Goal: Task Accomplishment & Management: Use online tool/utility

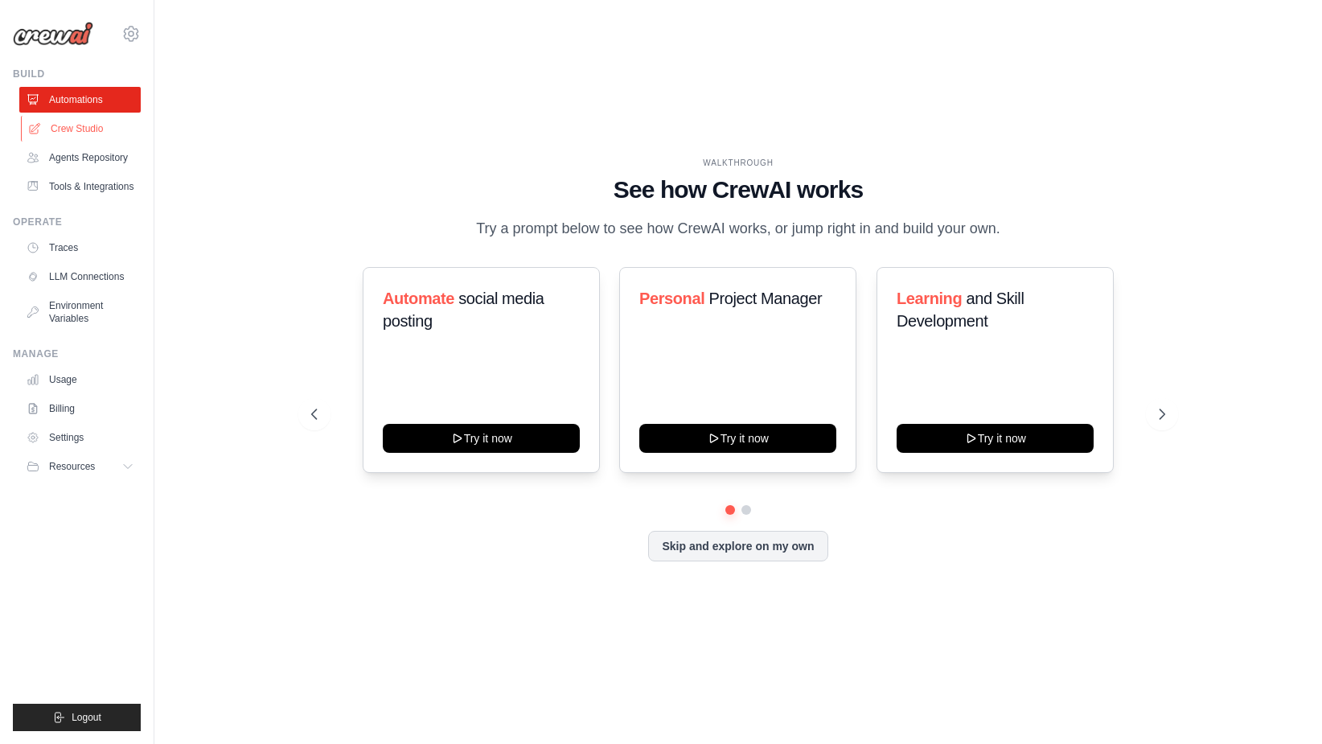
click at [88, 129] on link "Crew Studio" at bounding box center [81, 129] width 121 height 26
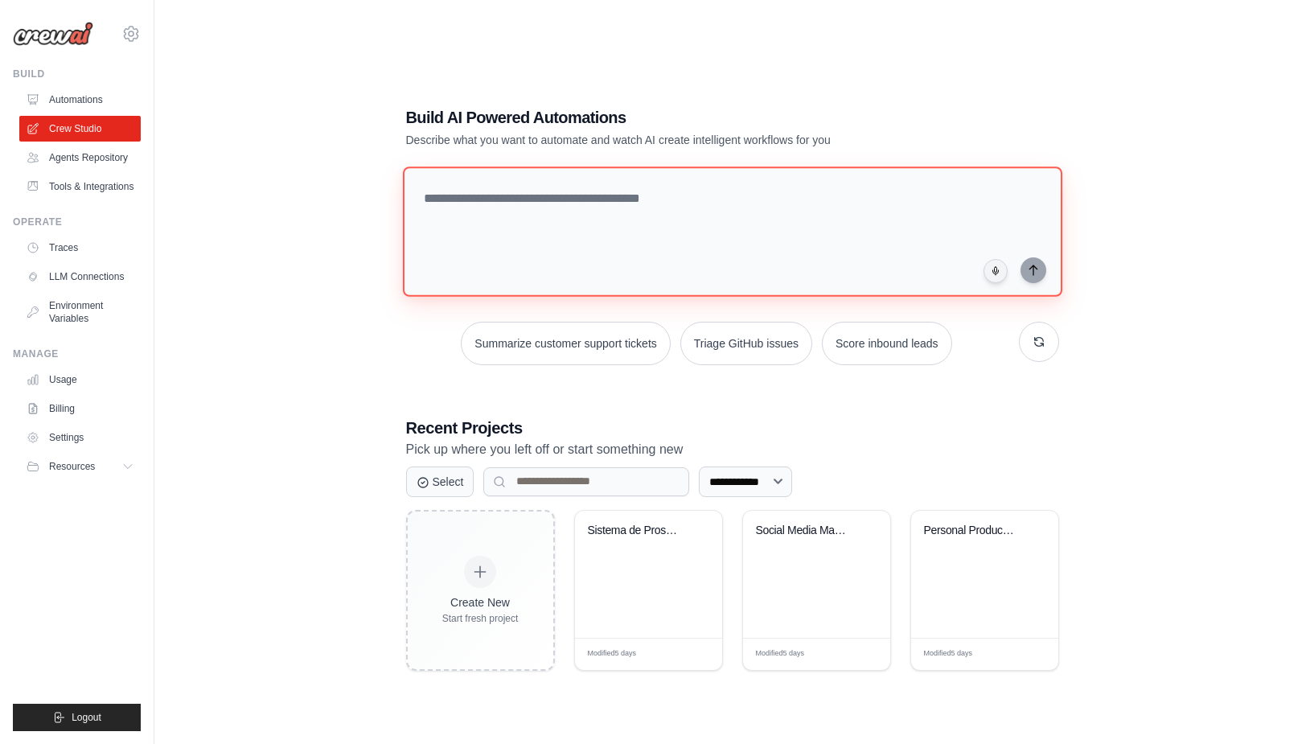
click at [553, 212] on textarea at bounding box center [731, 231] width 659 height 130
click at [824, 195] on textarea "**********" at bounding box center [735, 231] width 666 height 131
click at [715, 198] on textarea "**********" at bounding box center [735, 231] width 666 height 131
click at [828, 202] on textarea "**********" at bounding box center [735, 231] width 666 height 131
drag, startPoint x: 516, startPoint y: 198, endPoint x: 516, endPoint y: 217, distance: 19.3
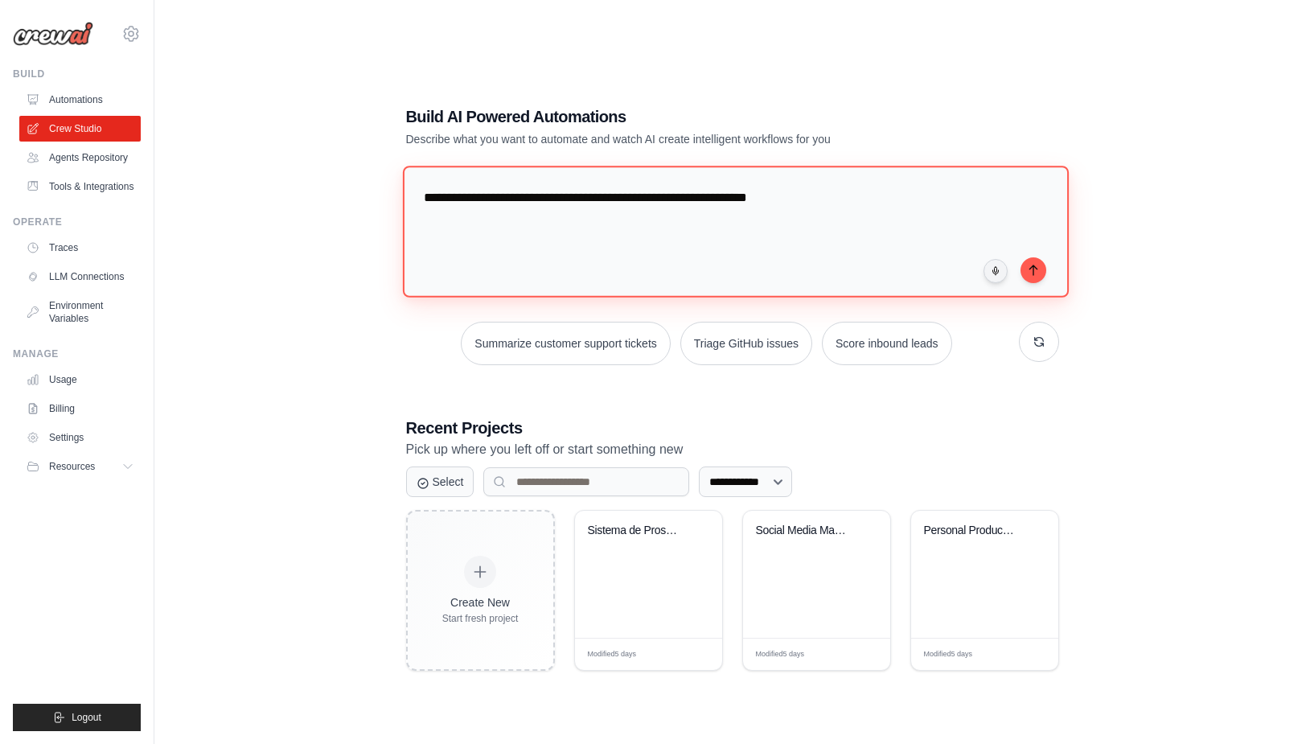
click at [515, 198] on textarea "**********" at bounding box center [735, 231] width 666 height 131
click at [733, 199] on textarea "**********" at bounding box center [735, 231] width 666 height 131
click at [738, 199] on textarea "**********" at bounding box center [735, 231] width 666 height 131
drag, startPoint x: 684, startPoint y: 199, endPoint x: 736, endPoint y: 200, distance: 51.5
click at [736, 200] on textarea "**********" at bounding box center [735, 231] width 666 height 131
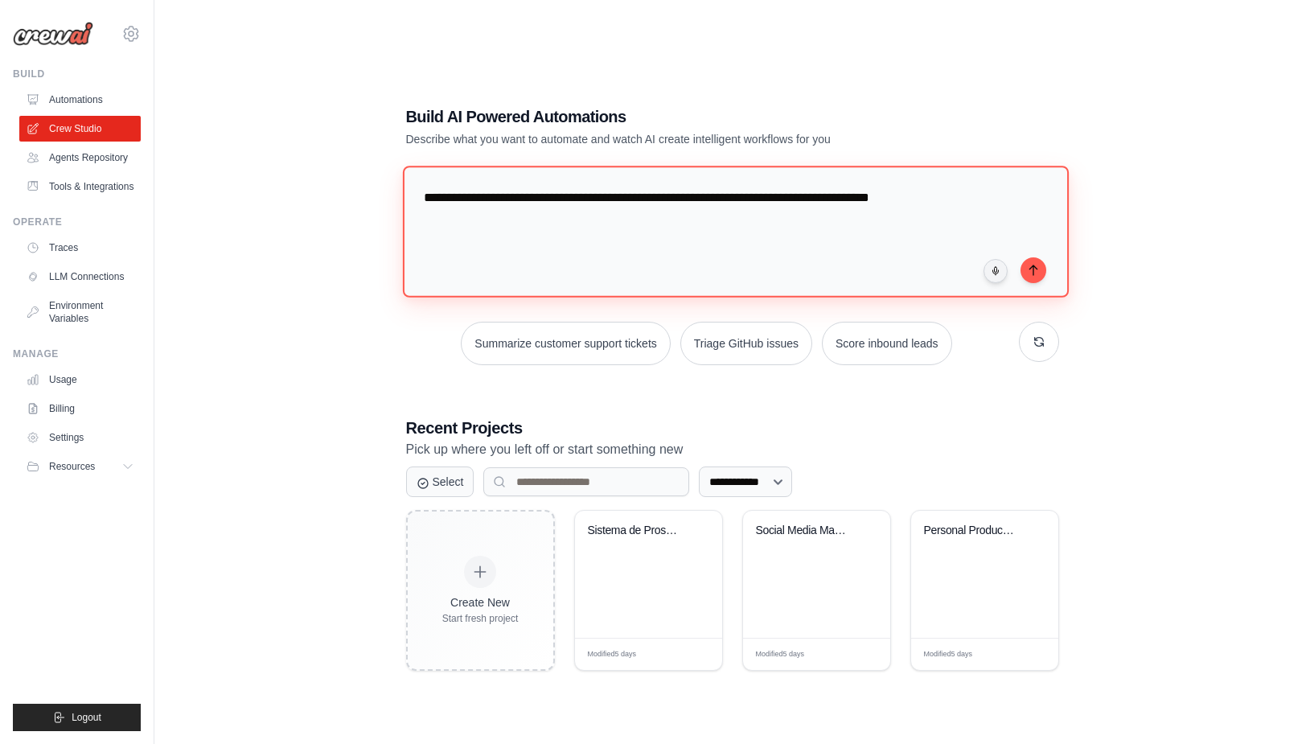
click at [995, 205] on textarea "**********" at bounding box center [735, 231] width 666 height 131
click at [662, 220] on textarea "**********" at bounding box center [735, 231] width 666 height 131
drag, startPoint x: 667, startPoint y: 195, endPoint x: 872, endPoint y: 200, distance: 205.1
click at [872, 200] on textarea "**********" at bounding box center [735, 231] width 666 height 131
click at [666, 195] on textarea "**********" at bounding box center [735, 231] width 666 height 131
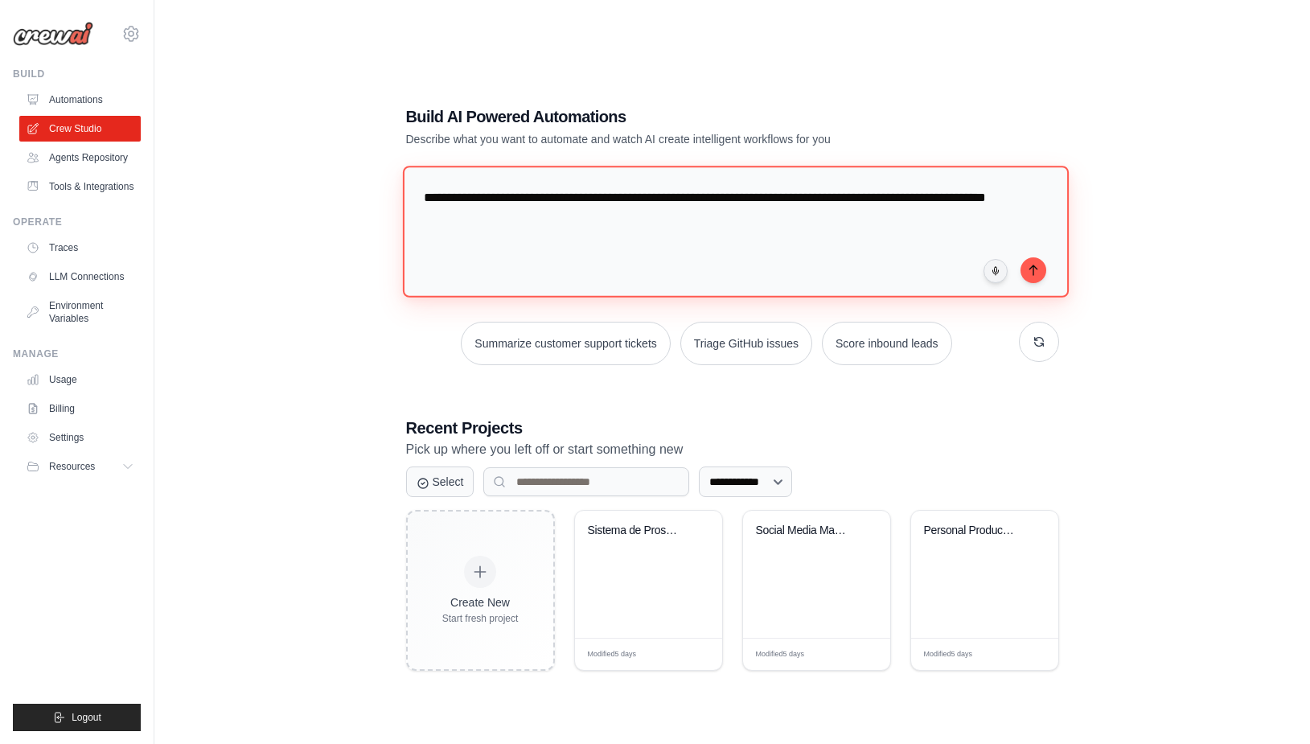
drag, startPoint x: 841, startPoint y: 196, endPoint x: 851, endPoint y: 239, distance: 43.7
click at [851, 239] on textarea "**********" at bounding box center [735, 231] width 666 height 131
type textarea "**********"
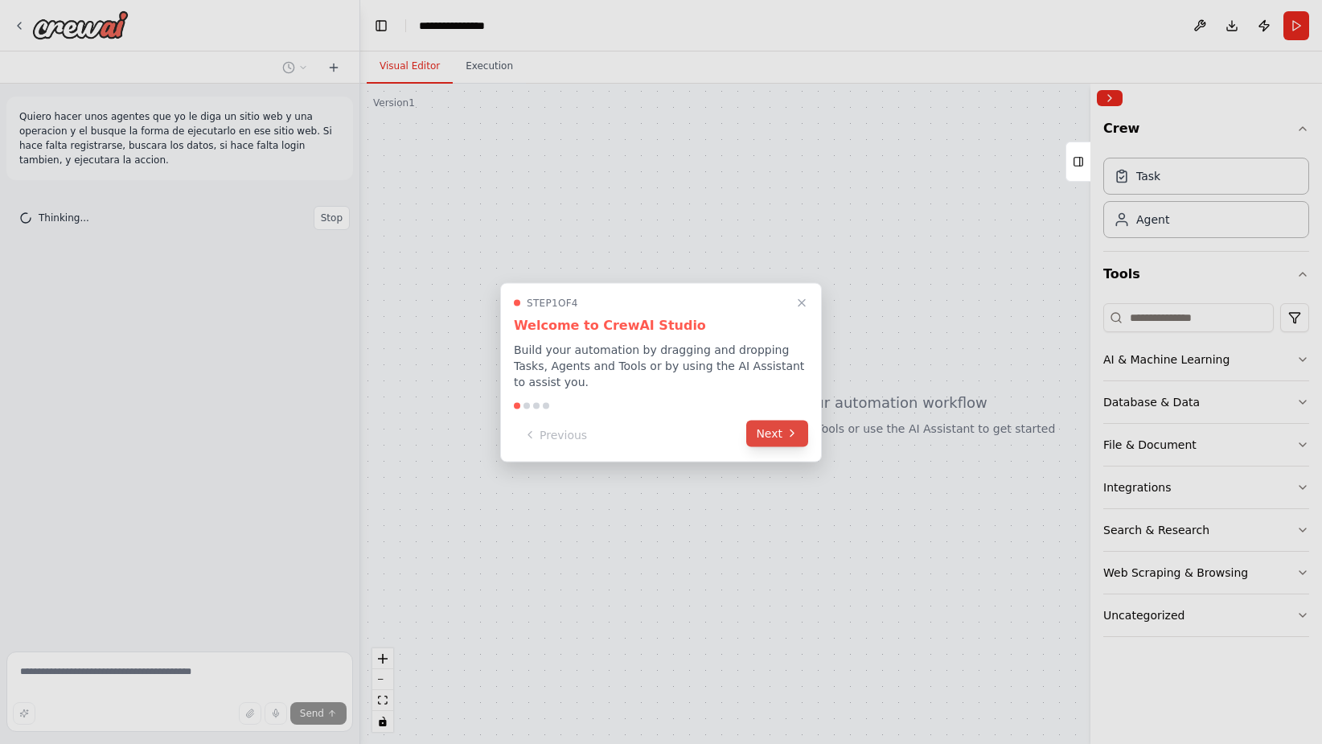
click at [763, 422] on button "Next" at bounding box center [777, 433] width 62 height 27
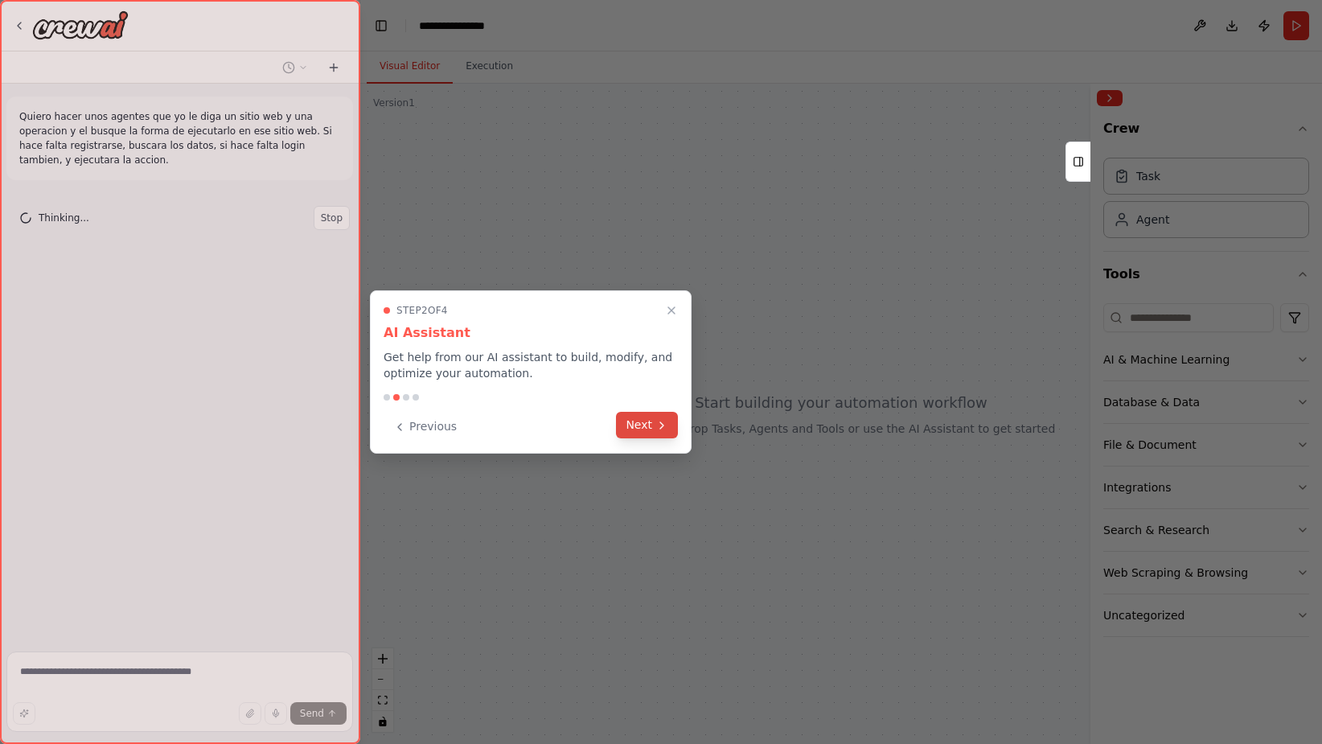
click at [656, 428] on icon at bounding box center [661, 425] width 13 height 13
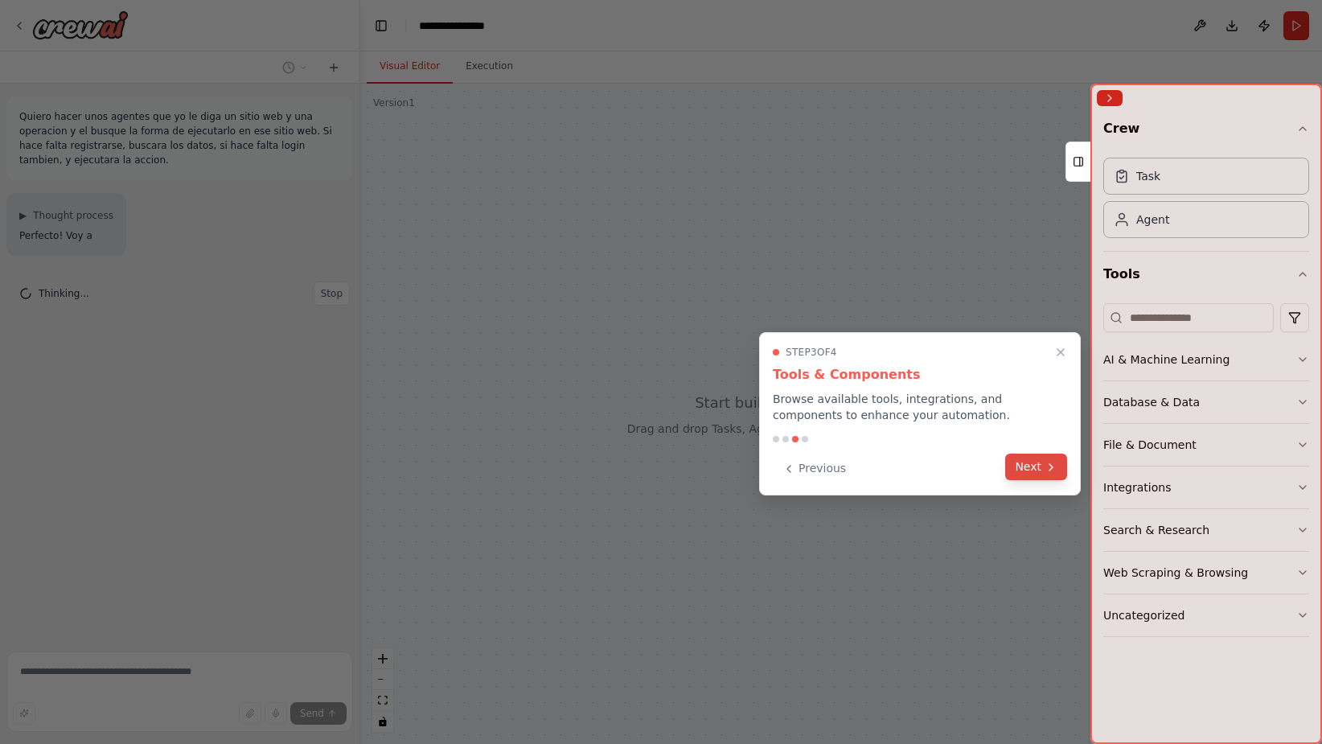
click at [1033, 466] on button "Next" at bounding box center [1036, 467] width 62 height 27
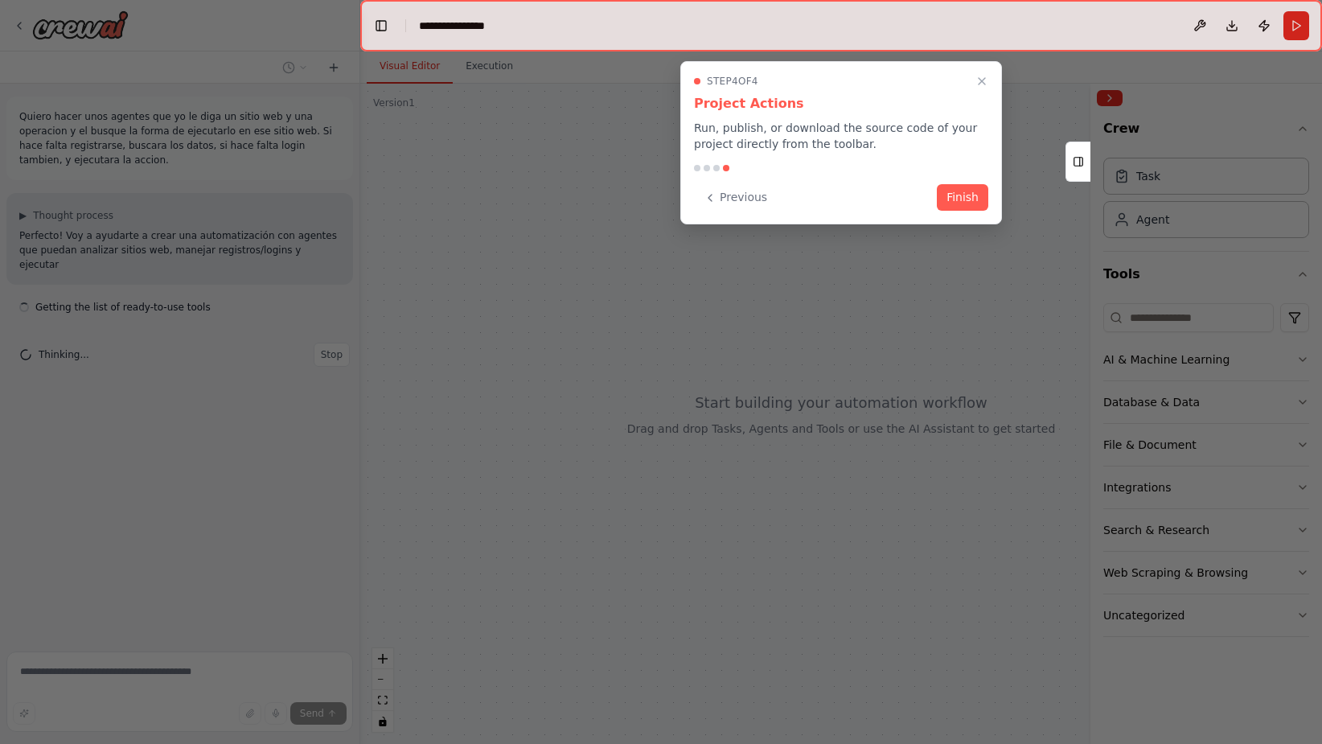
click at [967, 182] on div "Step 4 of 4 Project Actions Run, publish, or download the source code of your p…" at bounding box center [841, 142] width 322 height 163
click at [964, 204] on button "Finish" at bounding box center [962, 196] width 51 height 27
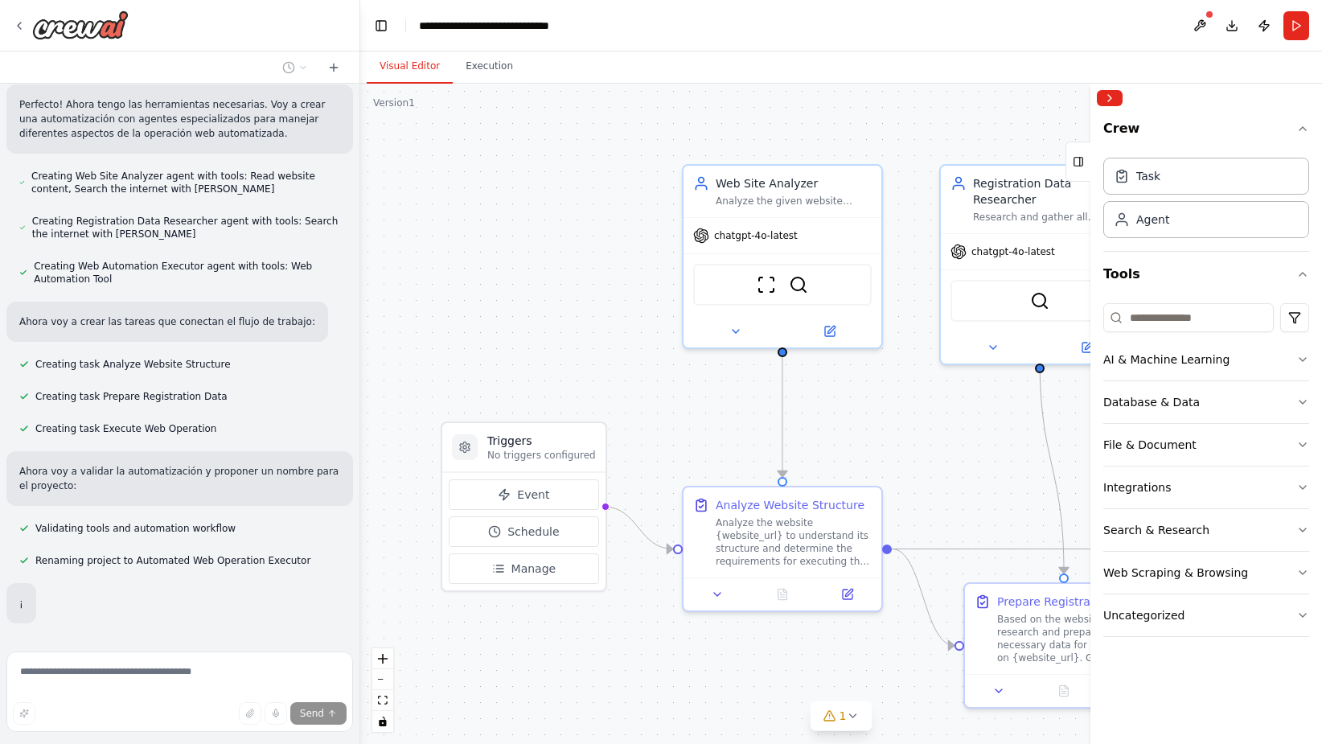
scroll to position [450, 0]
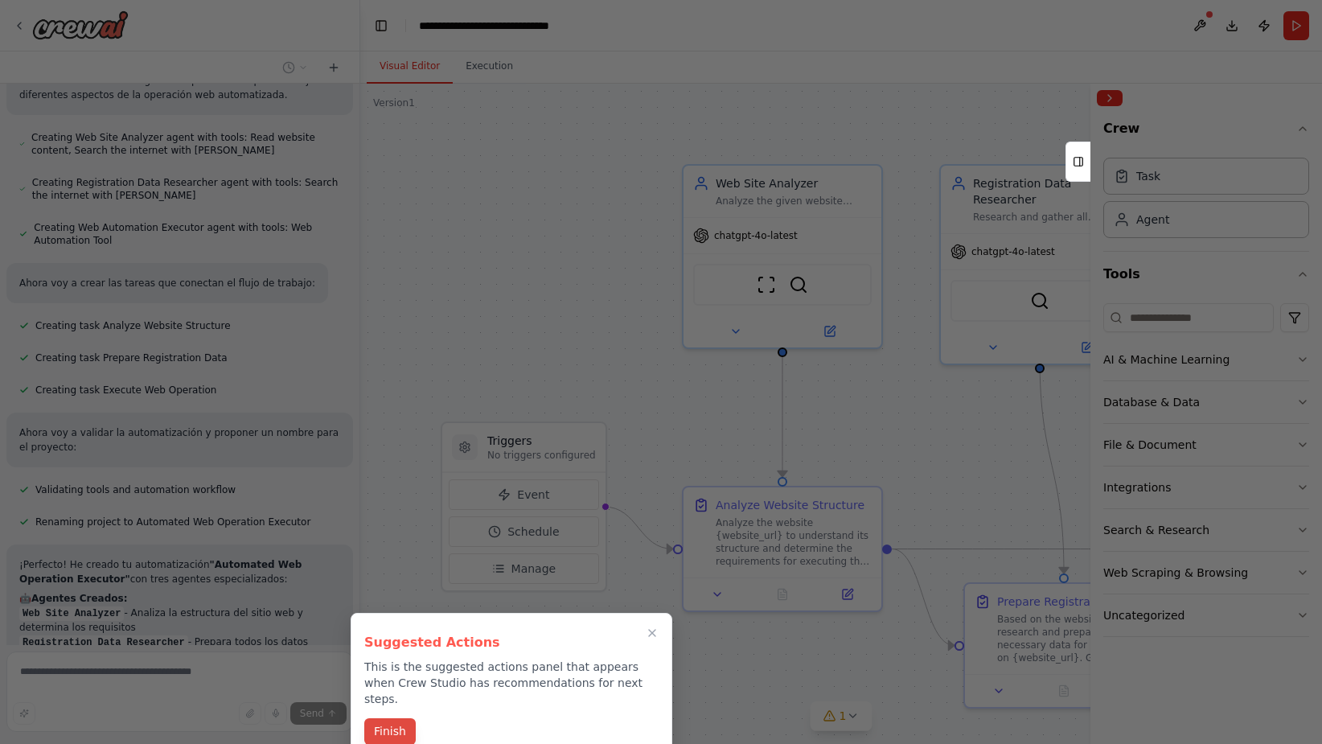
click at [396, 718] on button "Finish" at bounding box center [389, 731] width 51 height 27
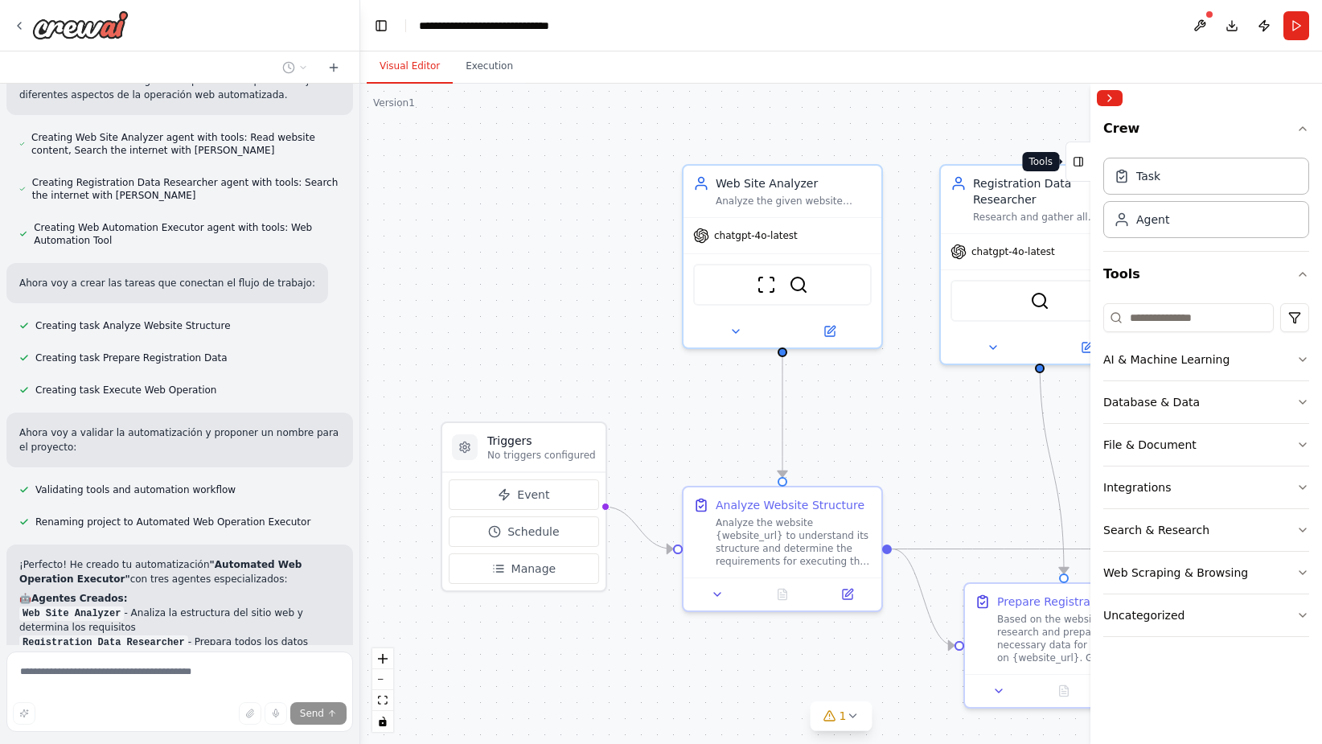
click at [1082, 161] on icon at bounding box center [1078, 162] width 11 height 26
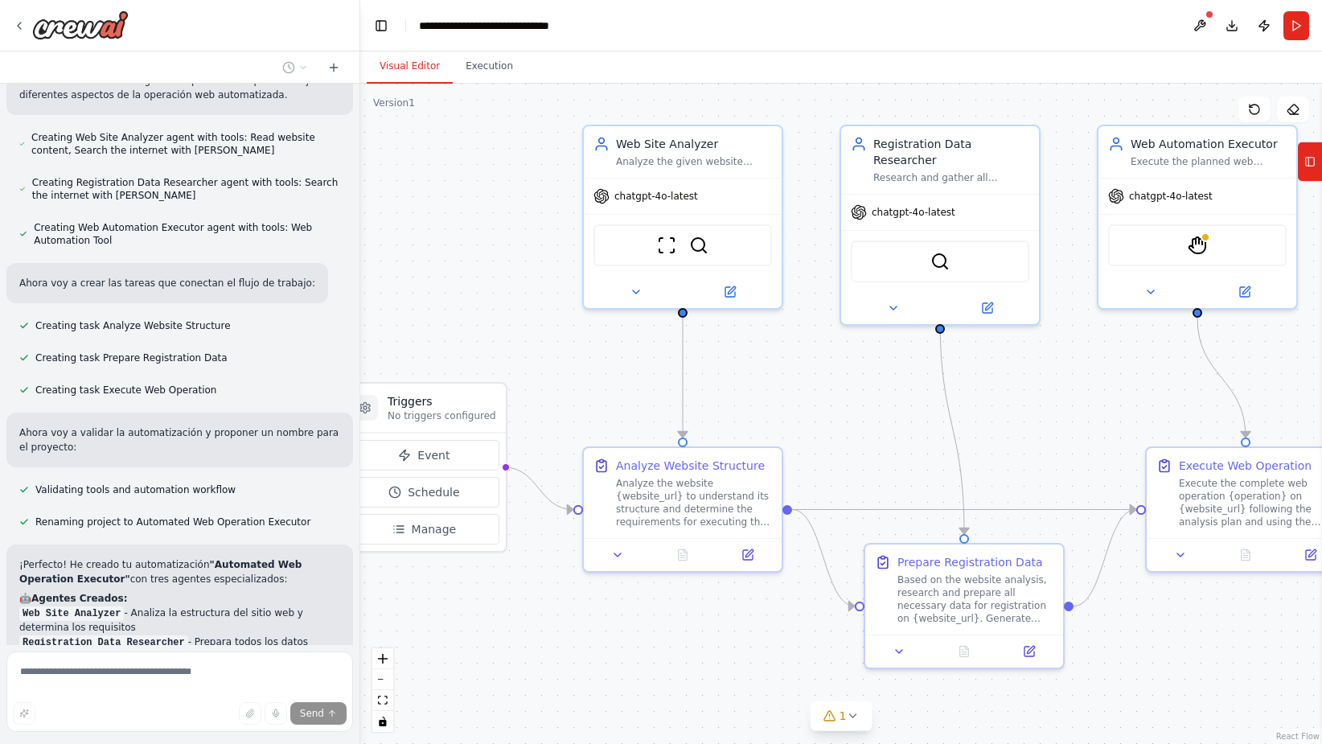
drag, startPoint x: 1119, startPoint y: 379, endPoint x: 1020, endPoint y: 339, distance: 107.2
click at [1020, 339] on div ".deletable-edge-delete-btn { width: 20px; height: 20px; border: 0px solid #ffff…" at bounding box center [841, 414] width 962 height 660
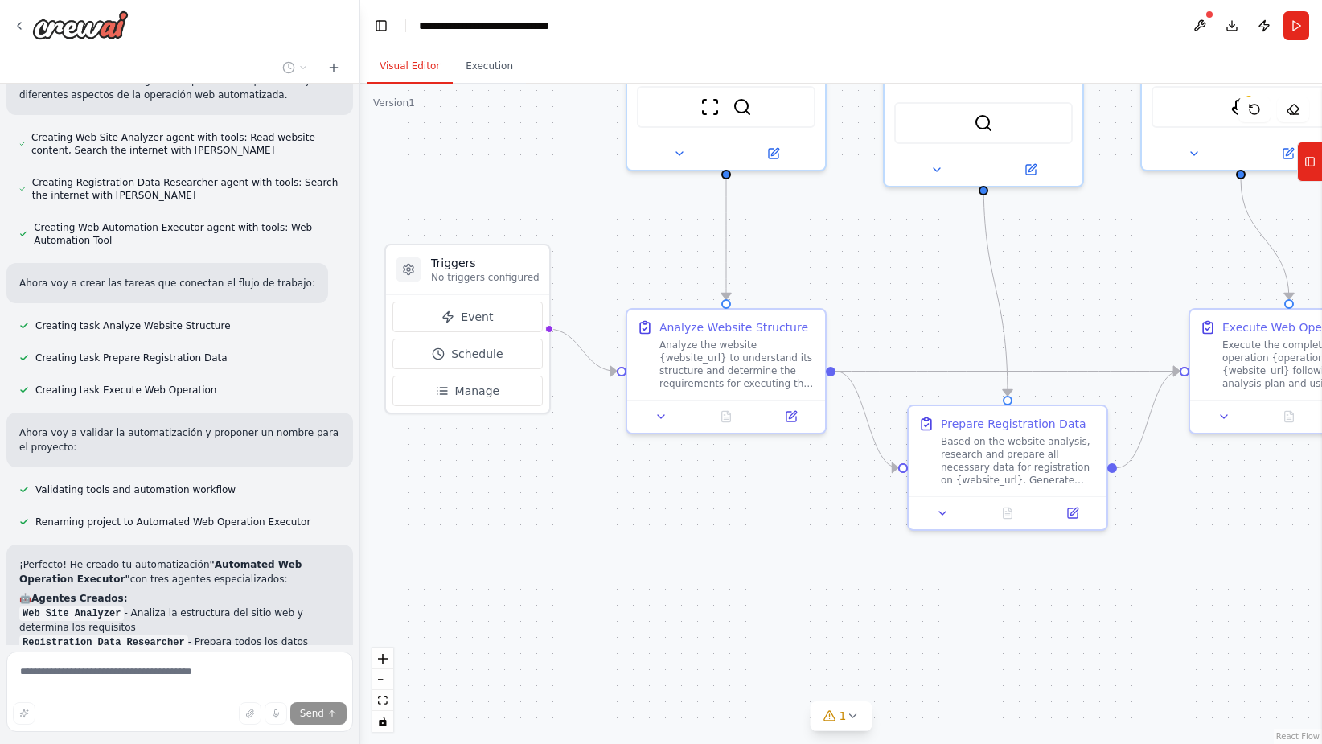
drag, startPoint x: 1082, startPoint y: 360, endPoint x: 1126, endPoint y: 222, distance: 145.0
click at [1126, 222] on div ".deletable-edge-delete-btn { width: 20px; height: 20px; border: 0px solid #ffff…" at bounding box center [841, 414] width 962 height 660
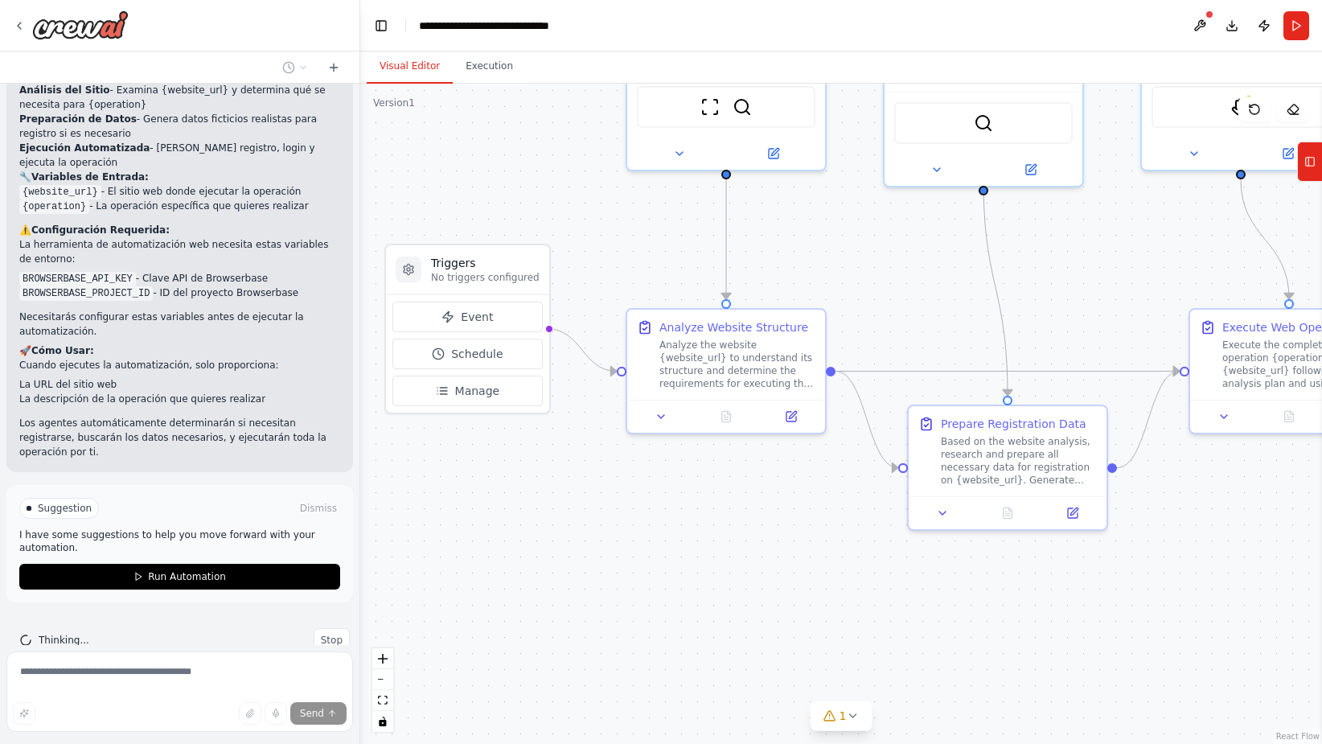
scroll to position [1077, 0]
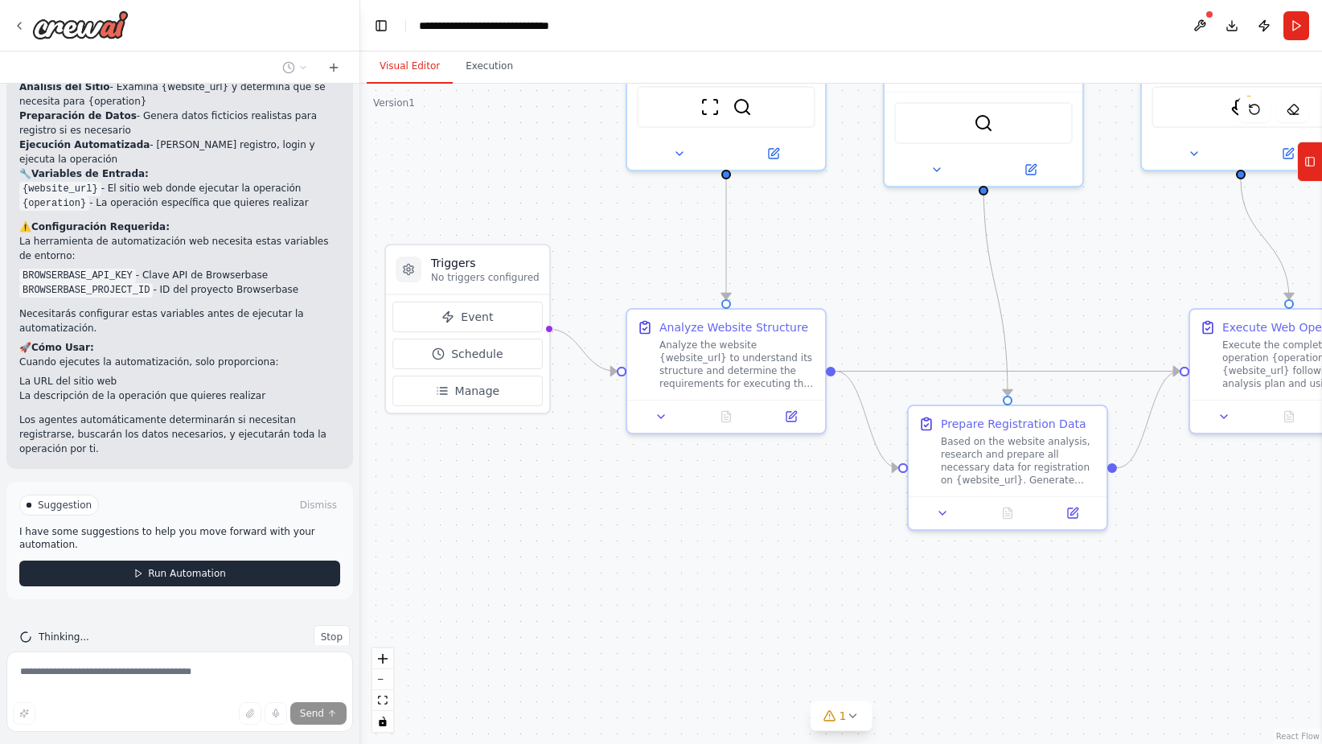
click at [148, 567] on span "Run Automation" at bounding box center [187, 573] width 78 height 13
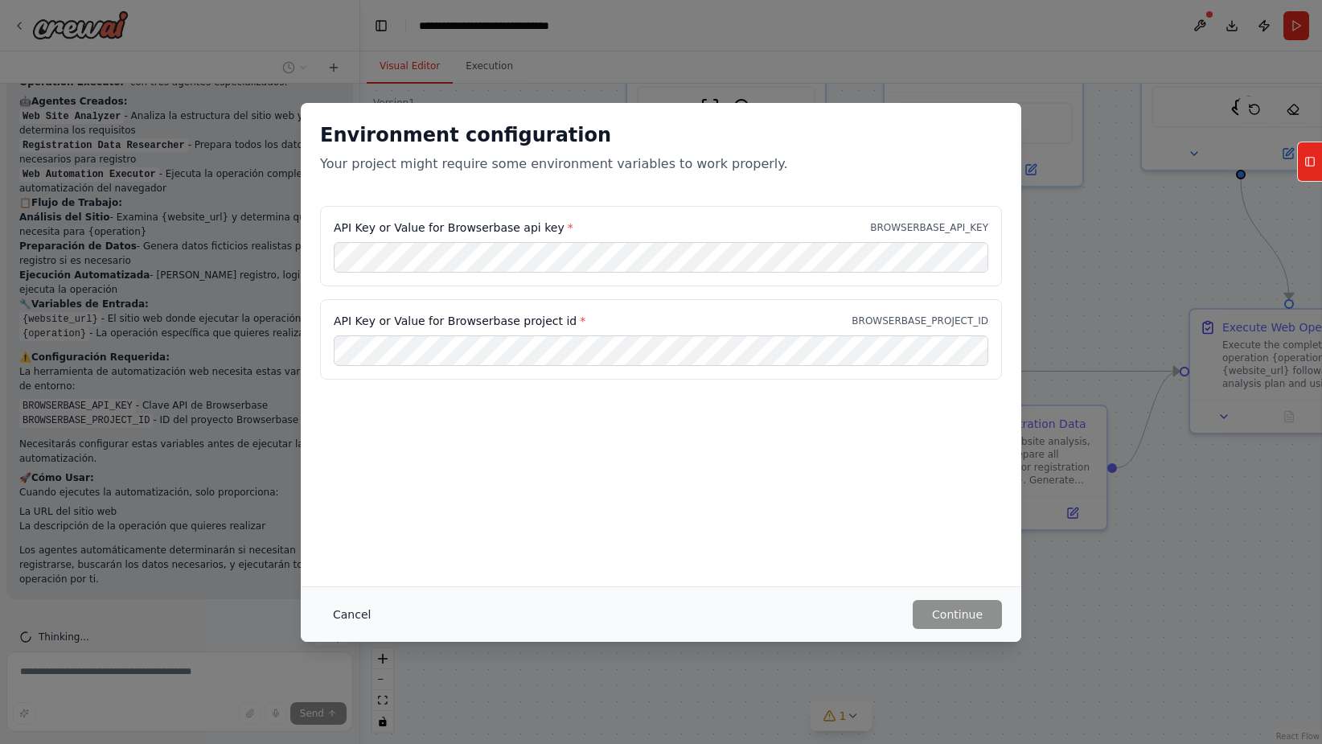
click at [352, 610] on button "Cancel" at bounding box center [352, 614] width 64 height 29
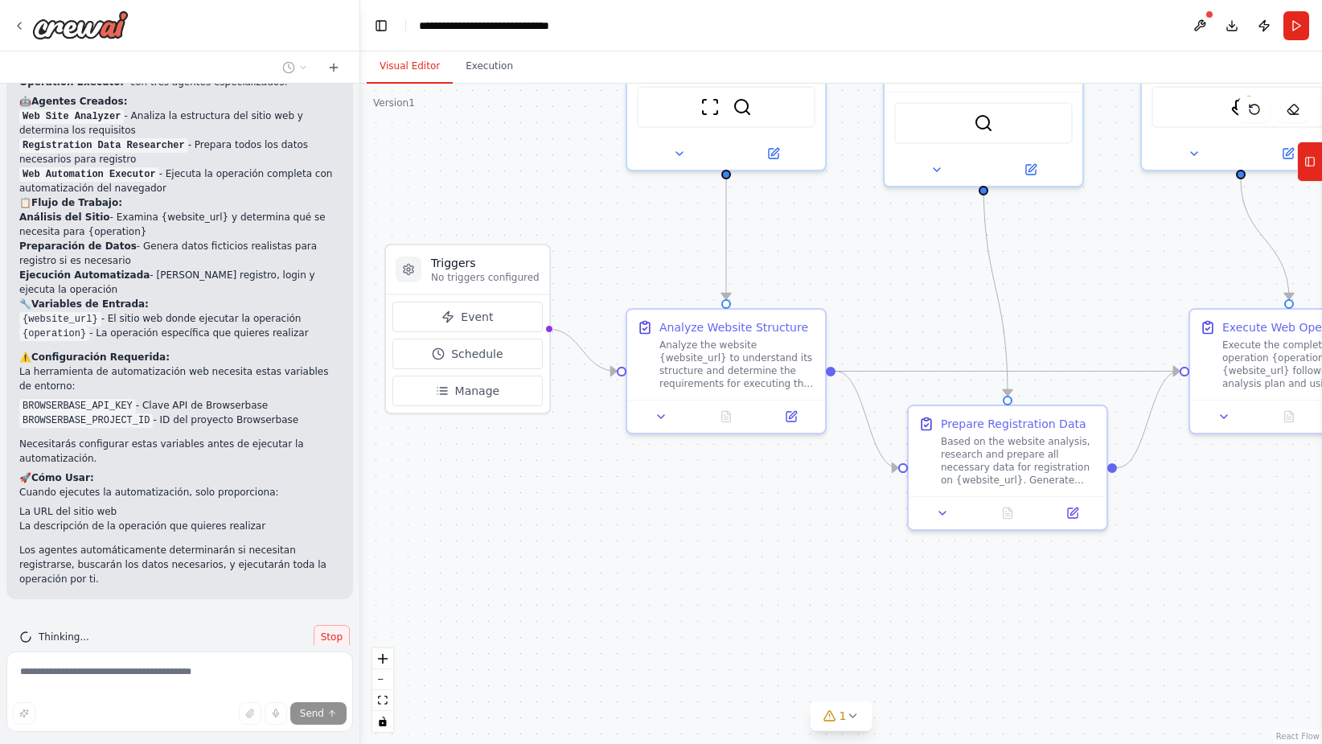
click at [321, 631] on span "Stop" at bounding box center [332, 637] width 22 height 13
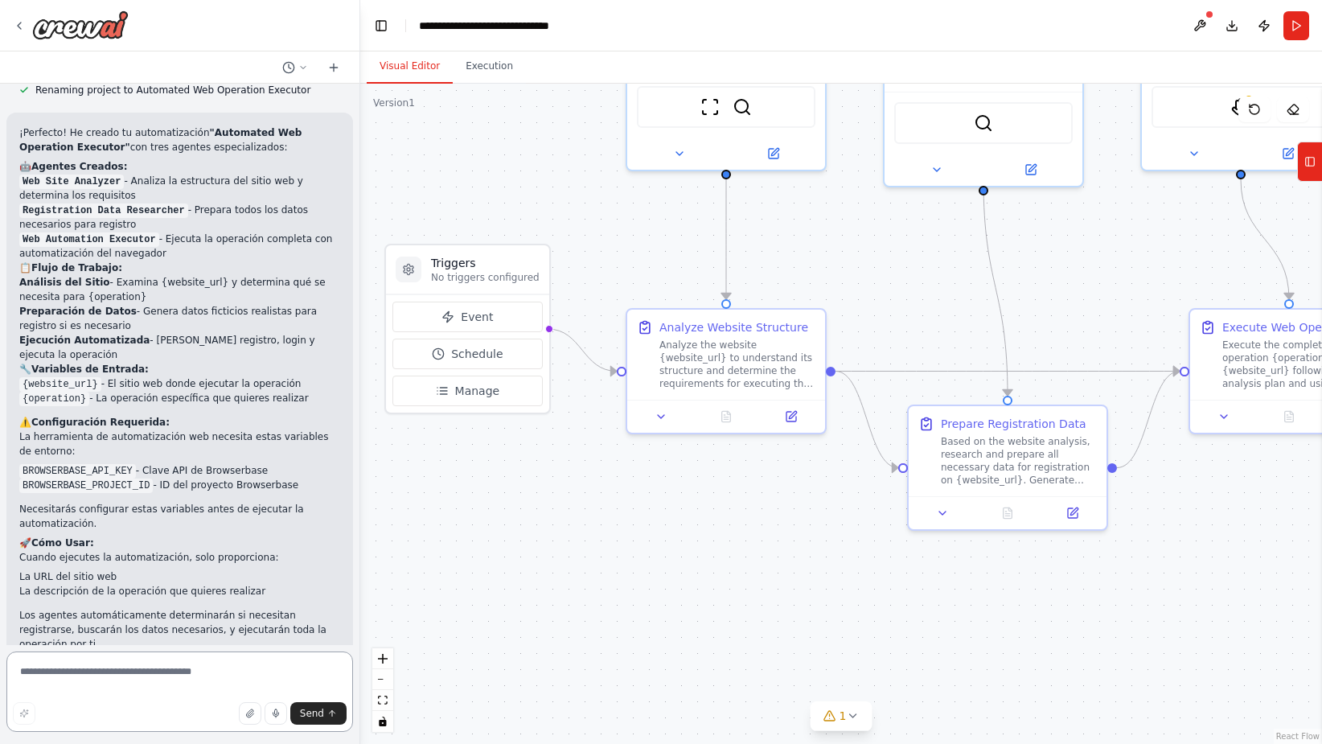
scroll to position [884, 0]
click at [1299, 24] on button "Run" at bounding box center [1297, 25] width 26 height 29
click at [1311, 162] on icon at bounding box center [1309, 162] width 11 height 26
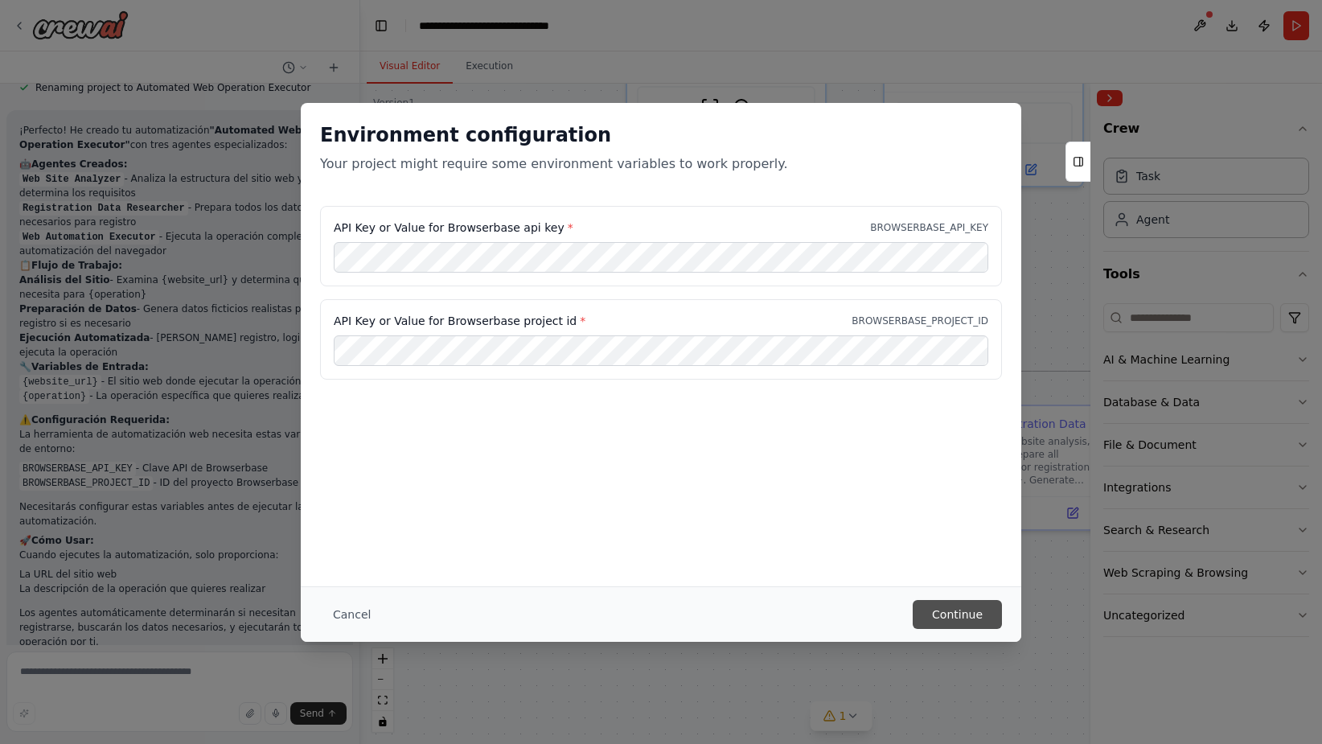
click at [982, 611] on button "Continue" at bounding box center [957, 614] width 89 height 29
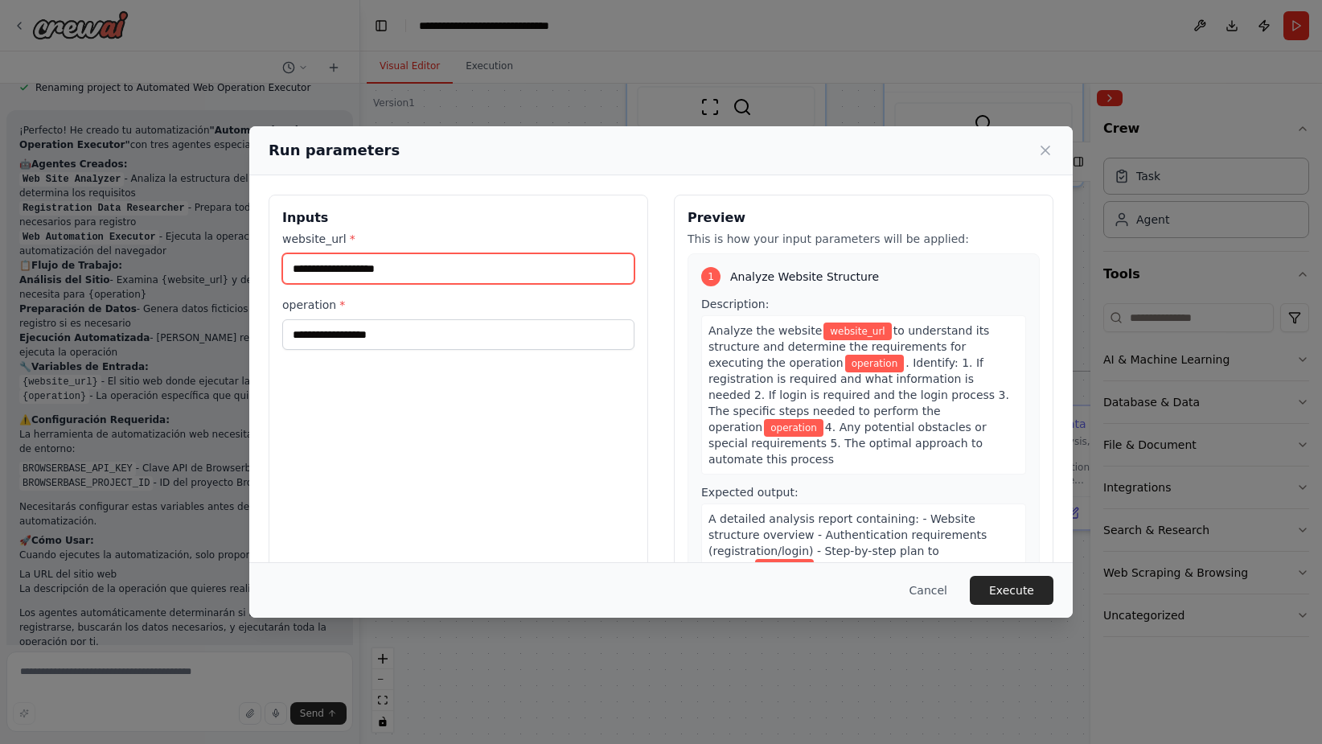
click at [440, 271] on input "website_url *" at bounding box center [458, 268] width 352 height 31
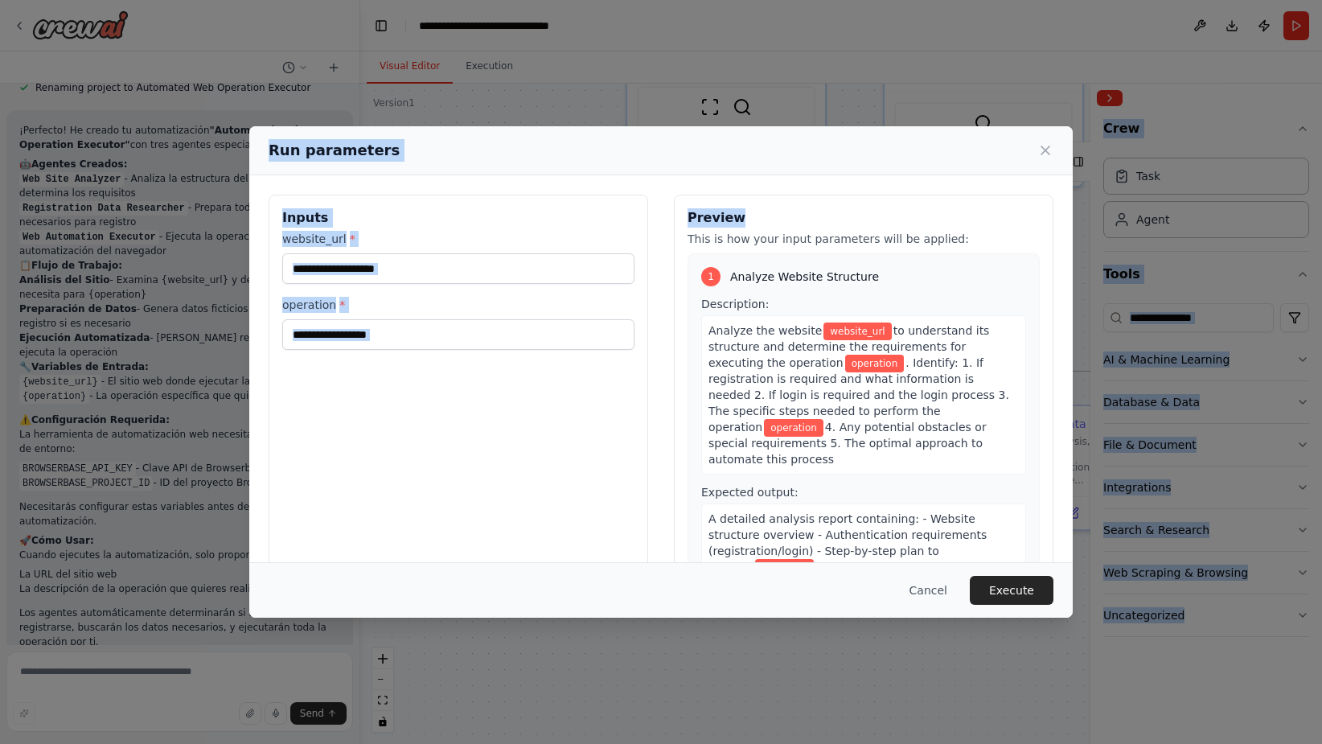
drag, startPoint x: 1347, startPoint y: 244, endPoint x: 1490, endPoint y: 231, distance: 143.8
click at [1321, 231] on html "Quiero hacer unos agentes que yo le diga un sitio web y una operacion y el busq…" at bounding box center [661, 372] width 1322 height 744
click at [401, 260] on input "website_url *" at bounding box center [458, 268] width 352 height 31
click at [425, 270] on input "website_url *" at bounding box center [458, 268] width 352 height 31
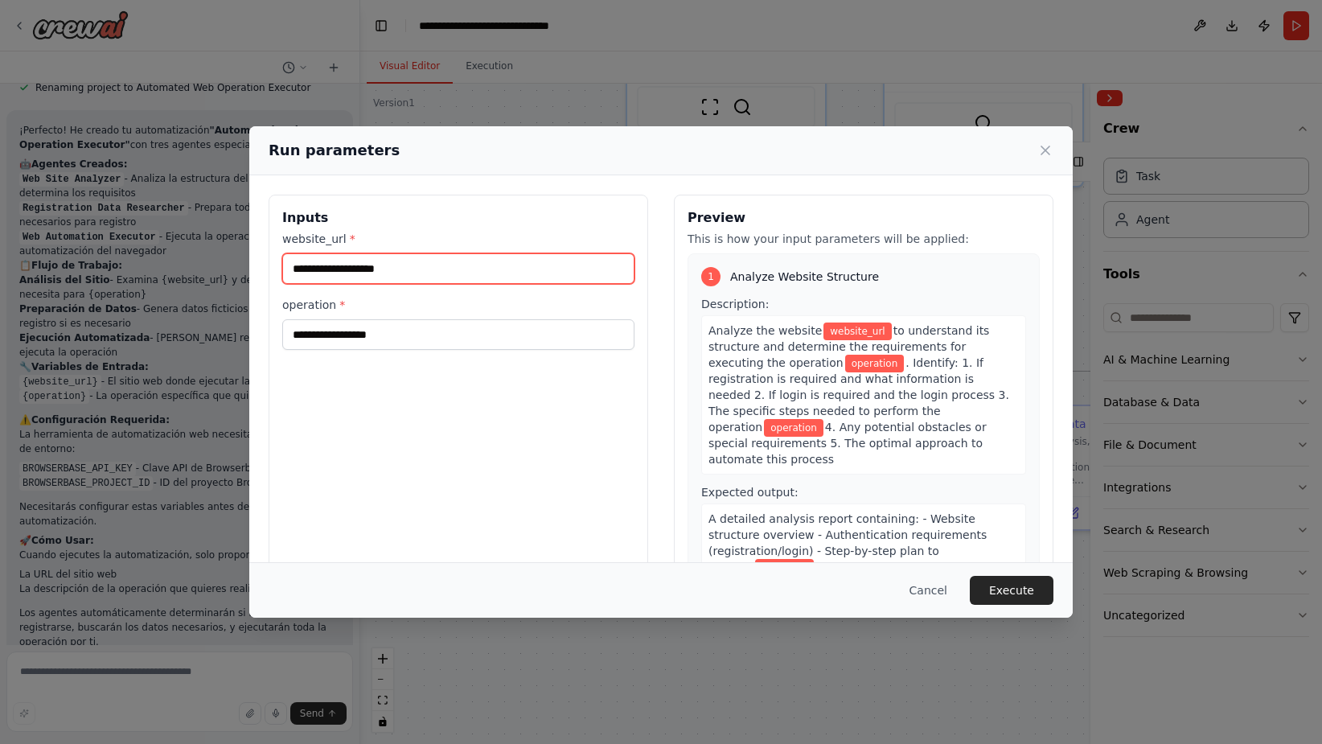
click at [417, 269] on input "website_url *" at bounding box center [458, 268] width 352 height 31
type input "*********"
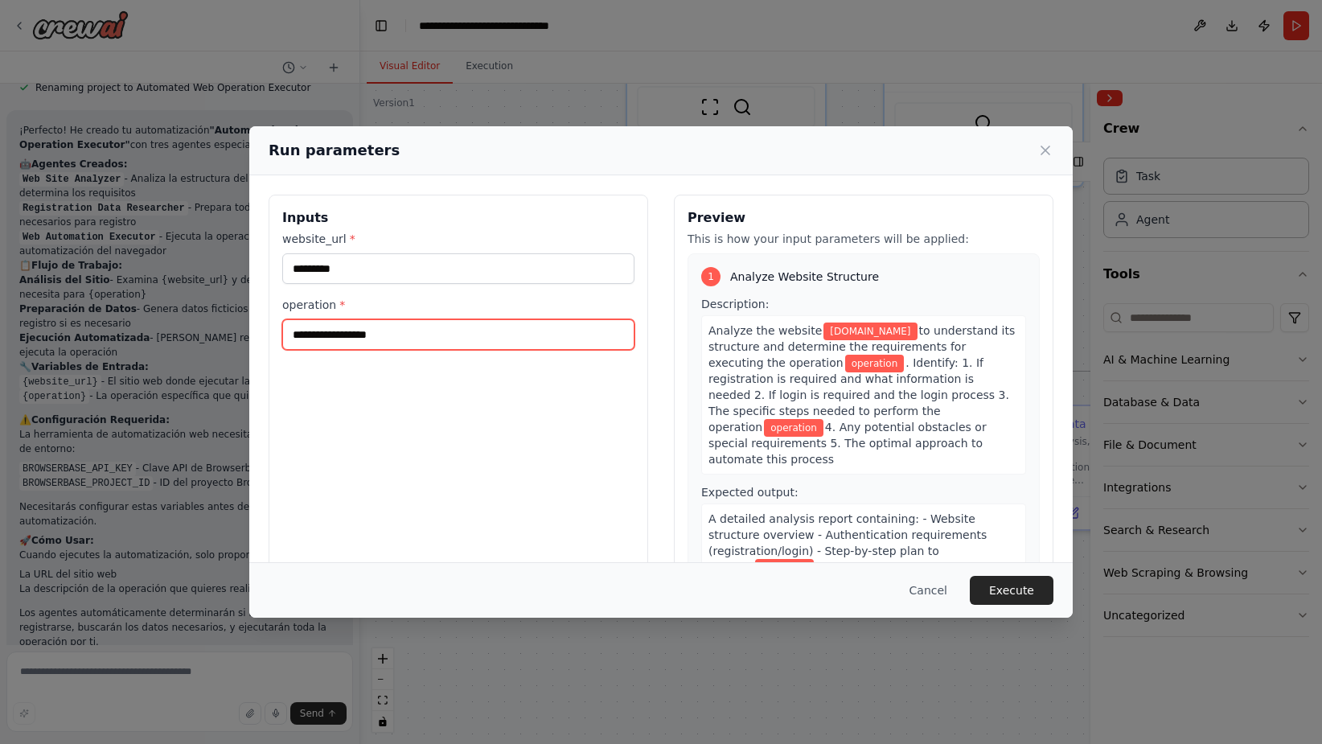
click at [372, 332] on input "operation *" at bounding box center [458, 334] width 352 height 31
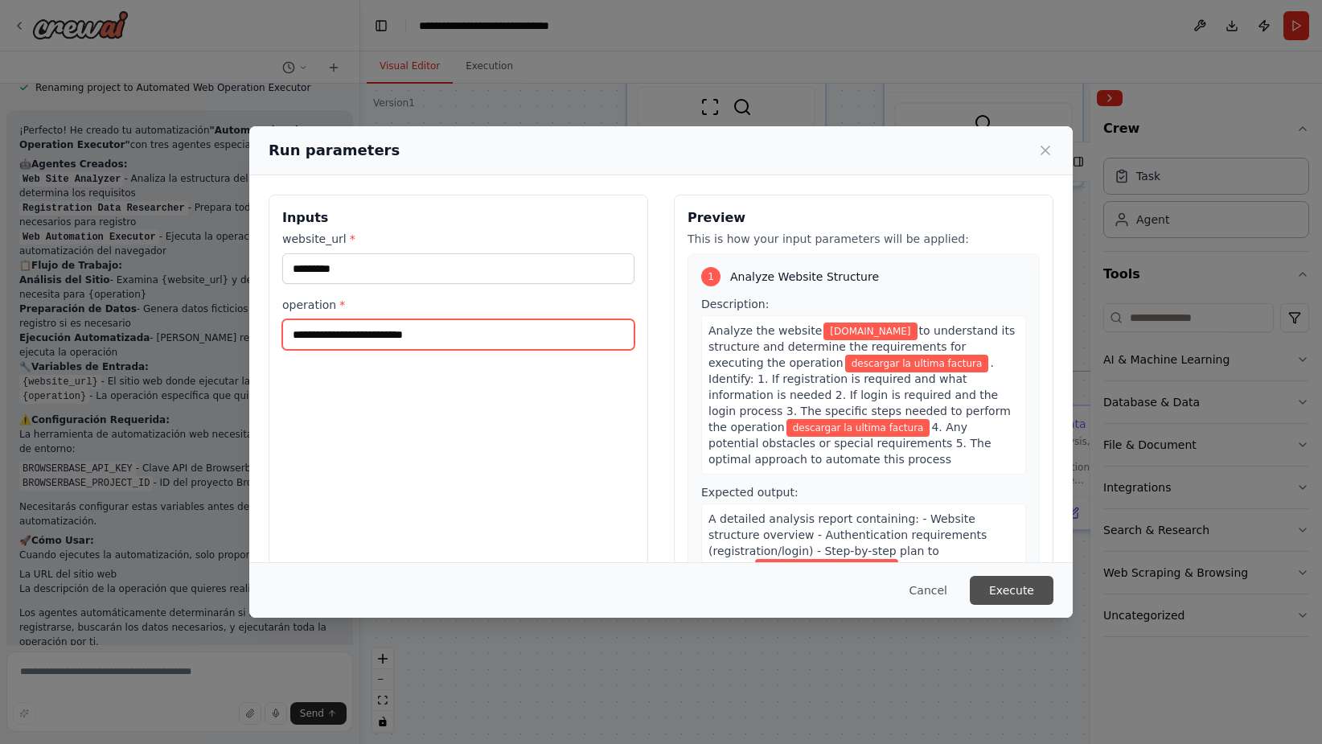
type input "**********"
click at [1011, 596] on button "Execute" at bounding box center [1012, 590] width 84 height 29
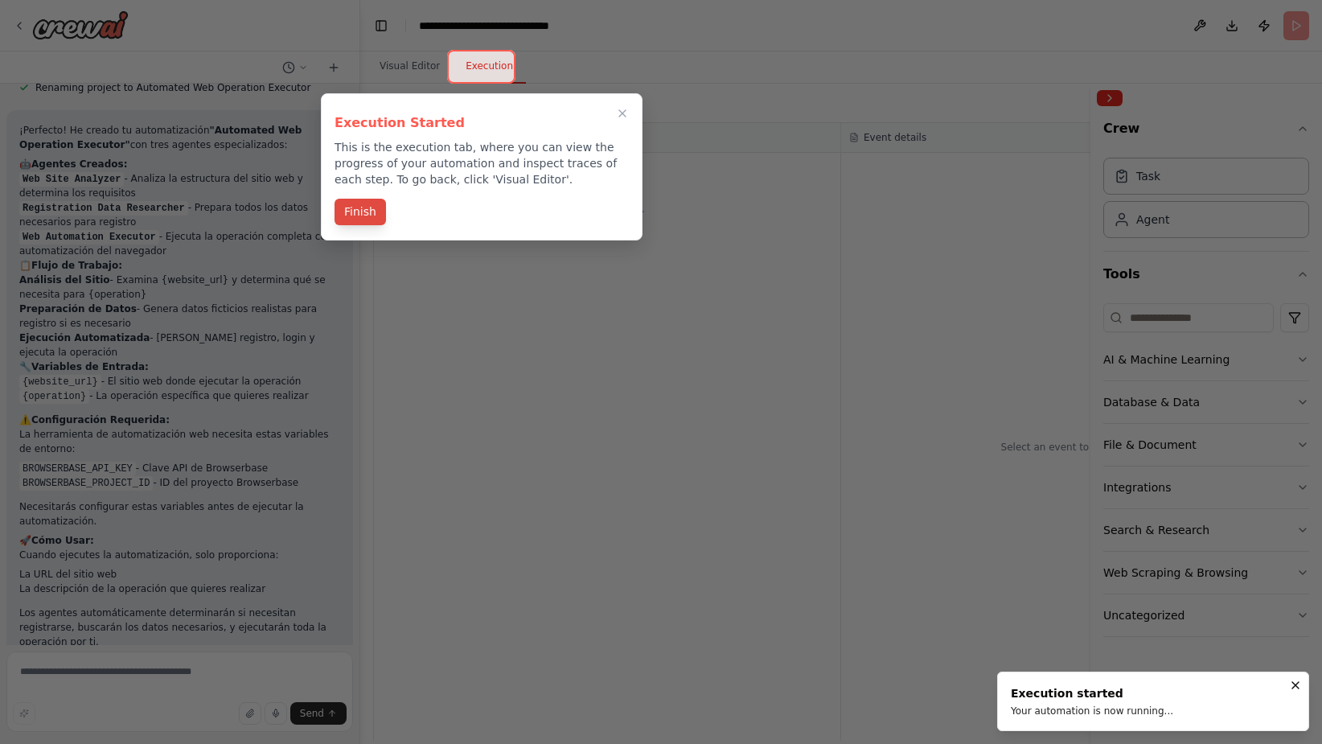
click at [360, 215] on button "Finish" at bounding box center [360, 212] width 51 height 27
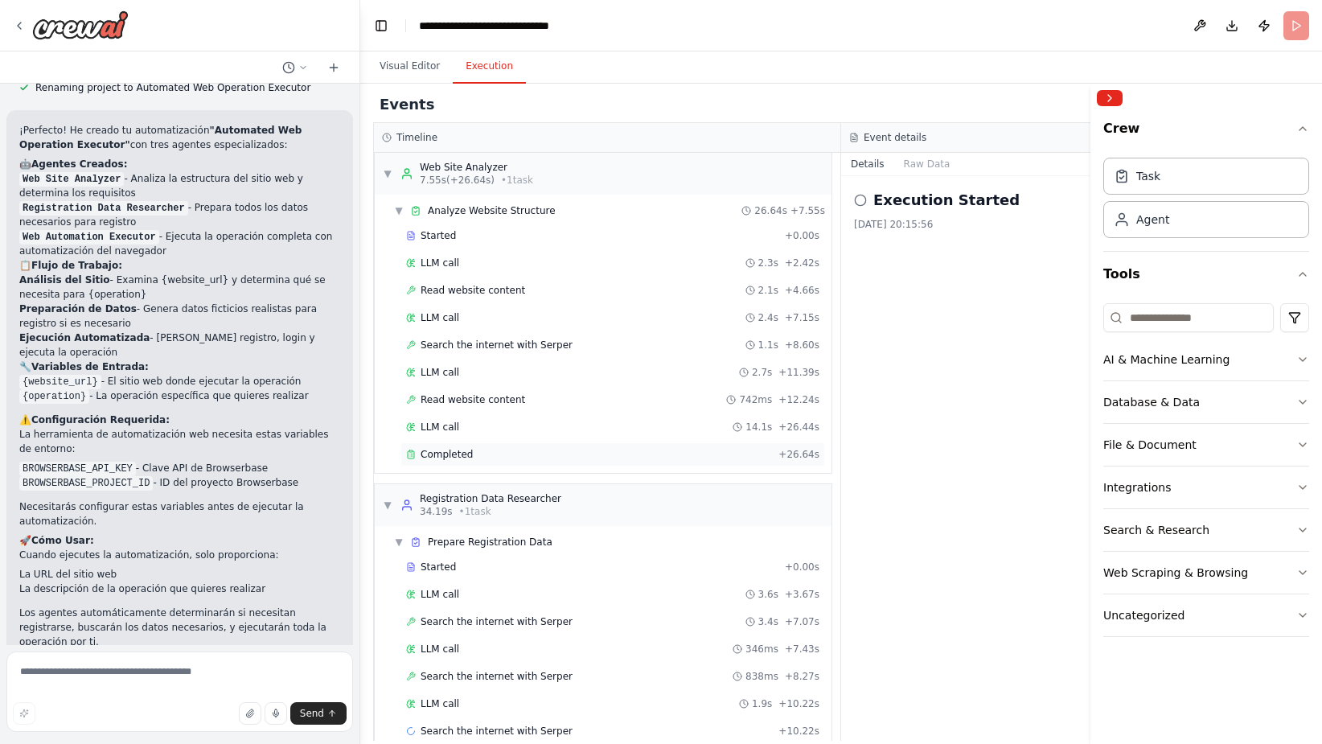
scroll to position [36, 0]
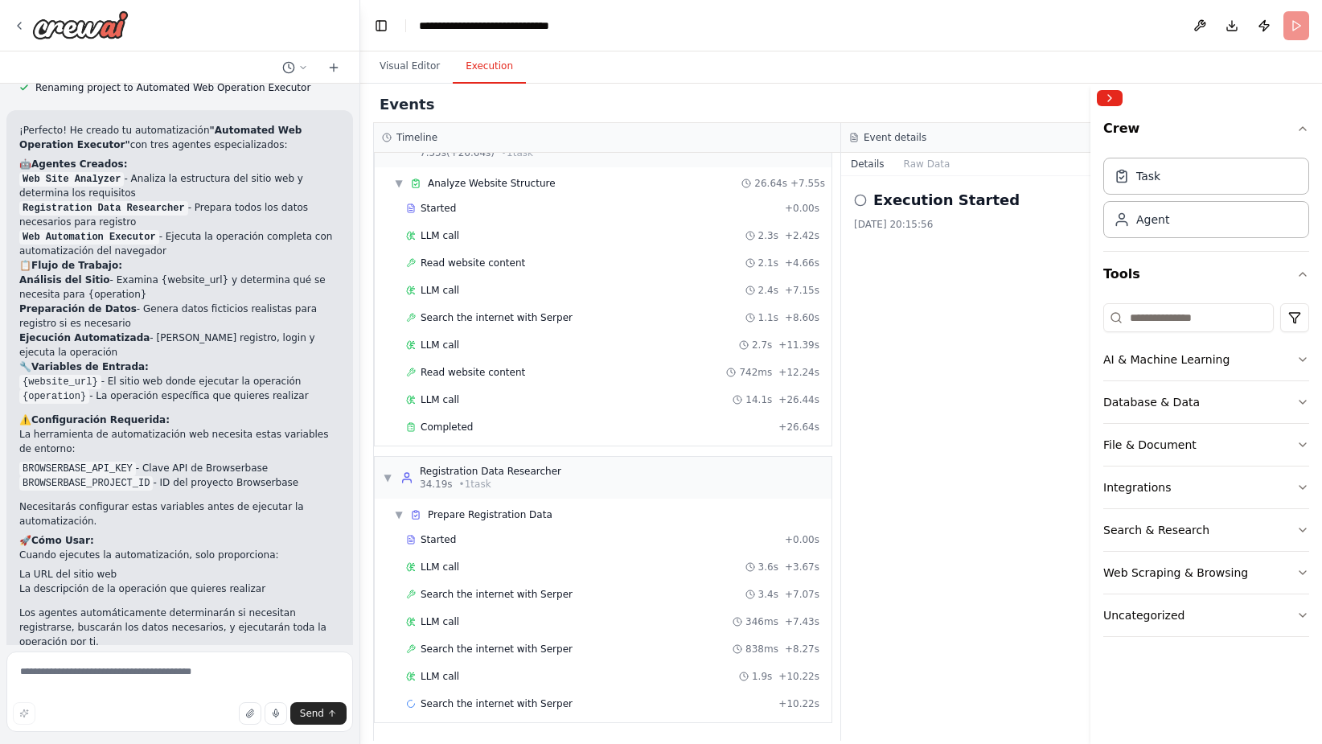
drag, startPoint x: 572, startPoint y: 456, endPoint x: 577, endPoint y: 448, distance: 9.4
click at [577, 450] on div "▼ Web Site Analyzer 7.55s (+26.64s) • 1 task ▼ Analyze Website Structure 26.64s…" at bounding box center [607, 447] width 466 height 588
click at [581, 422] on div "Completed" at bounding box center [589, 427] width 366 height 13
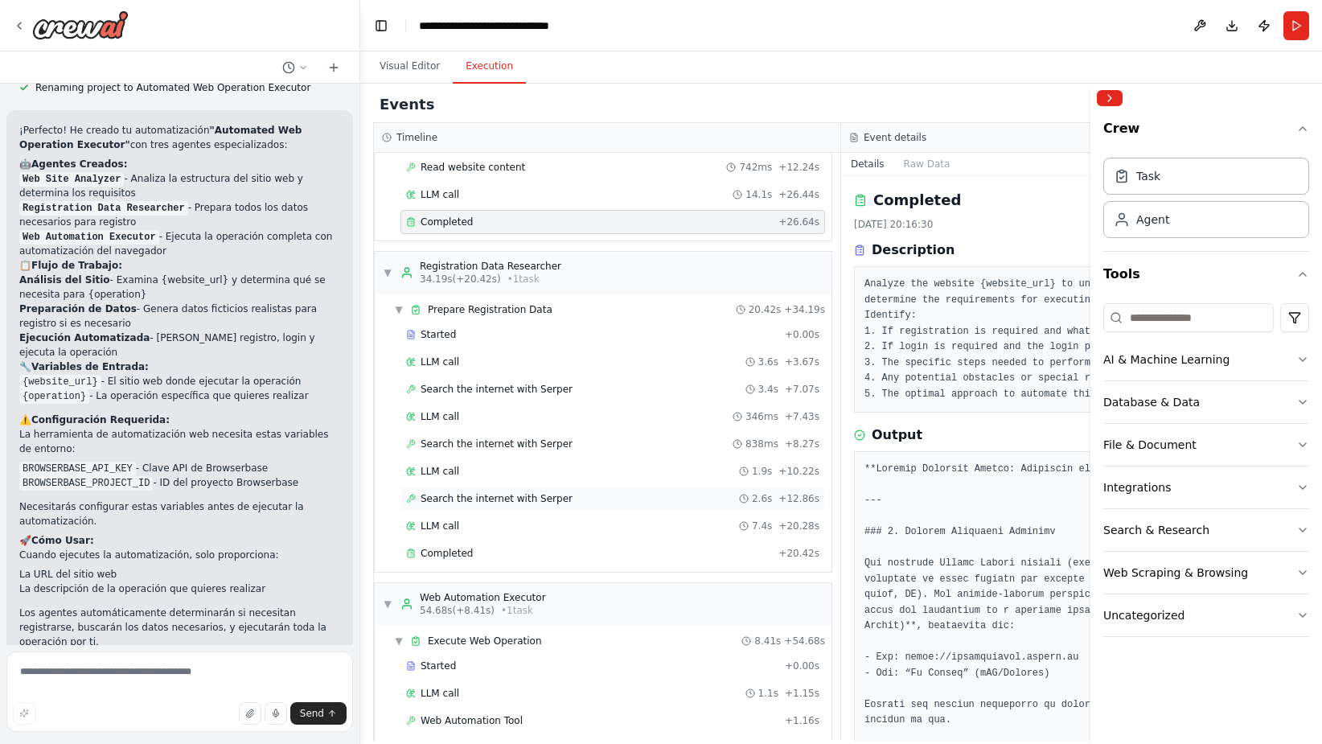
scroll to position [251, 0]
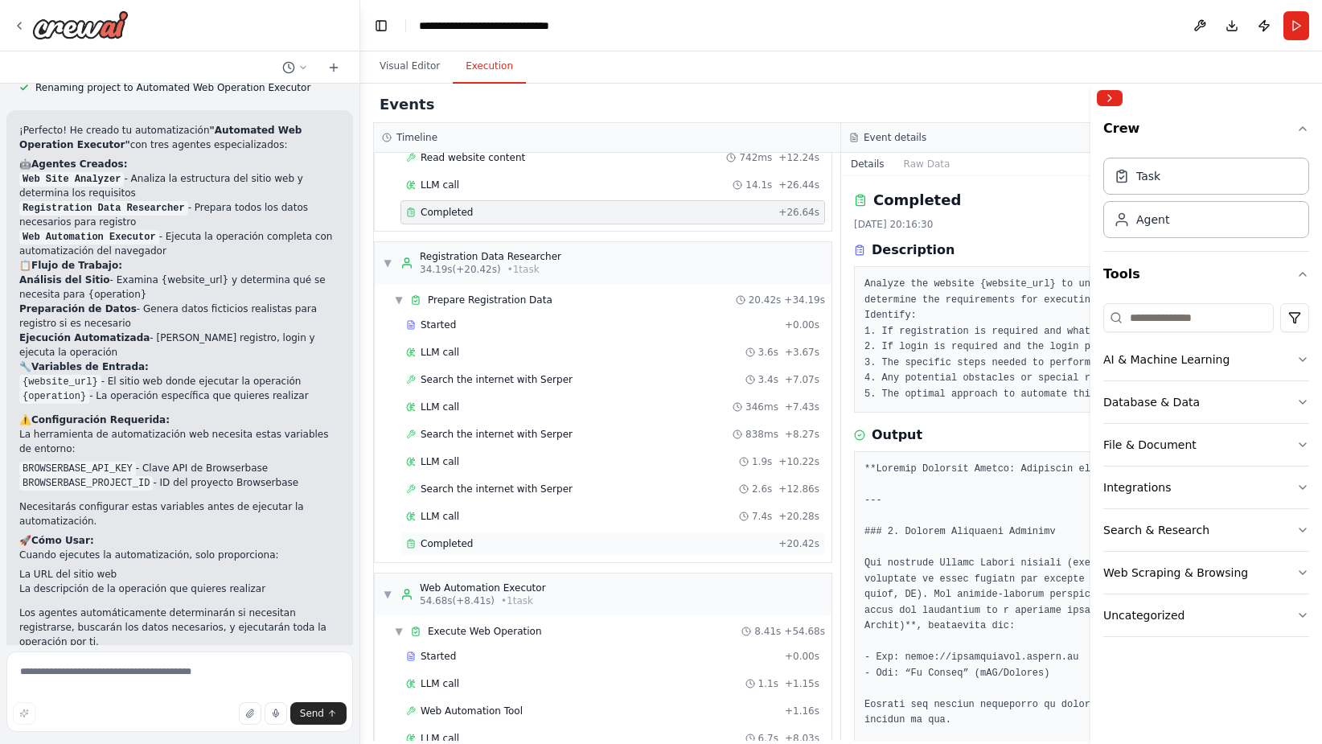
click at [535, 548] on div "Completed" at bounding box center [589, 543] width 366 height 13
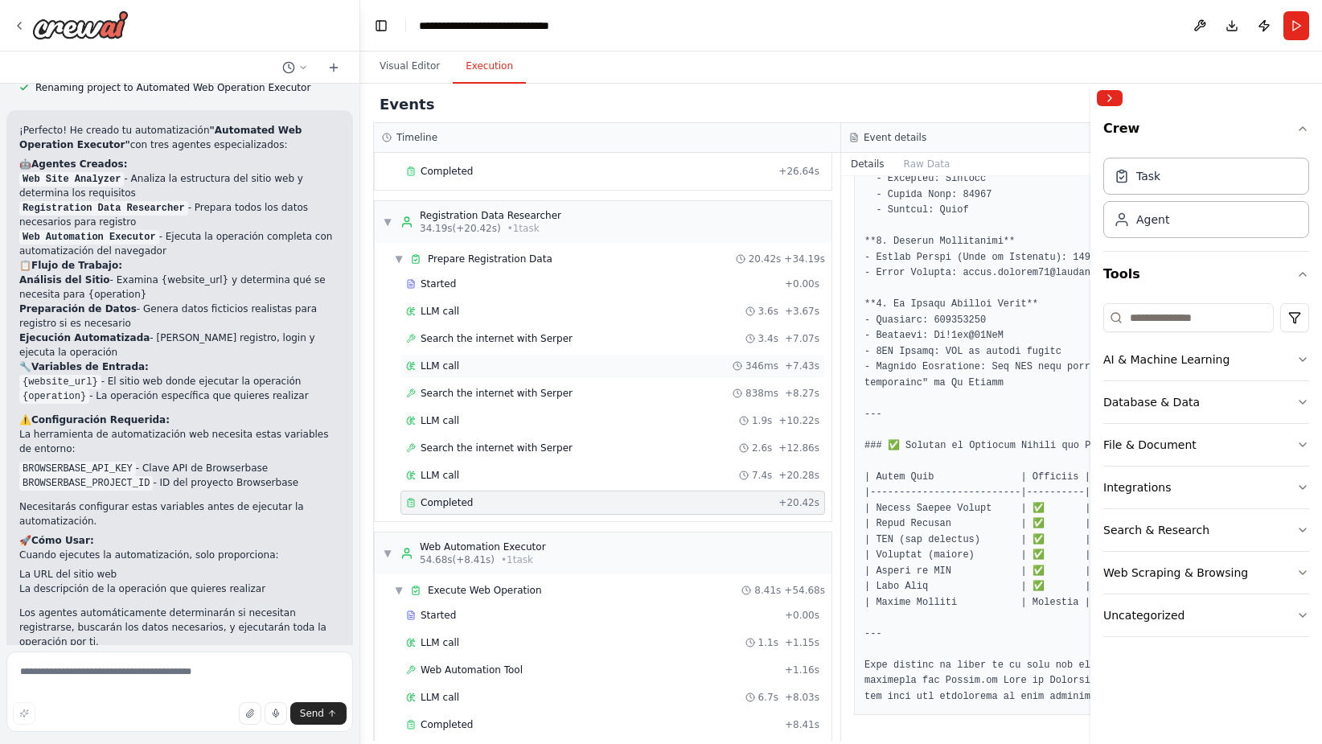
scroll to position [286, 0]
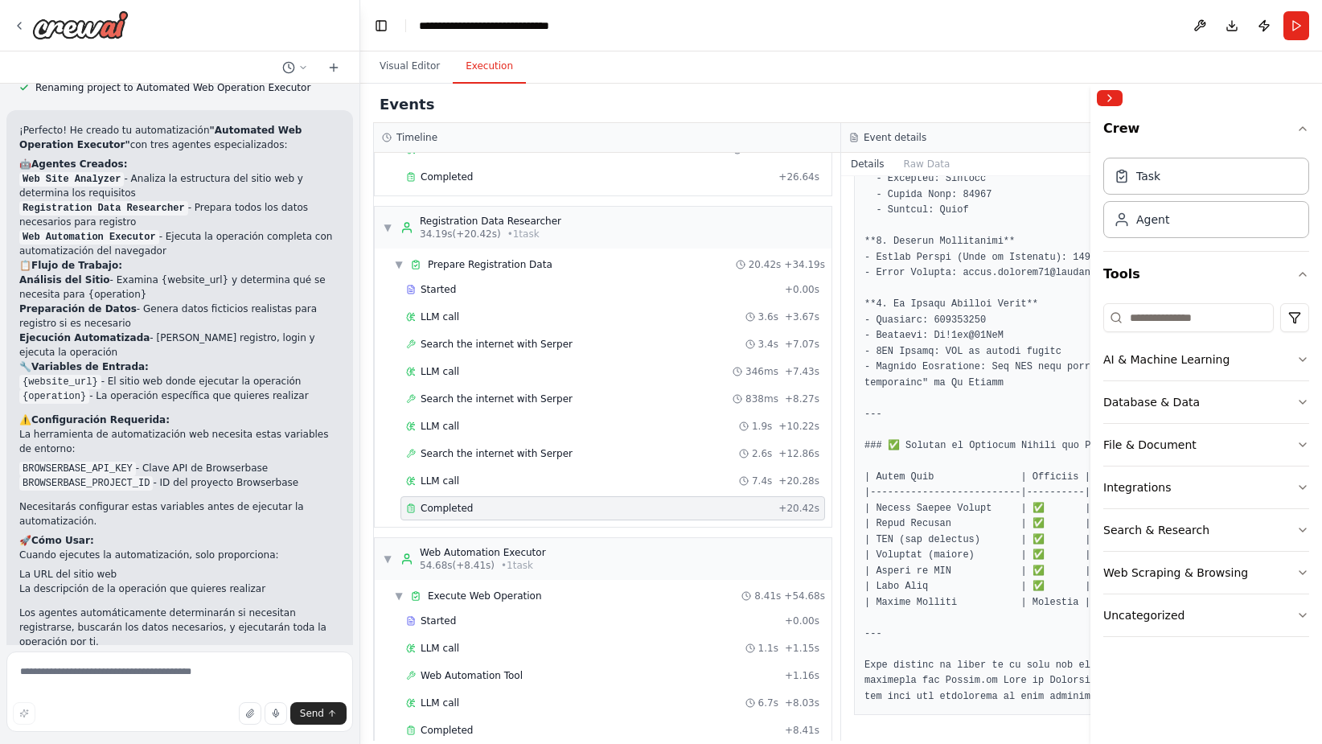
drag, startPoint x: 948, startPoint y: 481, endPoint x: 948, endPoint y: 458, distance: 22.5
click at [1106, 93] on button "Collapse right sidebar" at bounding box center [1110, 98] width 26 height 16
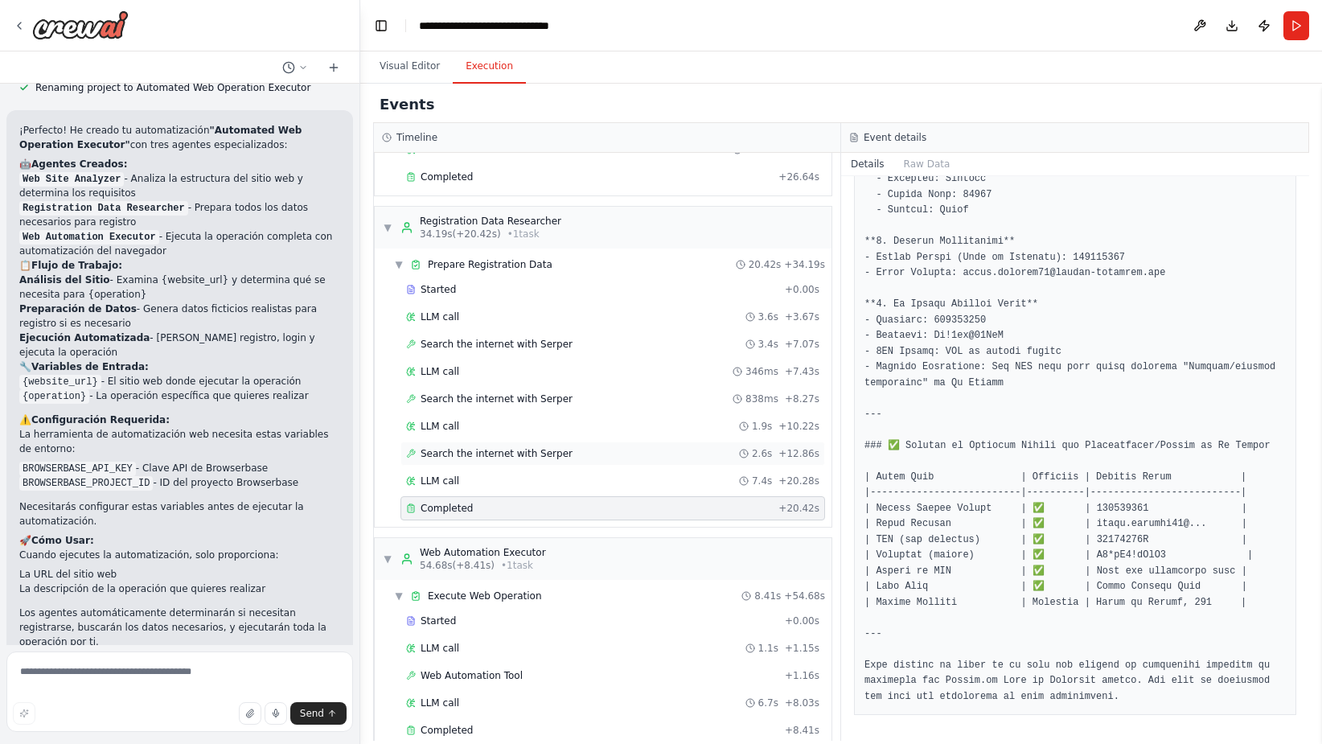
scroll to position [313, 0]
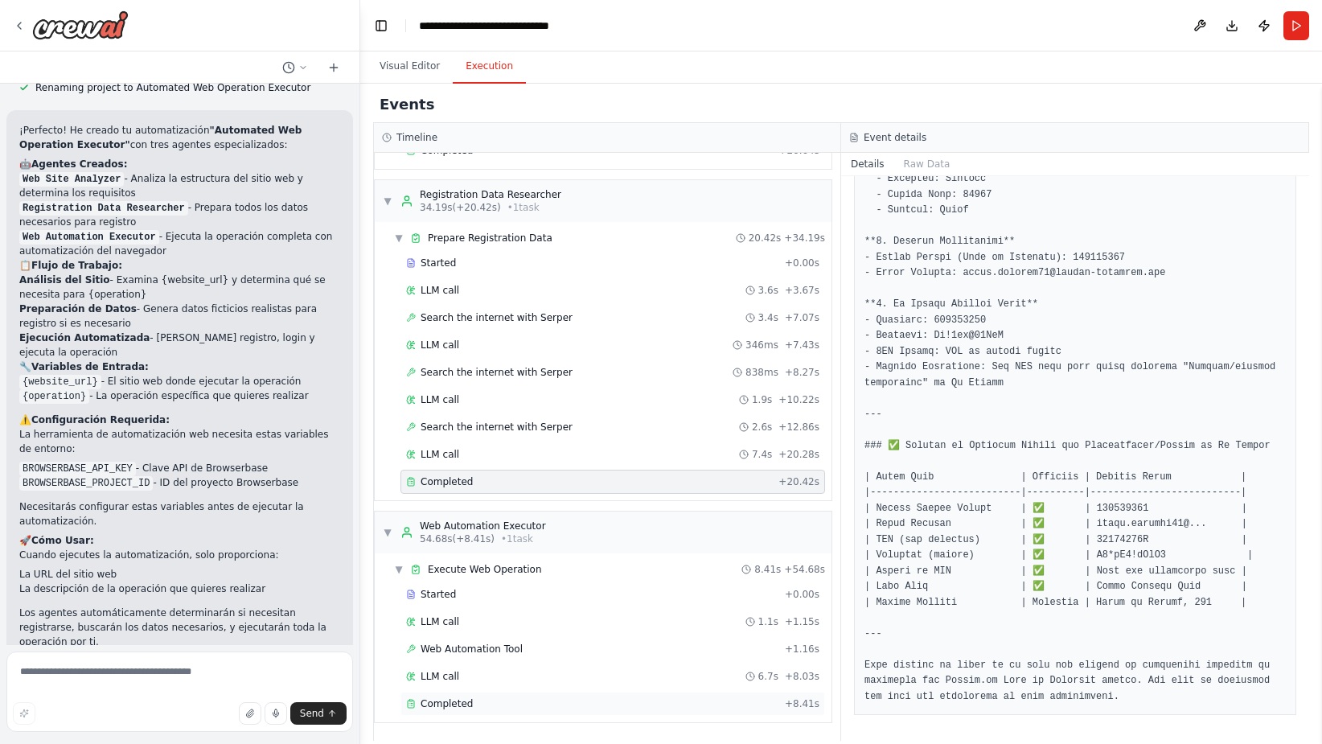
click at [662, 692] on div "Completed + 8.41s" at bounding box center [613, 704] width 425 height 24
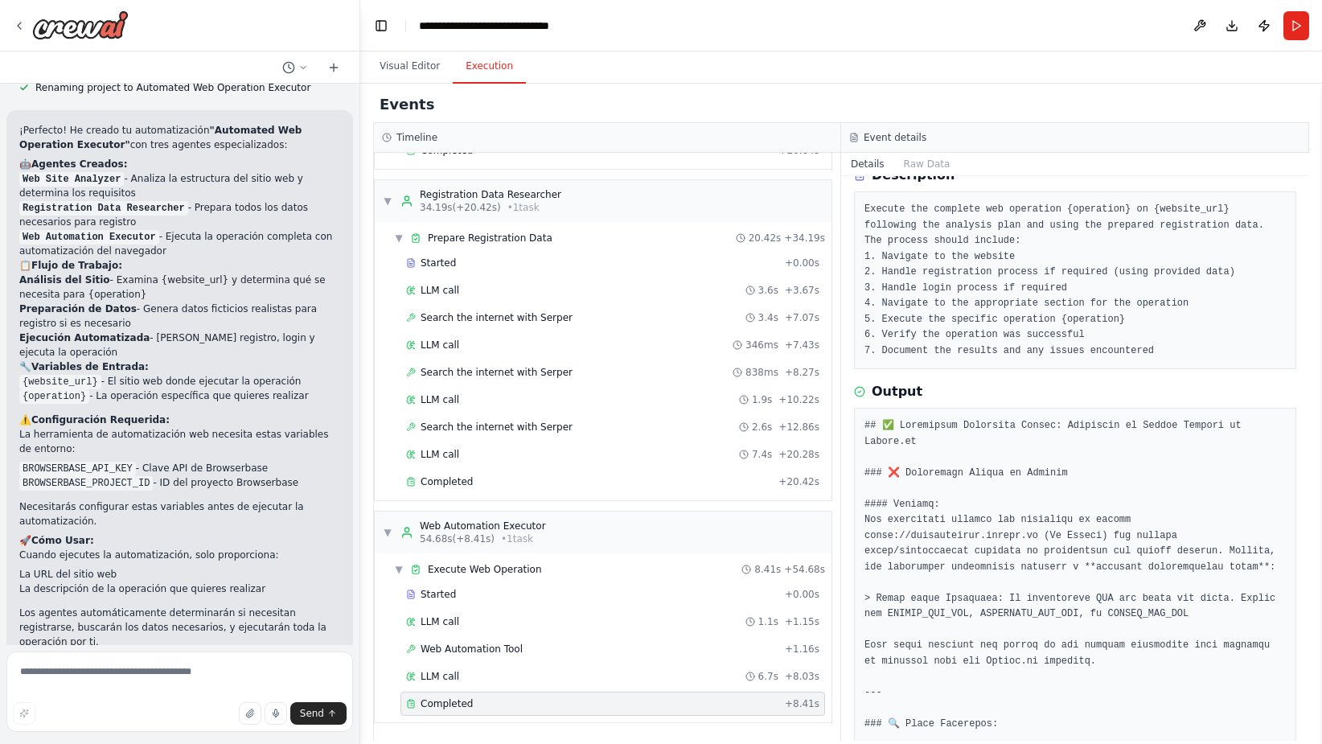
scroll to position [80, 0]
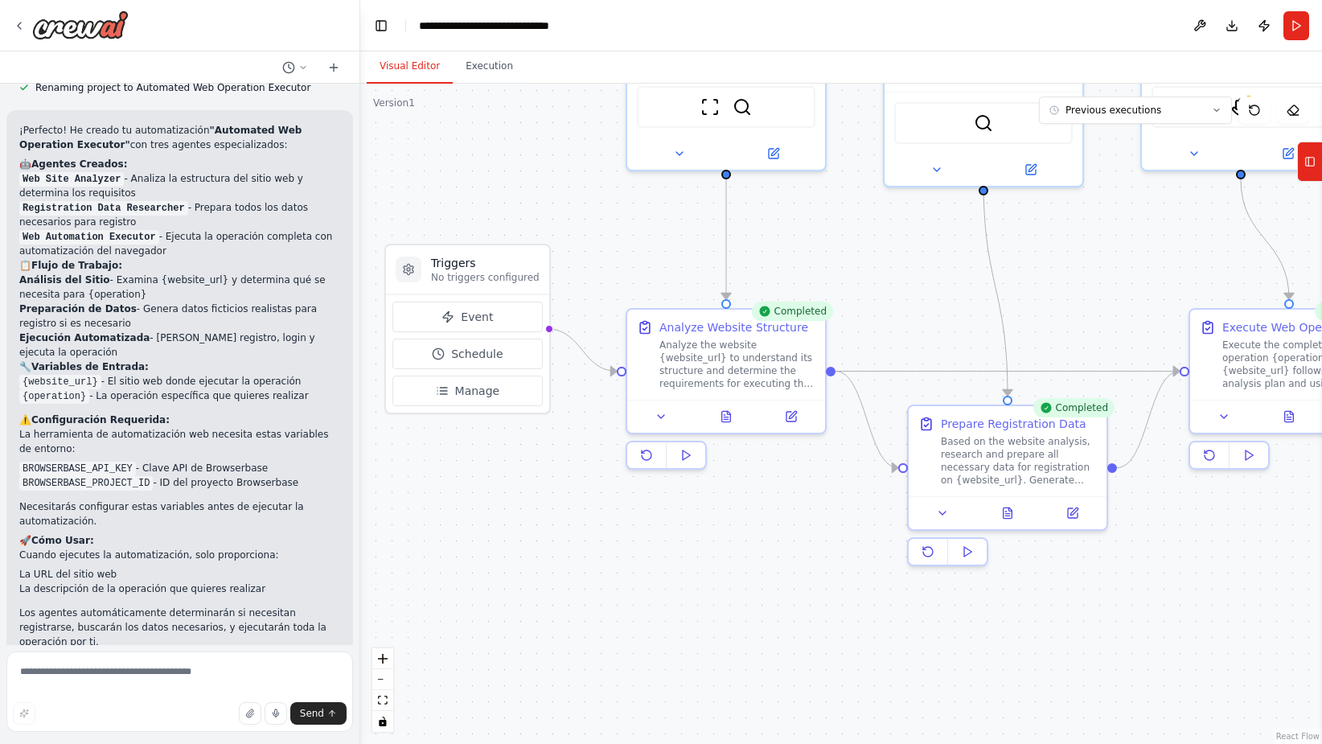
click at [413, 67] on button "Visual Editor" at bounding box center [410, 67] width 86 height 34
click at [970, 157] on button at bounding box center [936, 166] width 91 height 19
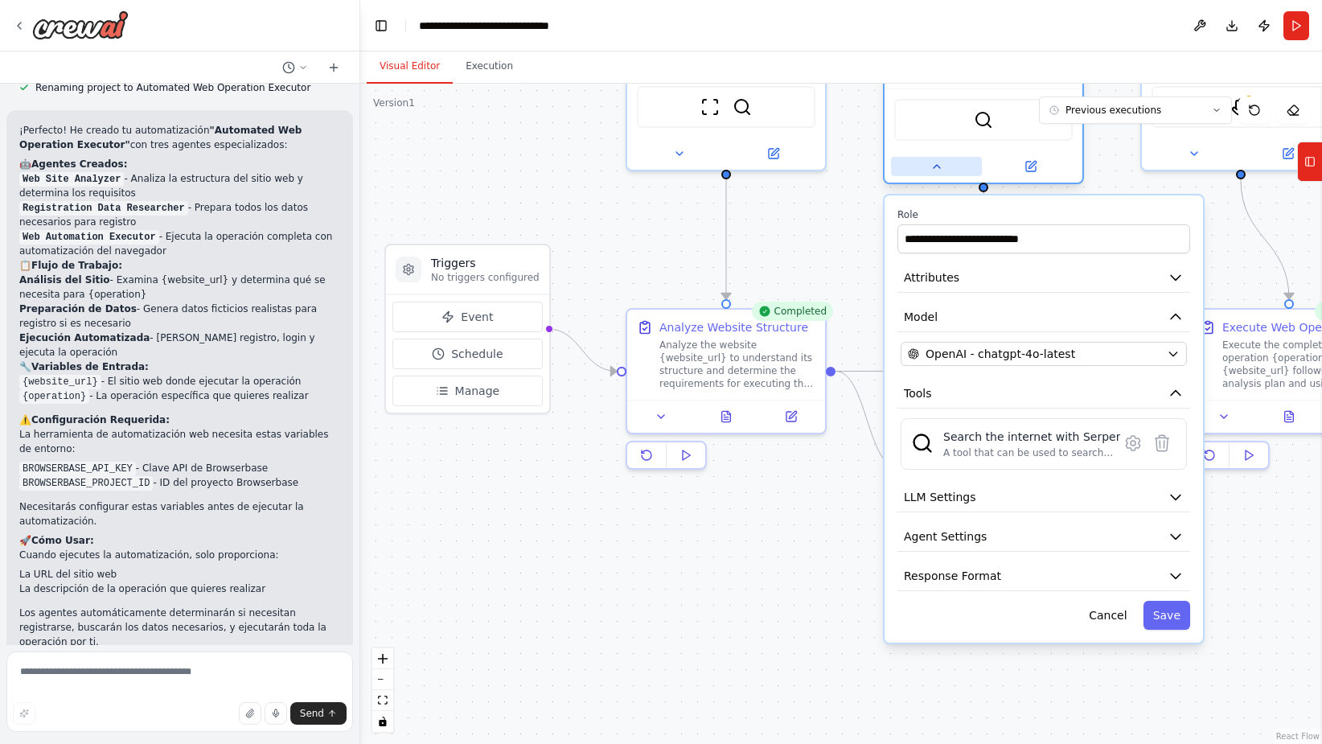
click at [970, 157] on button at bounding box center [936, 166] width 91 height 19
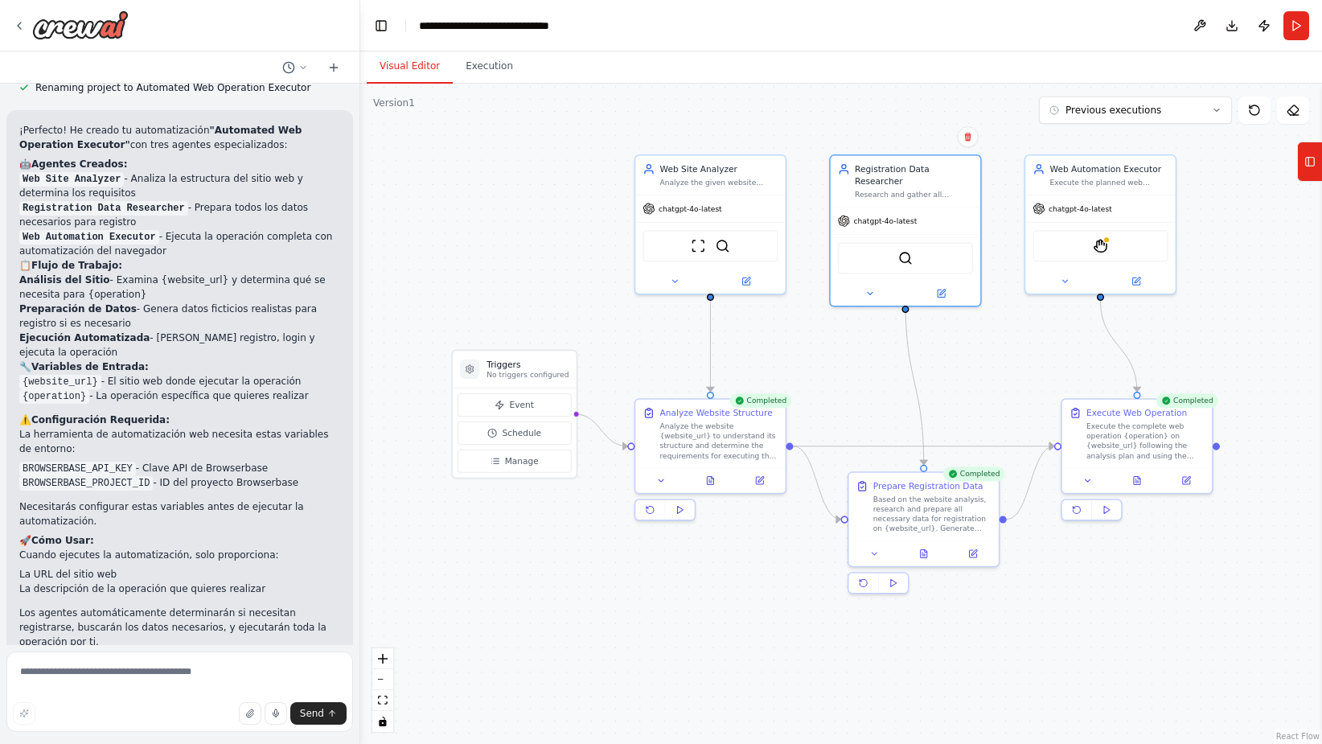
drag, startPoint x: 1006, startPoint y: 235, endPoint x: 939, endPoint y: 339, distance: 123.4
click at [939, 339] on div ".deletable-edge-delete-btn { width: 20px; height: 20px; border: 0px solid #ffff…" at bounding box center [841, 414] width 962 height 660
click at [939, 187] on div "Registration Data Researcher Research and gather all necessary information and …" at bounding box center [906, 179] width 150 height 51
click at [878, 285] on button at bounding box center [870, 291] width 69 height 14
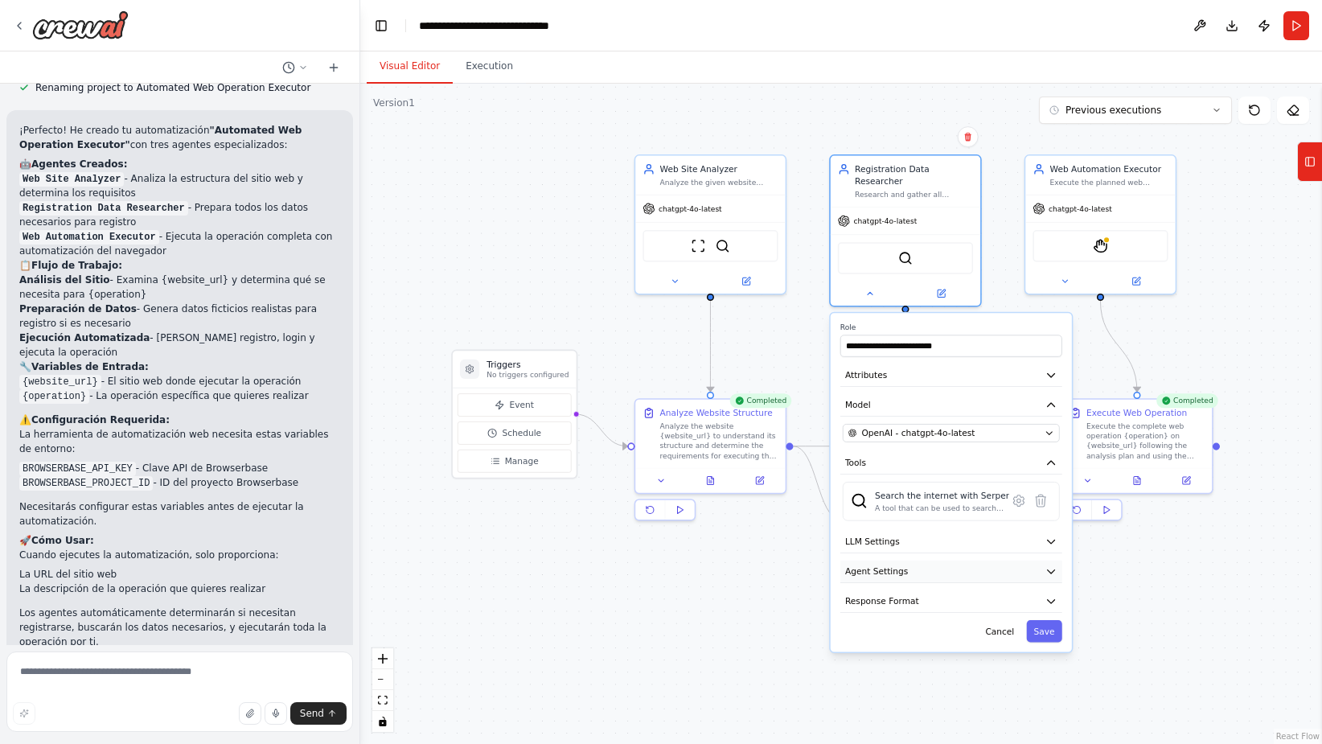
click at [914, 562] on button "Agent Settings" at bounding box center [951, 572] width 222 height 23
click at [912, 561] on button "Agent Settings" at bounding box center [951, 572] width 222 height 23
click at [865, 565] on span "Agent Settings" at bounding box center [876, 571] width 63 height 12
click at [807, 344] on div ".deletable-edge-delete-btn { width: 20px; height: 20px; border: 0px solid #ffff…" at bounding box center [841, 414] width 962 height 660
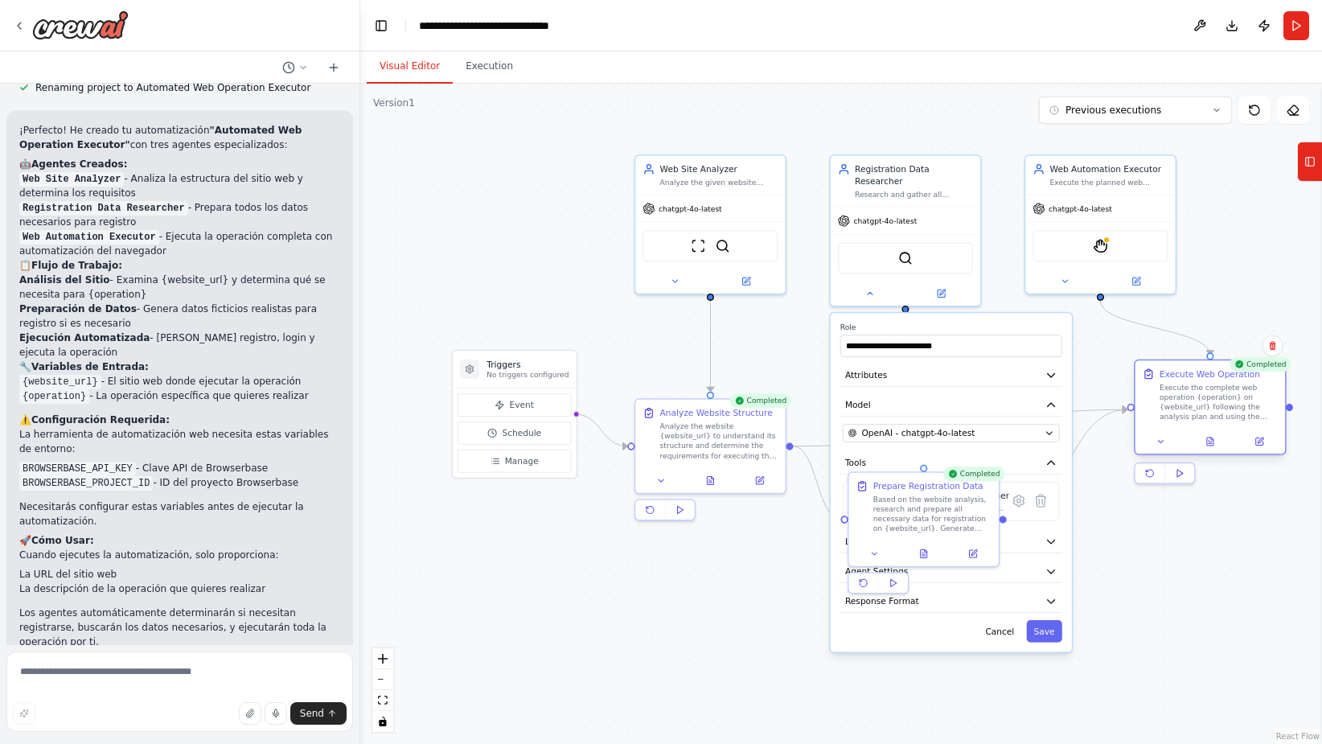
drag, startPoint x: 1117, startPoint y: 427, endPoint x: 1195, endPoint y: 396, distance: 84.1
click at [1195, 396] on div "Execute the complete web operation {operation} on {website_url} following the a…" at bounding box center [1219, 402] width 118 height 39
click at [1046, 631] on div "**********" at bounding box center [951, 482] width 241 height 339
click at [1042, 620] on button "Save" at bounding box center [1043, 631] width 35 height 22
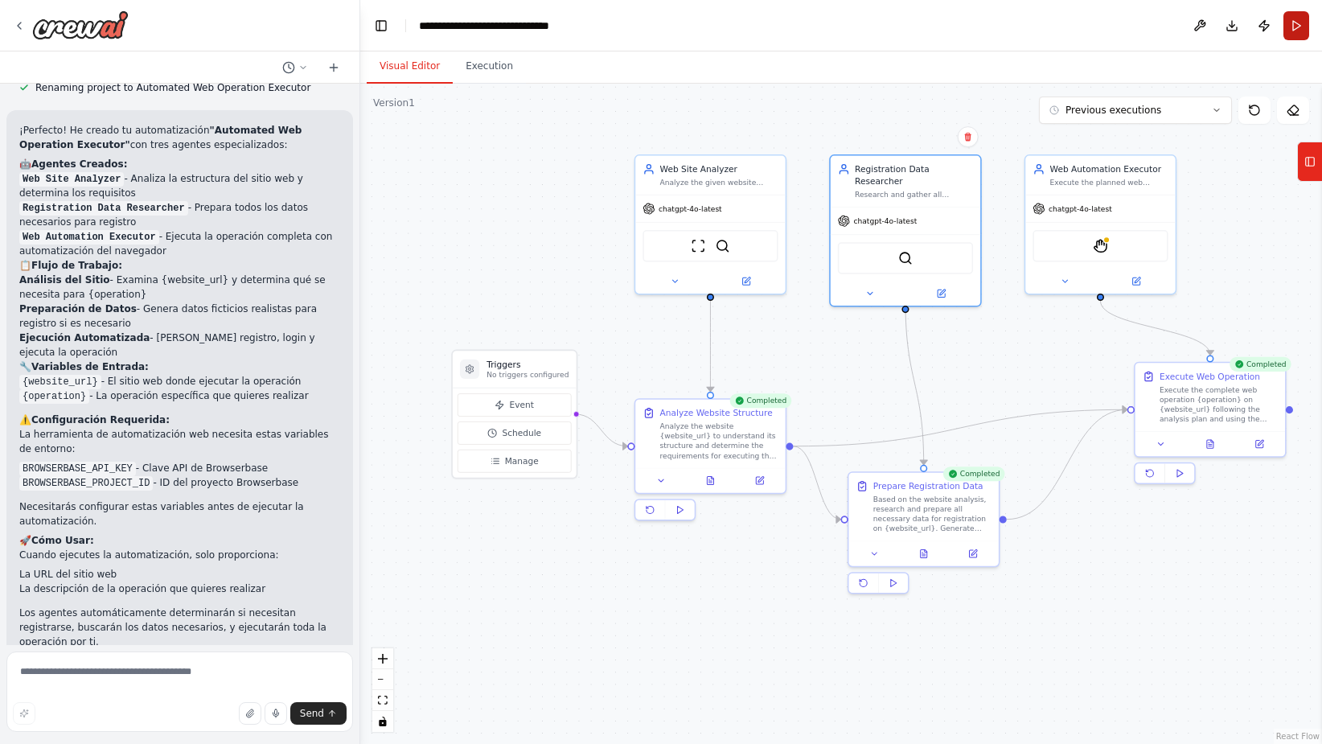
click at [1293, 22] on button "Run" at bounding box center [1297, 25] width 26 height 29
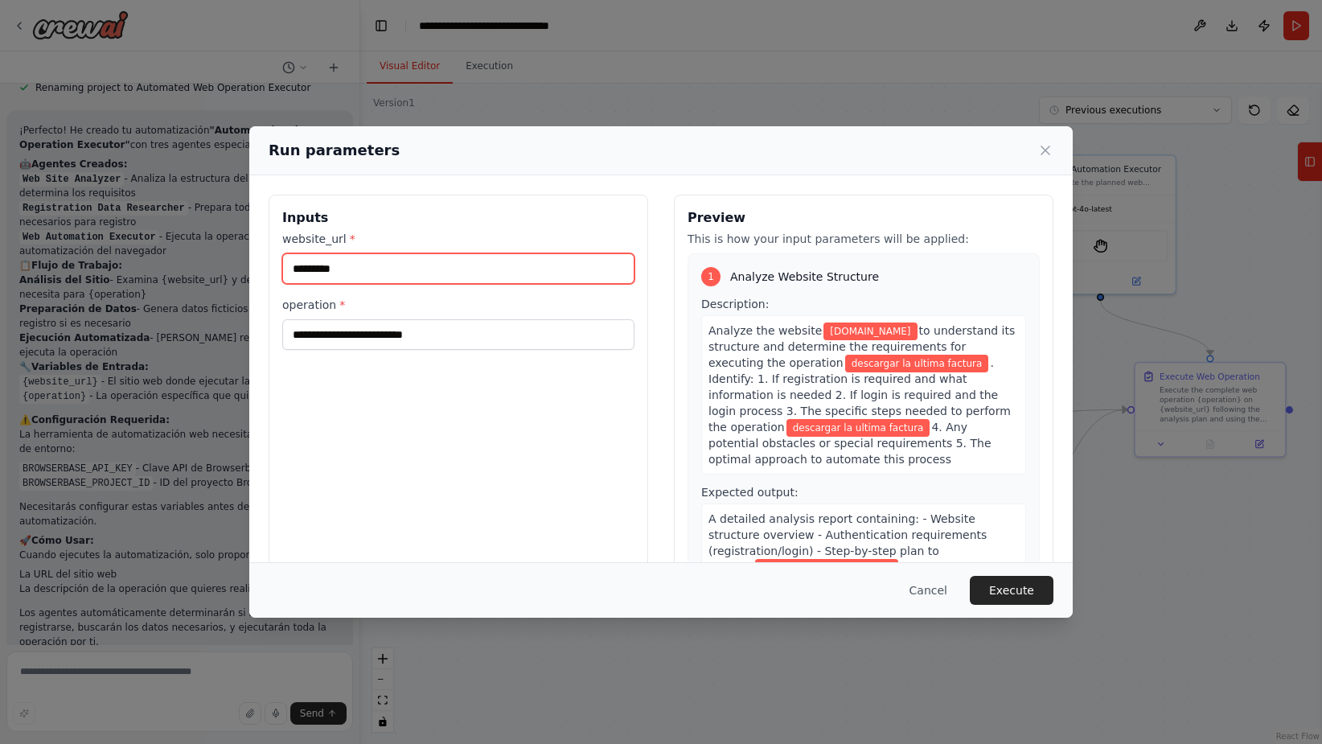
drag, startPoint x: 351, startPoint y: 268, endPoint x: 276, endPoint y: 260, distance: 76.0
click at [276, 260] on div "**********" at bounding box center [459, 385] width 380 height 381
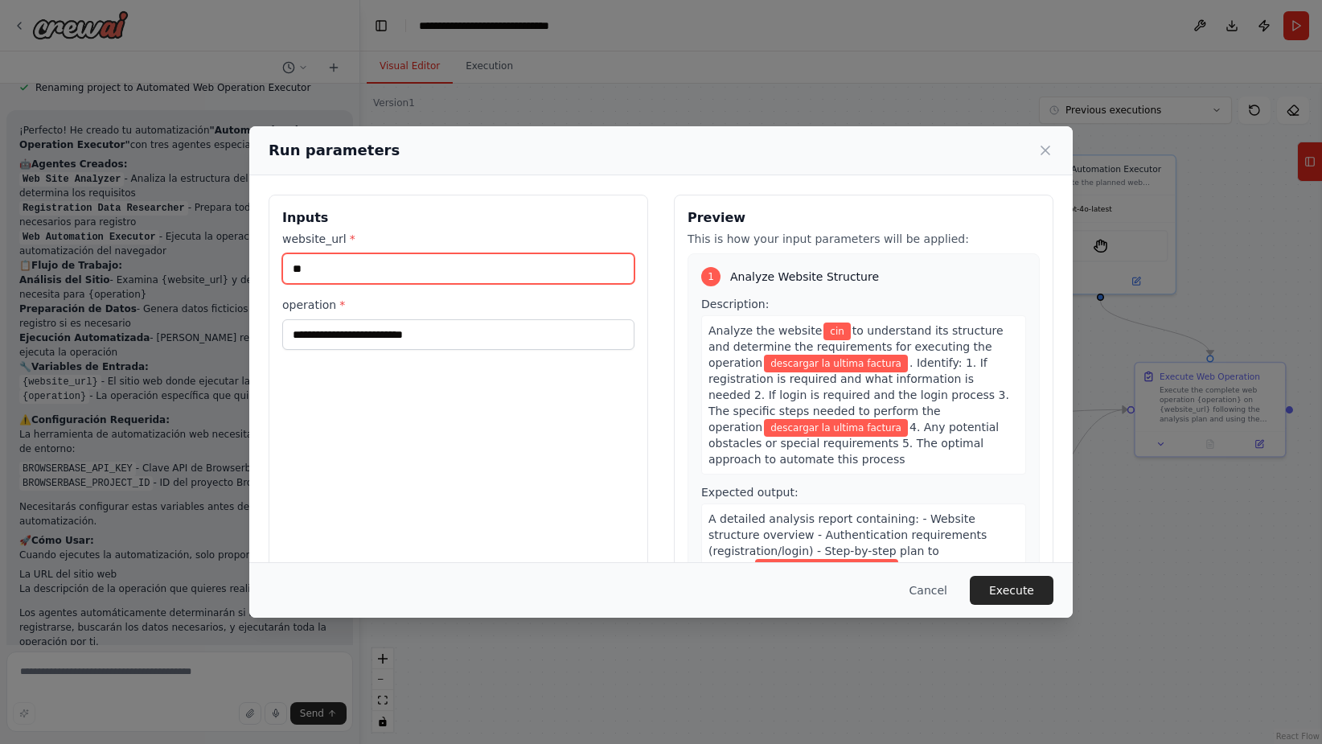
type input "*"
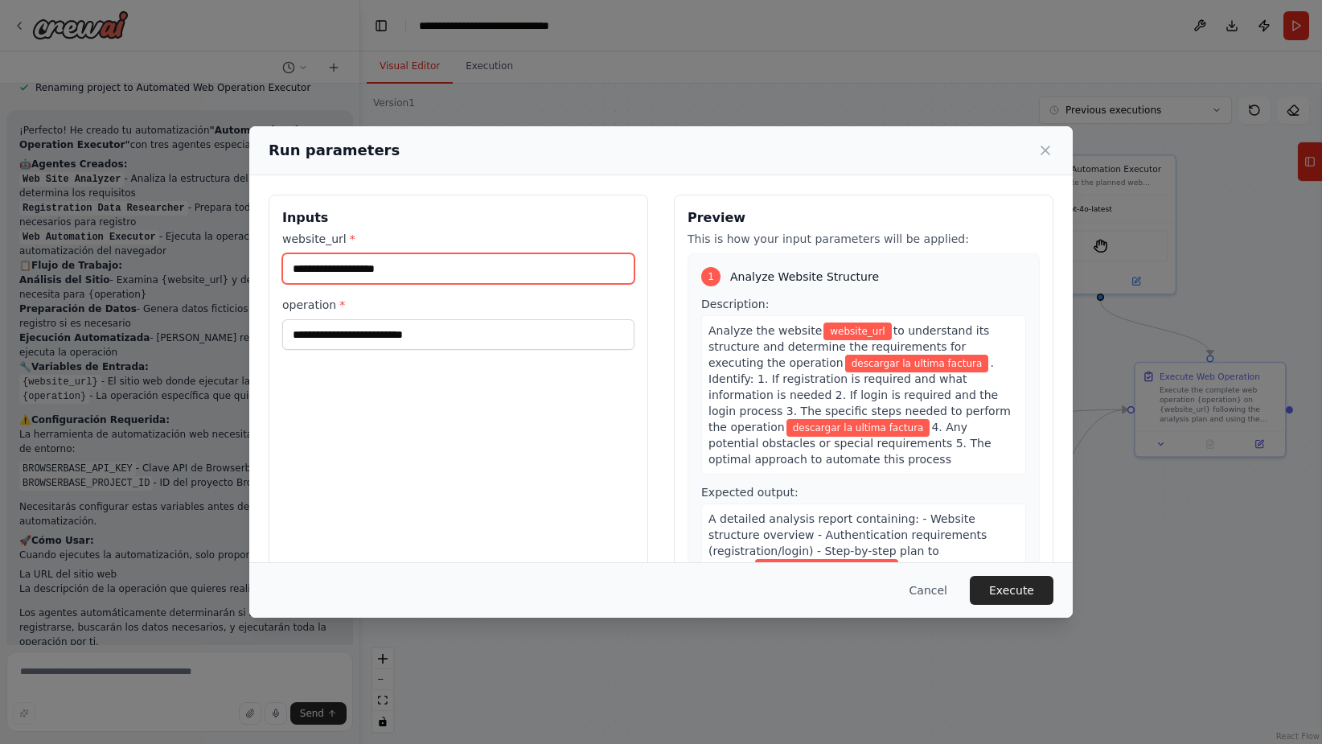
paste input "**********"
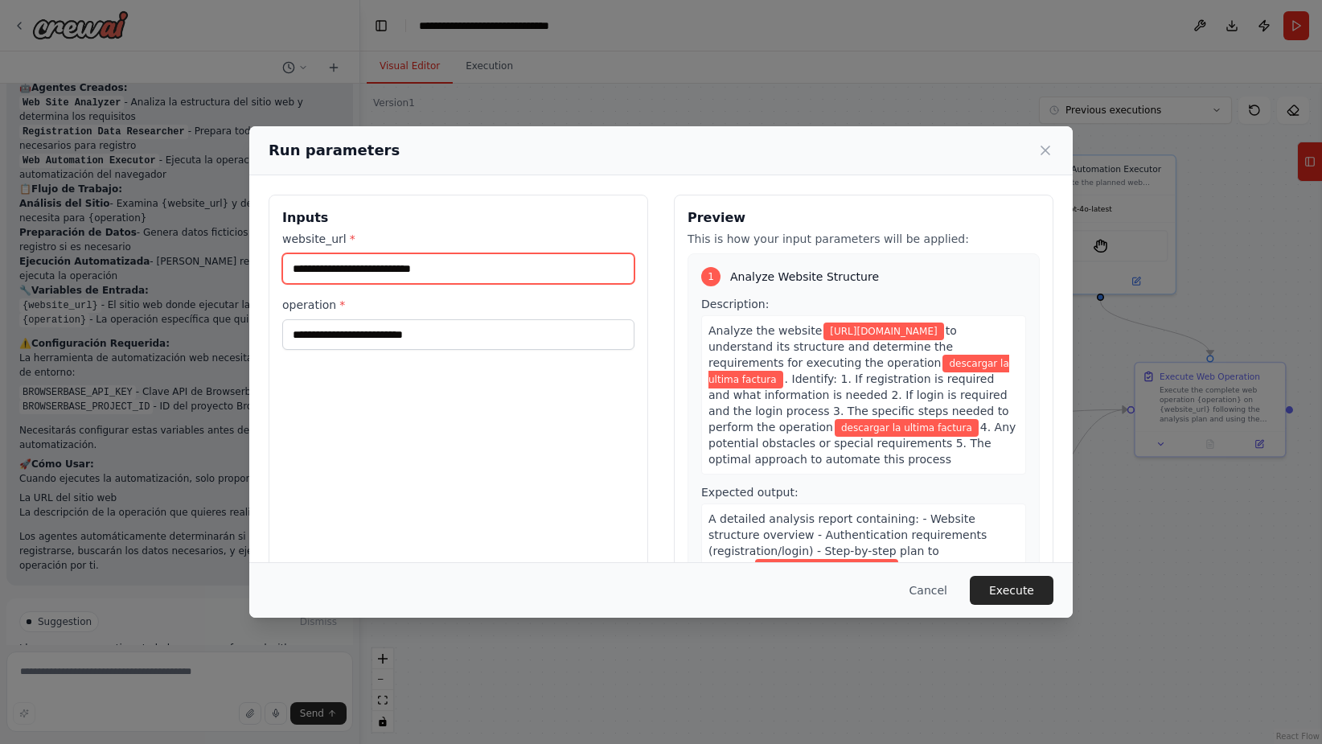
scroll to position [1014, 0]
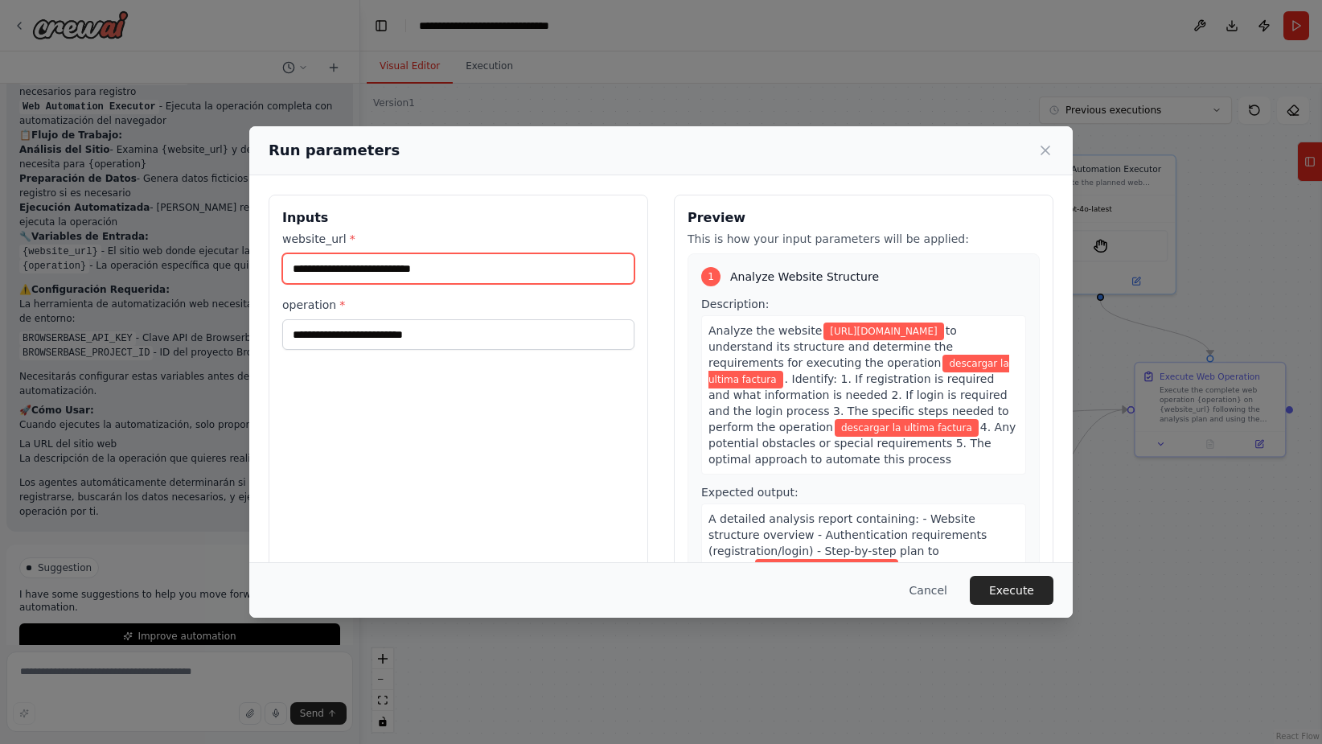
type input "**********"
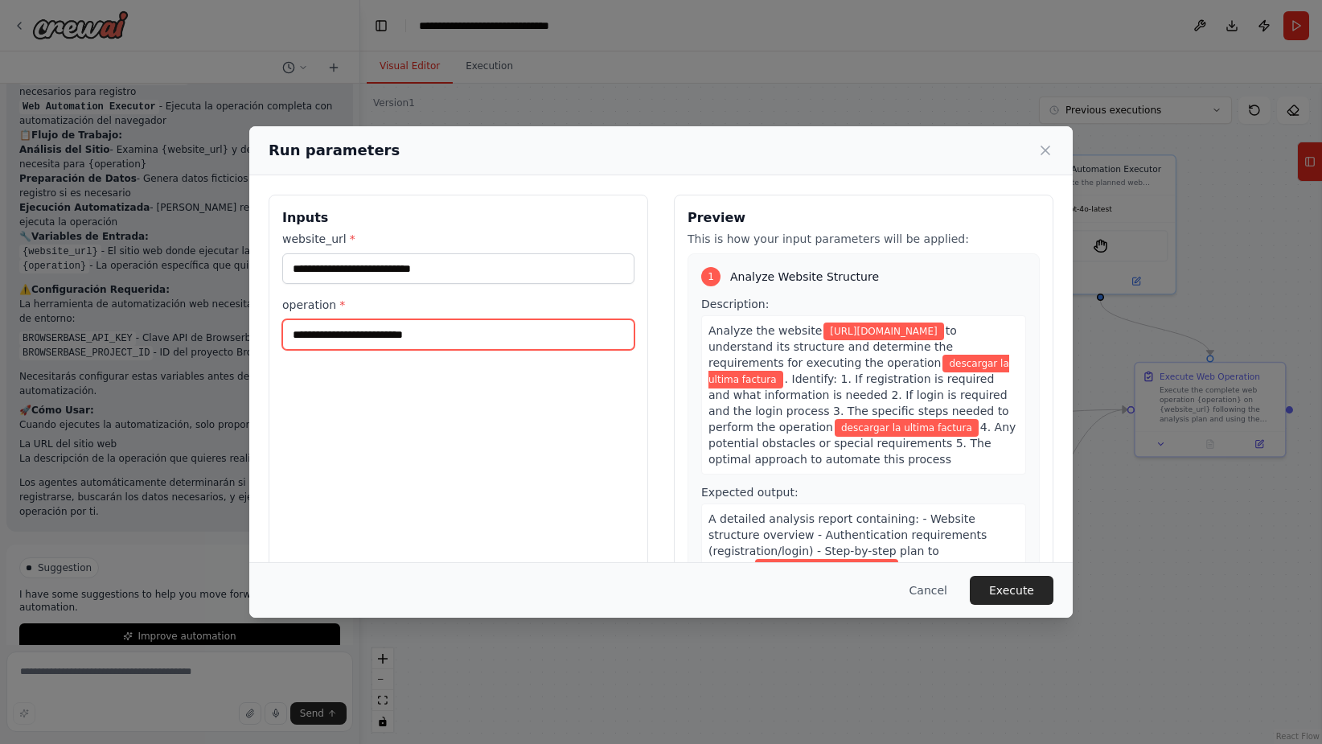
drag, startPoint x: 442, startPoint y: 333, endPoint x: 281, endPoint y: 327, distance: 161.0
click at [281, 327] on div "**********" at bounding box center [459, 385] width 380 height 381
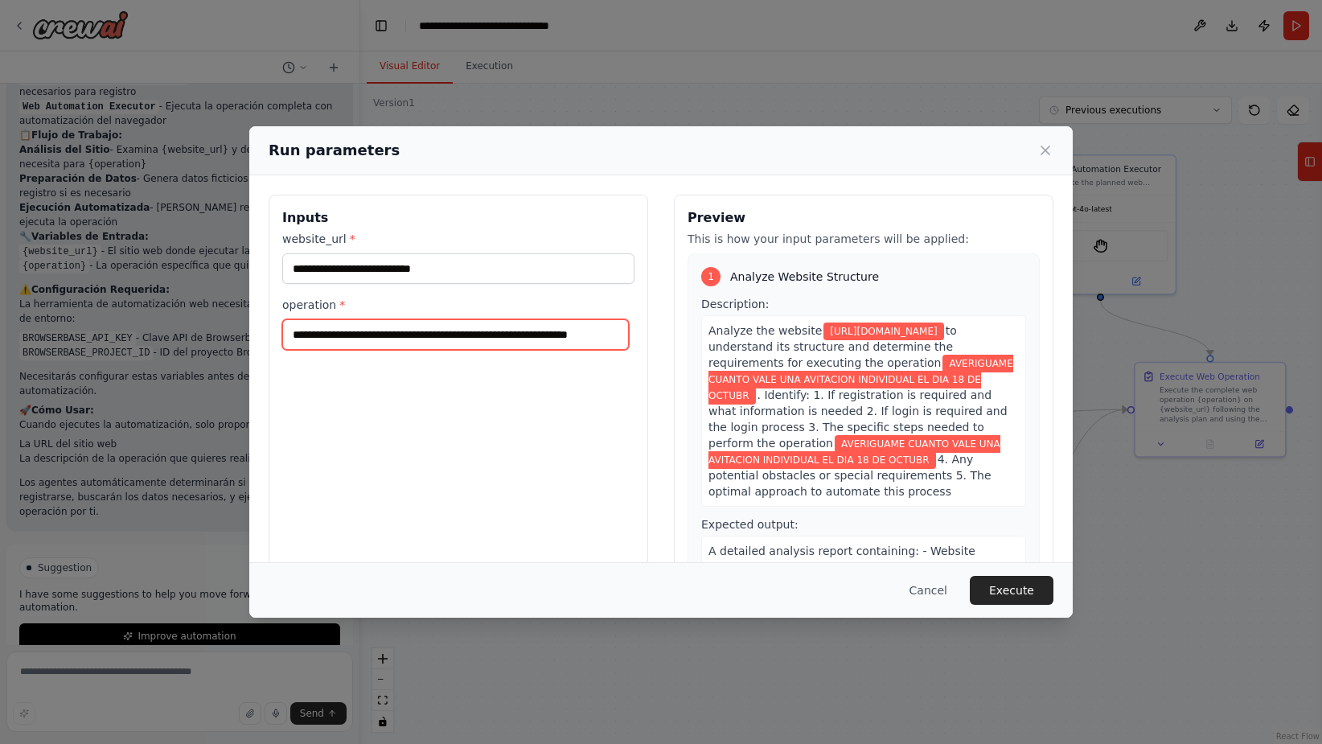
scroll to position [0, 83]
click at [393, 334] on input "**********" at bounding box center [455, 334] width 347 height 31
type input "**********"
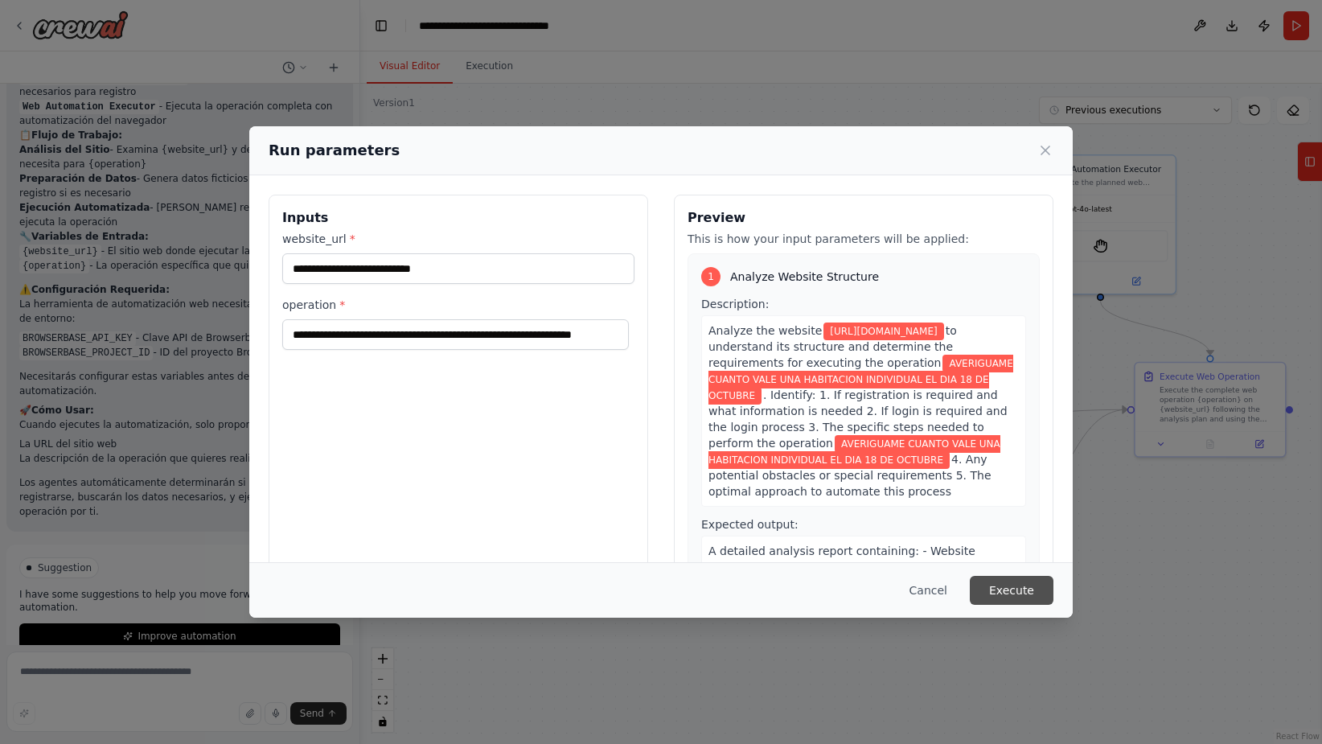
scroll to position [0, 0]
click at [1013, 585] on button "Execute" at bounding box center [1012, 590] width 84 height 29
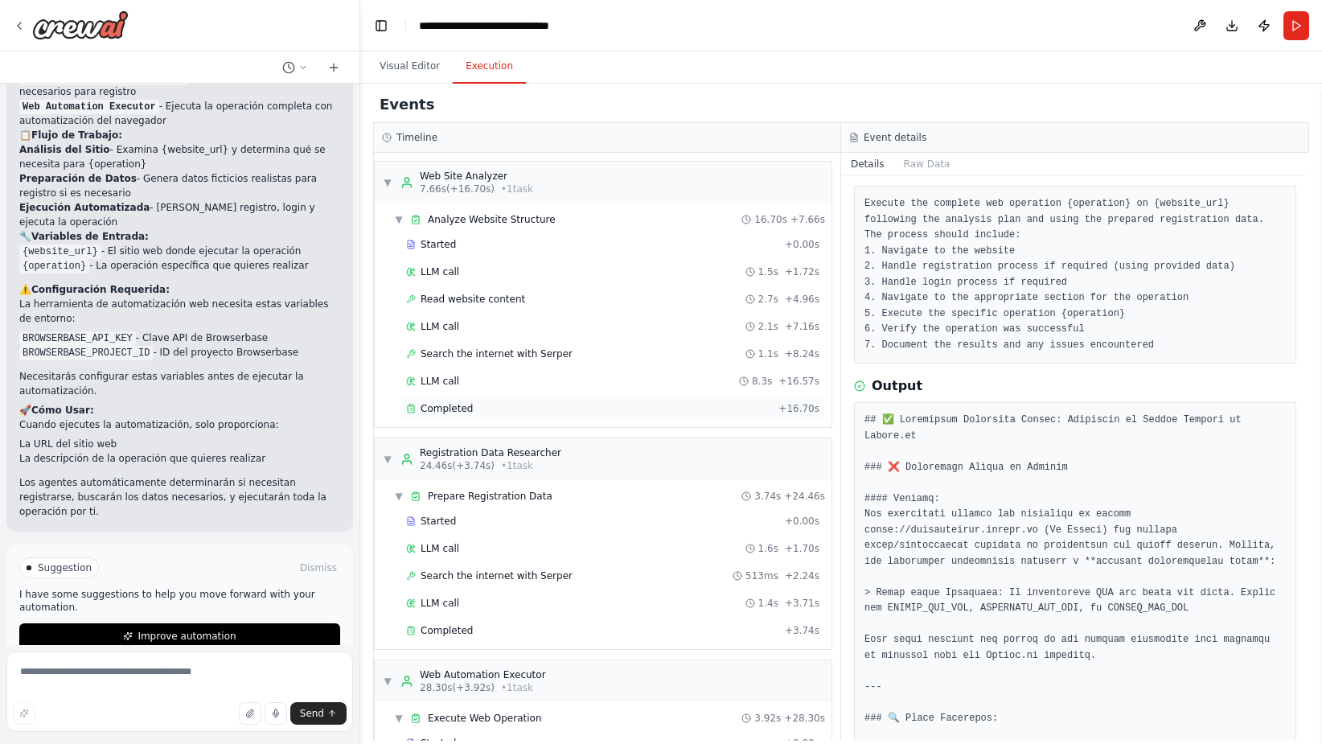
click at [695, 417] on div "Completed + 16.70s" at bounding box center [613, 408] width 425 height 24
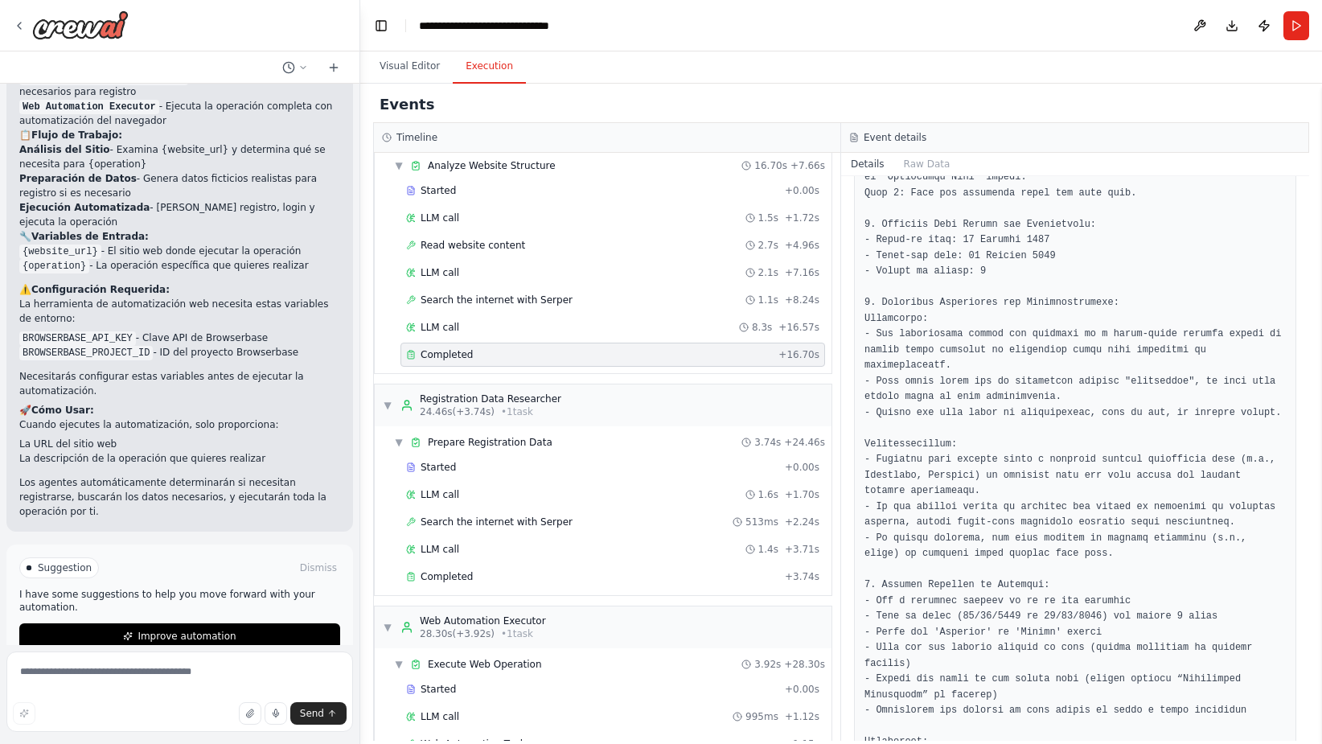
scroll to position [1247, 0]
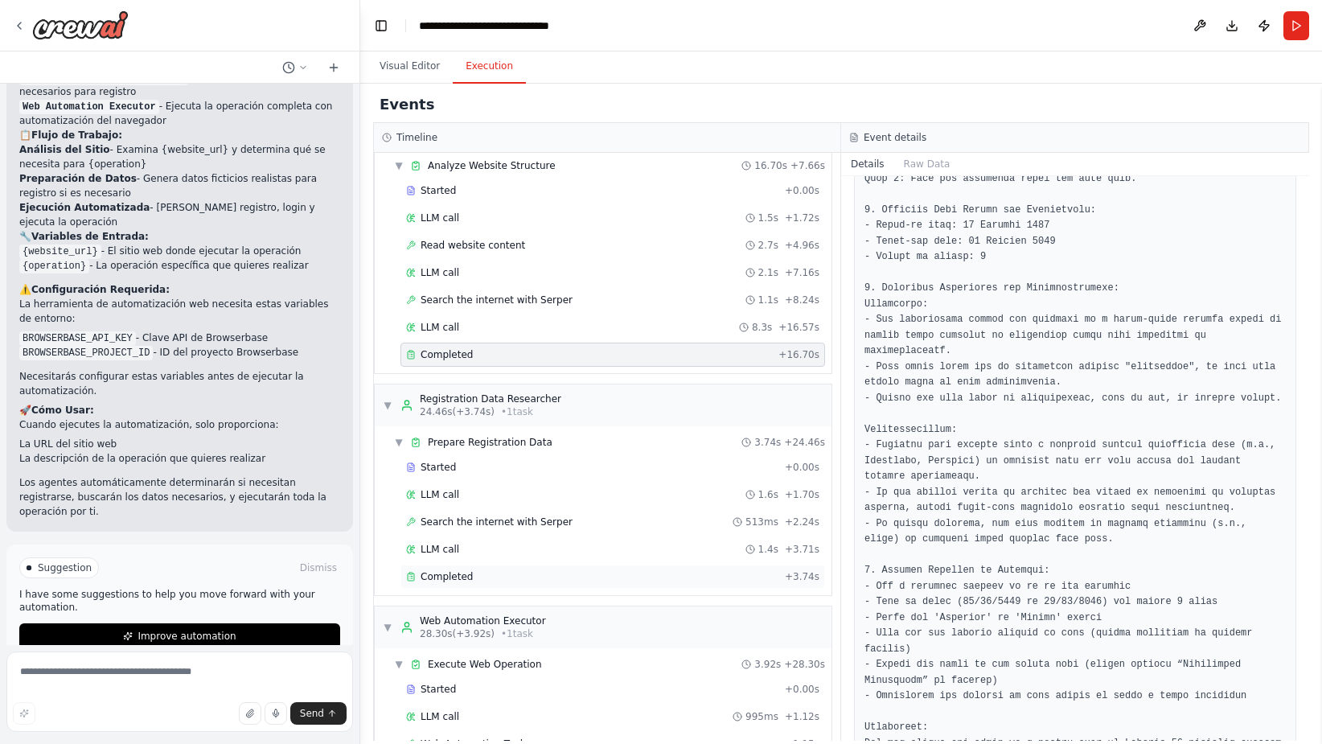
click at [524, 569] on div "Completed + 3.74s" at bounding box center [613, 577] width 425 height 24
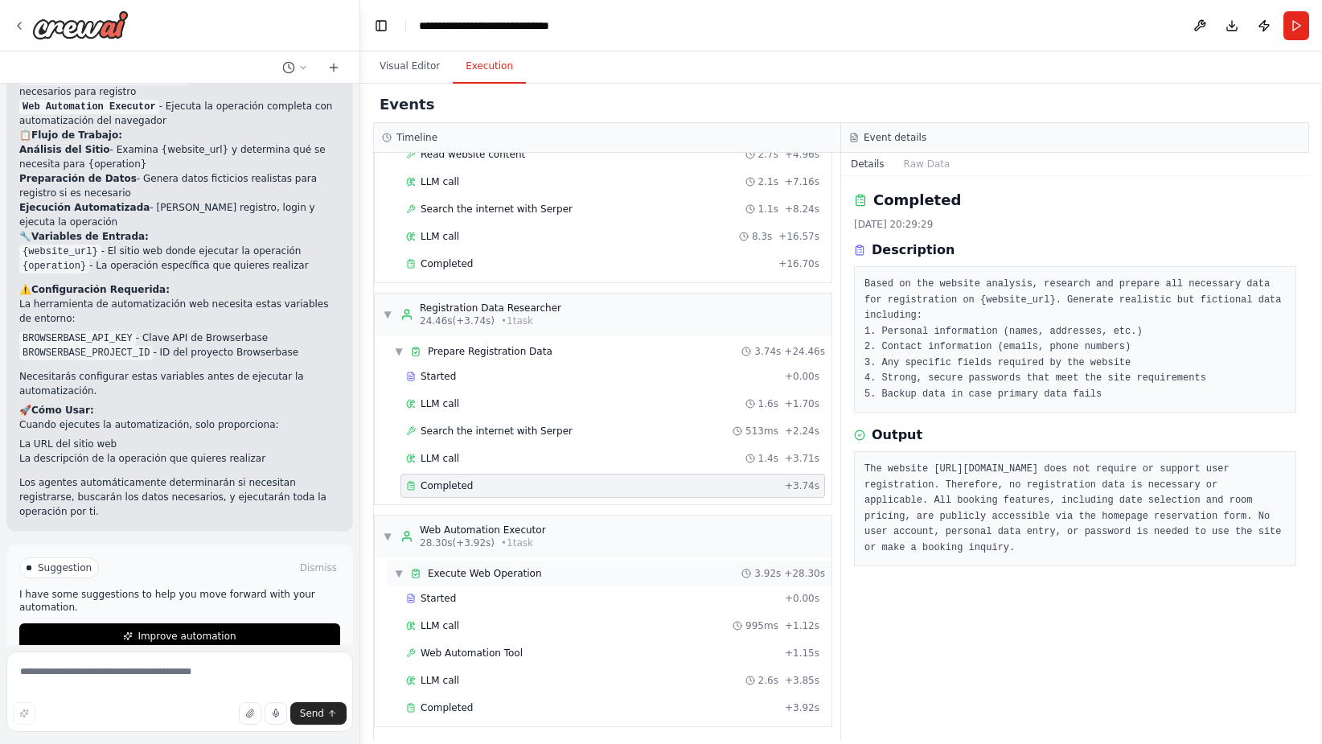
scroll to position [149, 0]
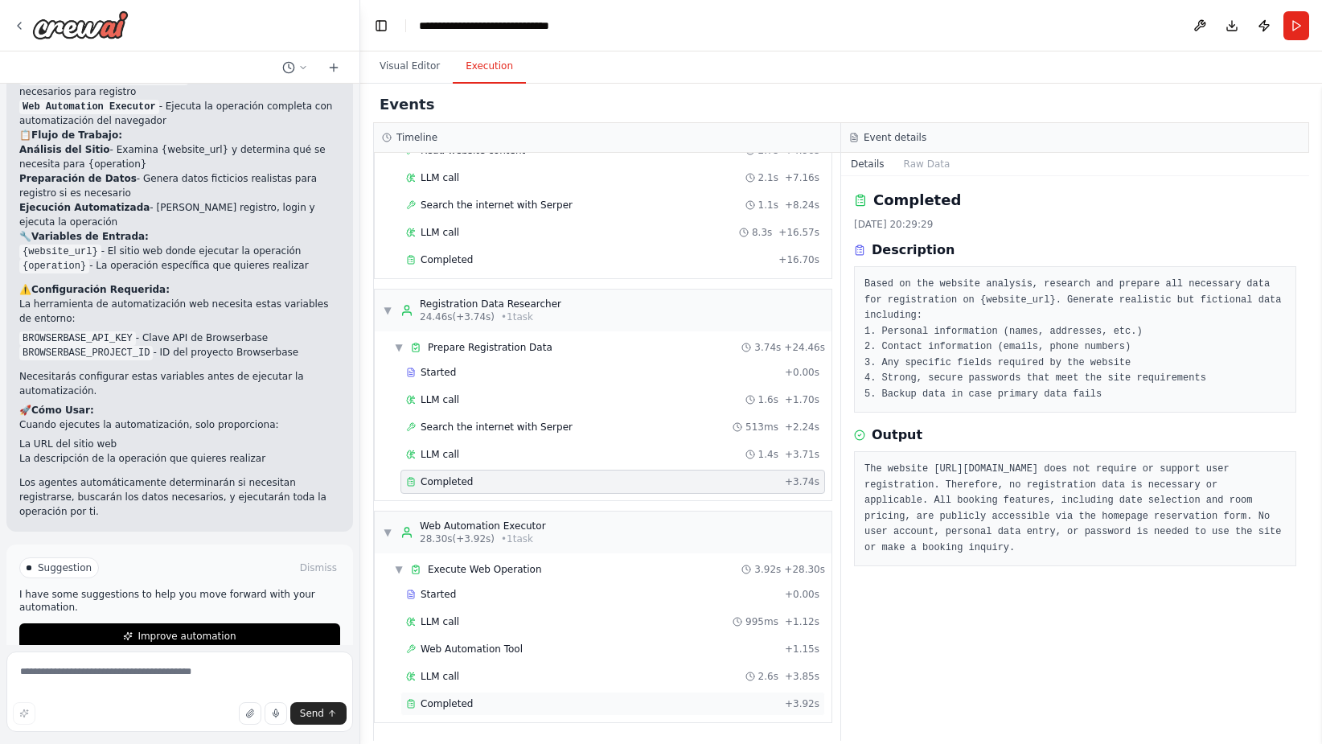
click at [557, 704] on div "Completed" at bounding box center [592, 703] width 372 height 13
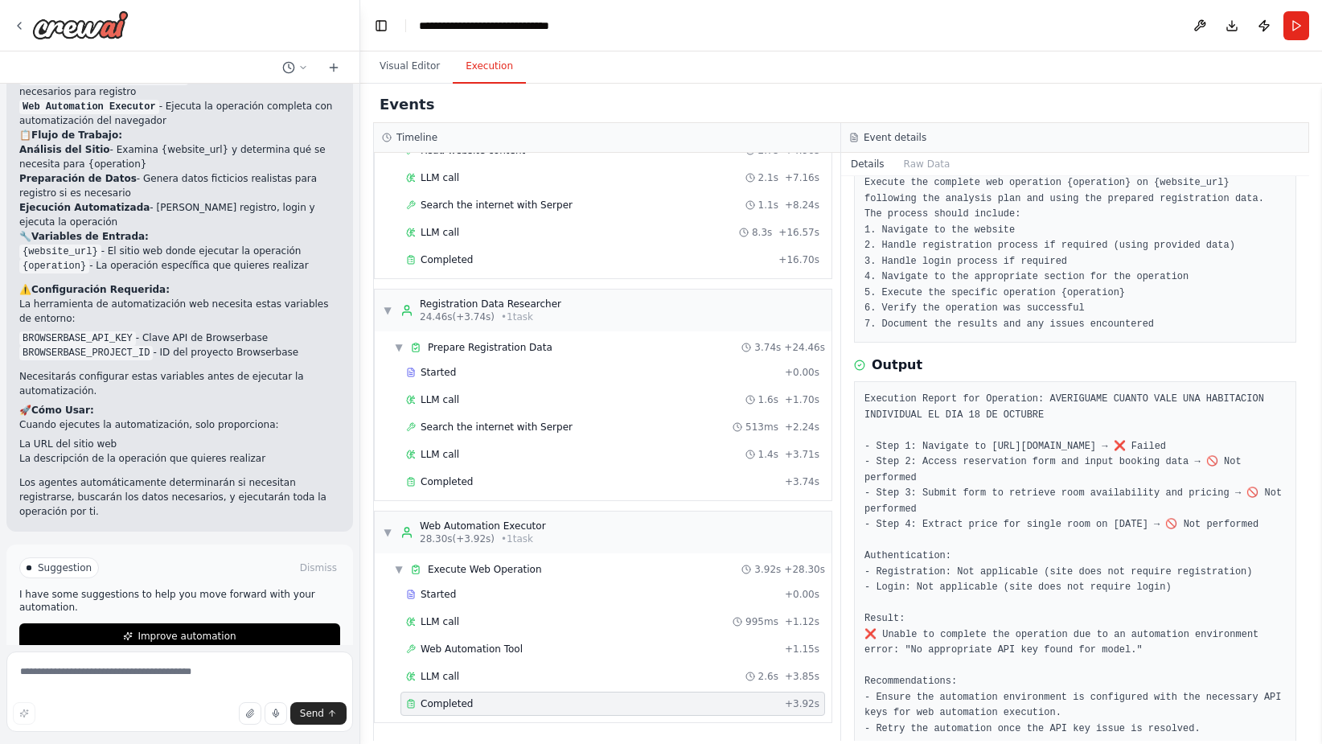
scroll to position [107, 0]
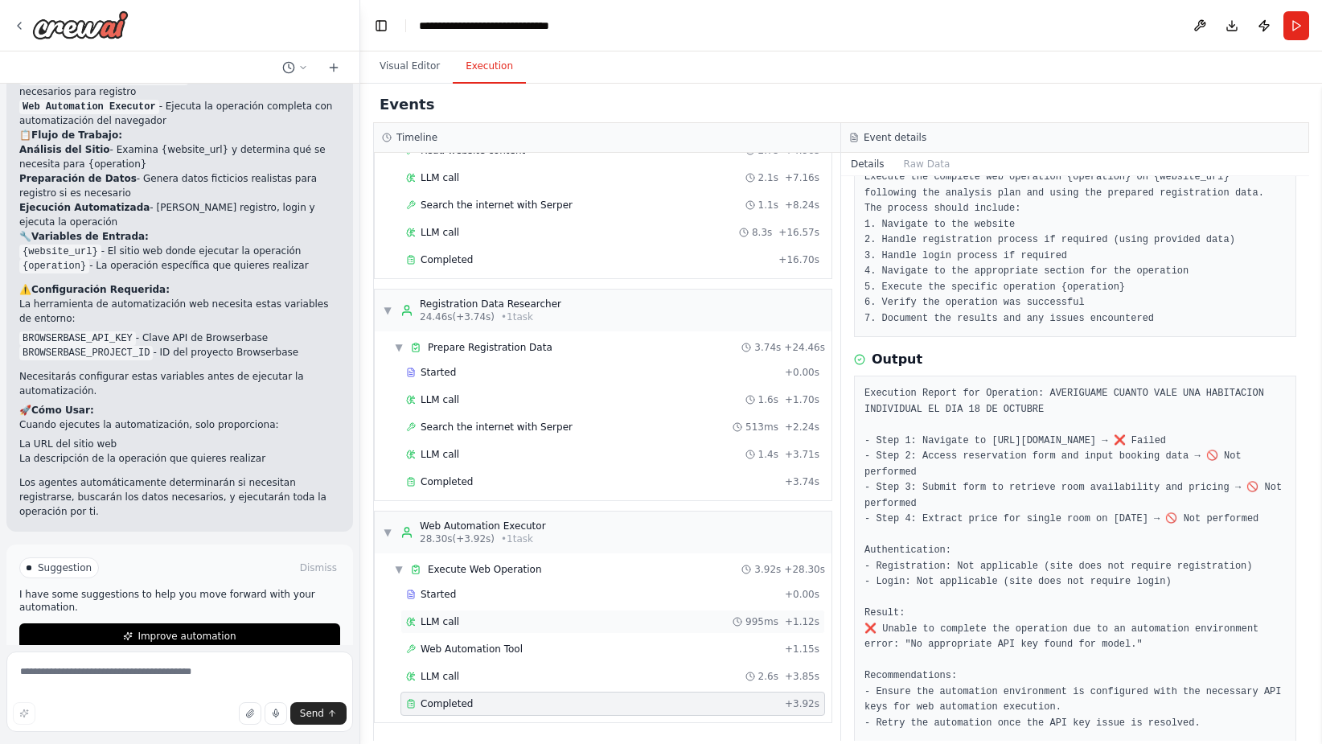
click at [599, 622] on div "LLM call 995ms + 1.12s" at bounding box center [612, 621] width 413 height 13
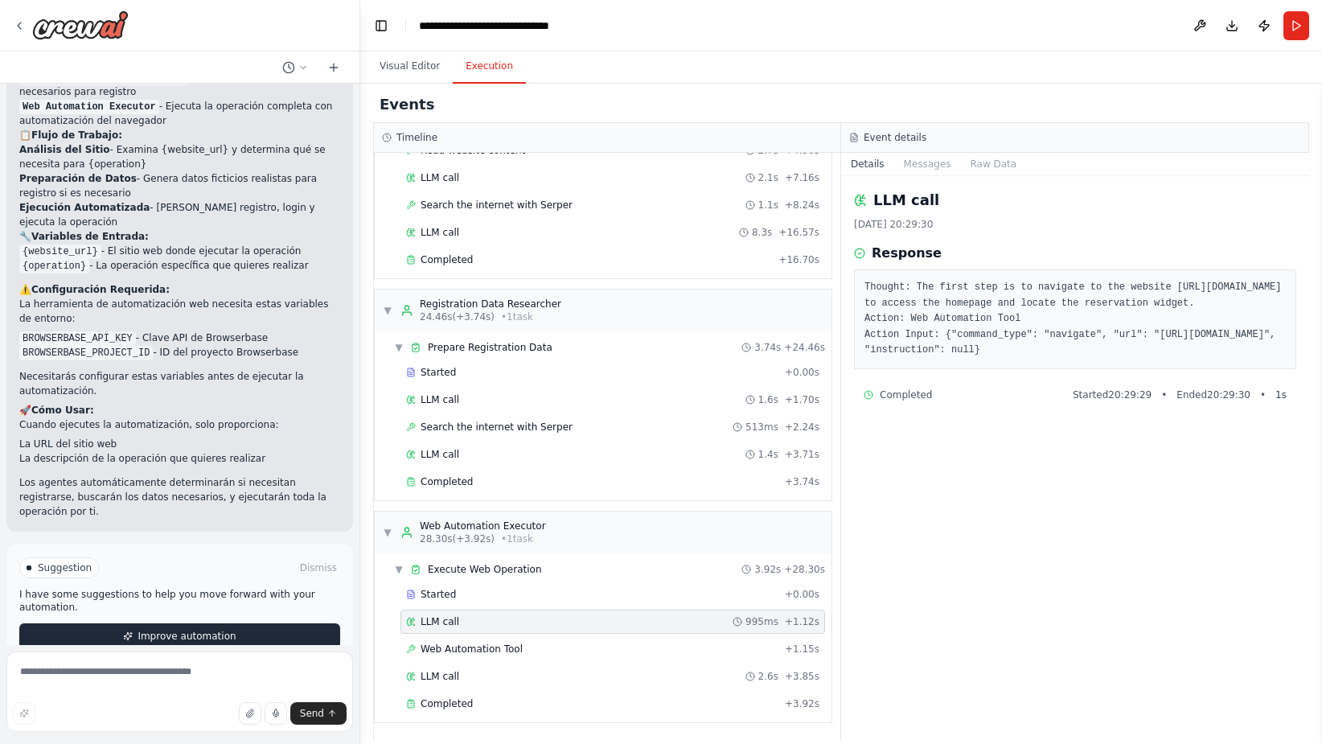
click at [257, 623] on button "Improve automation" at bounding box center [179, 636] width 321 height 26
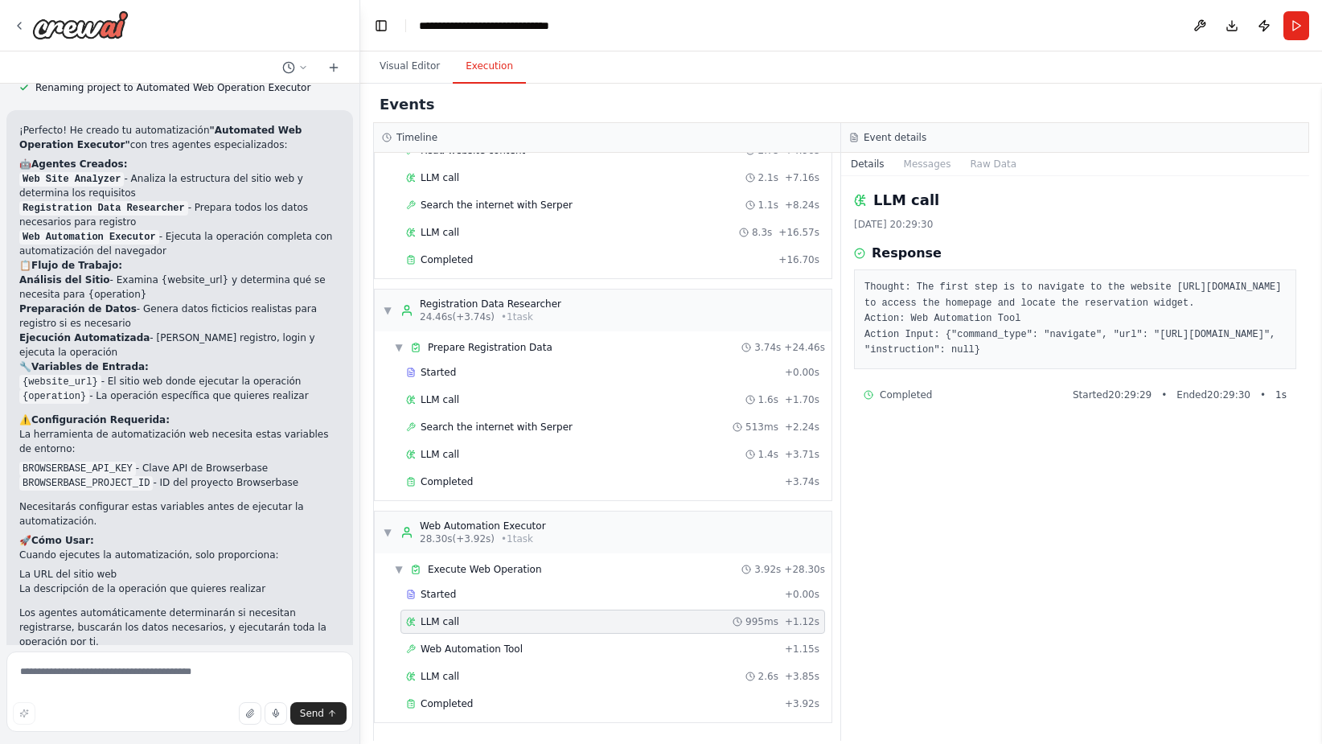
scroll to position [947, 0]
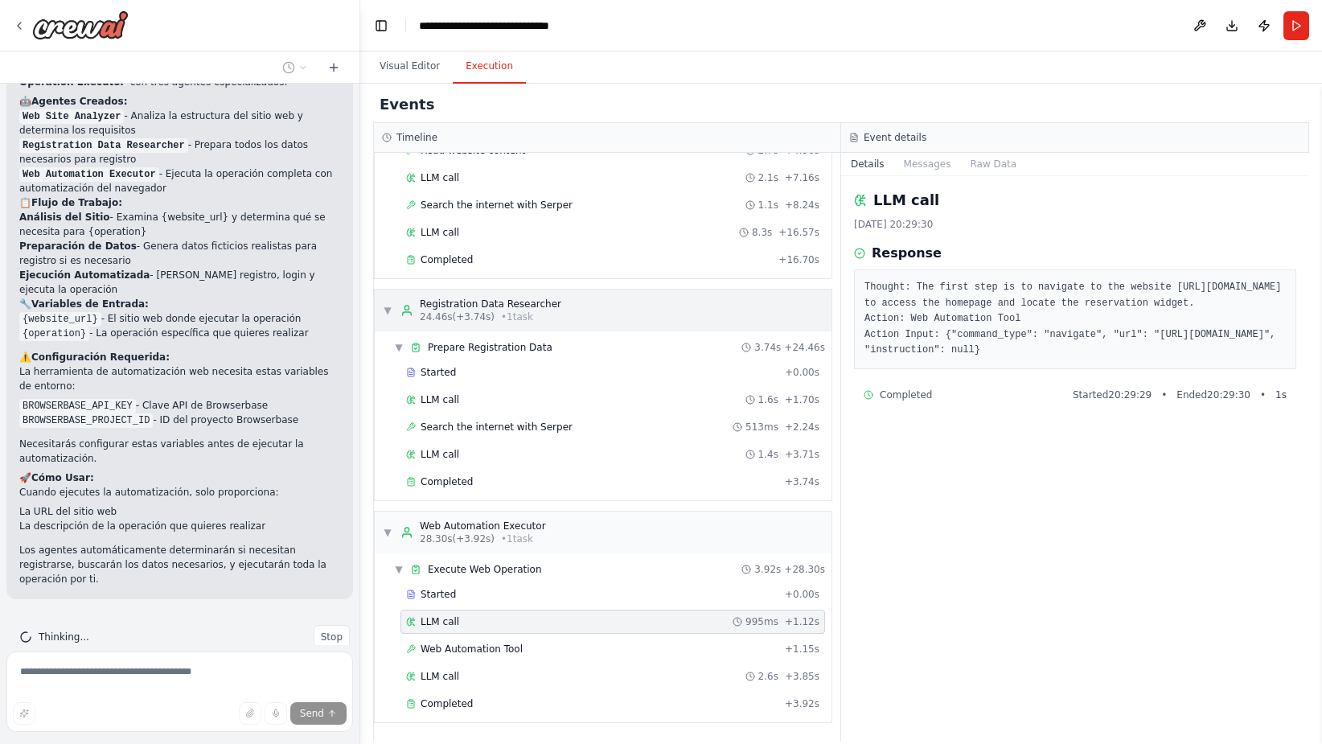
click at [653, 311] on div "▼ Registration Data Researcher 24.46s (+3.74s) • 1 task" at bounding box center [603, 311] width 457 height 42
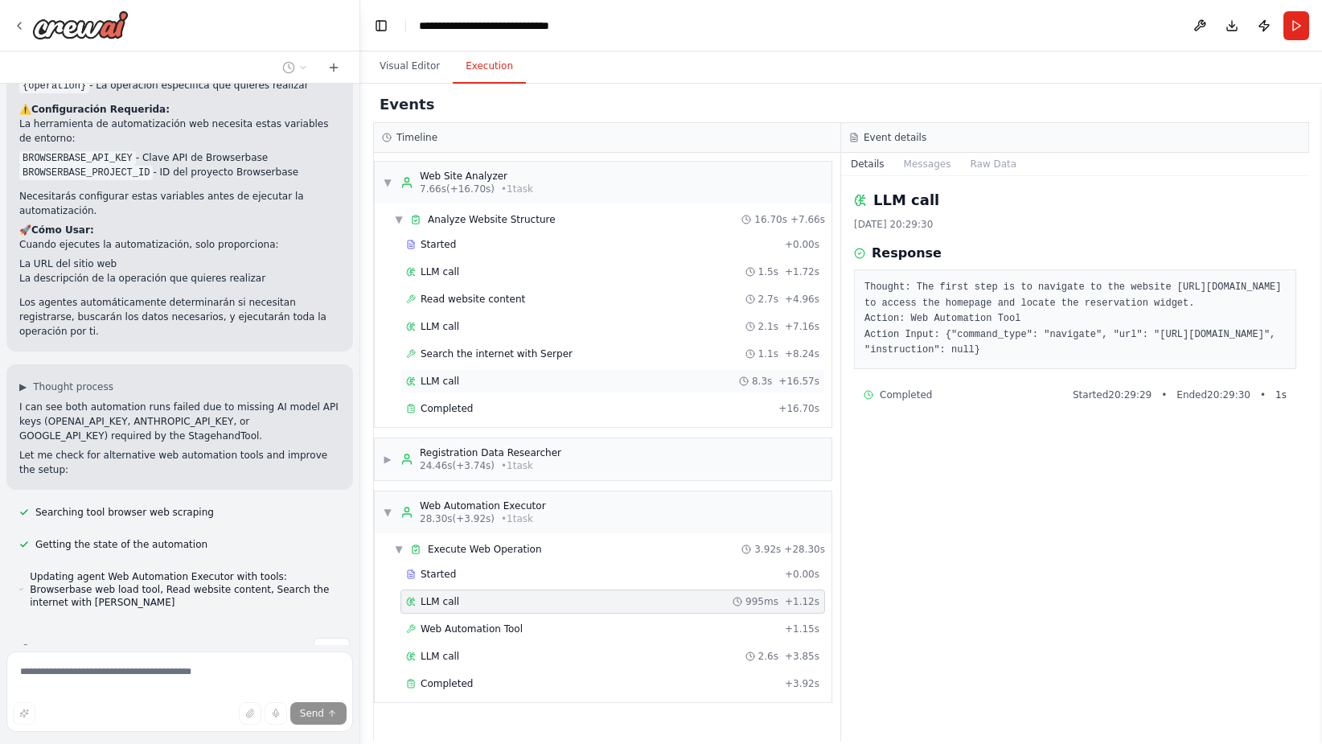
scroll to position [1226, 0]
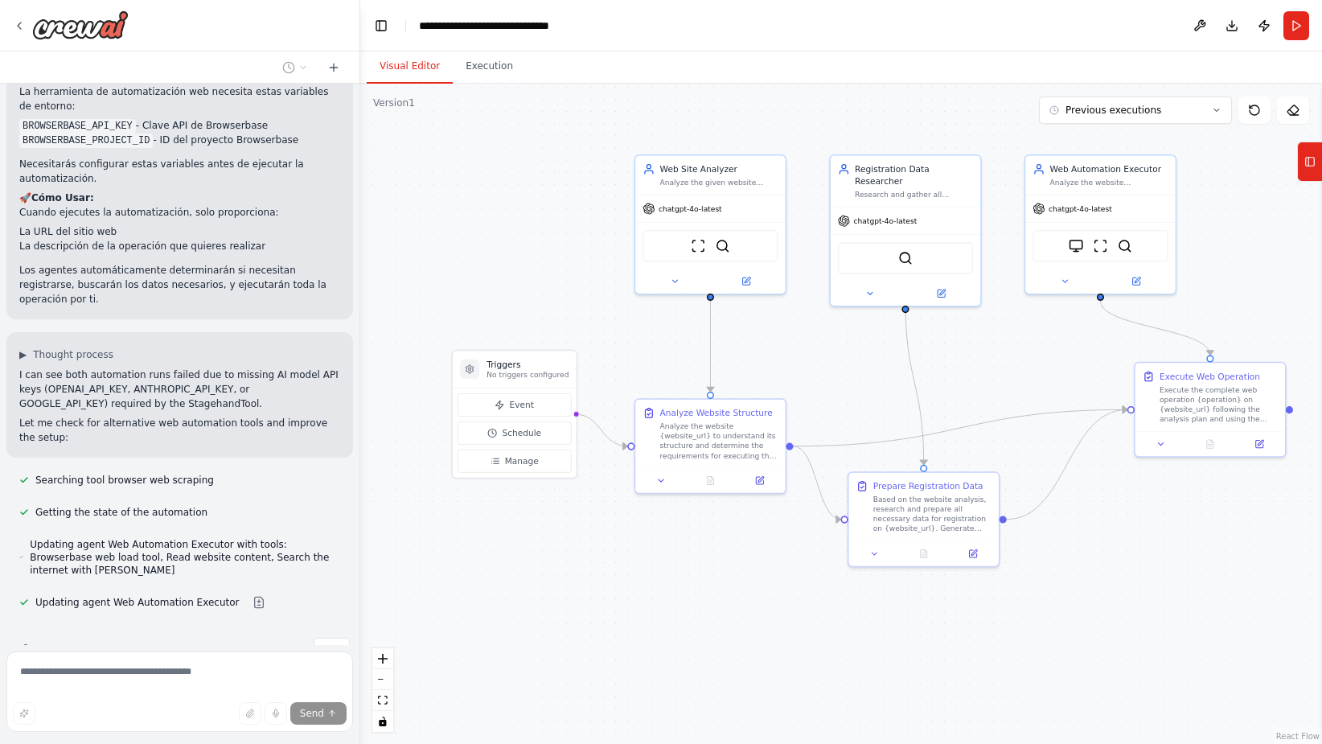
click at [405, 64] on button "Visual Editor" at bounding box center [410, 67] width 86 height 34
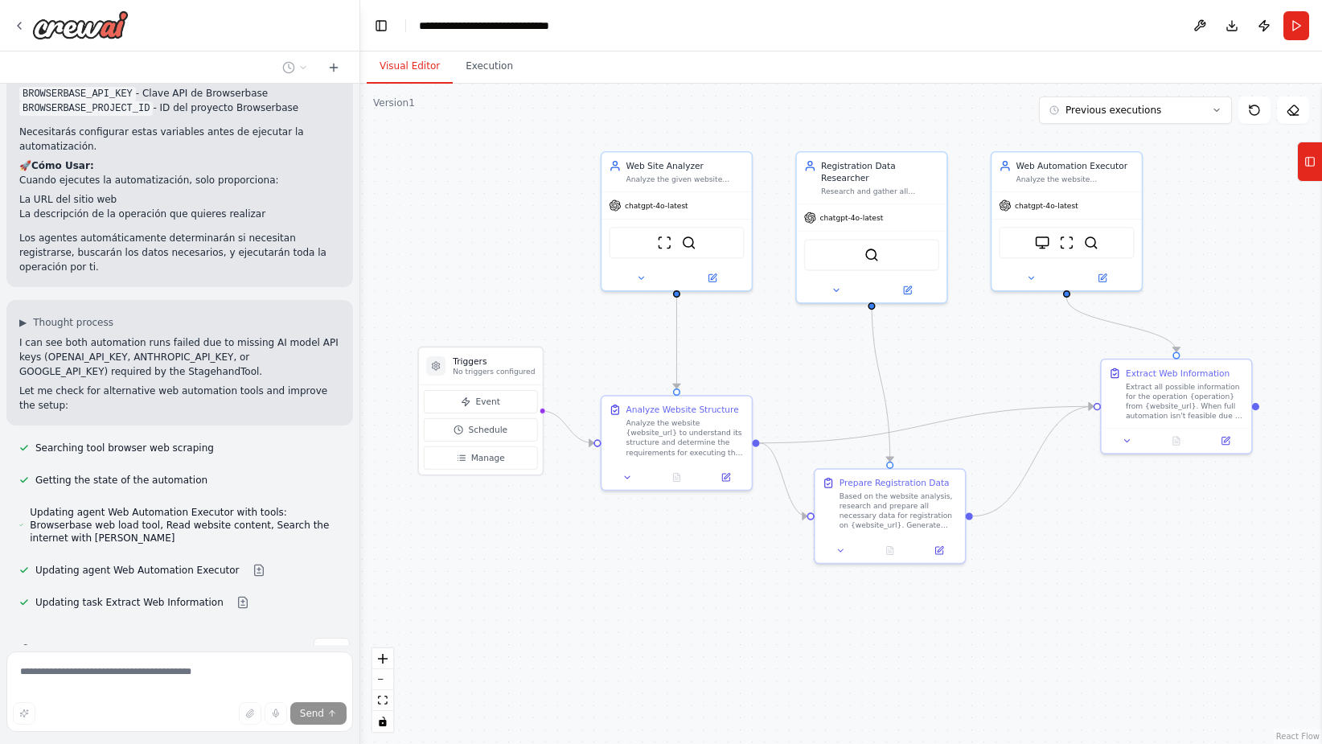
drag, startPoint x: 990, startPoint y: 364, endPoint x: 957, endPoint y: 363, distance: 33.0
click at [957, 363] on div ".deletable-edge-delete-btn { width: 20px; height: 20px; border: 0px solid #ffff…" at bounding box center [841, 414] width 962 height 660
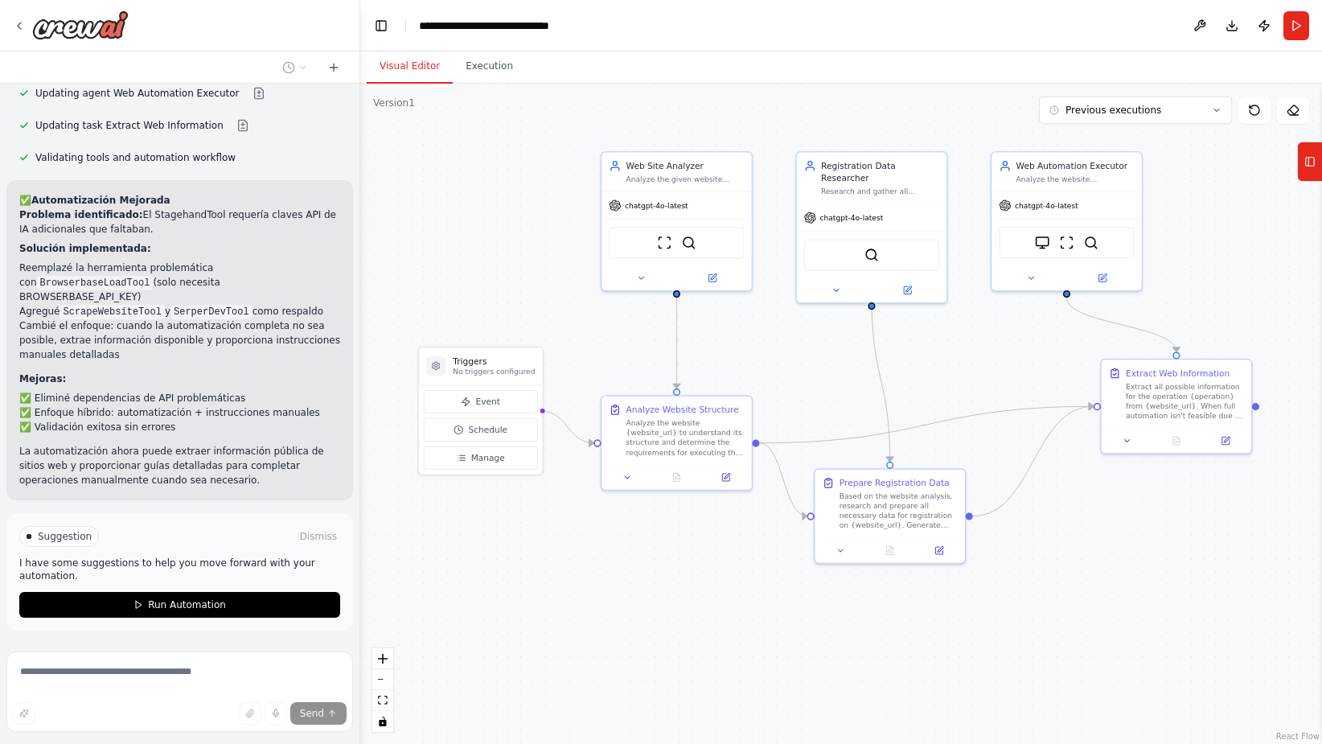
scroll to position [1740, 0]
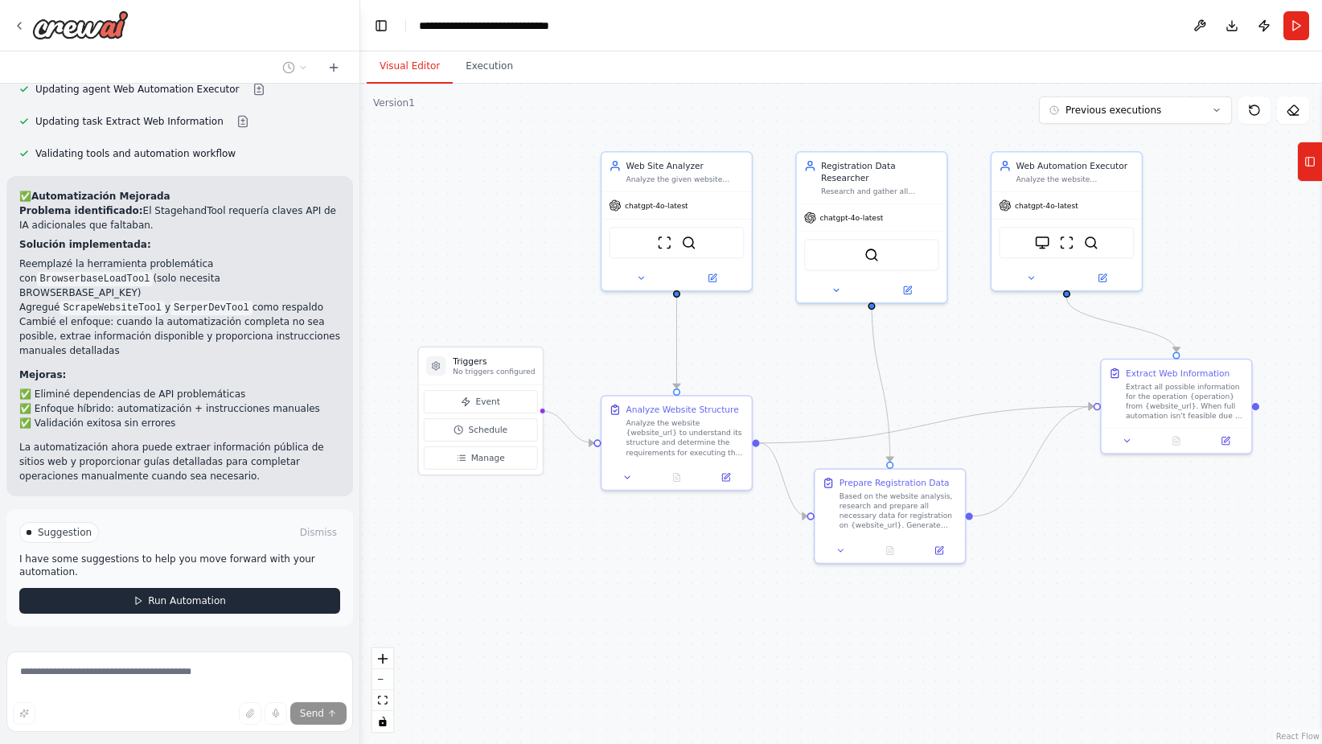
click at [124, 588] on button "Run Automation" at bounding box center [179, 601] width 321 height 26
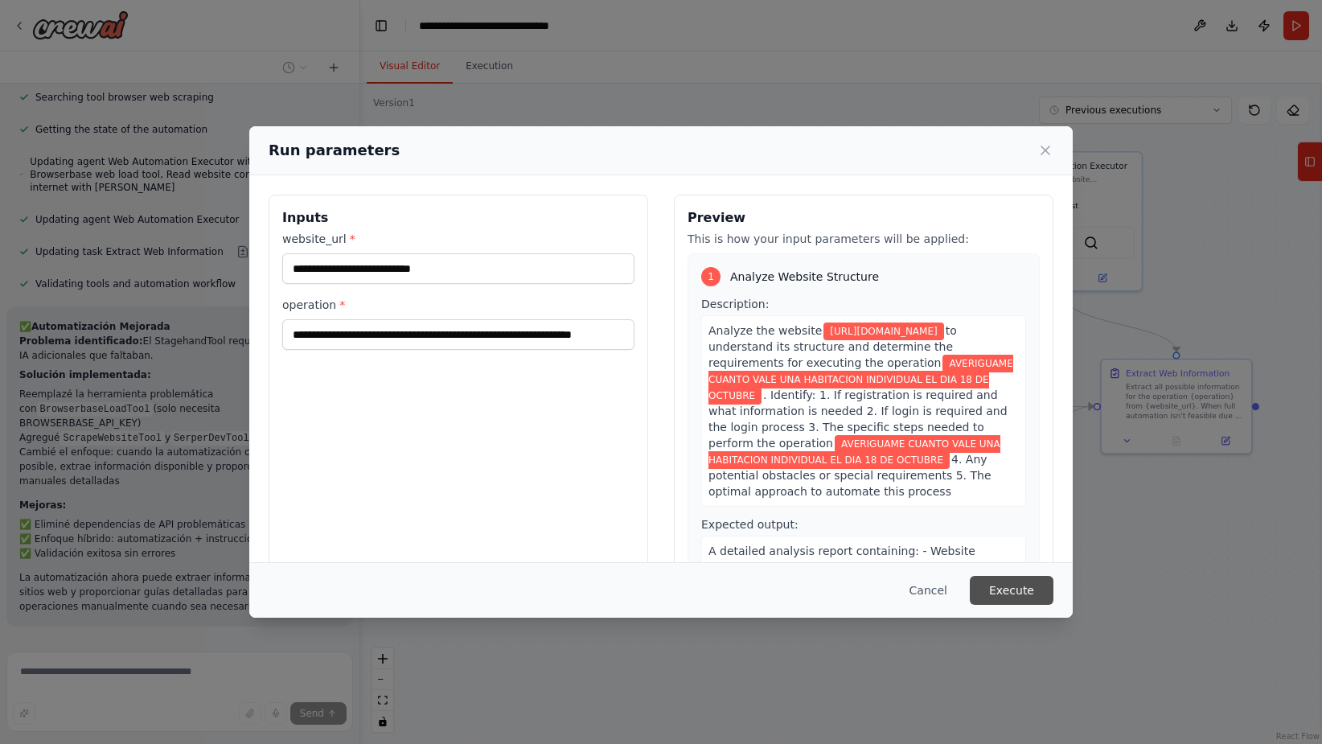
click at [1019, 579] on button "Execute" at bounding box center [1012, 590] width 84 height 29
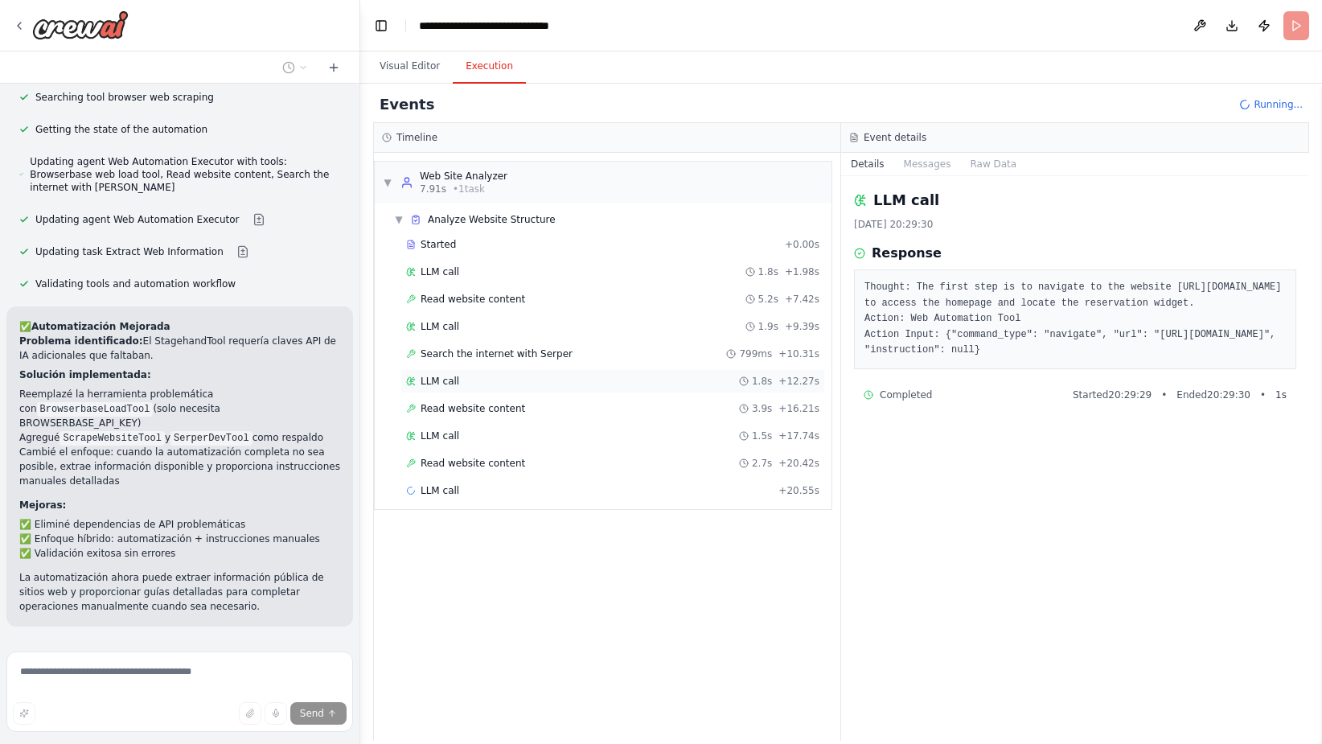
click at [573, 384] on div "LLM call 1.8s + 12.27s" at bounding box center [612, 381] width 413 height 13
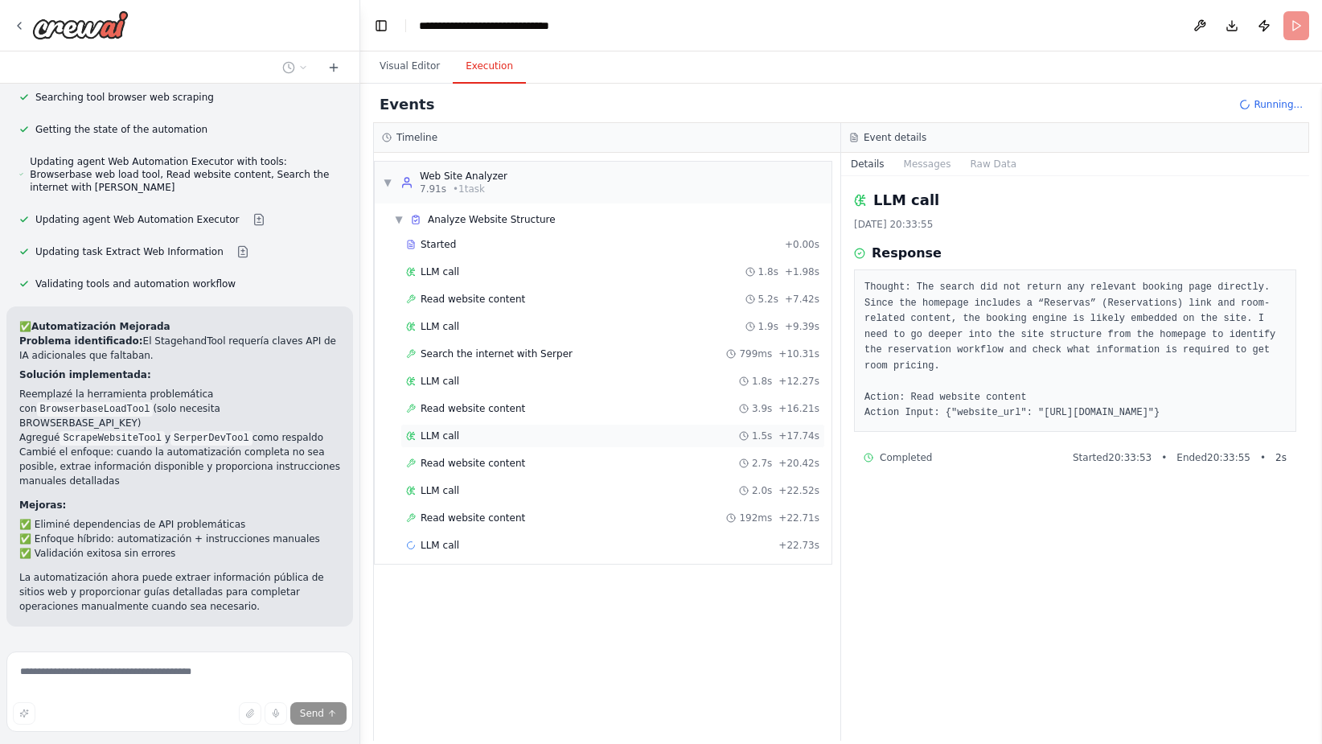
click at [533, 442] on div "LLM call 1.5s + 17.74s" at bounding box center [613, 436] width 425 height 24
click at [549, 491] on div "LLM call 2.0s + 22.52s" at bounding box center [612, 490] width 413 height 13
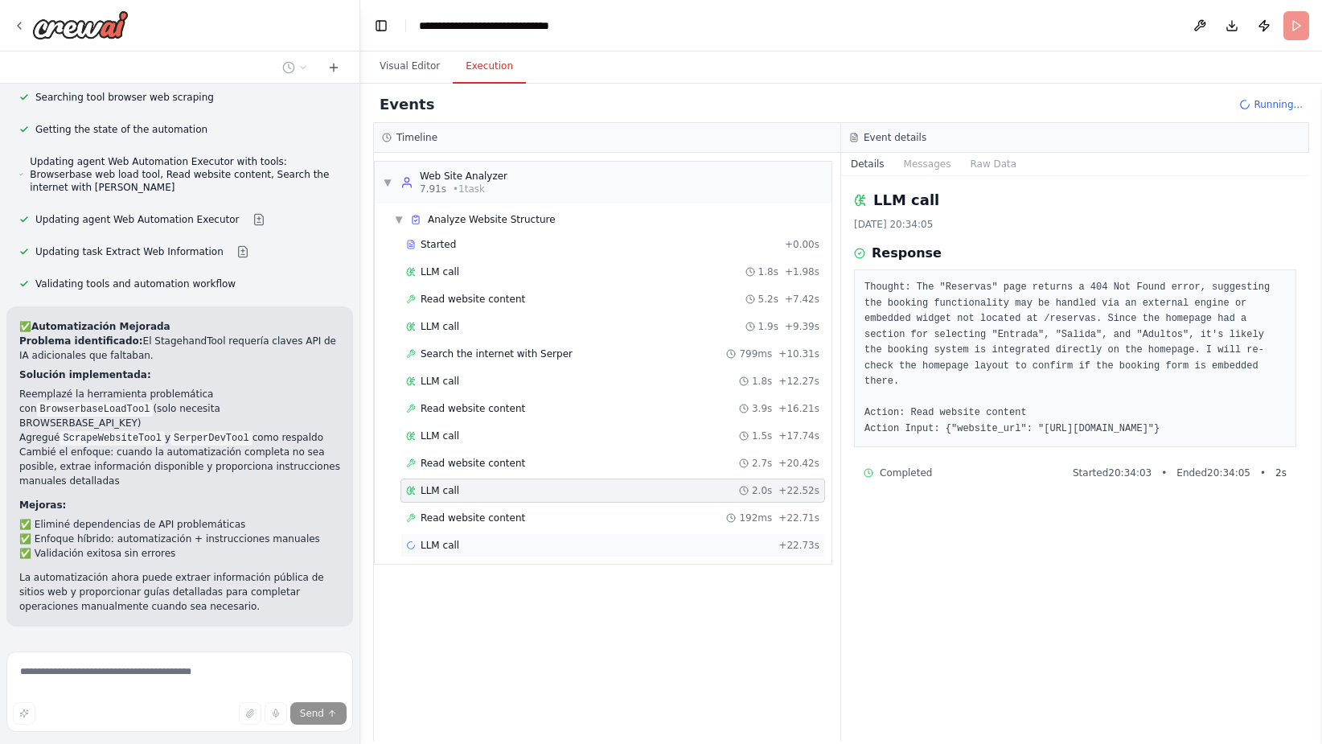
click at [540, 540] on div "LLM call + 22.73s" at bounding box center [612, 545] width 413 height 13
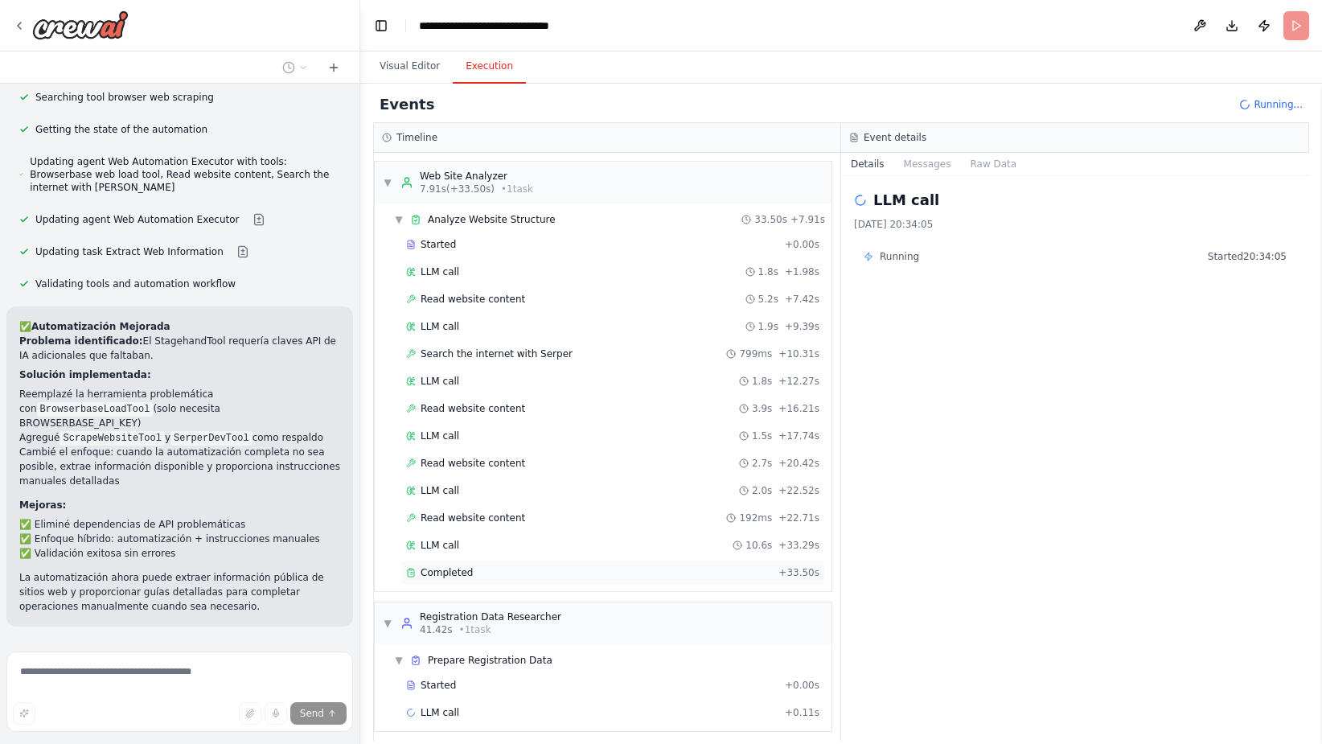
click at [561, 576] on div "Completed" at bounding box center [589, 572] width 366 height 13
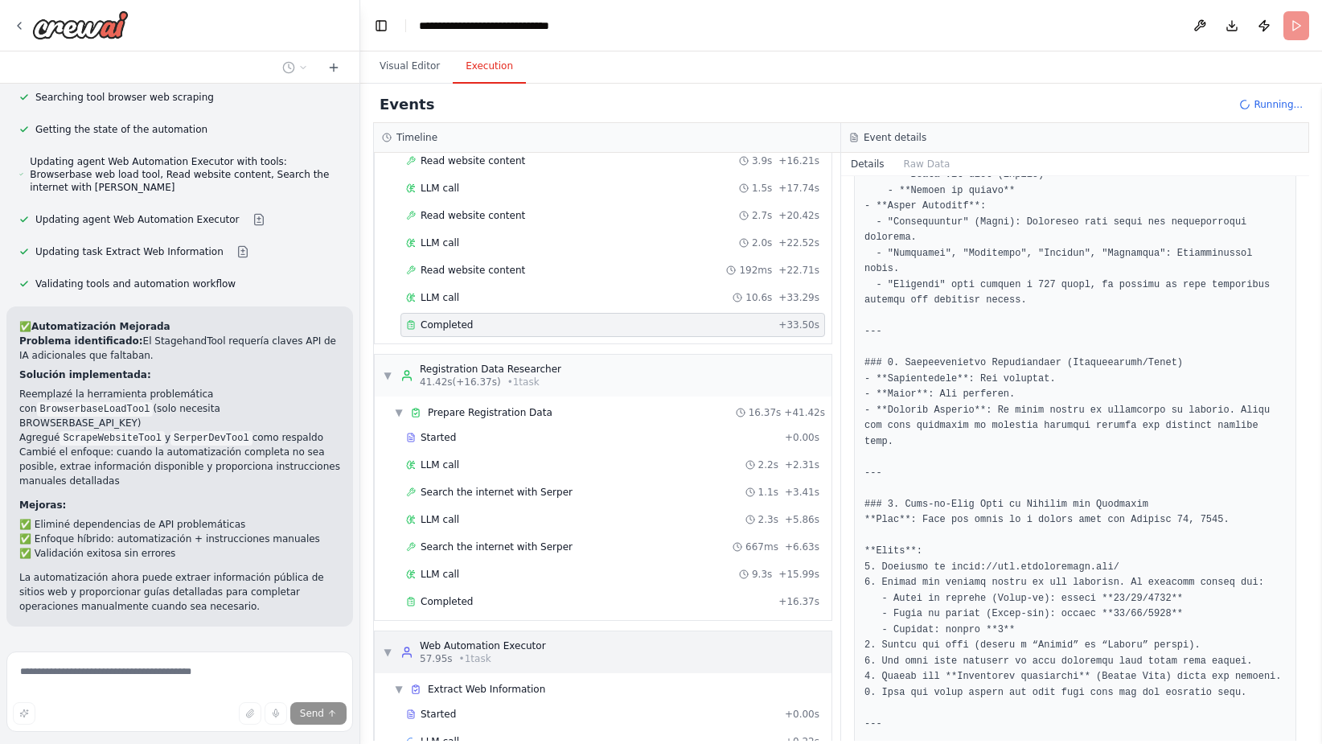
scroll to position [253, 0]
click at [674, 594] on div "Completed" at bounding box center [589, 596] width 366 height 13
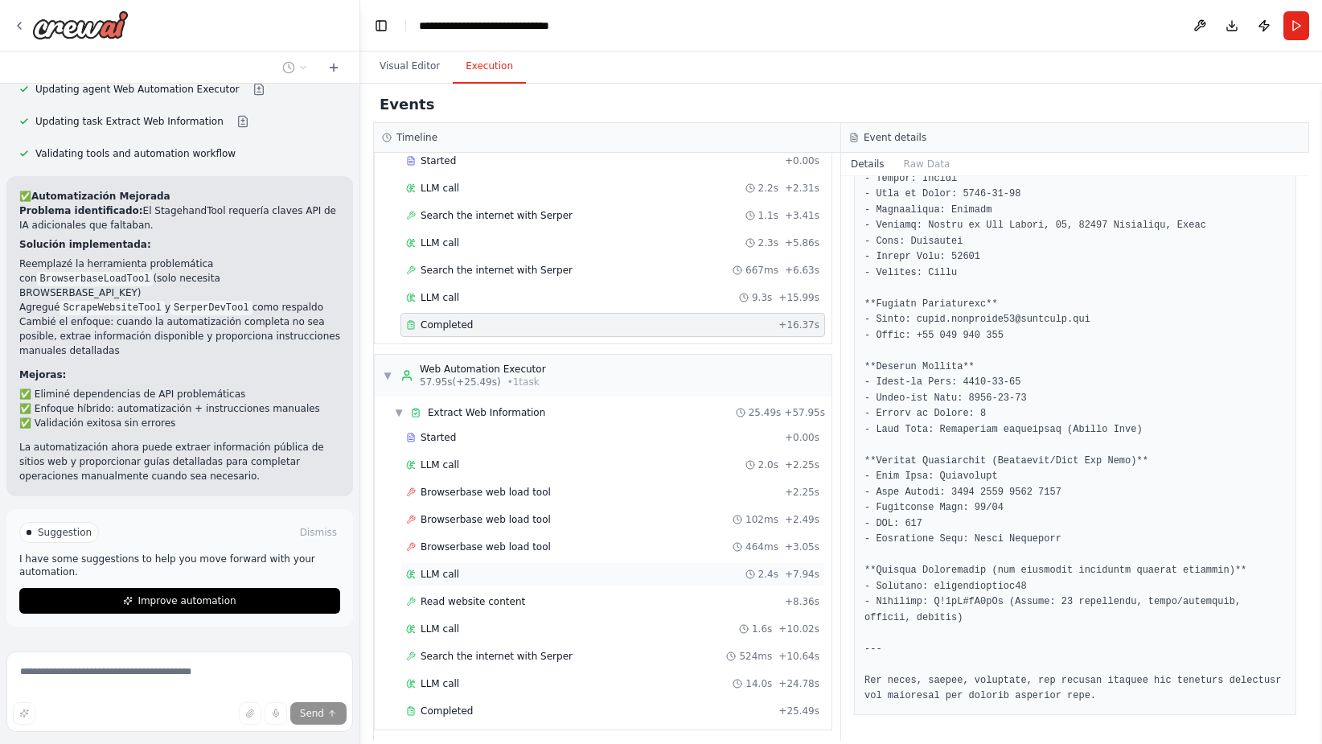
scroll to position [532, 0]
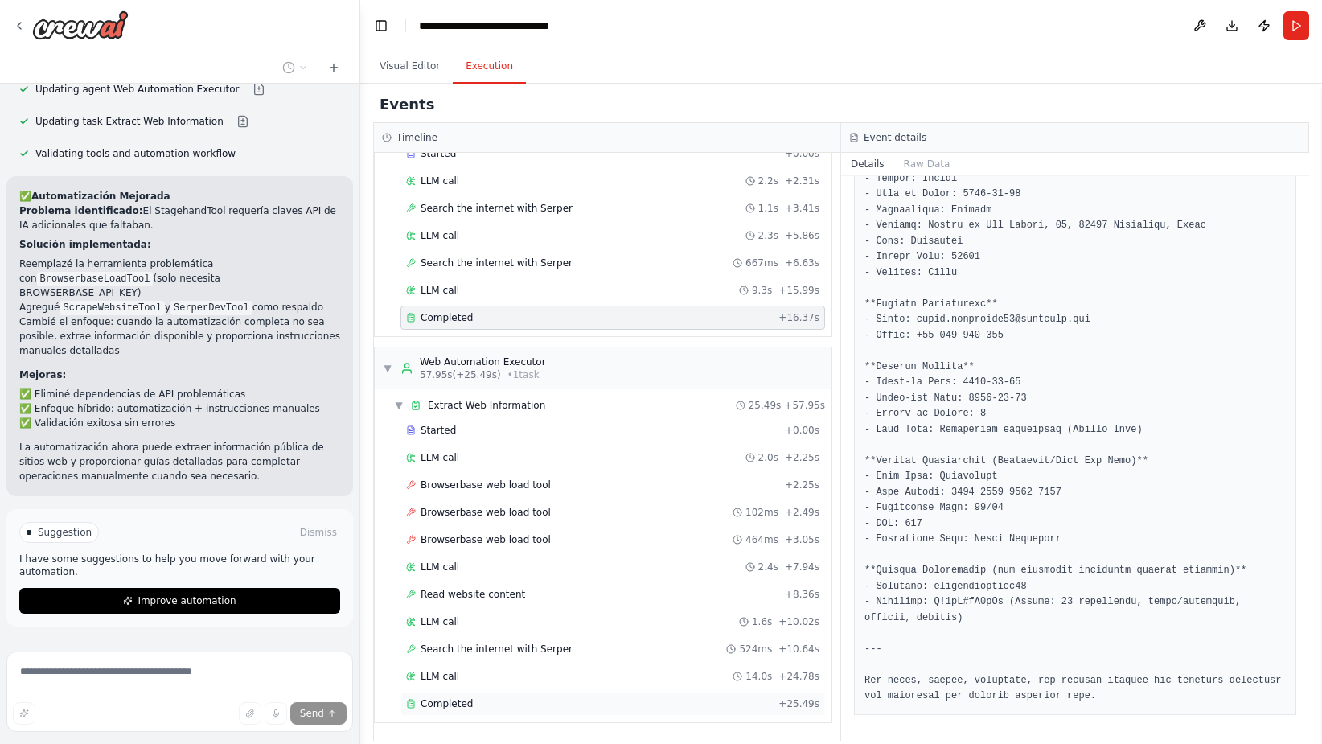
click at [607, 697] on div "Completed" at bounding box center [589, 703] width 366 height 13
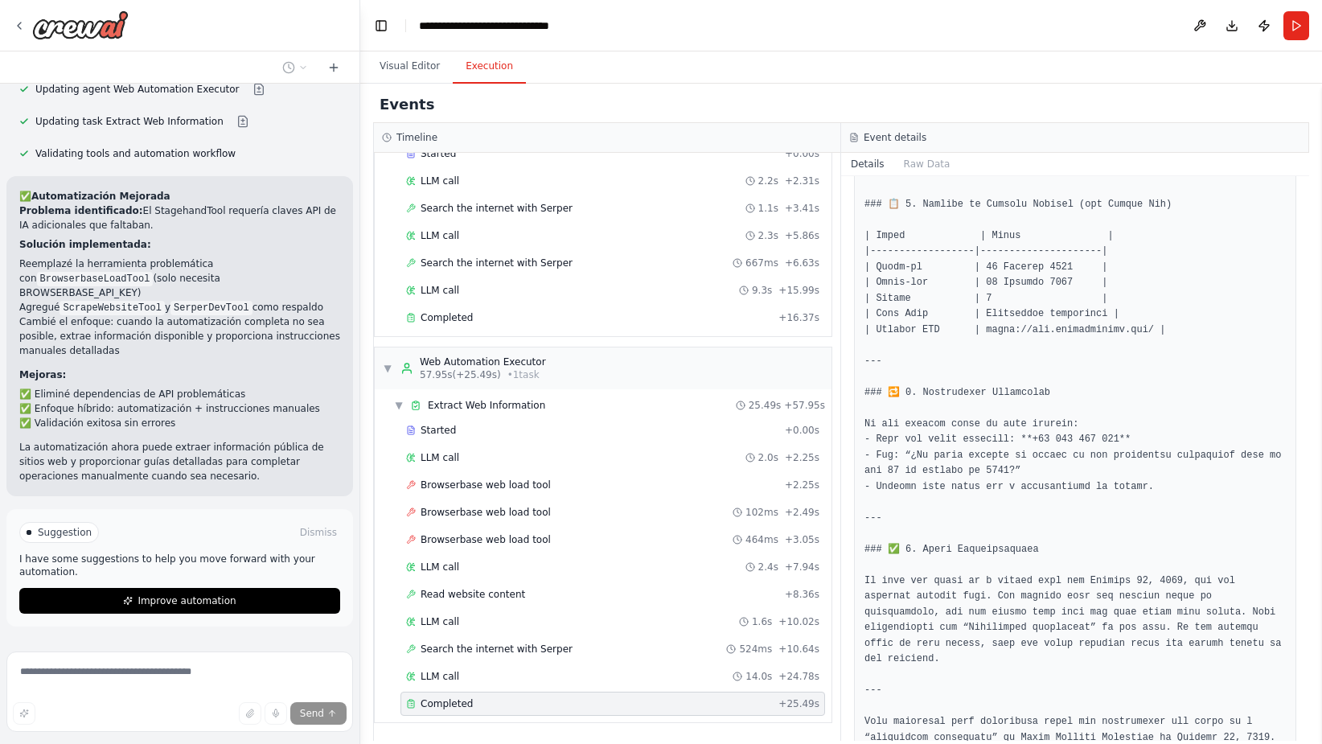
scroll to position [2015, 0]
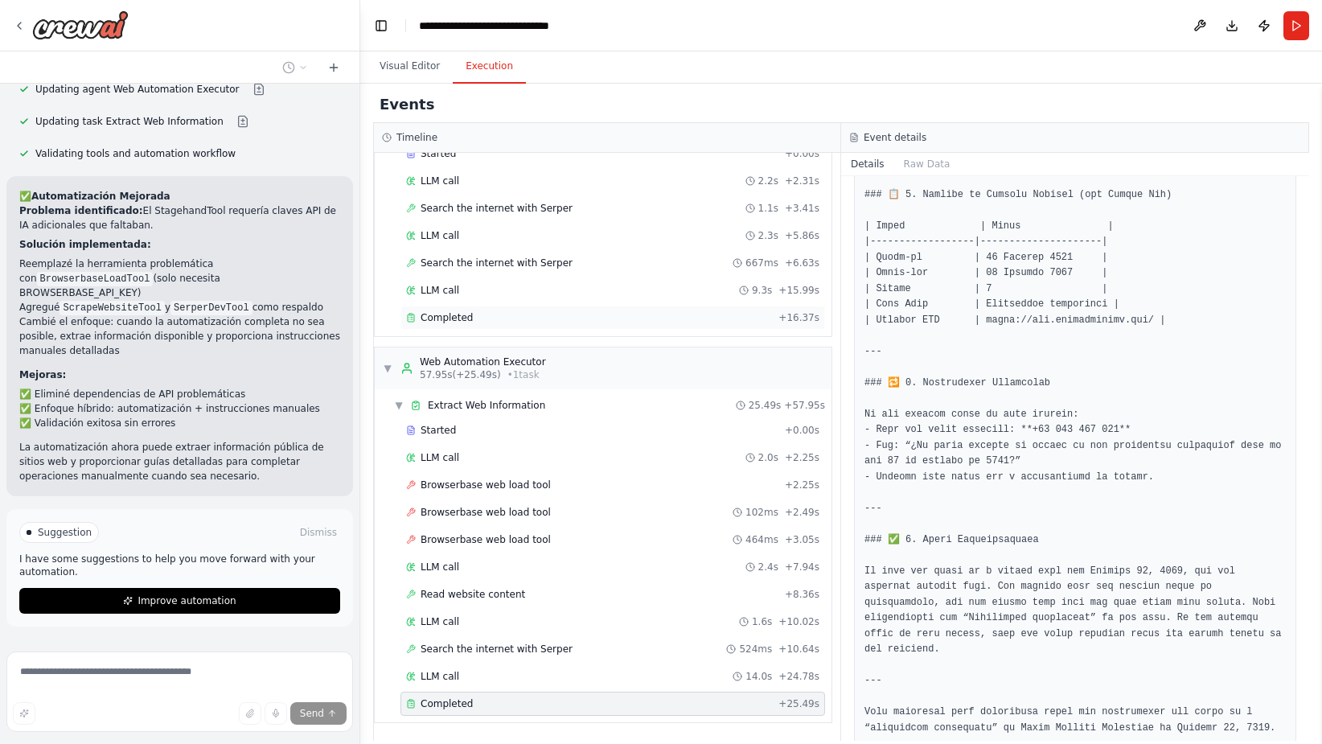
click at [659, 324] on div "Completed + 16.37s" at bounding box center [613, 318] width 425 height 24
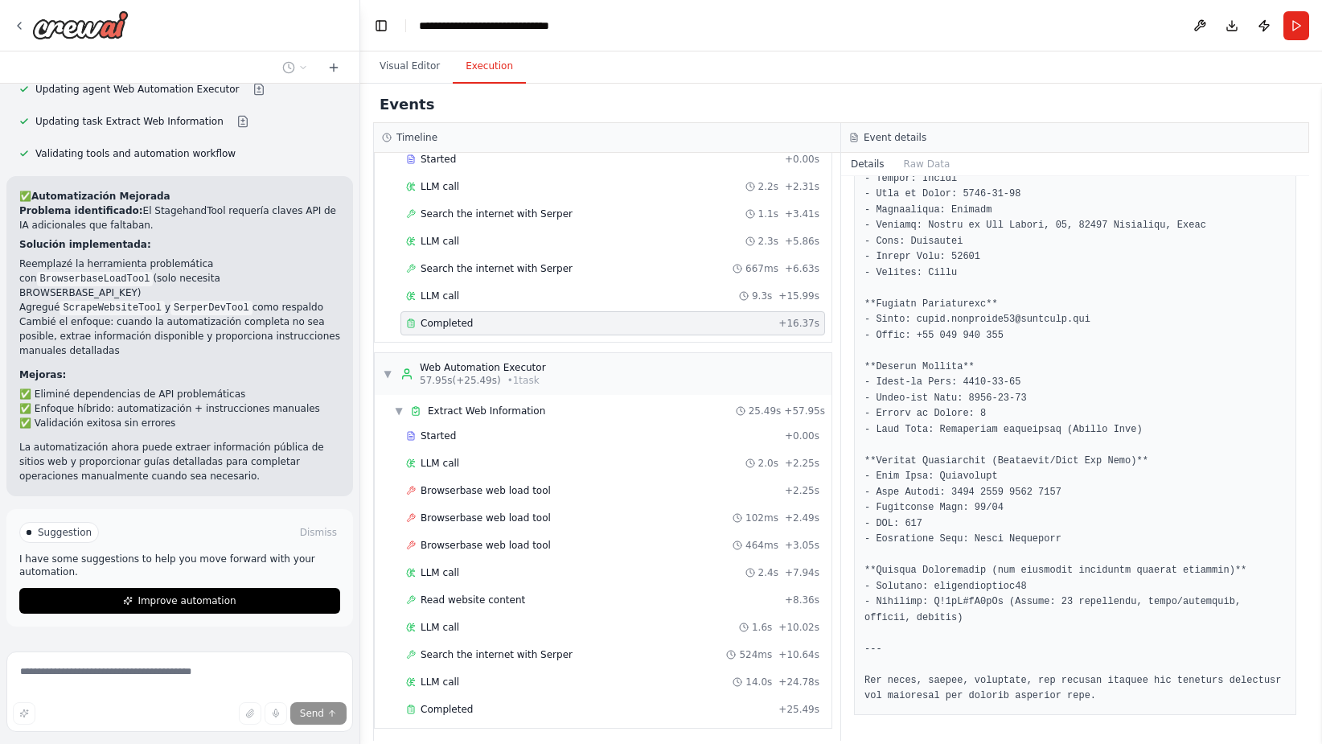
scroll to position [532, 0]
click at [491, 458] on div "LLM call 2.0s + 2.25s" at bounding box center [612, 457] width 413 height 13
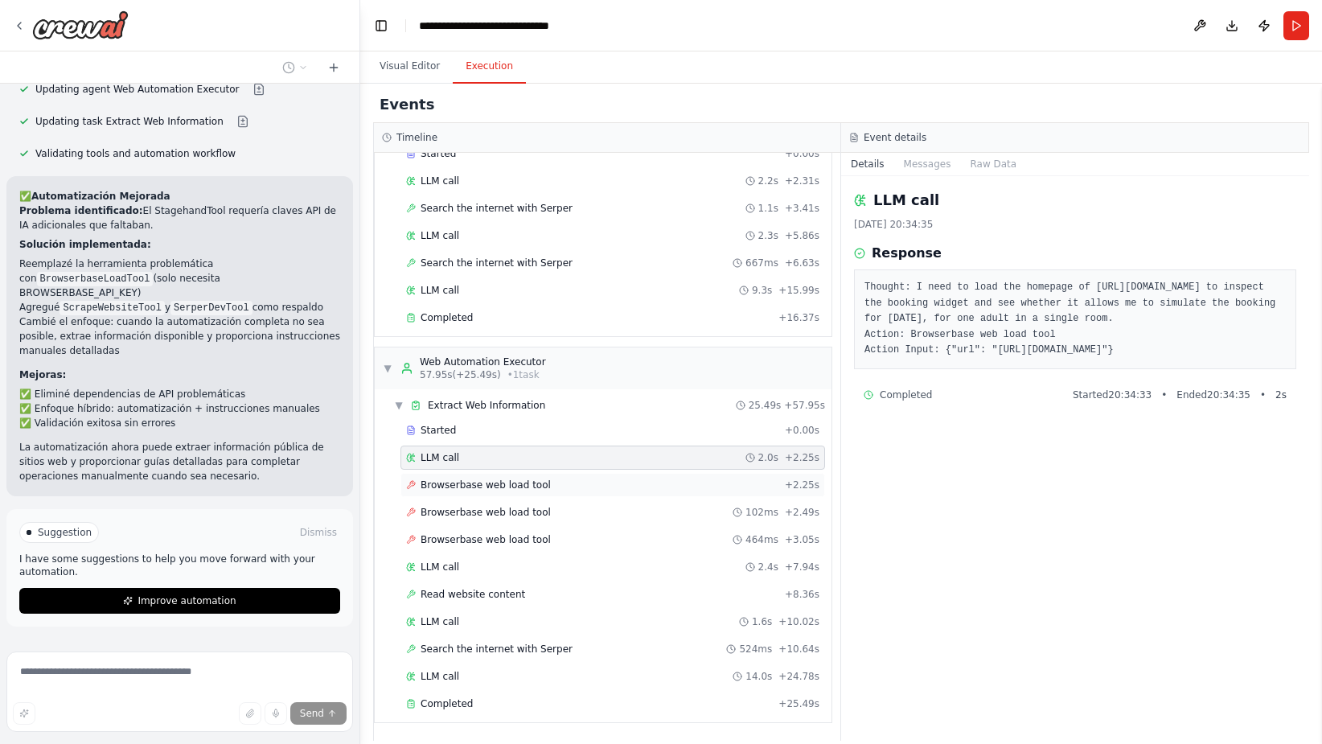
click at [696, 491] on div "Browserbase web load tool + 2.25s" at bounding box center [612, 485] width 413 height 13
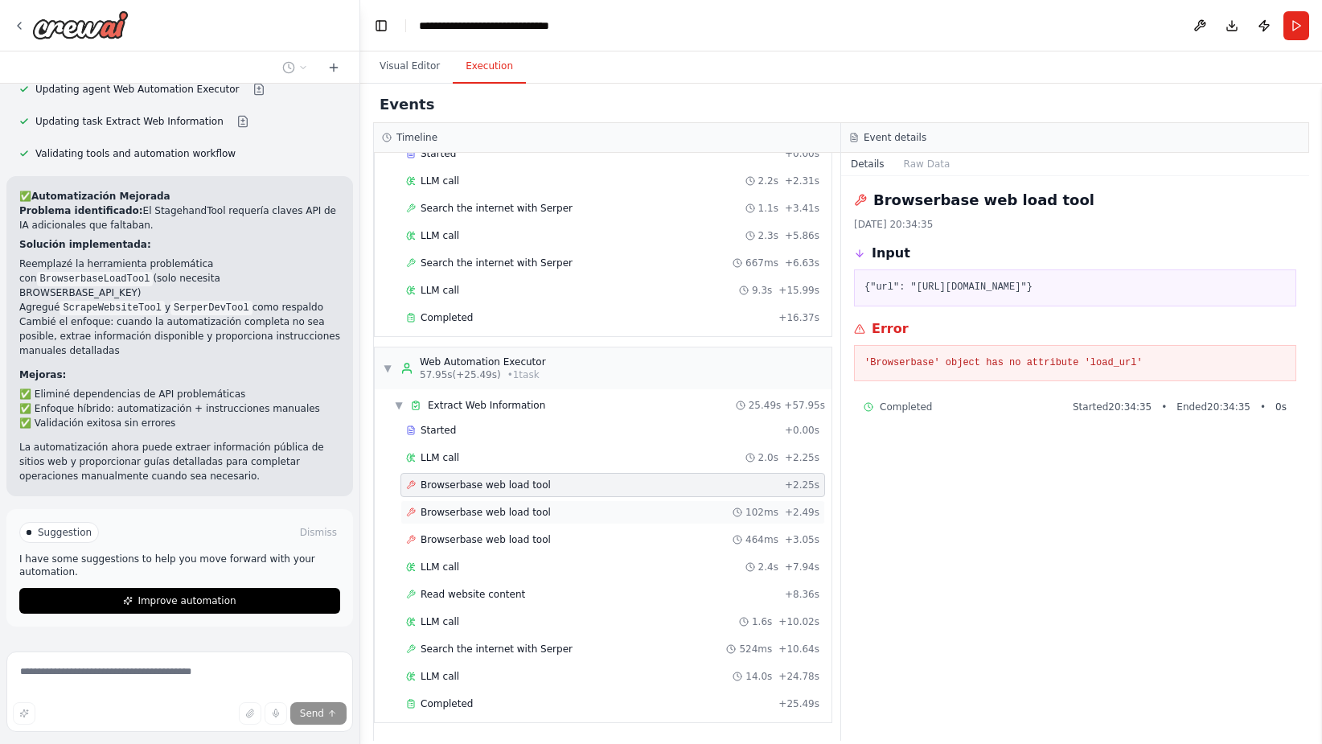
click at [689, 515] on div "Browserbase web load tool 102ms + 2.49s" at bounding box center [612, 512] width 413 height 13
click at [688, 539] on div "Browserbase web load tool 464ms + 3.05s" at bounding box center [612, 539] width 413 height 13
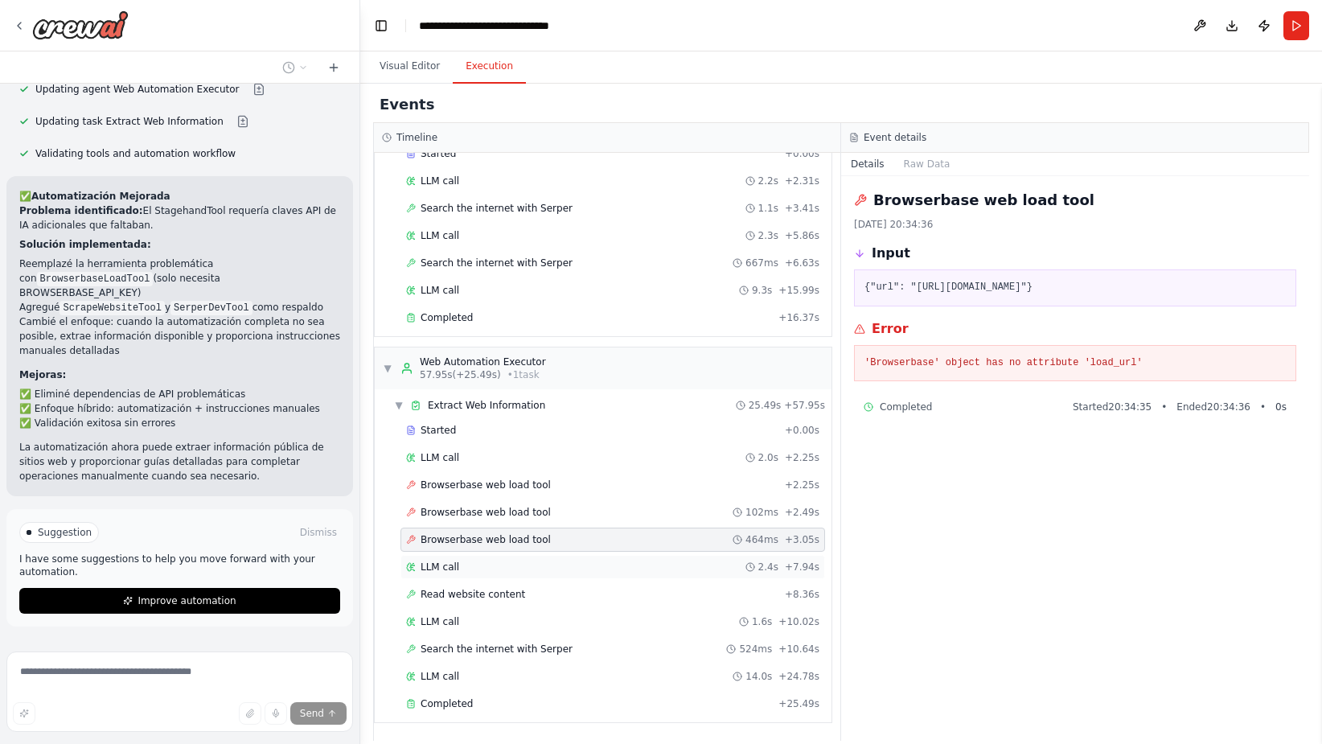
click at [682, 567] on div "LLM call 2.4s + 7.94s" at bounding box center [612, 567] width 413 height 13
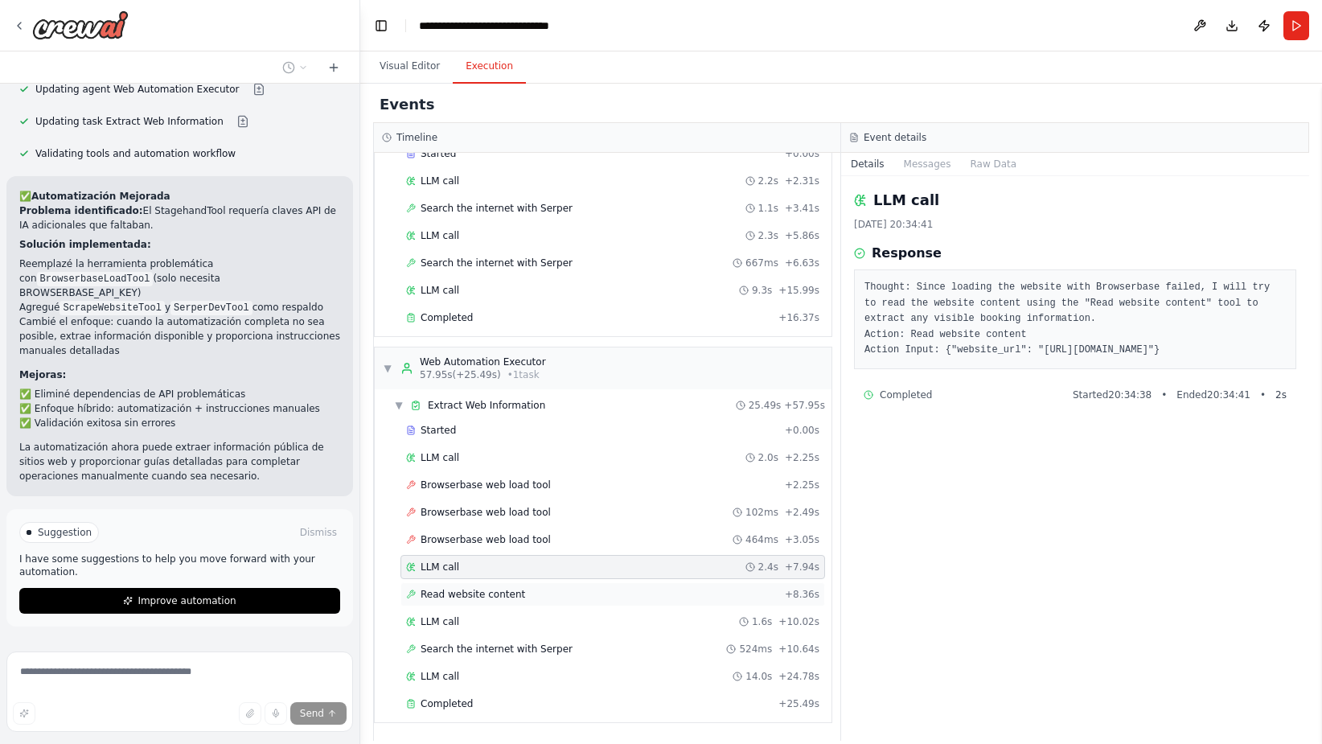
click at [618, 596] on div "Read website content + 8.36s" at bounding box center [612, 594] width 413 height 13
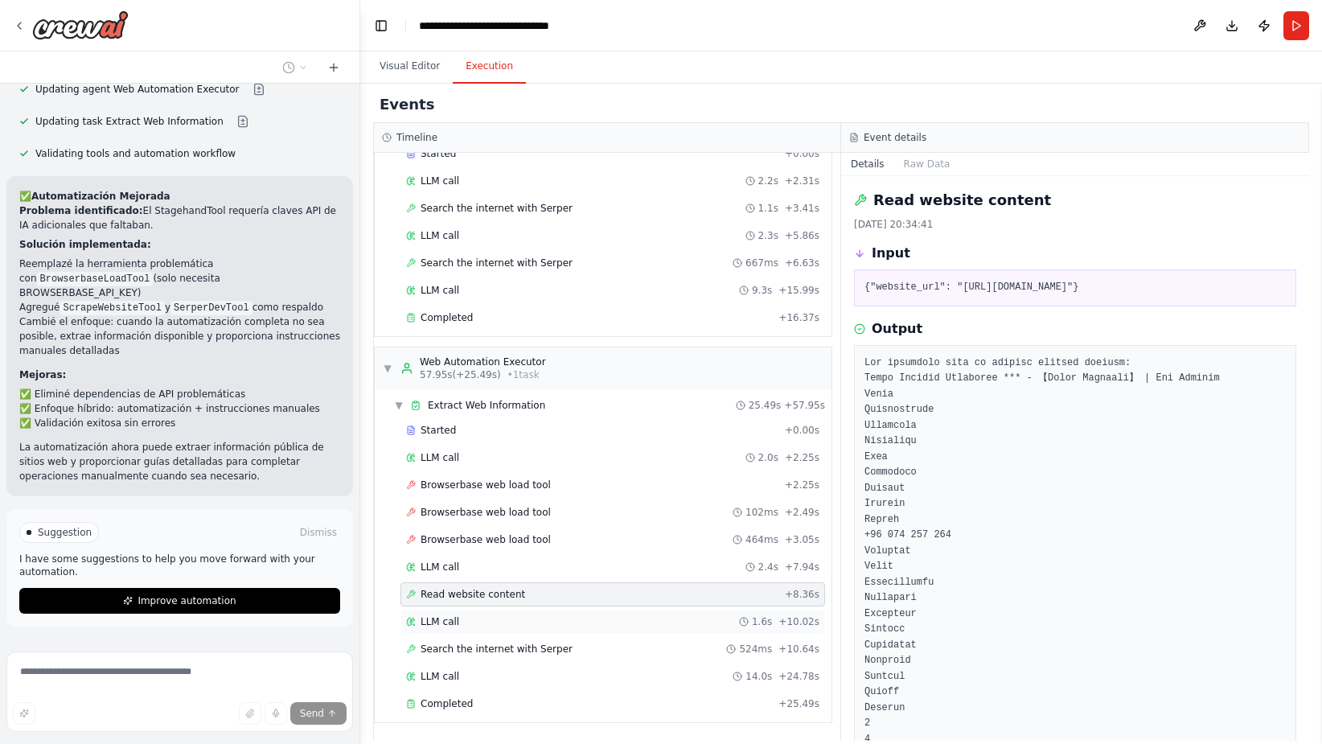
click at [626, 619] on div "LLM call 1.6s + 10.02s" at bounding box center [612, 621] width 413 height 13
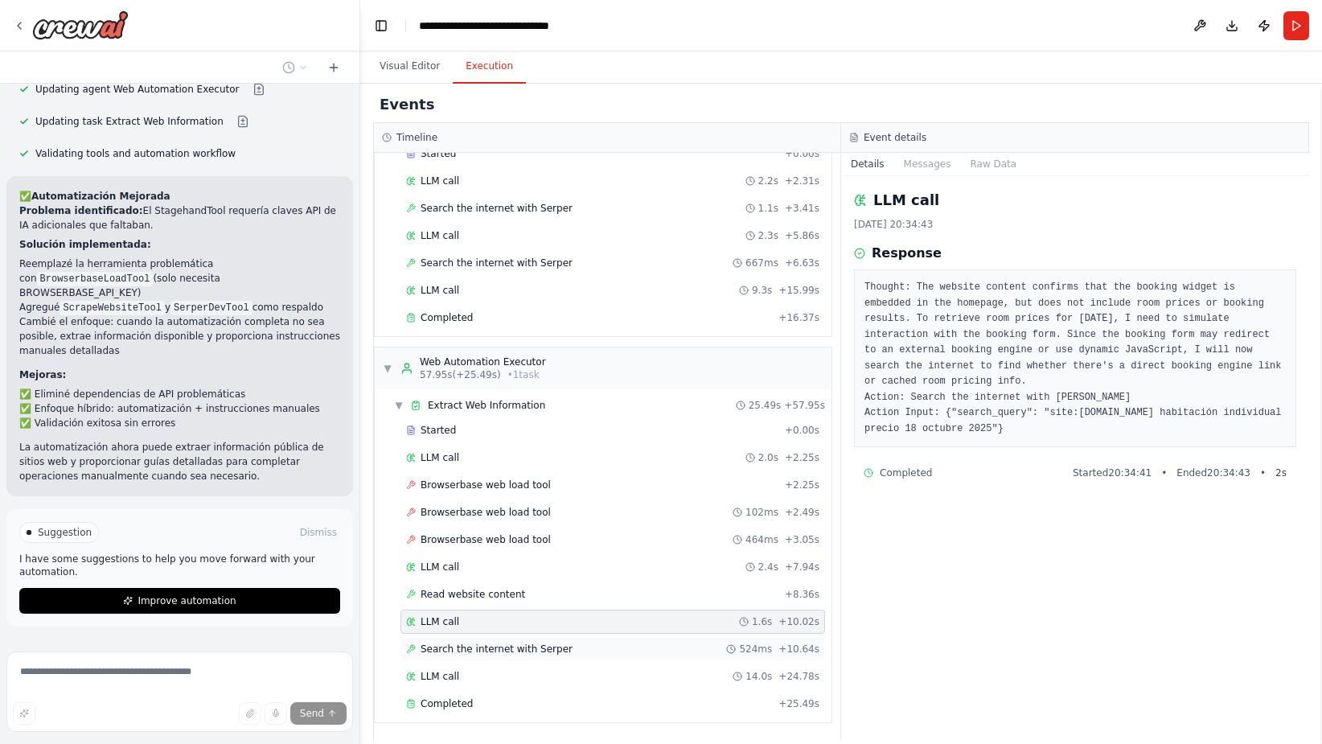
click at [553, 648] on div "Search the internet with Serper 524ms + 10.64s" at bounding box center [612, 649] width 413 height 13
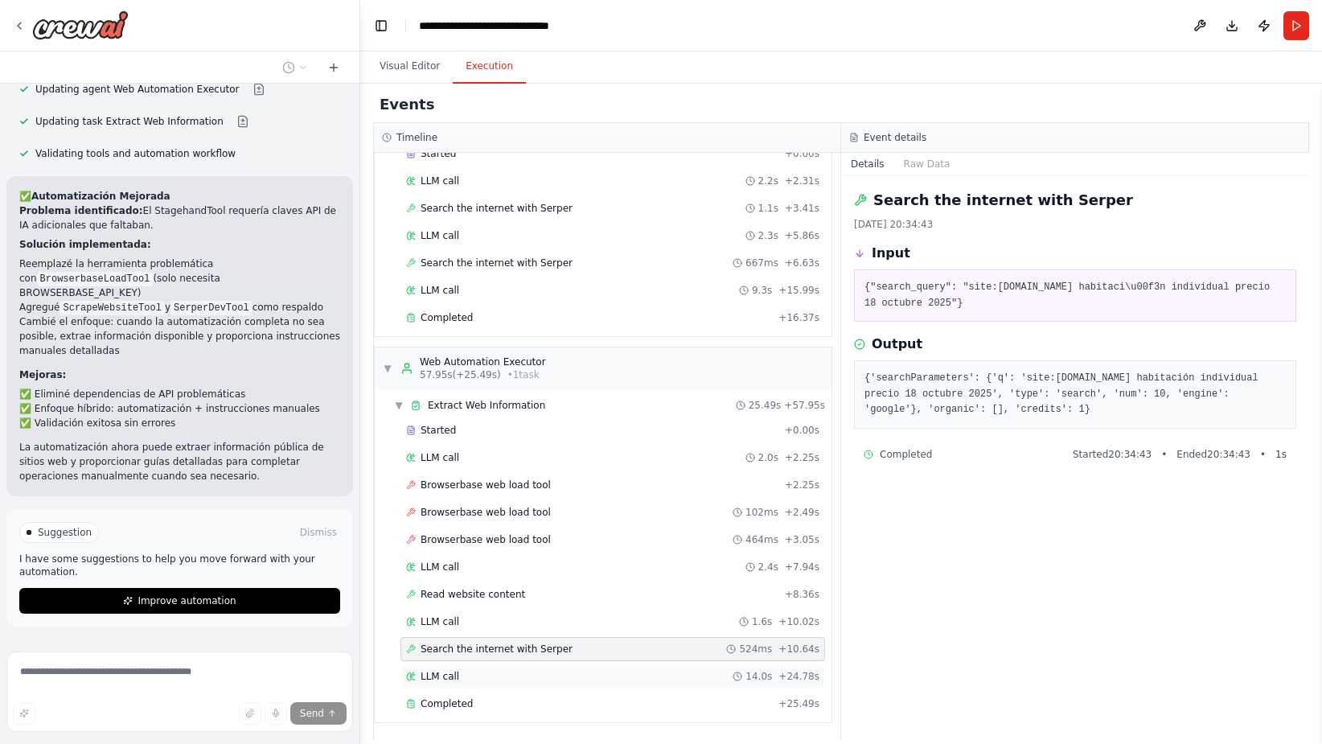
click at [546, 677] on div "LLM call 14.0s + 24.78s" at bounding box center [612, 676] width 413 height 13
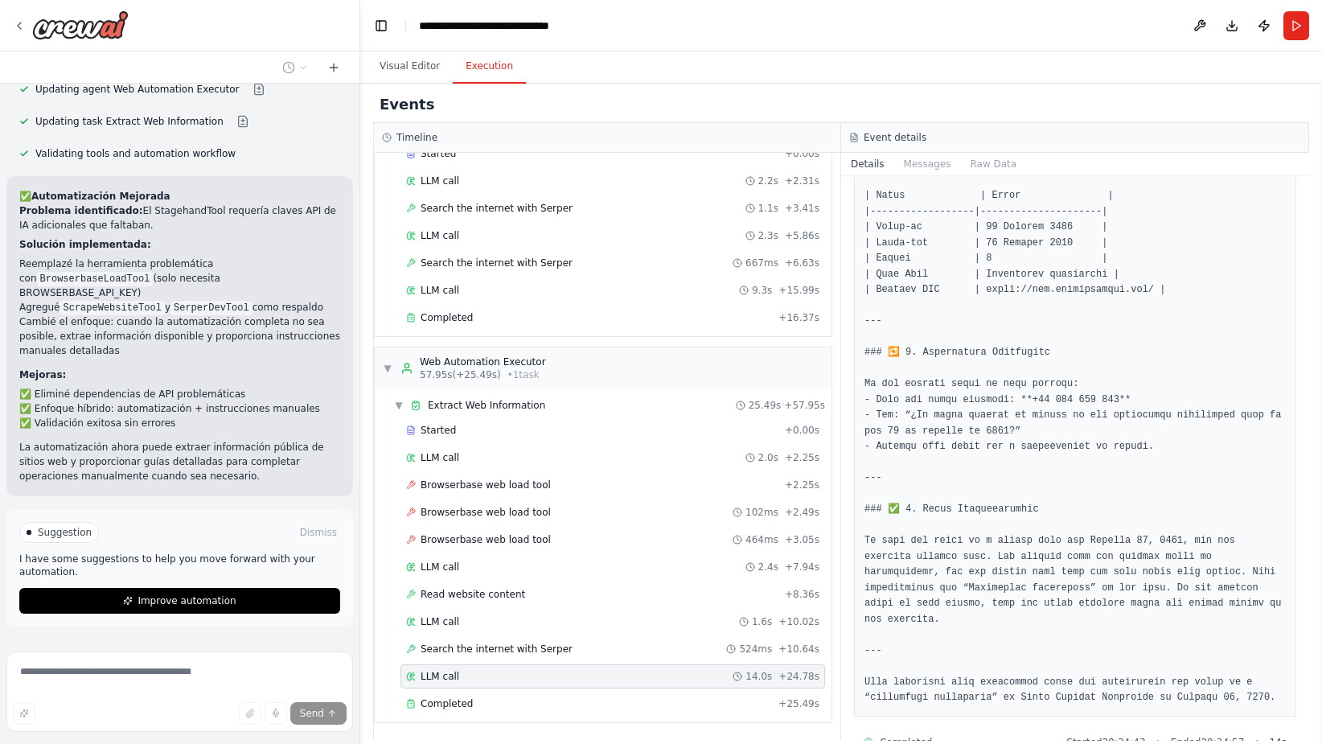
scroll to position [2011, 0]
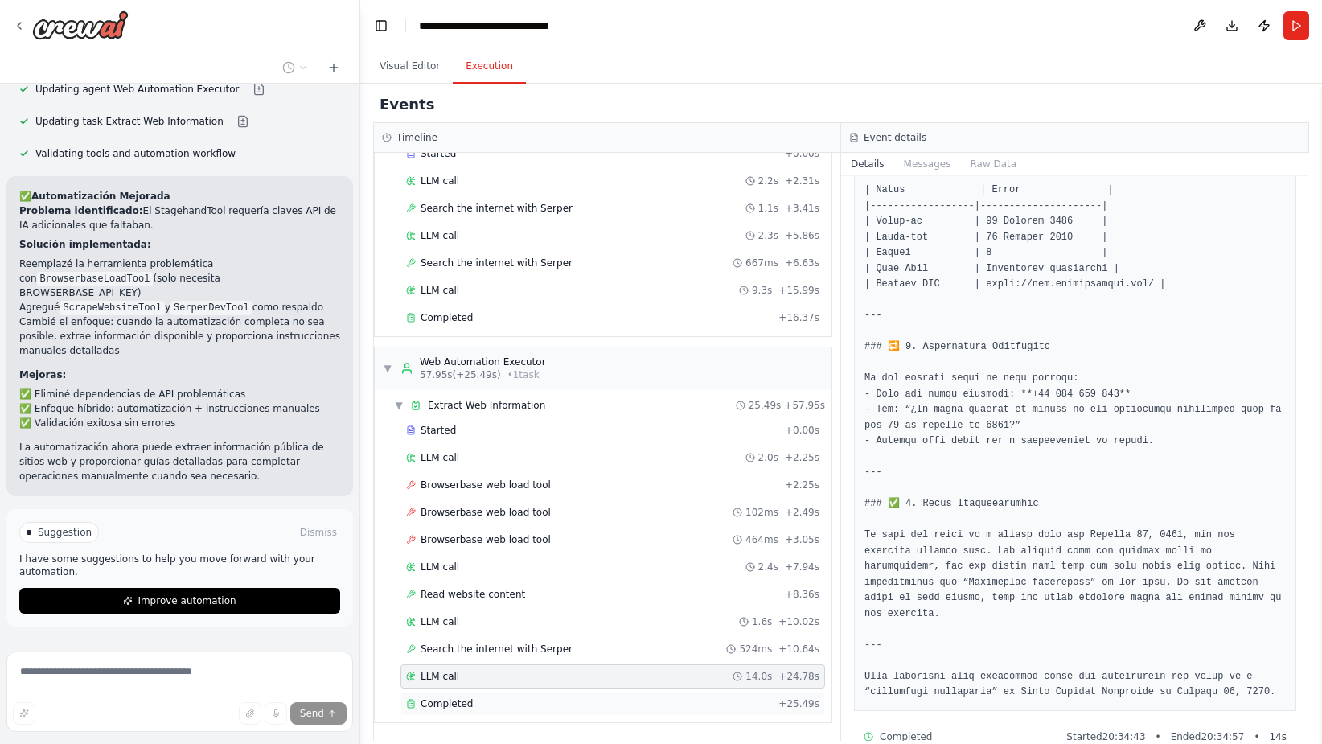
click at [600, 696] on div "Completed + 25.49s" at bounding box center [613, 704] width 425 height 24
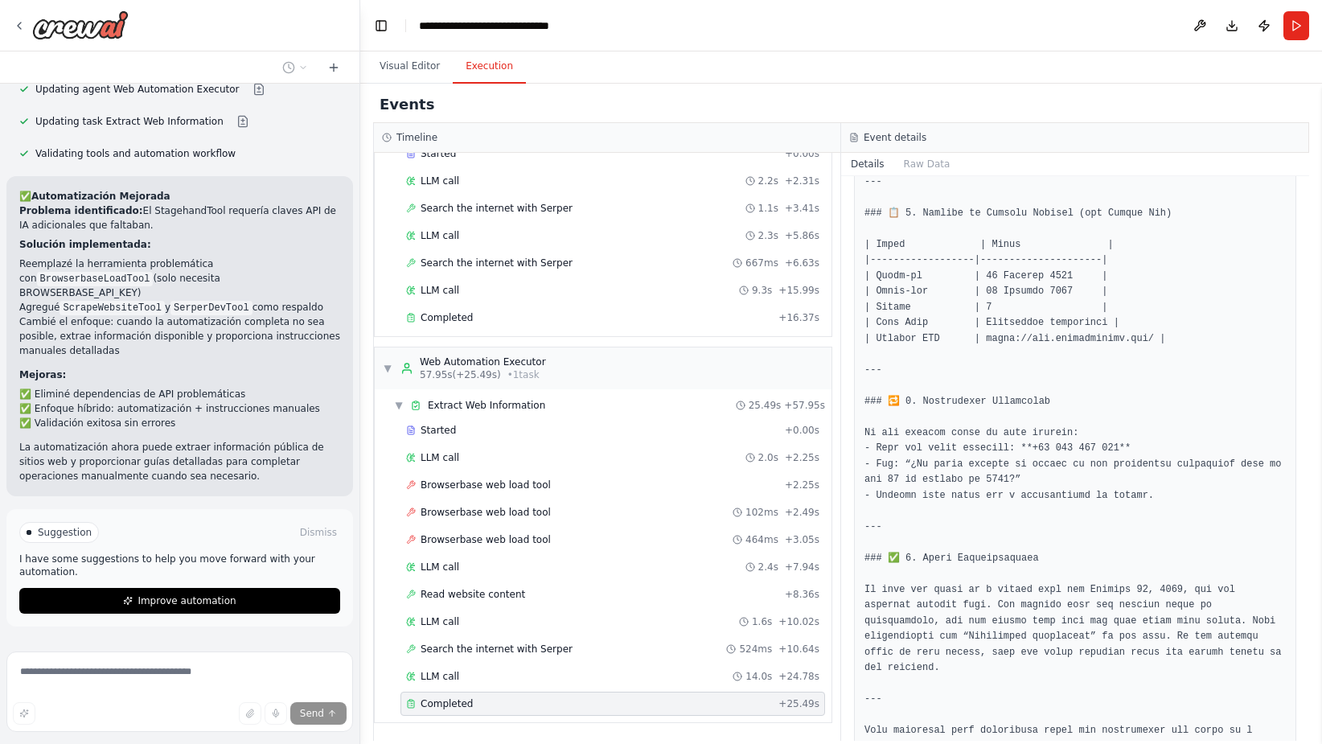
scroll to position [2015, 0]
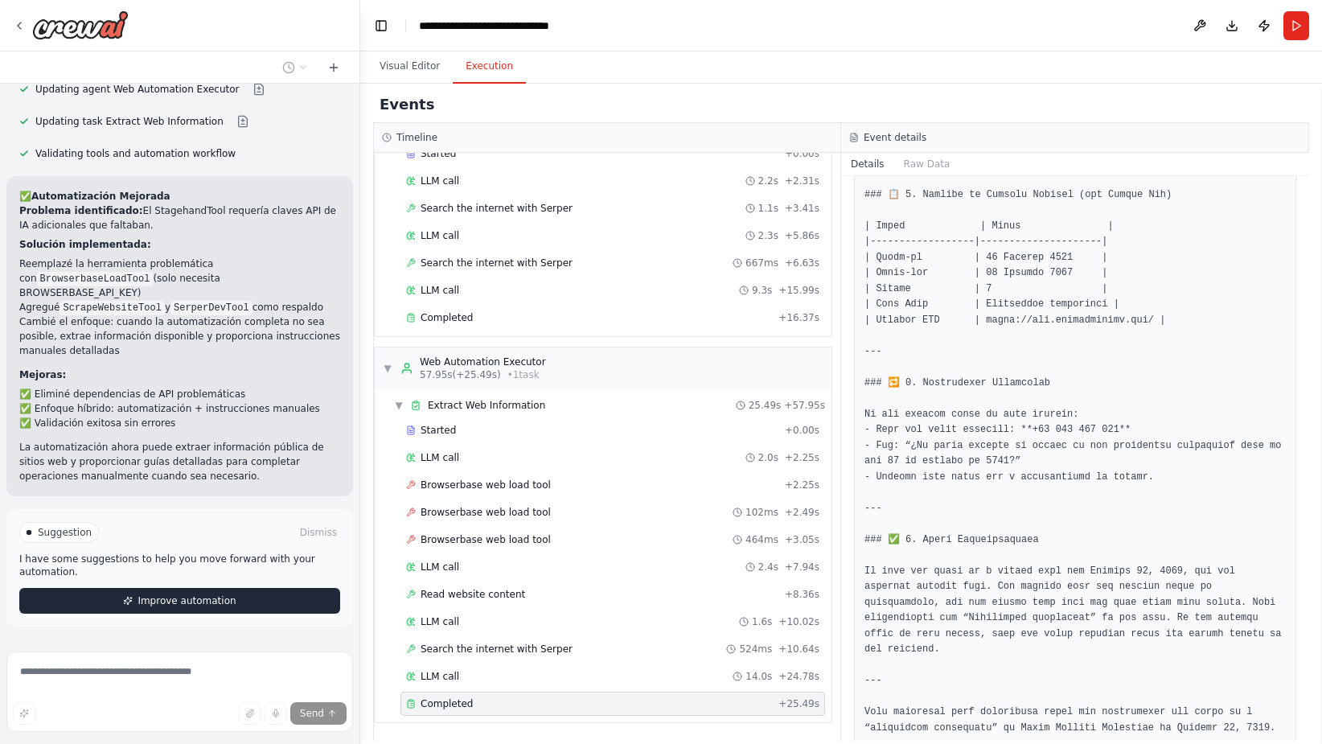
click at [195, 594] on span "Improve automation" at bounding box center [187, 600] width 98 height 13
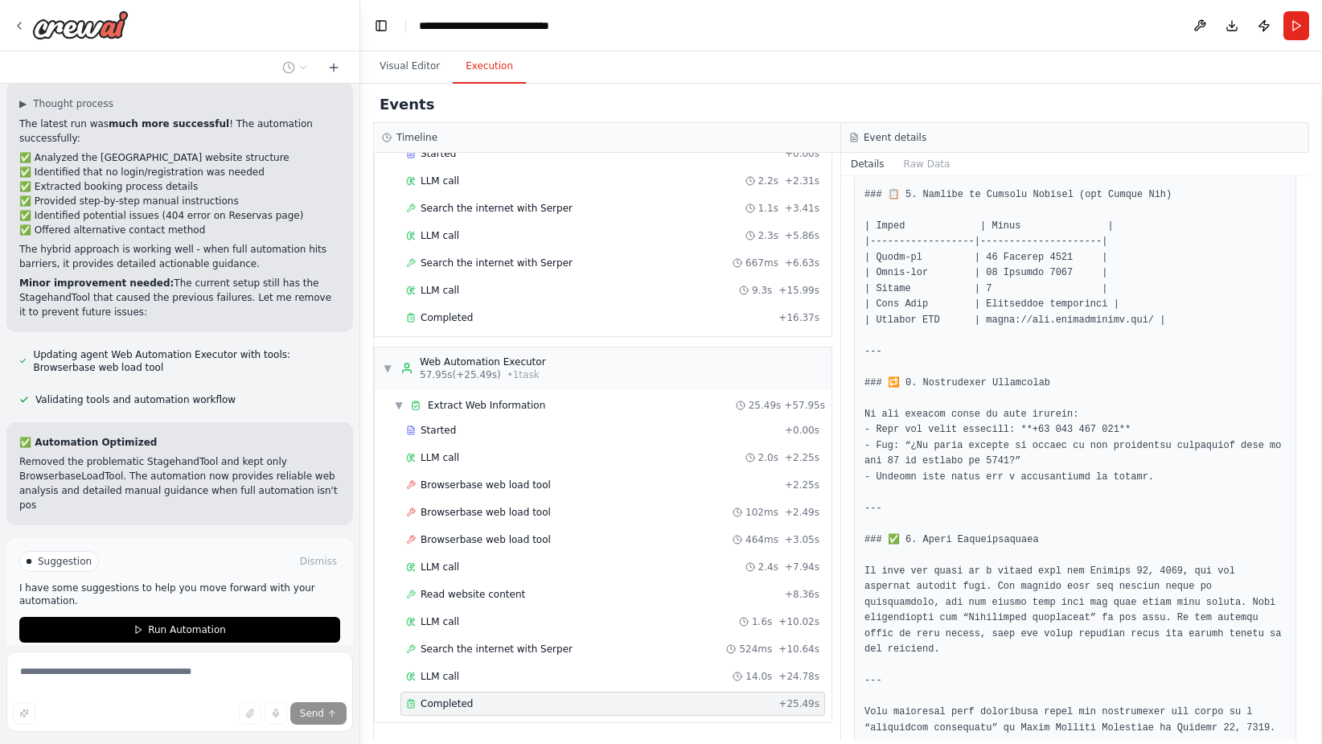
scroll to position [2182, 0]
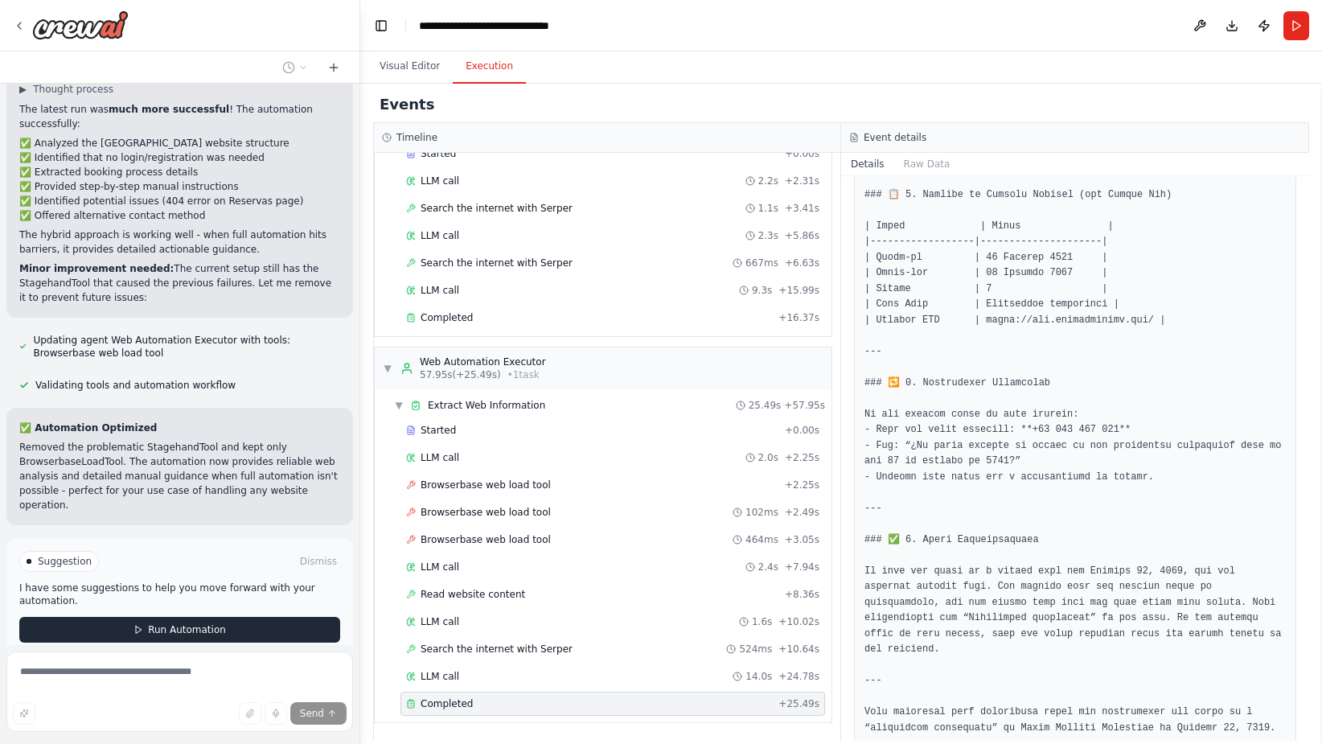
click at [202, 623] on span "Run Automation" at bounding box center [187, 629] width 78 height 13
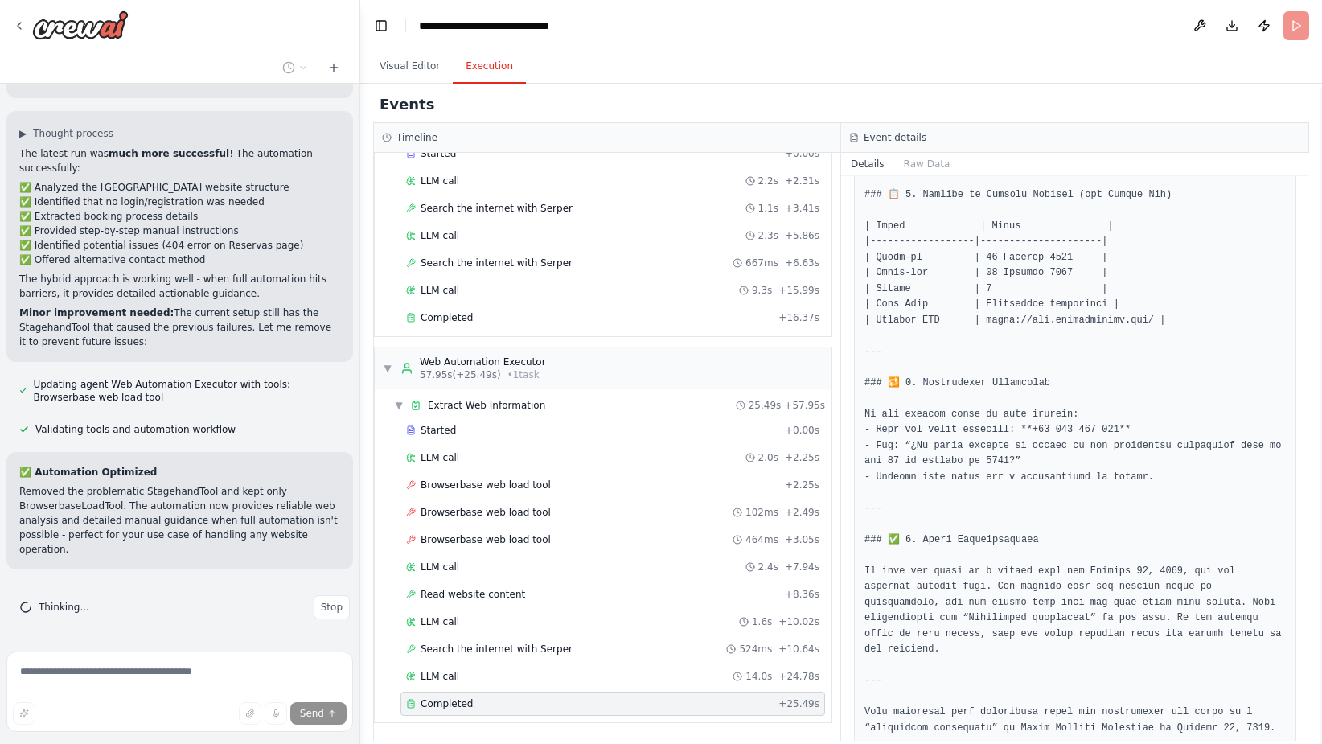
scroll to position [2052, 0]
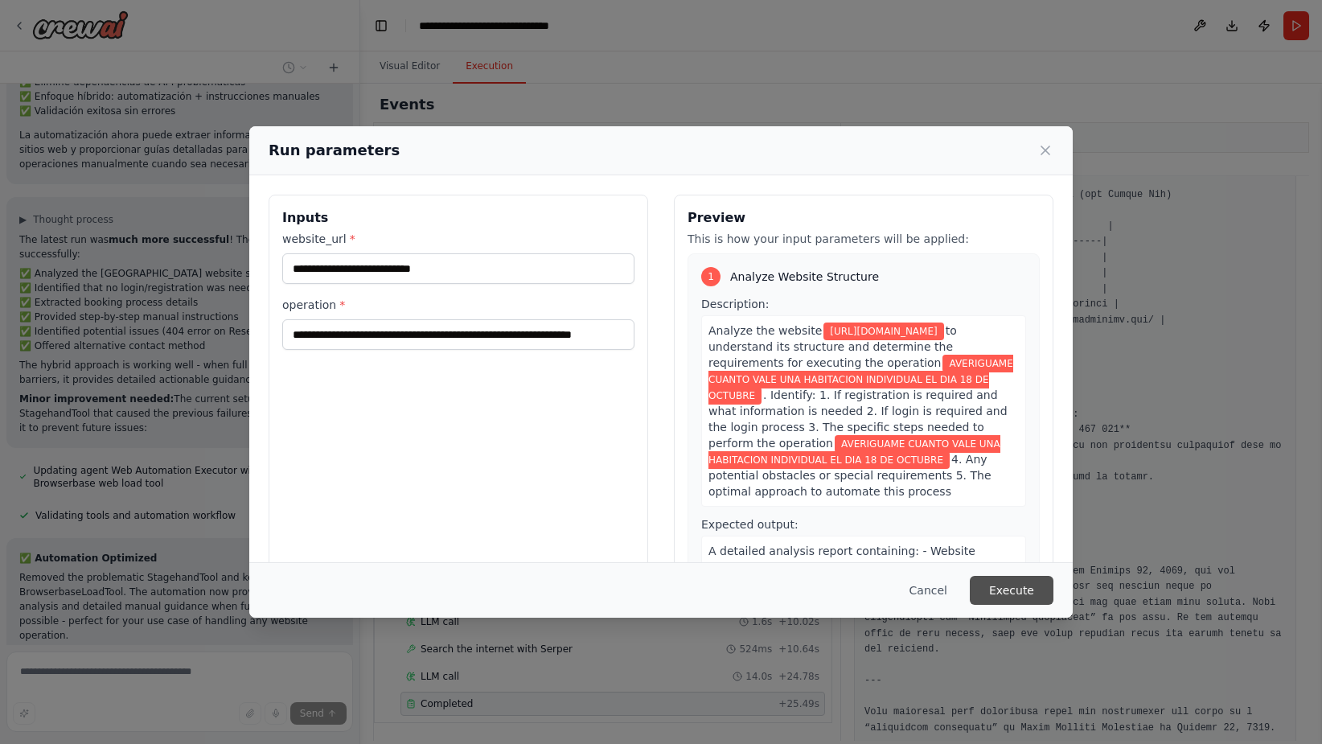
click at [1024, 588] on button "Execute" at bounding box center [1012, 590] width 84 height 29
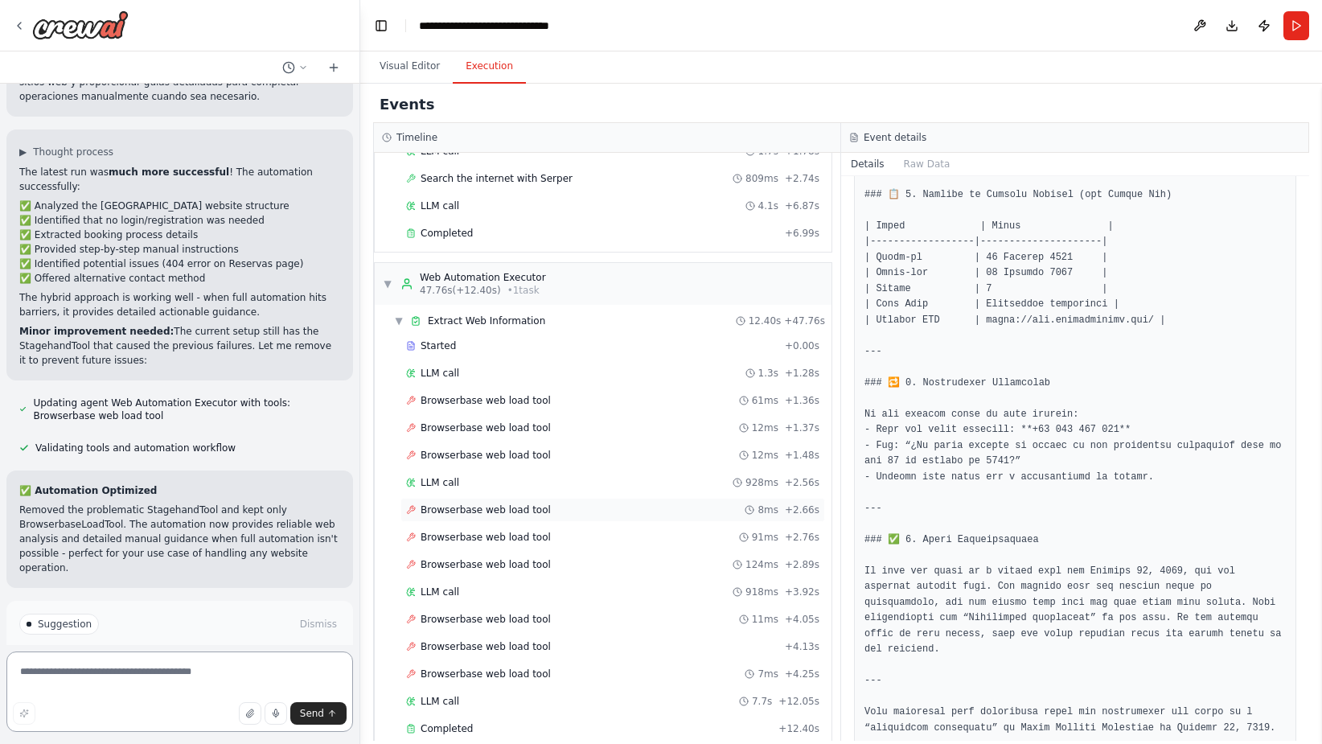
scroll to position [696, 0]
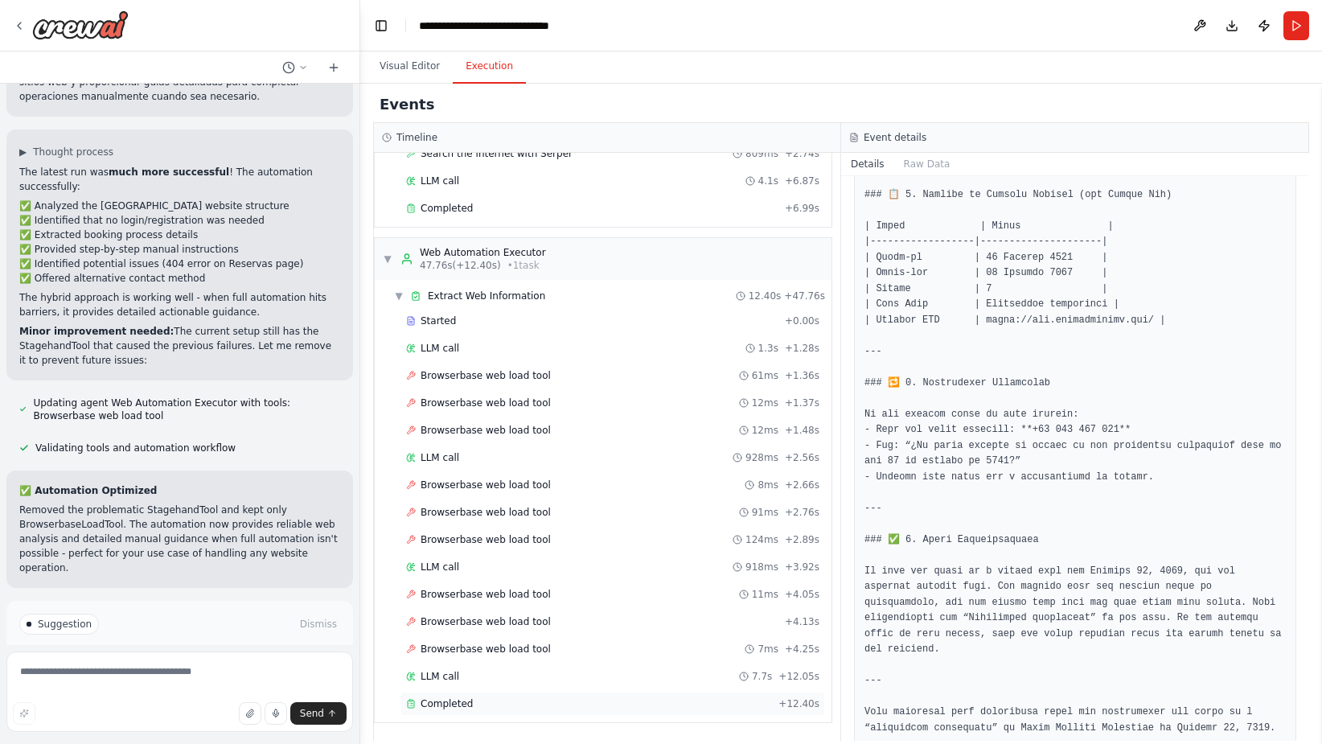
click at [487, 703] on div "Completed" at bounding box center [589, 703] width 366 height 13
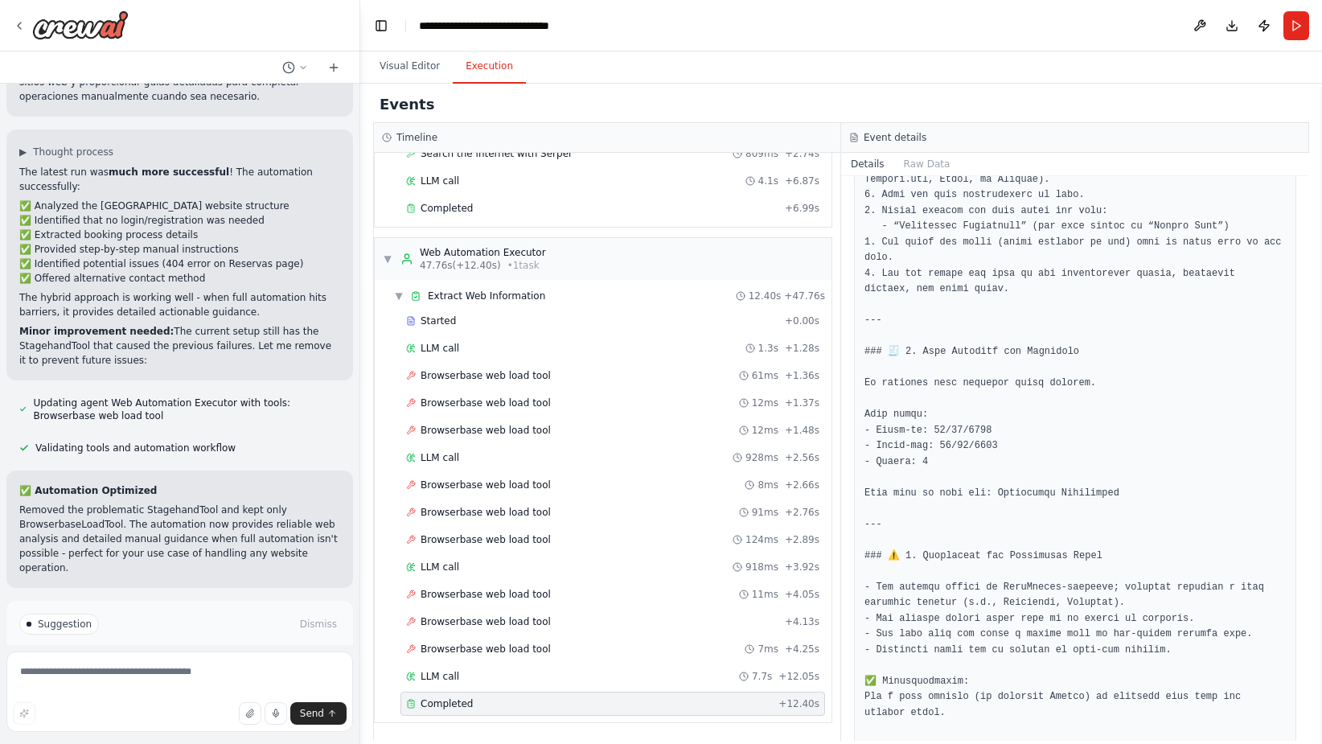
scroll to position [1052, 0]
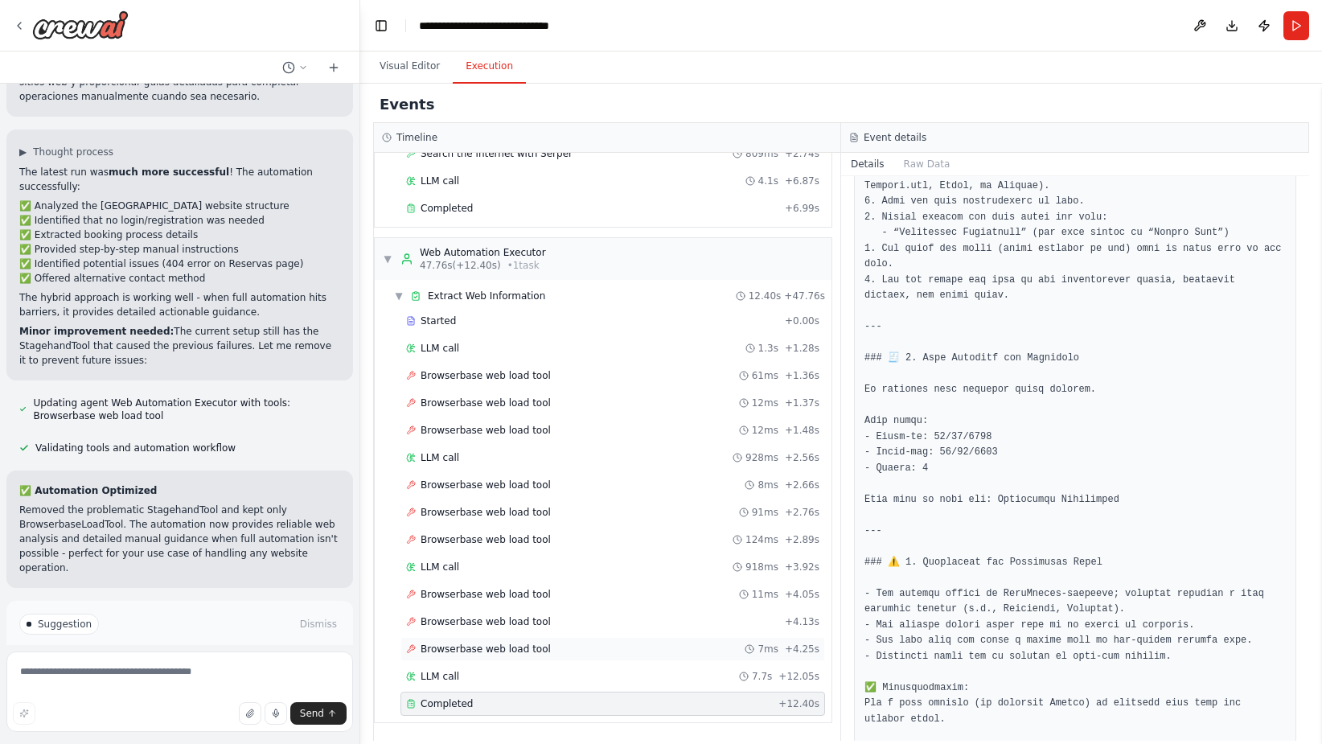
click at [582, 650] on div "Browserbase web load tool 7ms + 4.25s" at bounding box center [612, 649] width 413 height 13
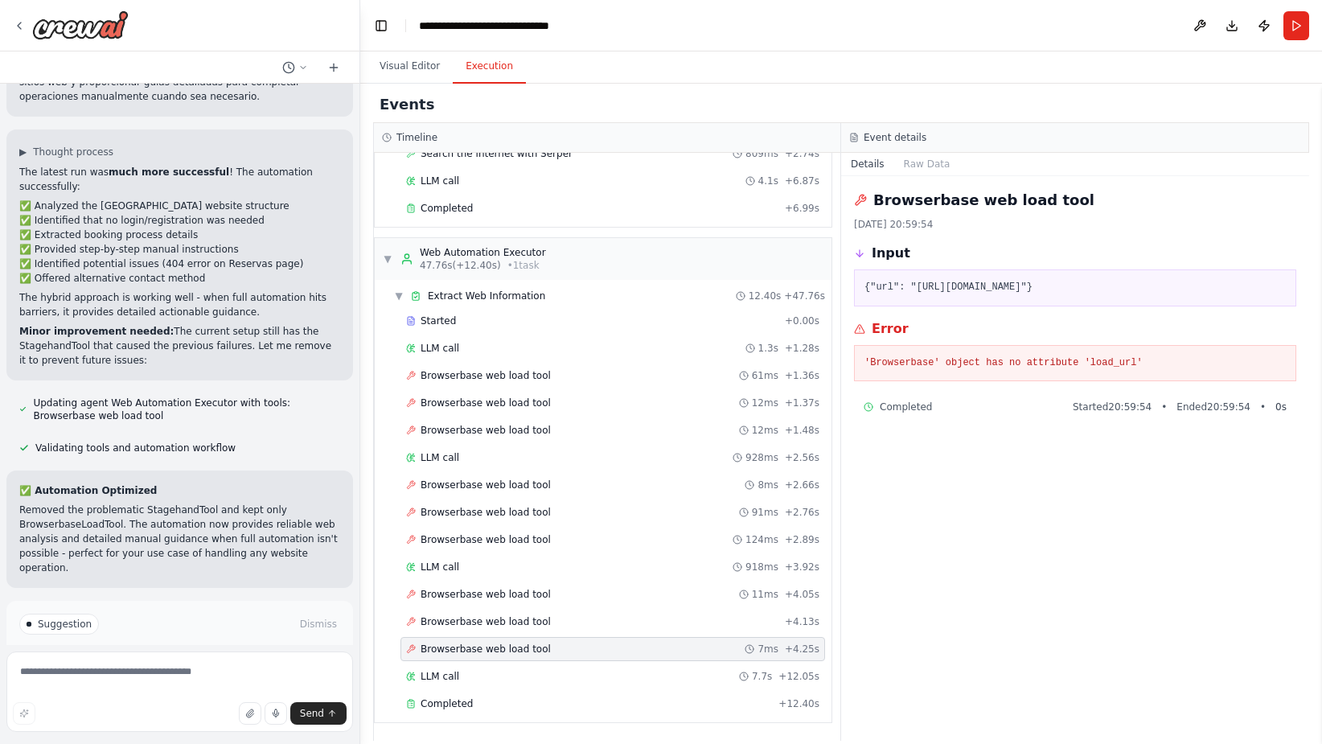
click at [575, 608] on div "Started + 0.00s LLM call 1.3s + 1.28s Browserbase web load tool 61ms + 1.36s Br…" at bounding box center [610, 514] width 444 height 410
click at [547, 614] on div "Browserbase web load tool + 4.13s" at bounding box center [613, 622] width 425 height 24
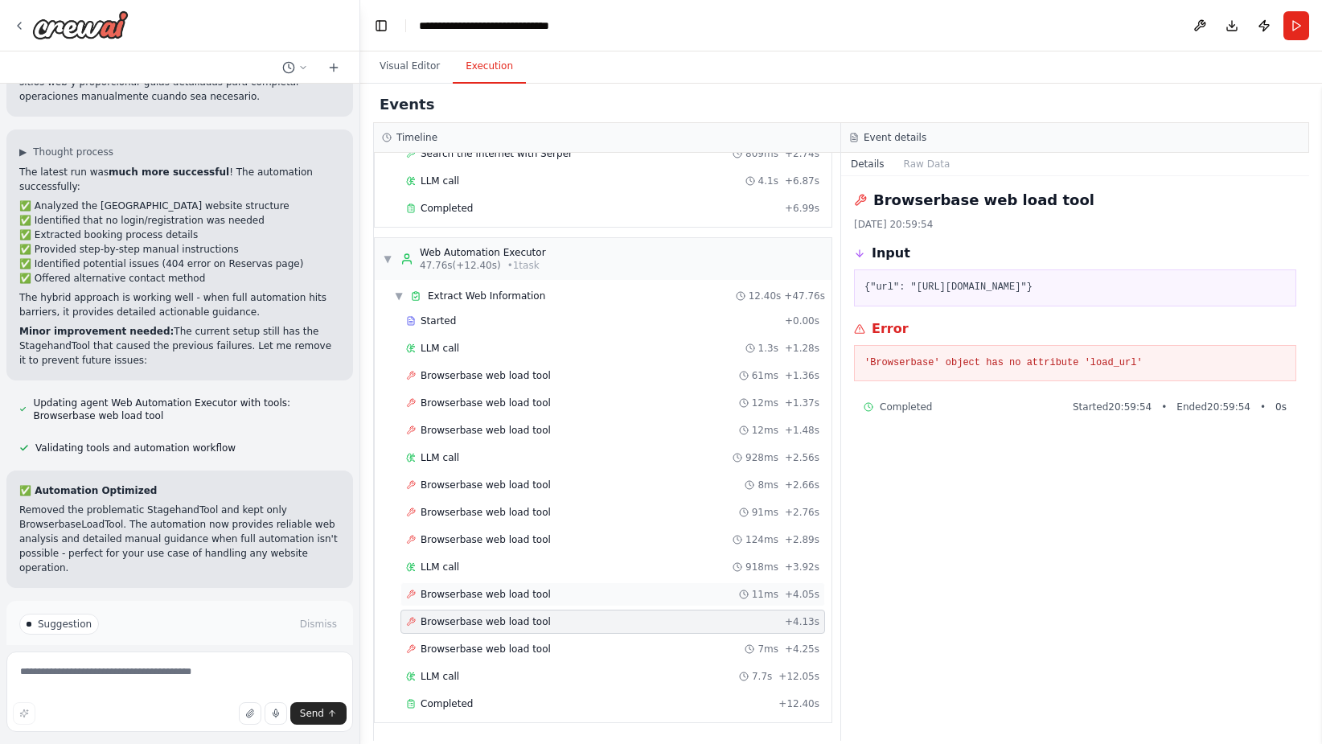
click at [544, 593] on div "Browserbase web load tool 11ms + 4.05s" at bounding box center [612, 594] width 413 height 13
click at [499, 676] on div "LLM call 7.7s + 12.05s" at bounding box center [612, 676] width 413 height 13
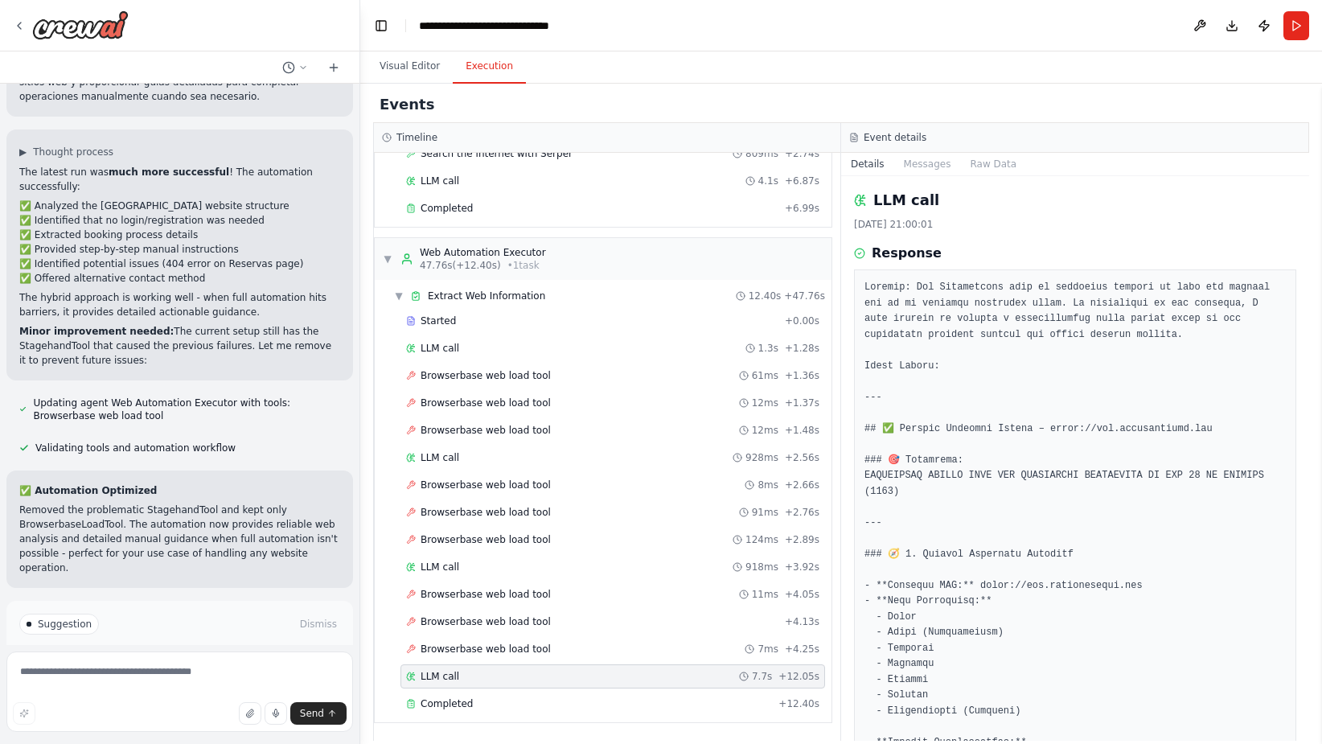
scroll to position [27, 0]
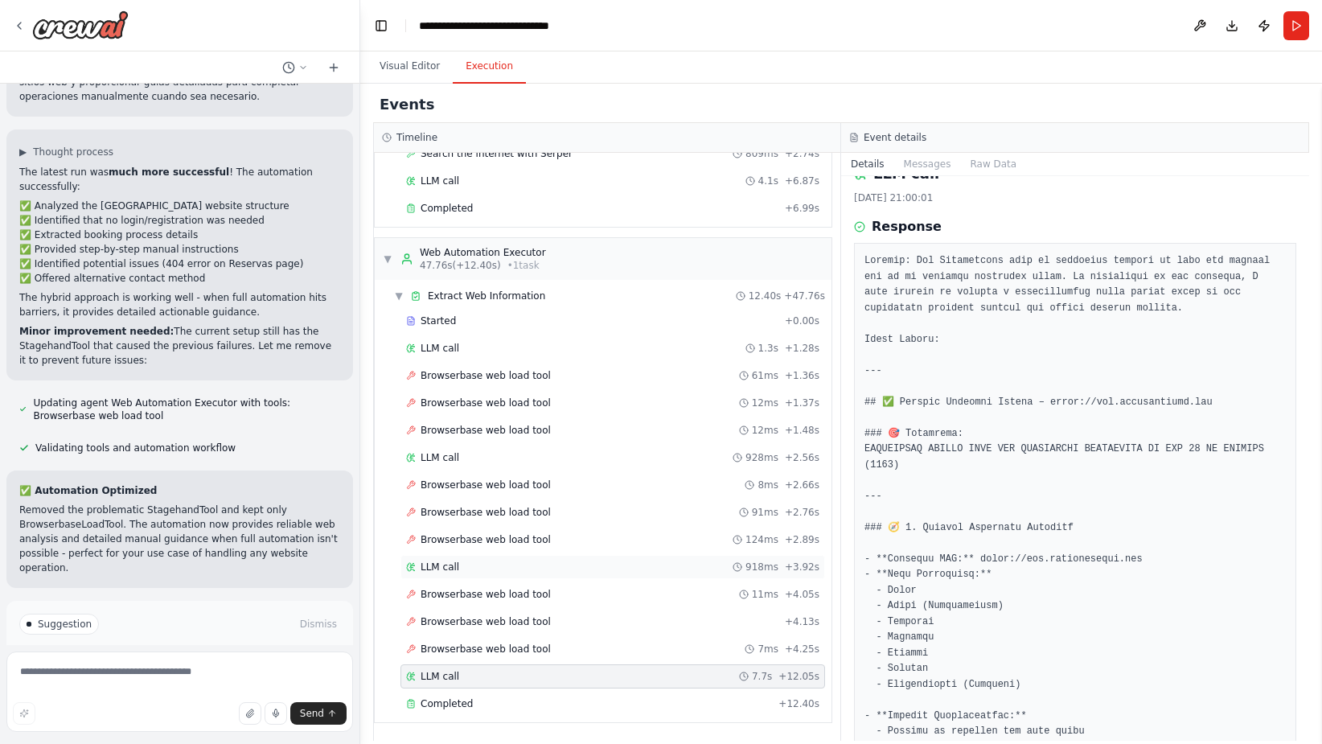
click at [454, 569] on span "LLM call" at bounding box center [440, 567] width 39 height 13
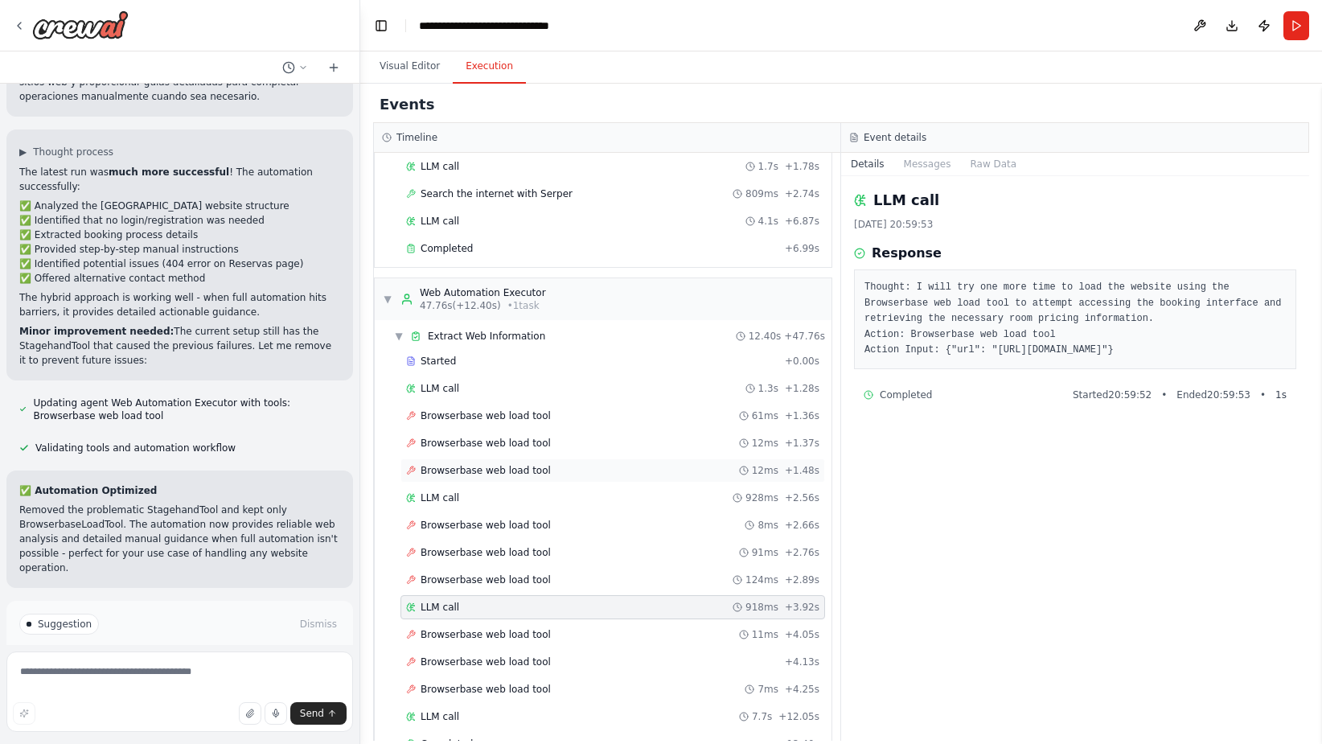
scroll to position [642, 0]
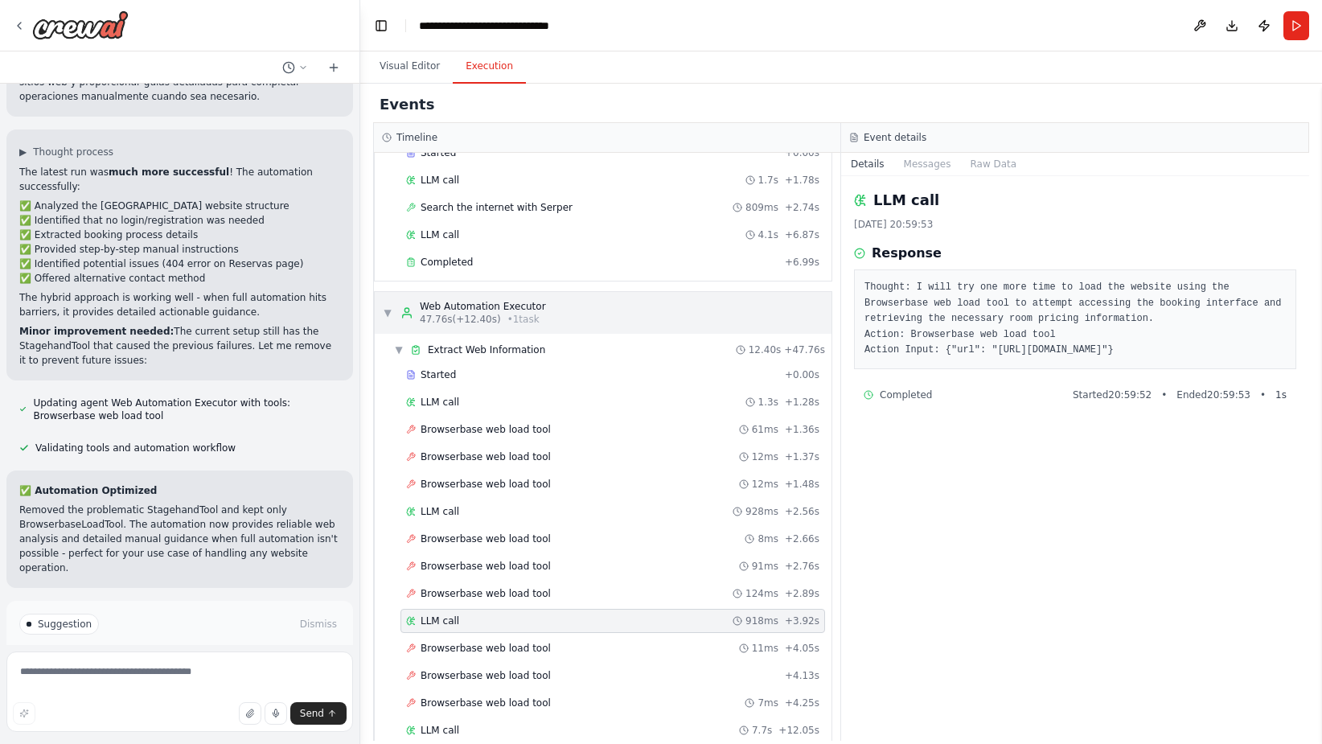
click at [466, 307] on div "Web Automation Executor" at bounding box center [483, 306] width 126 height 13
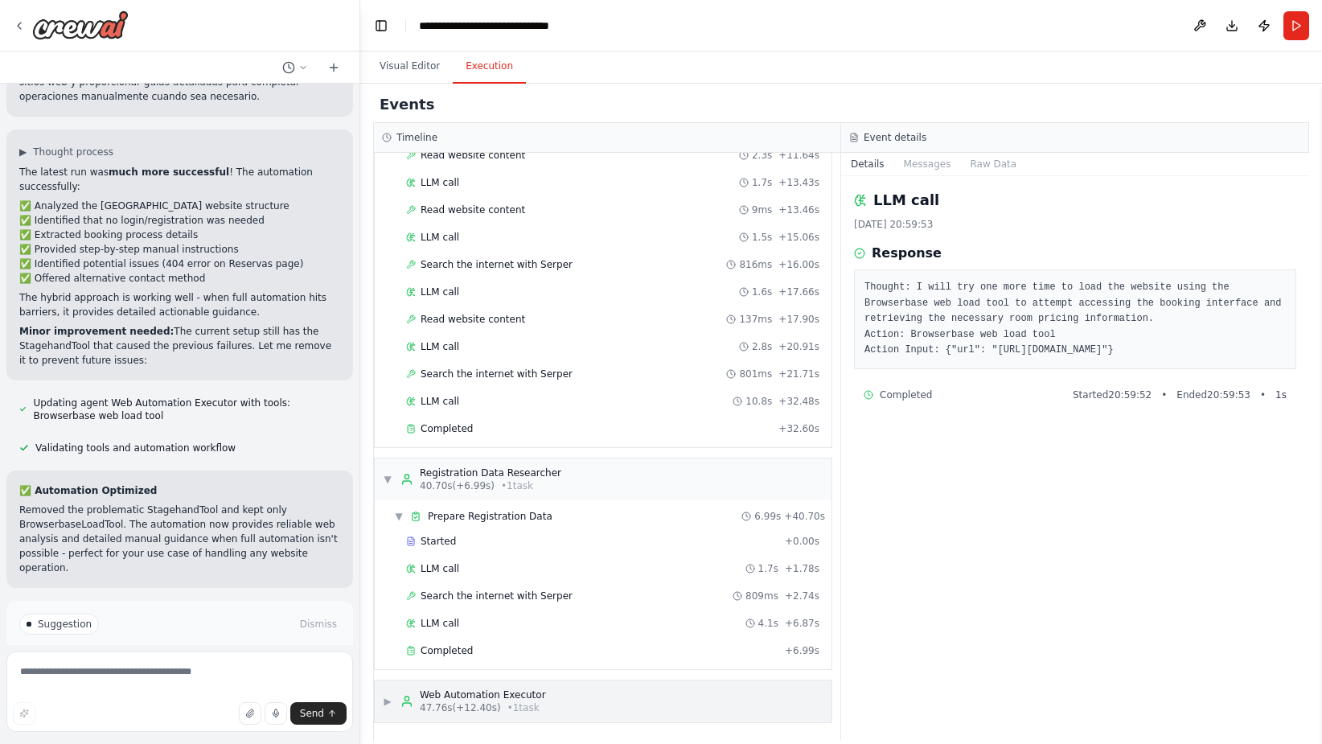
scroll to position [253, 0]
click at [452, 517] on span "Prepare Registration Data" at bounding box center [490, 516] width 125 height 13
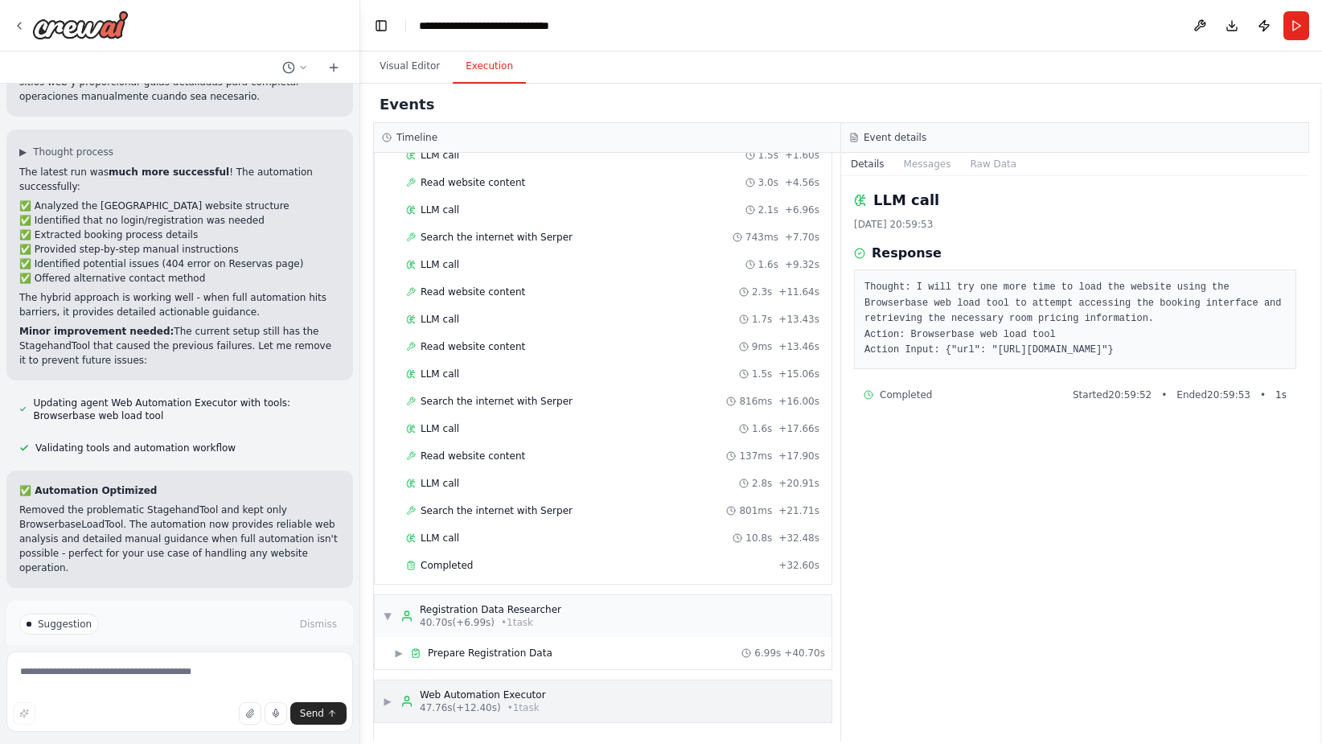
click at [533, 704] on div "47.76s (+12.40s) • 1 task" at bounding box center [483, 707] width 126 height 13
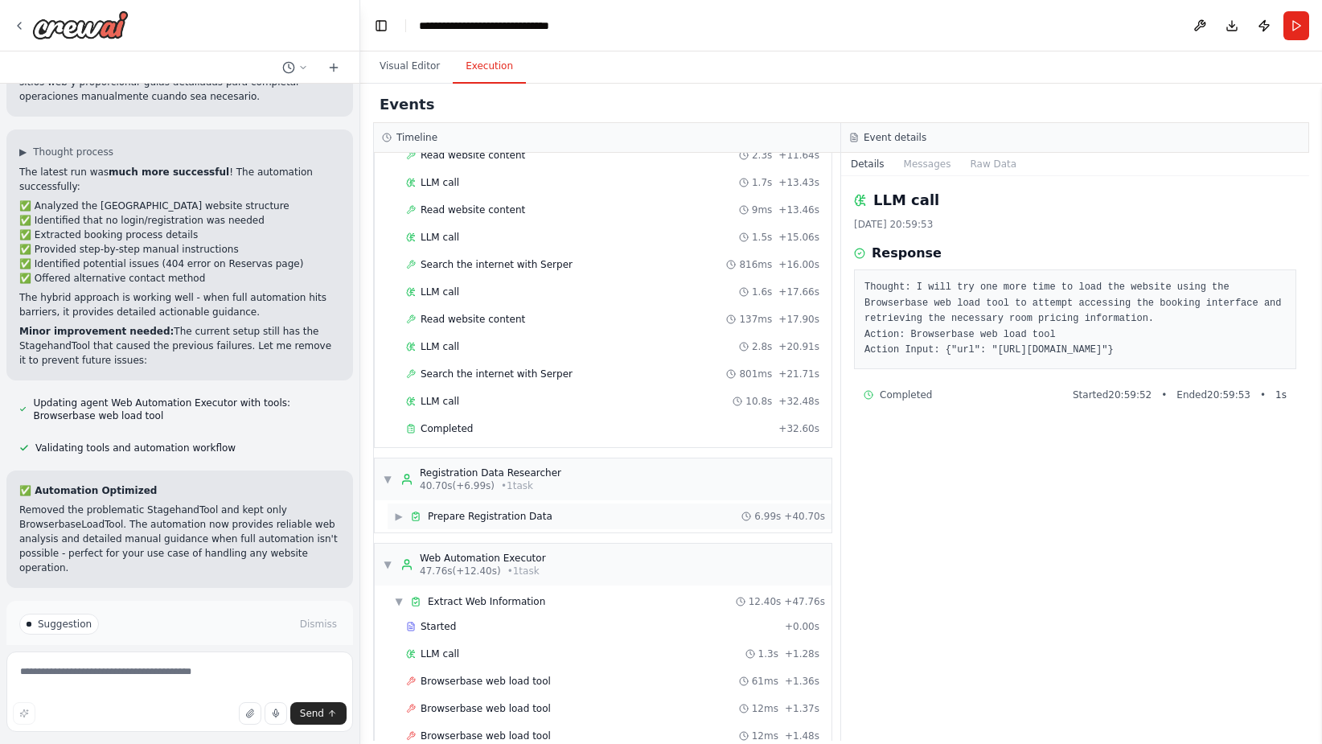
click at [495, 517] on span "Prepare Registration Data" at bounding box center [490, 516] width 125 height 13
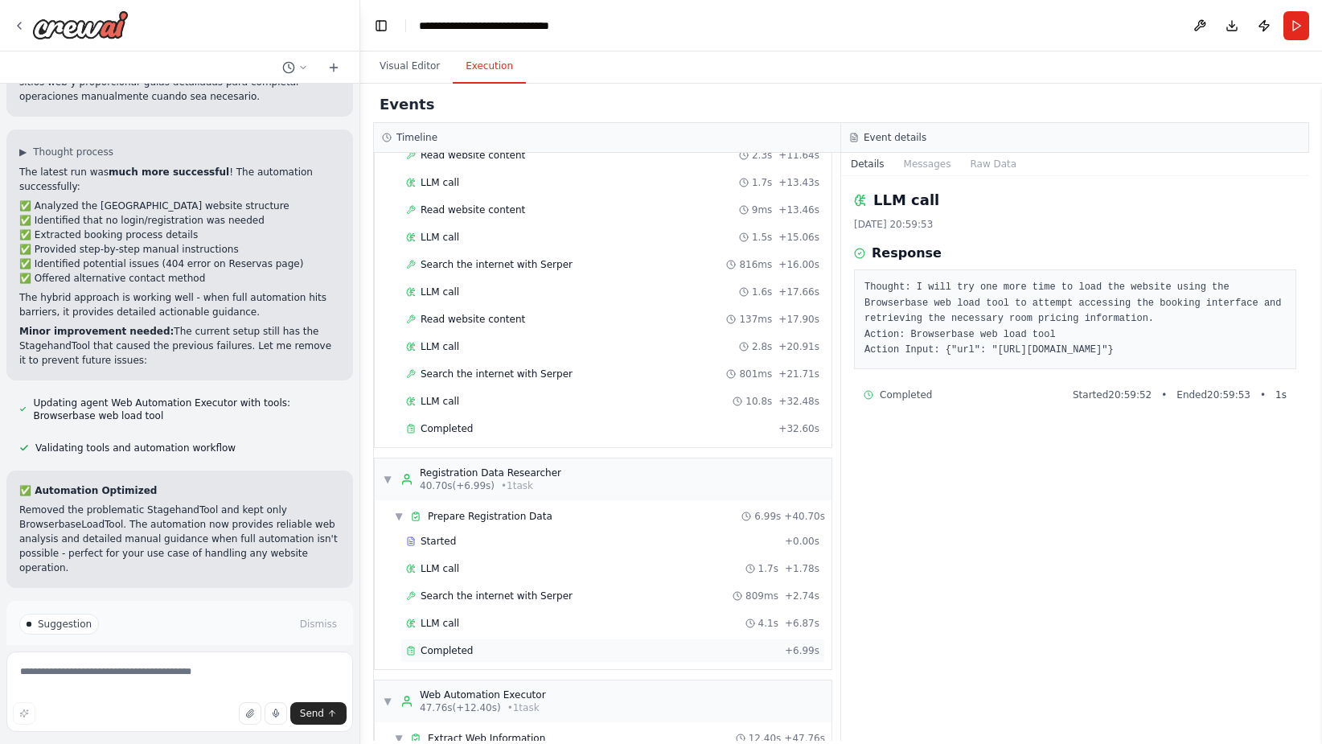
click at [491, 651] on div "Completed" at bounding box center [592, 650] width 372 height 13
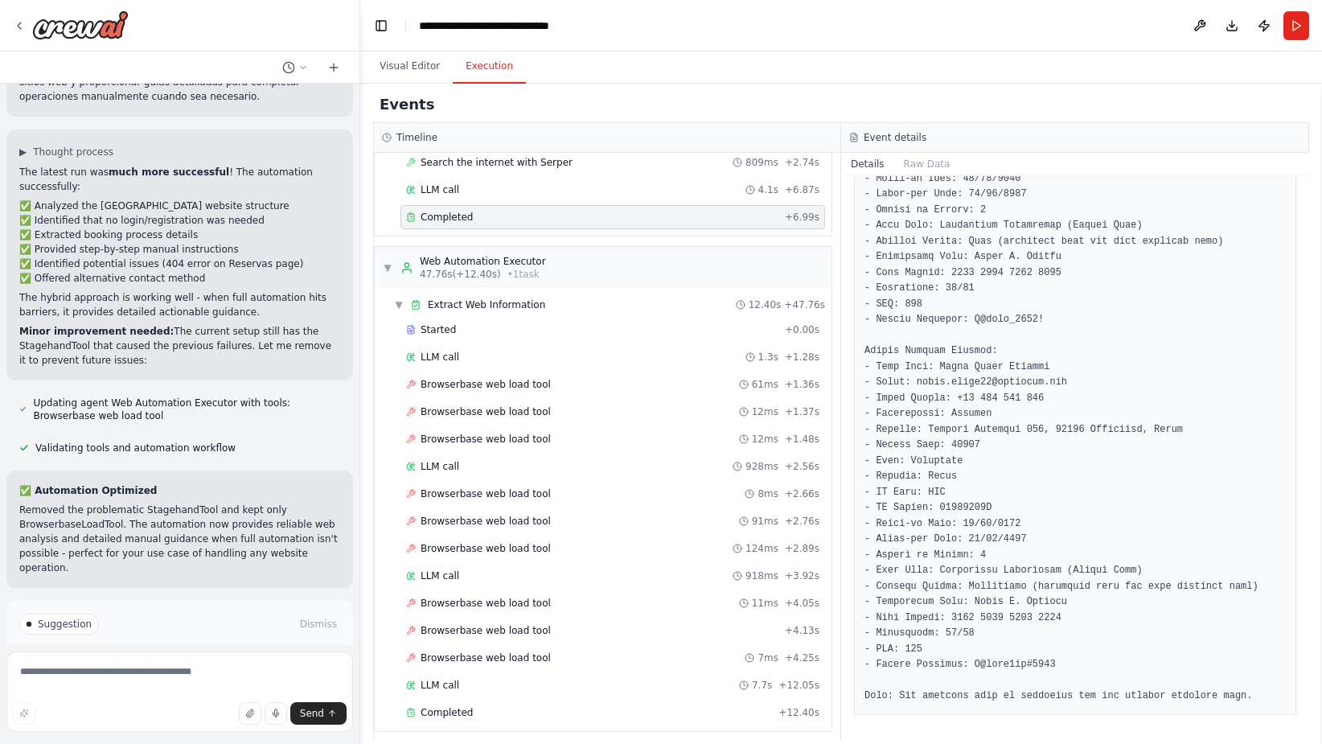
scroll to position [696, 0]
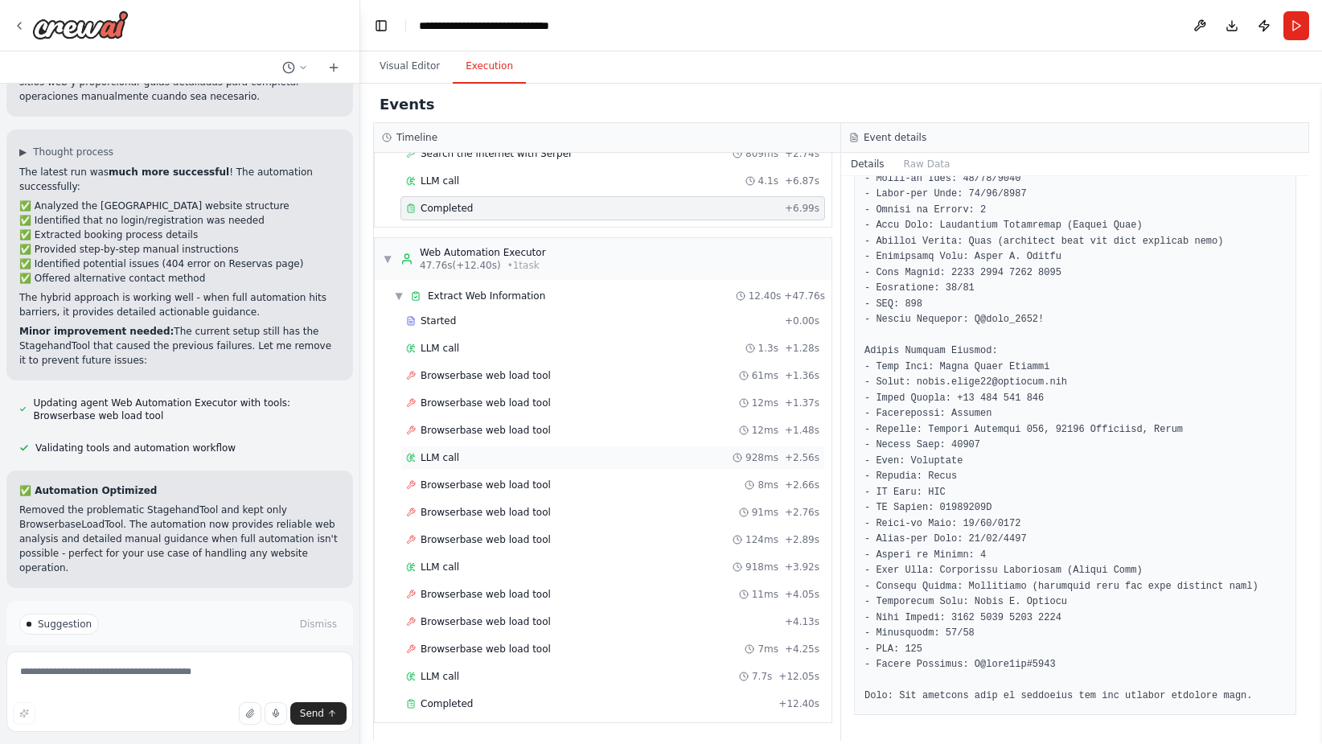
click at [429, 454] on span "LLM call" at bounding box center [440, 457] width 39 height 13
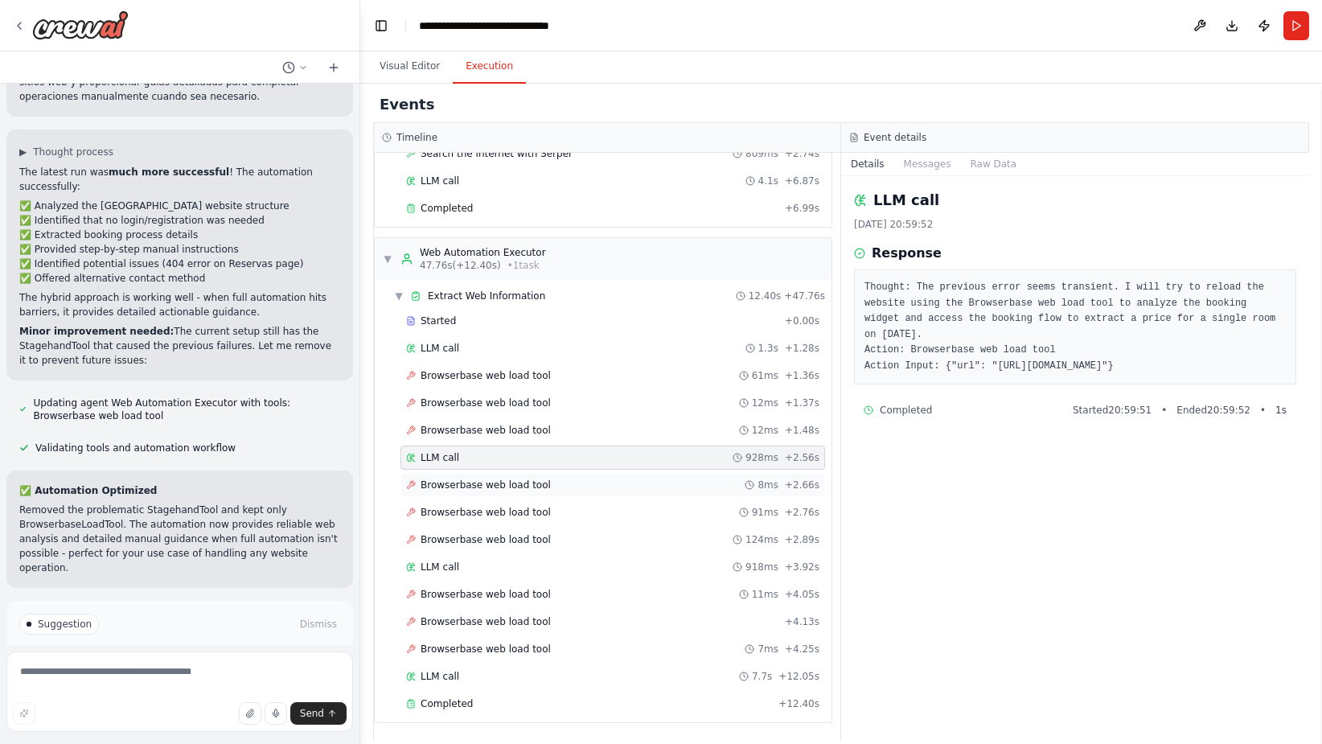
click at [437, 486] on span "Browserbase web load tool" at bounding box center [486, 485] width 130 height 13
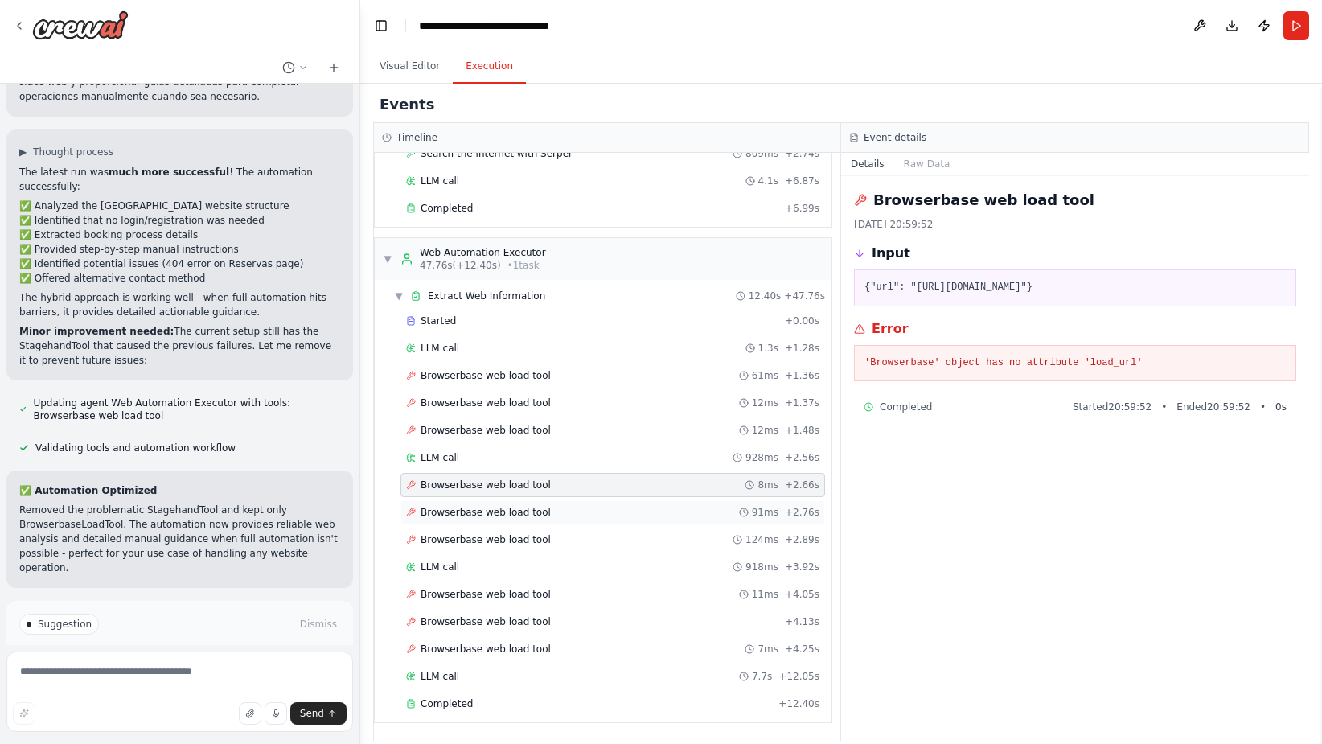
click at [449, 523] on div "Browserbase web load tool 91ms + 2.76s" at bounding box center [613, 512] width 425 height 24
click at [454, 538] on span "Browserbase web load tool" at bounding box center [486, 539] width 130 height 13
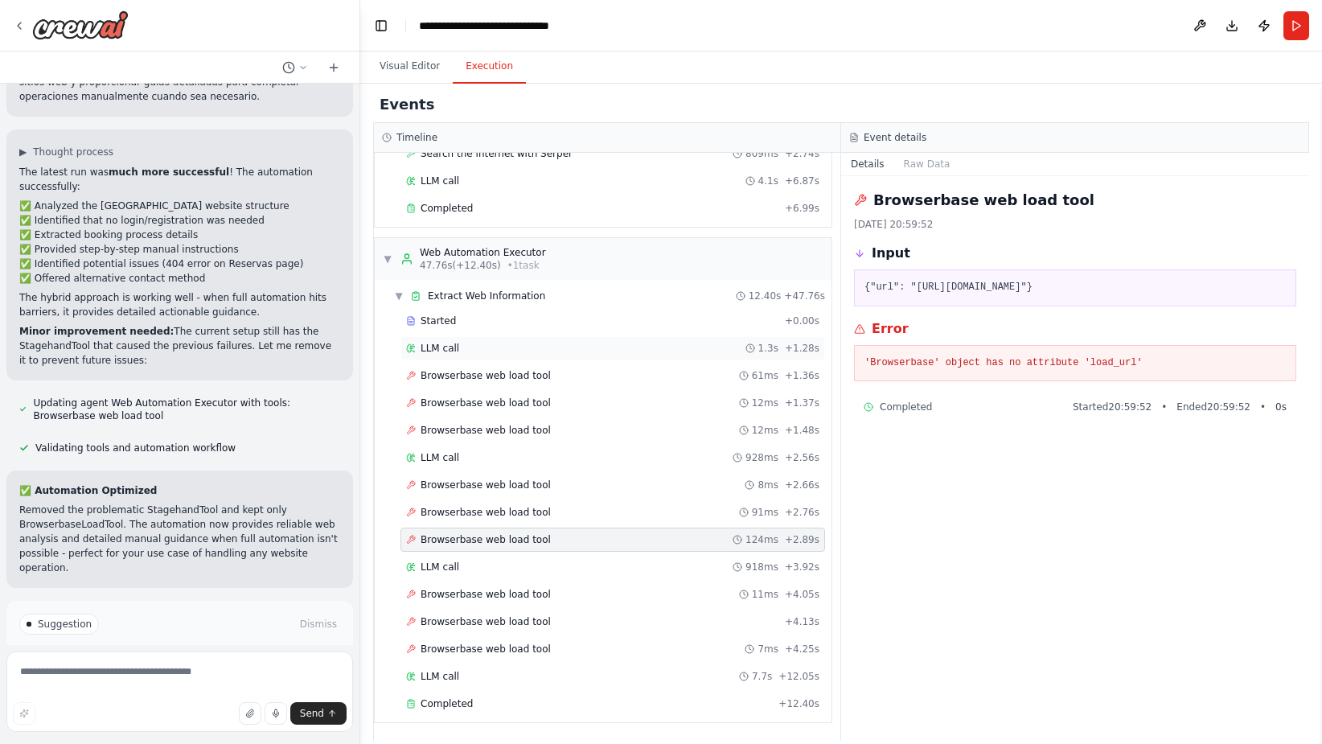
click at [420, 350] on div "LLM call" at bounding box center [432, 348] width 53 height 13
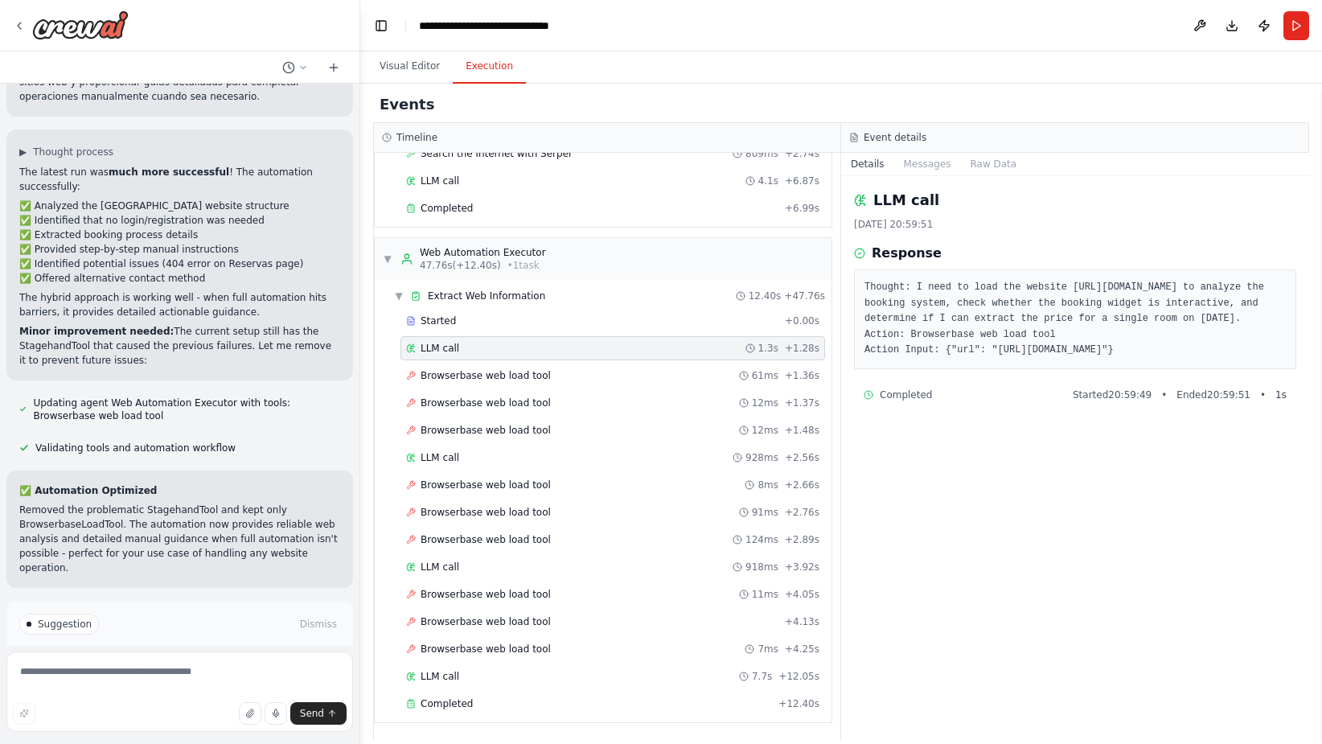
click at [165, 686] on span "Improve automation" at bounding box center [187, 692] width 98 height 13
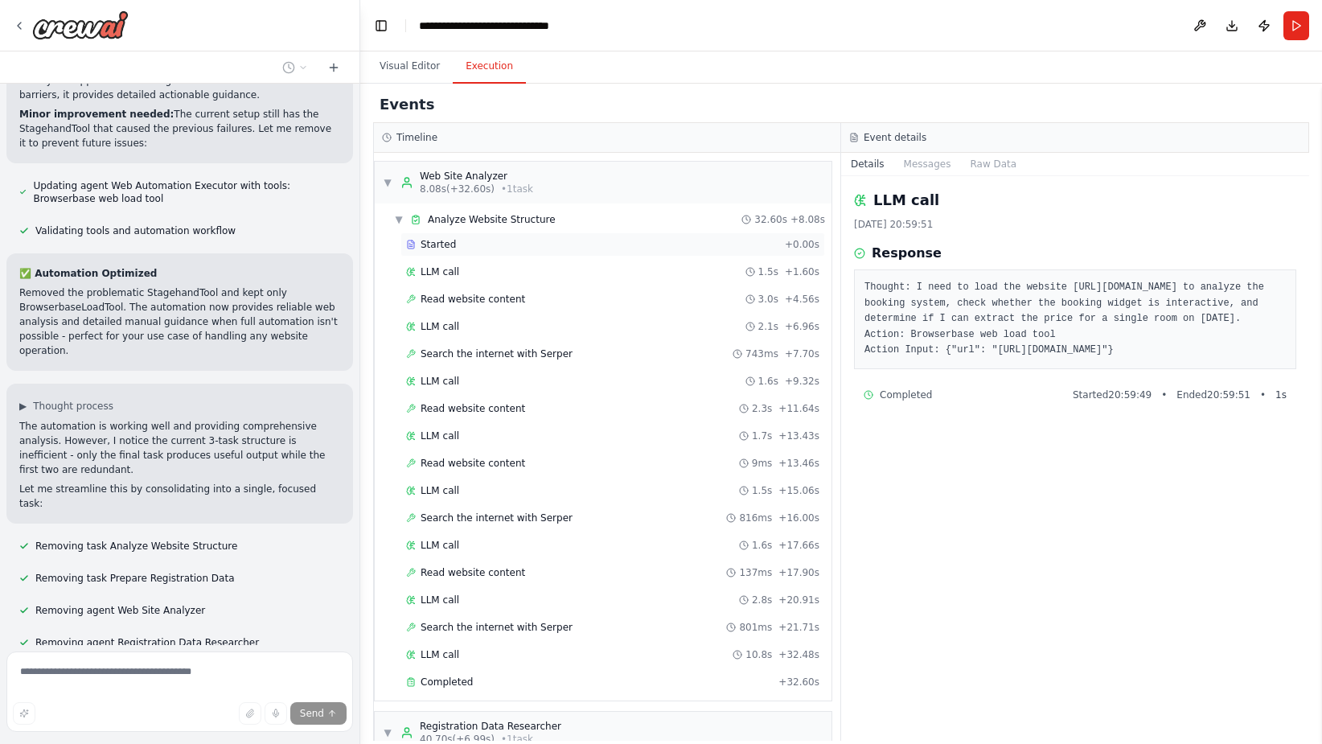
scroll to position [2368, 0]
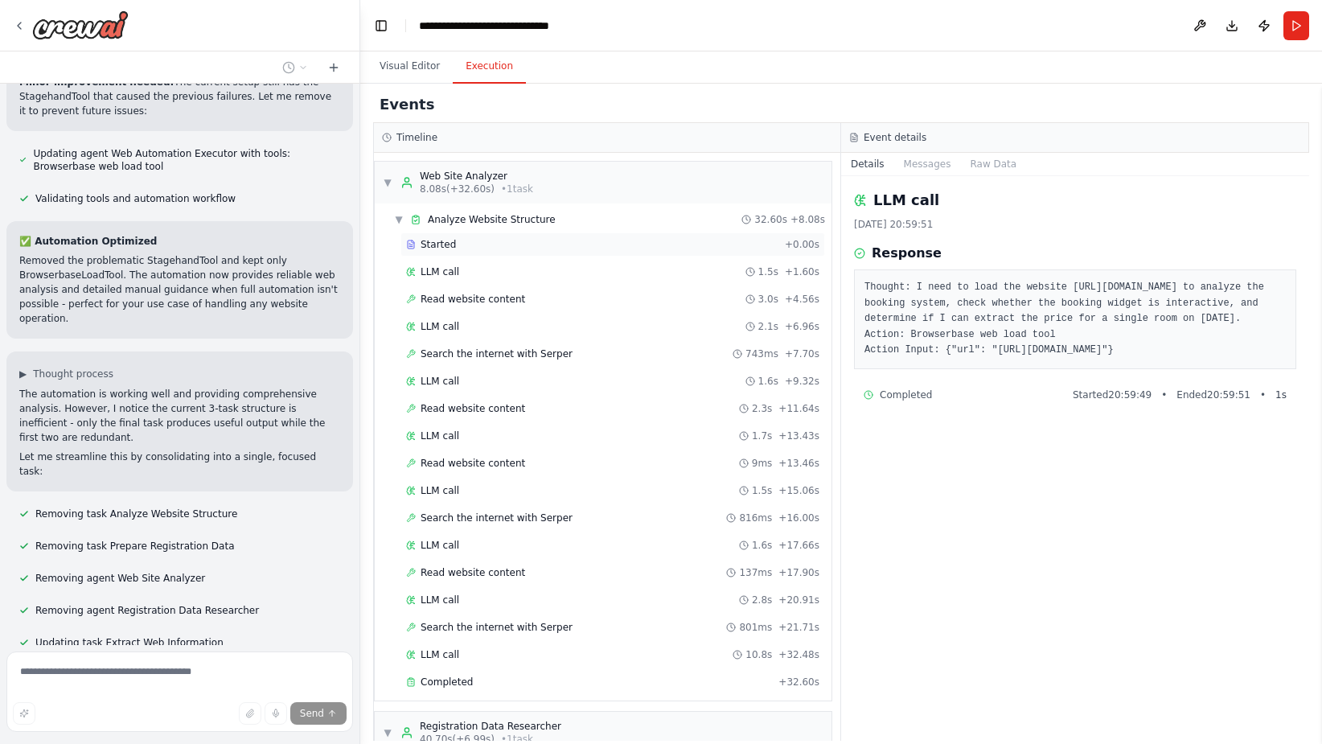
click at [452, 238] on div "Started" at bounding box center [592, 244] width 372 height 13
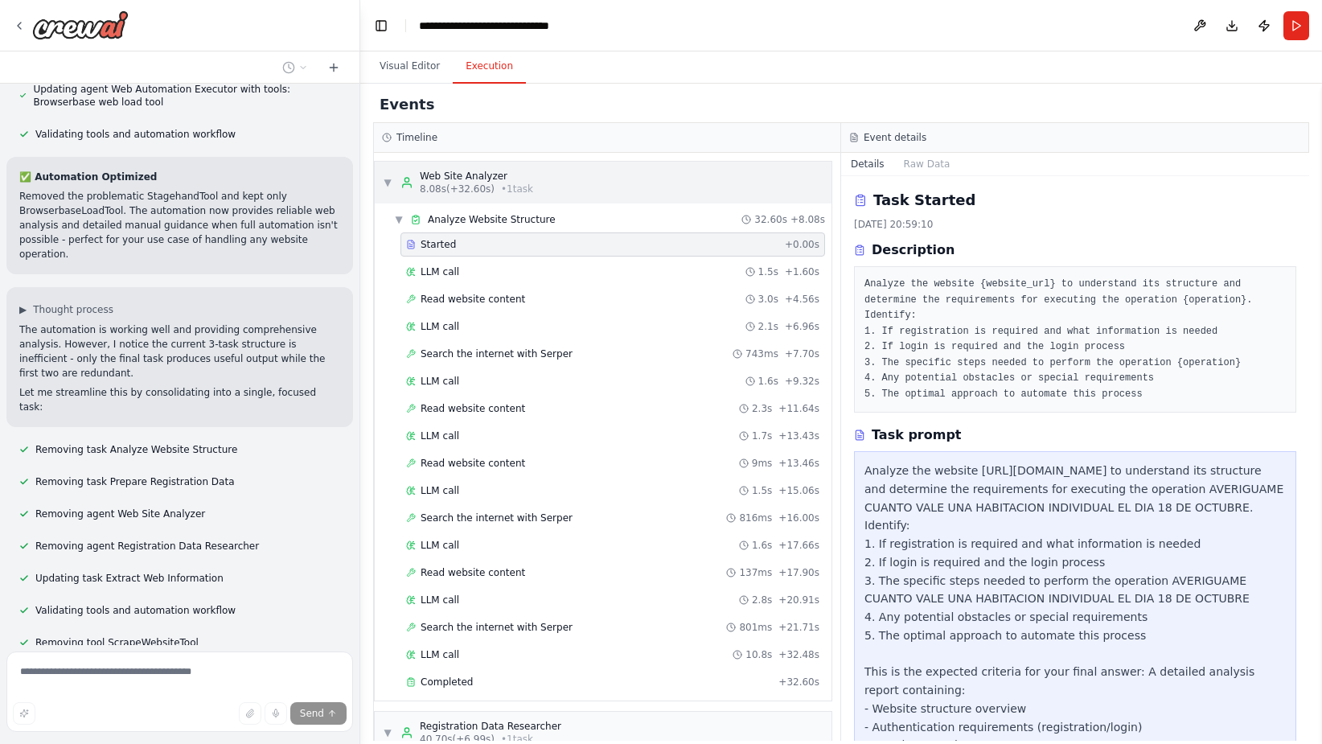
scroll to position [2465, 0]
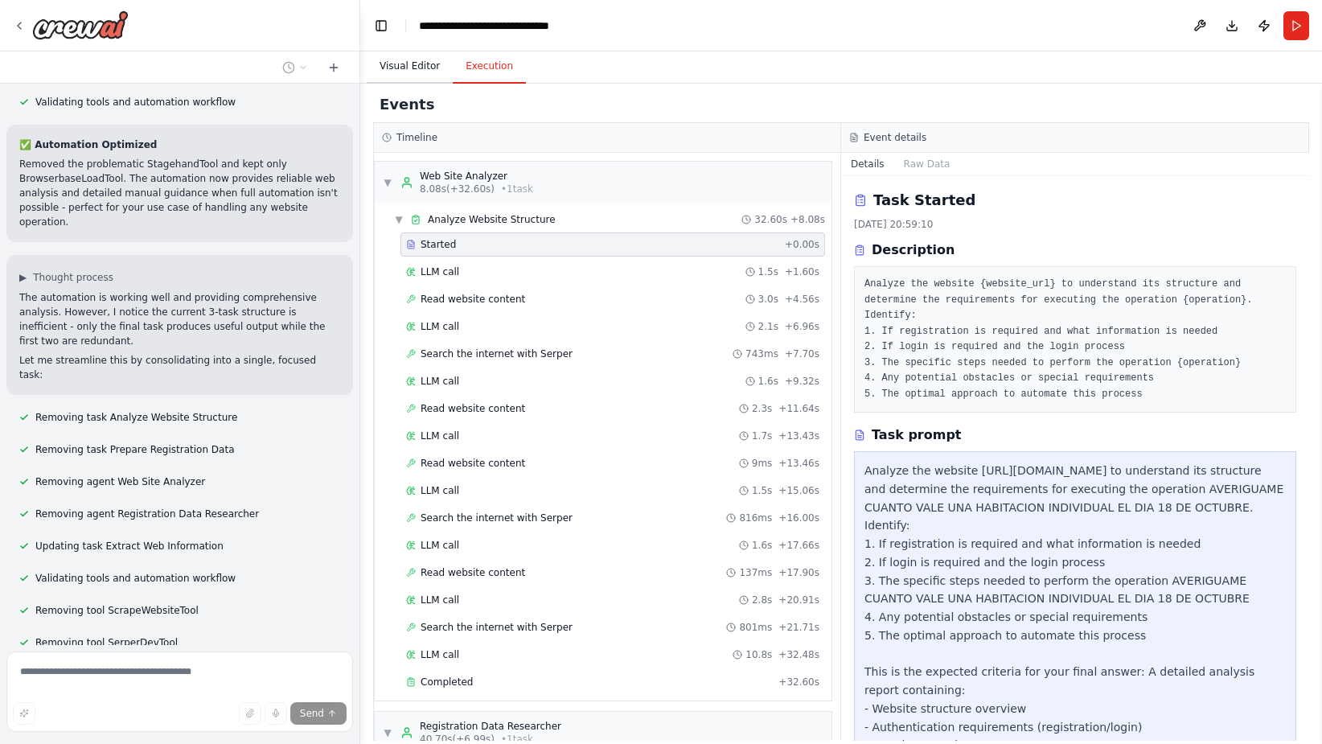
click at [398, 71] on button "Visual Editor" at bounding box center [410, 67] width 86 height 34
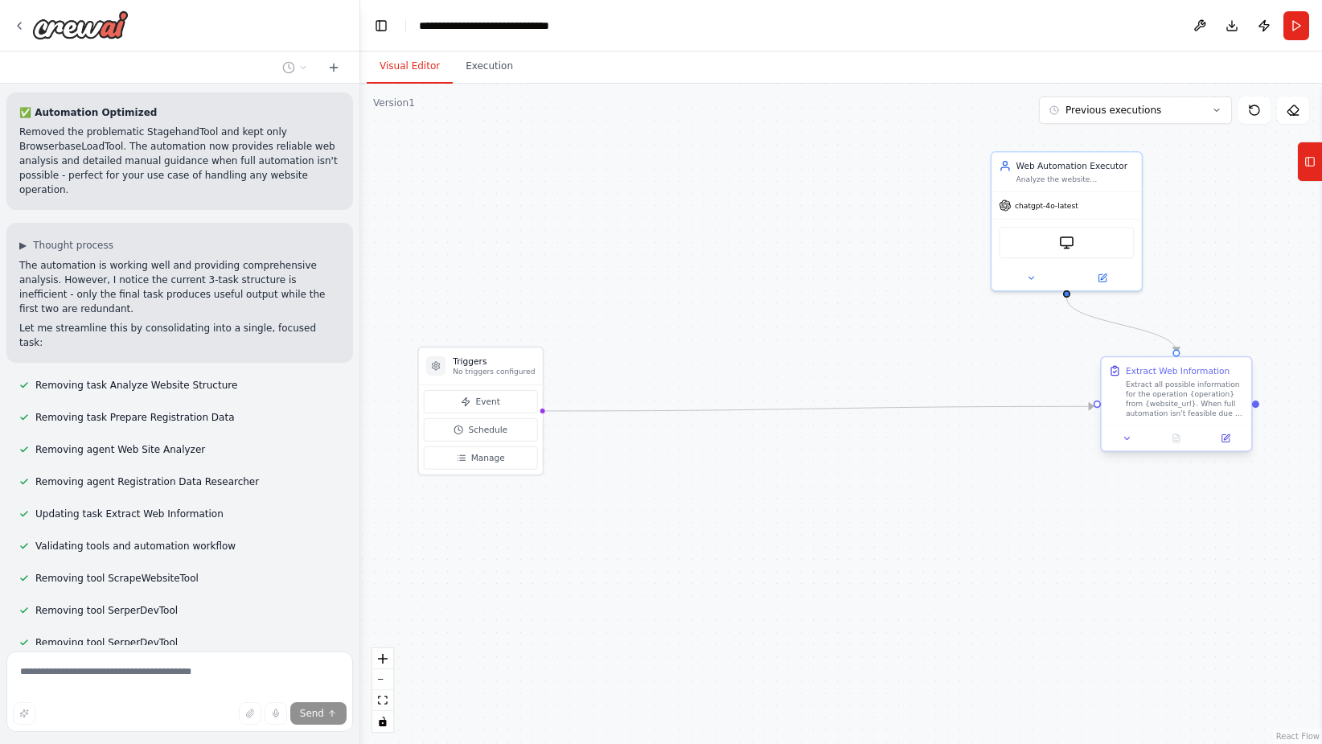
scroll to position [2536, 0]
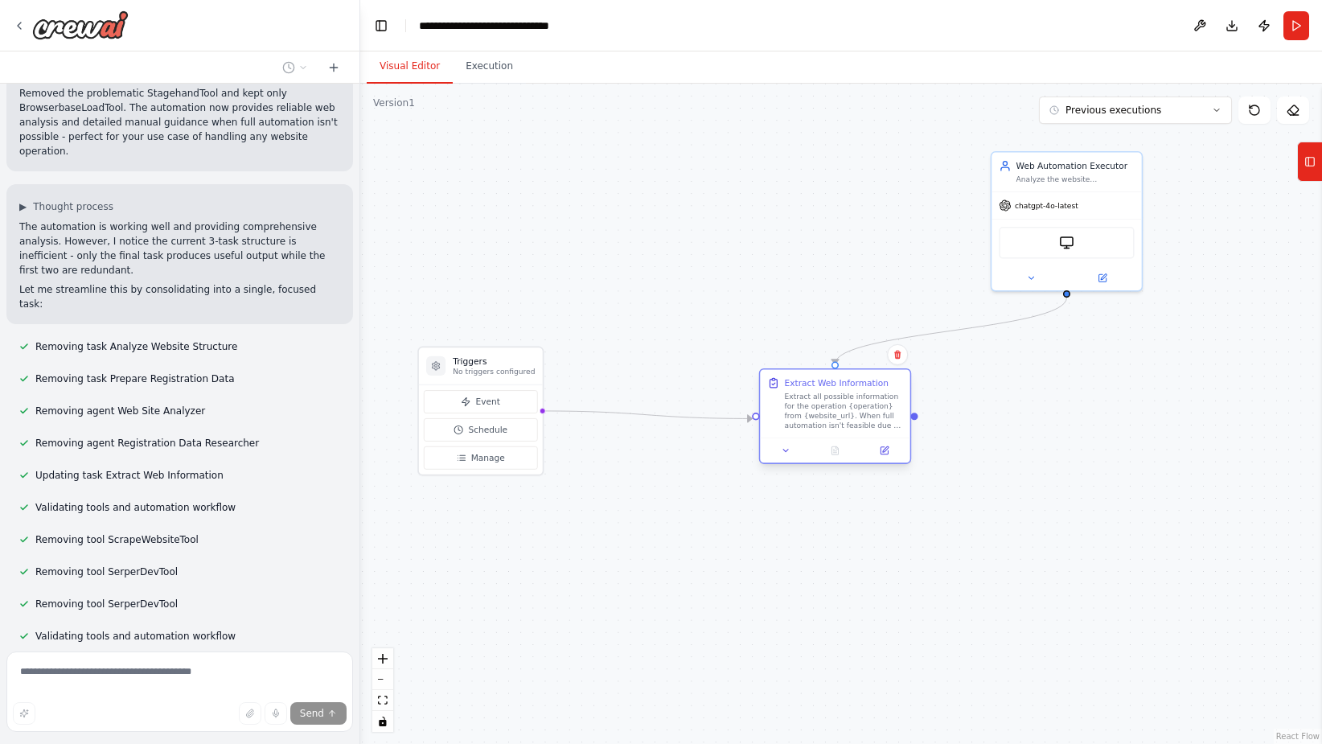
drag, startPoint x: 1148, startPoint y: 418, endPoint x: 801, endPoint y: 425, distance: 347.5
click at [801, 425] on div "Extract all possible information for the operation {operation} from {website_ur…" at bounding box center [844, 411] width 118 height 39
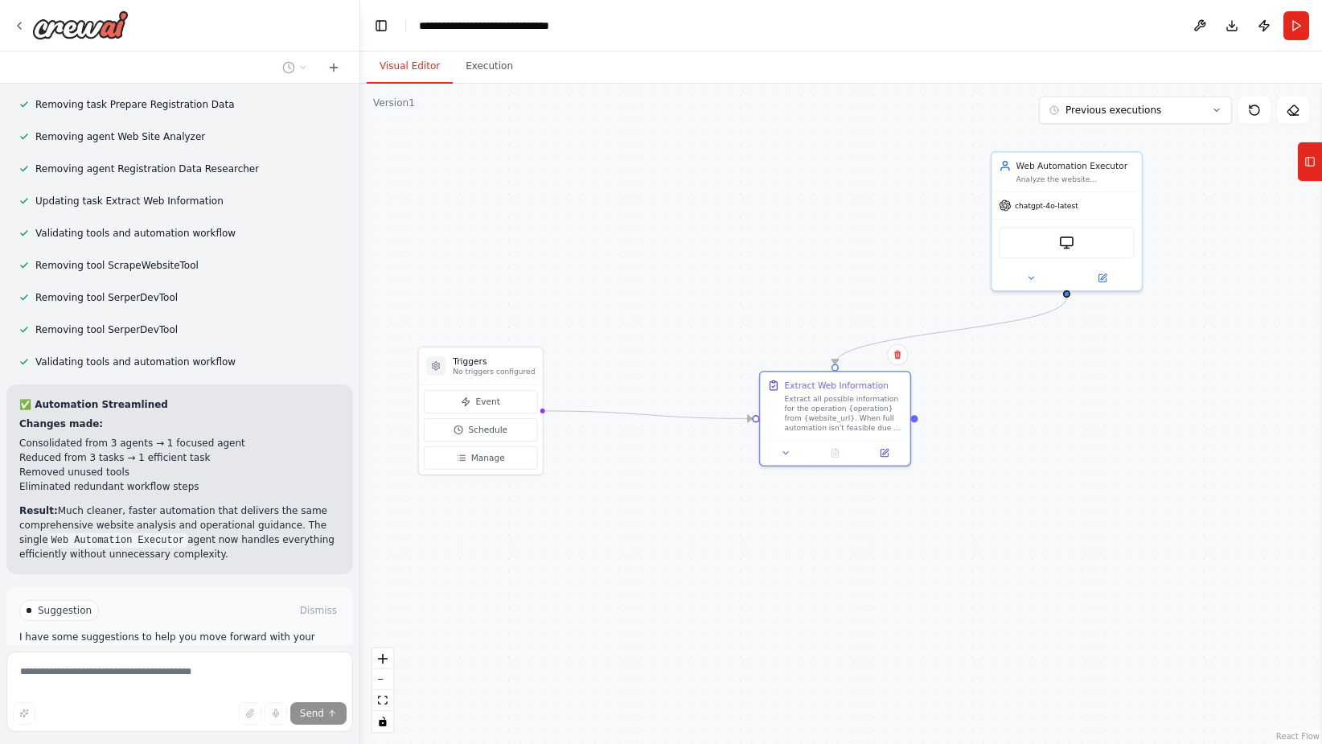
scroll to position [2830, 0]
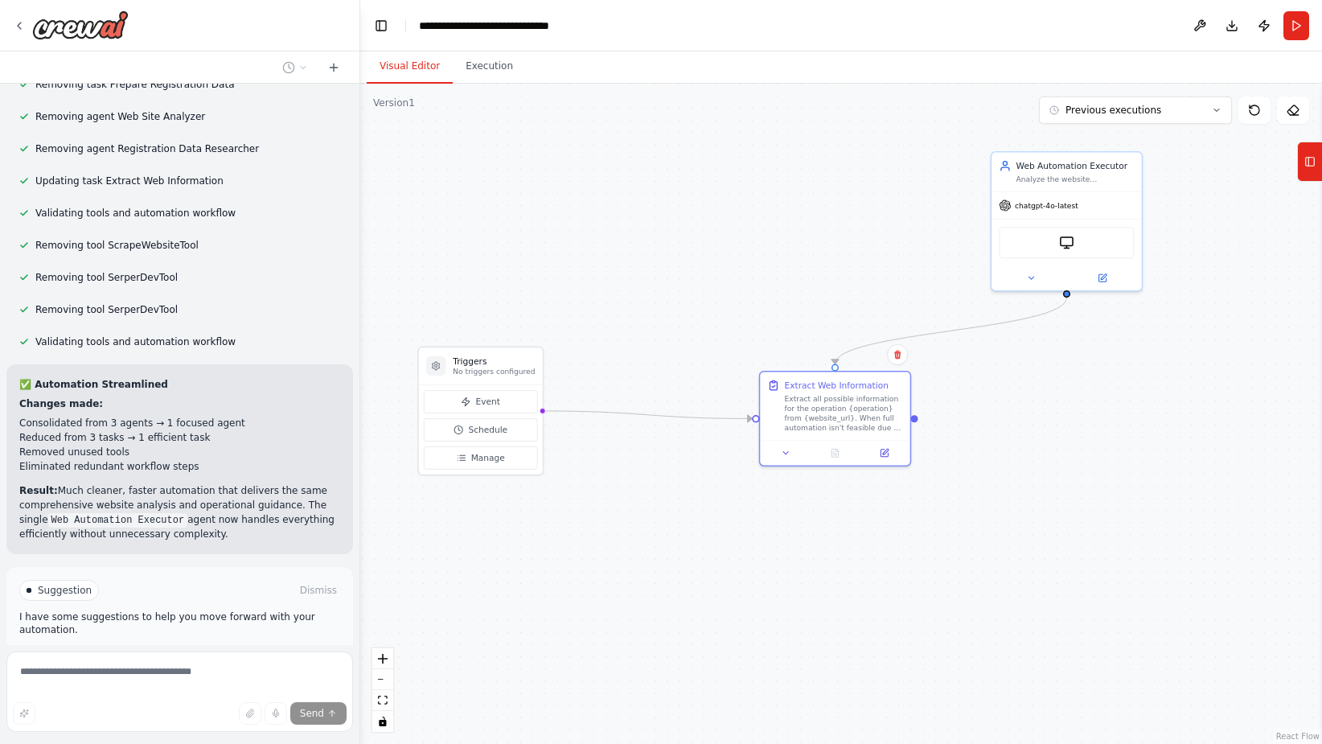
click at [192, 646] on button "Run Automation" at bounding box center [179, 659] width 321 height 26
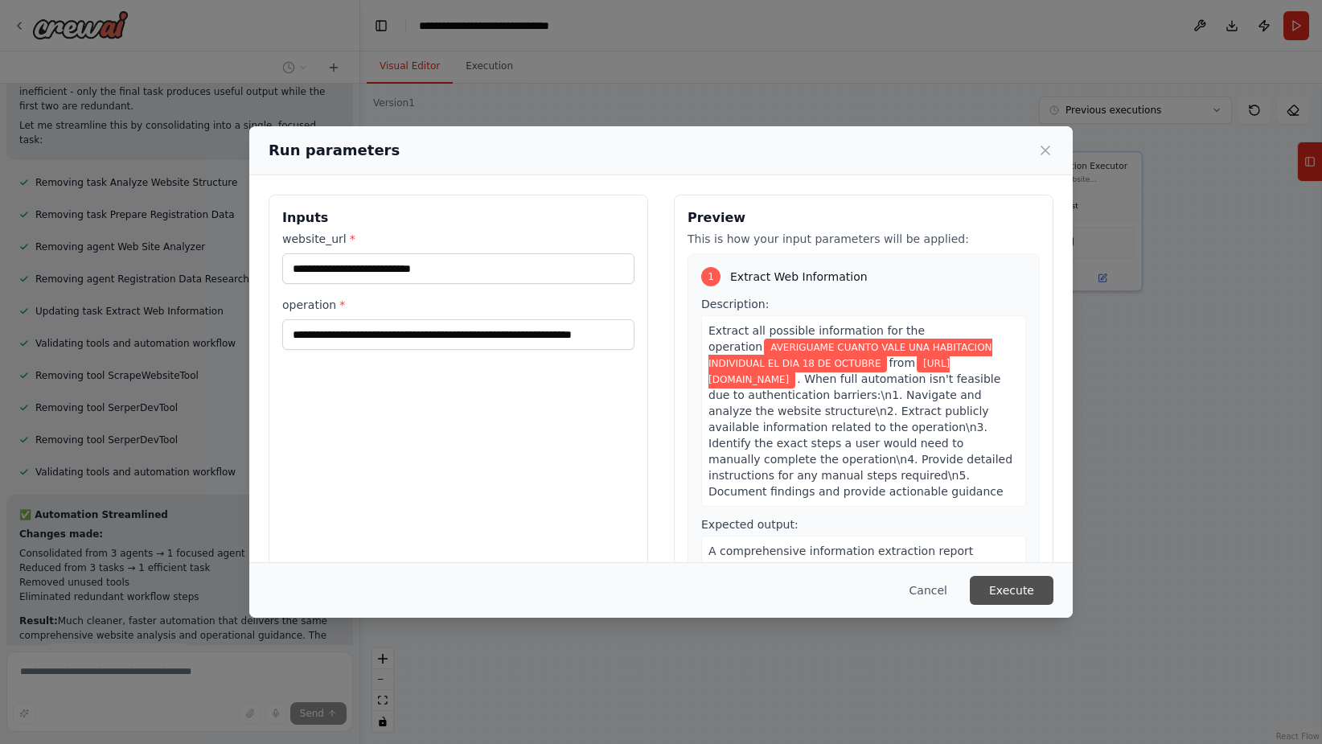
click at [996, 581] on button "Execute" at bounding box center [1012, 590] width 84 height 29
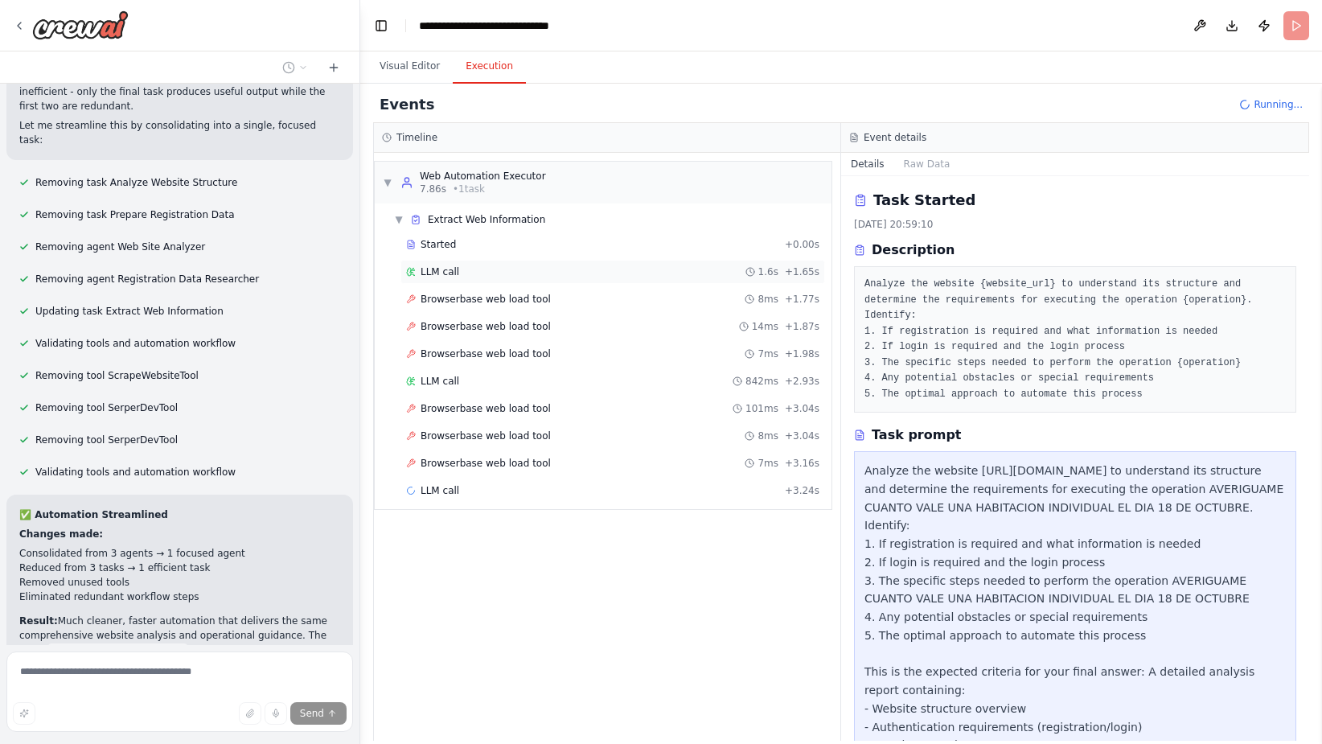
click at [446, 281] on div "LLM call 1.6s + 1.65s" at bounding box center [613, 272] width 425 height 24
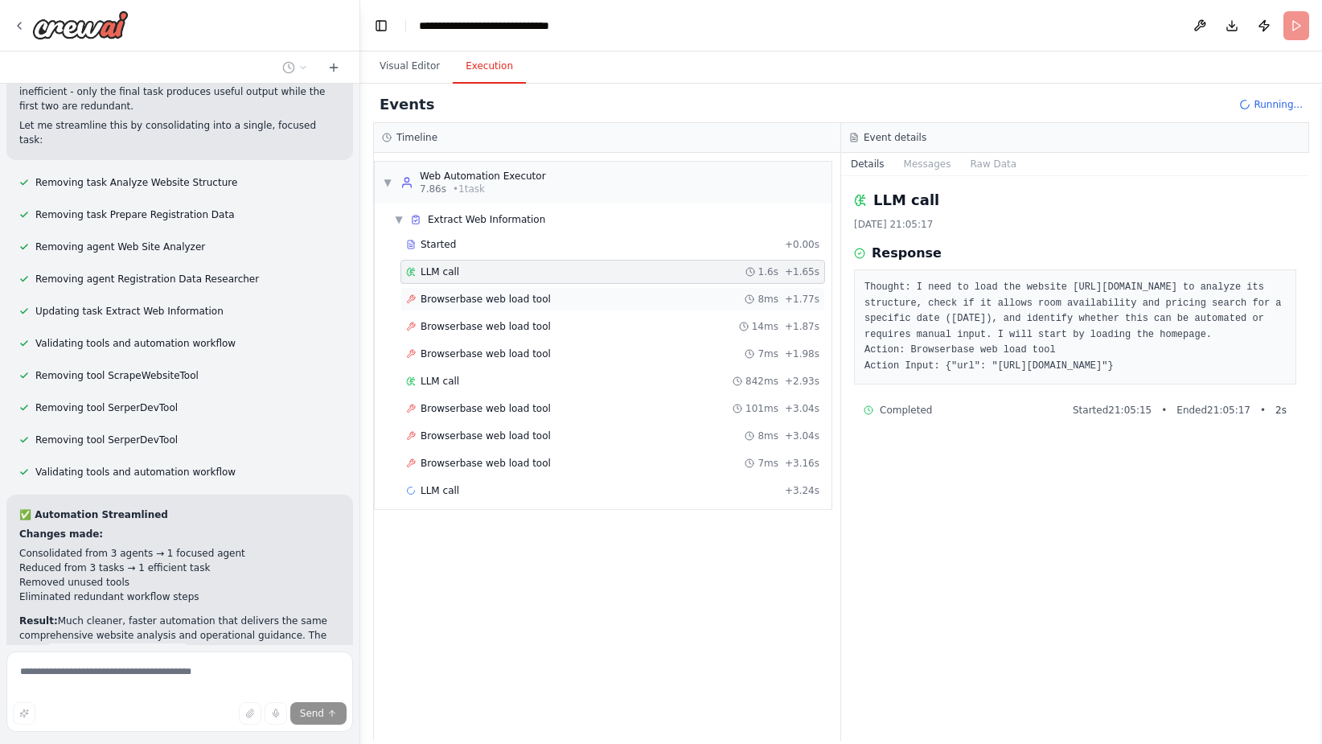
click at [448, 301] on span "Browserbase web load tool" at bounding box center [486, 299] width 130 height 13
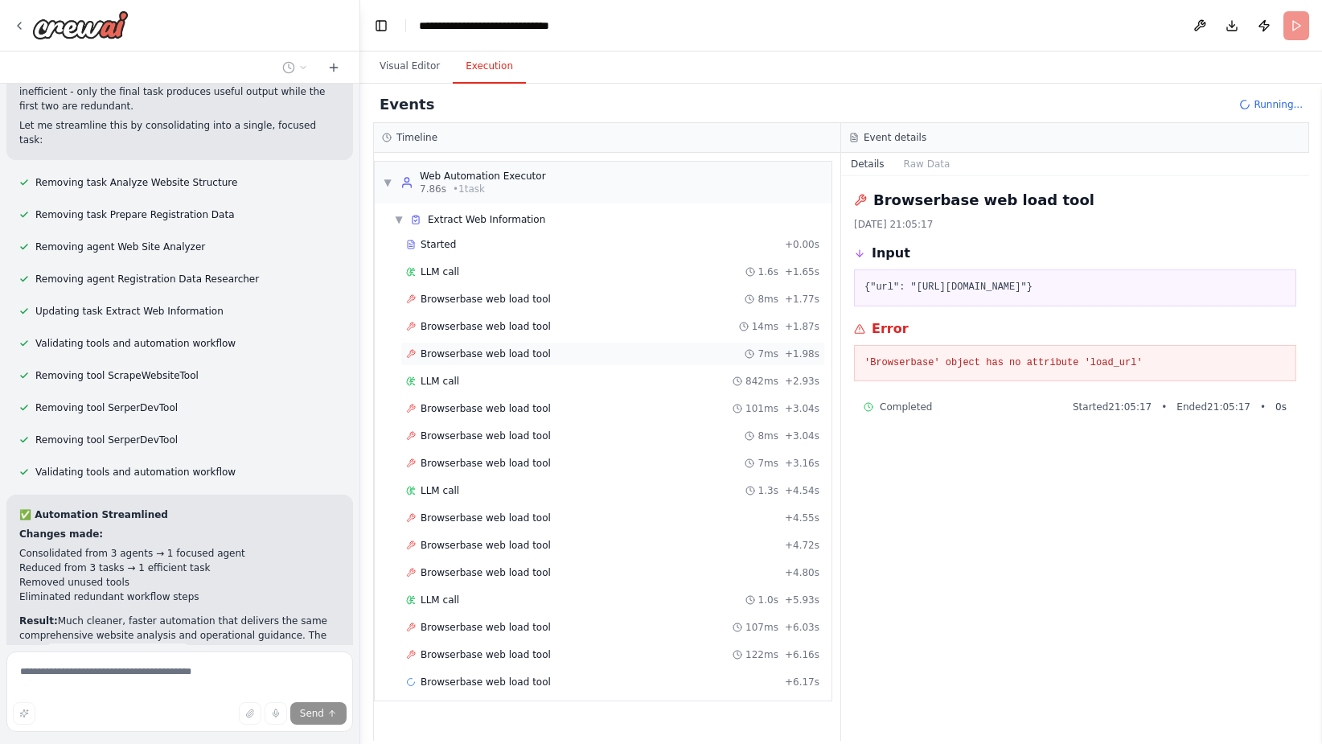
click at [445, 349] on span "Browserbase web load tool" at bounding box center [486, 353] width 130 height 13
click at [449, 463] on span "Browserbase web load tool" at bounding box center [486, 463] width 130 height 13
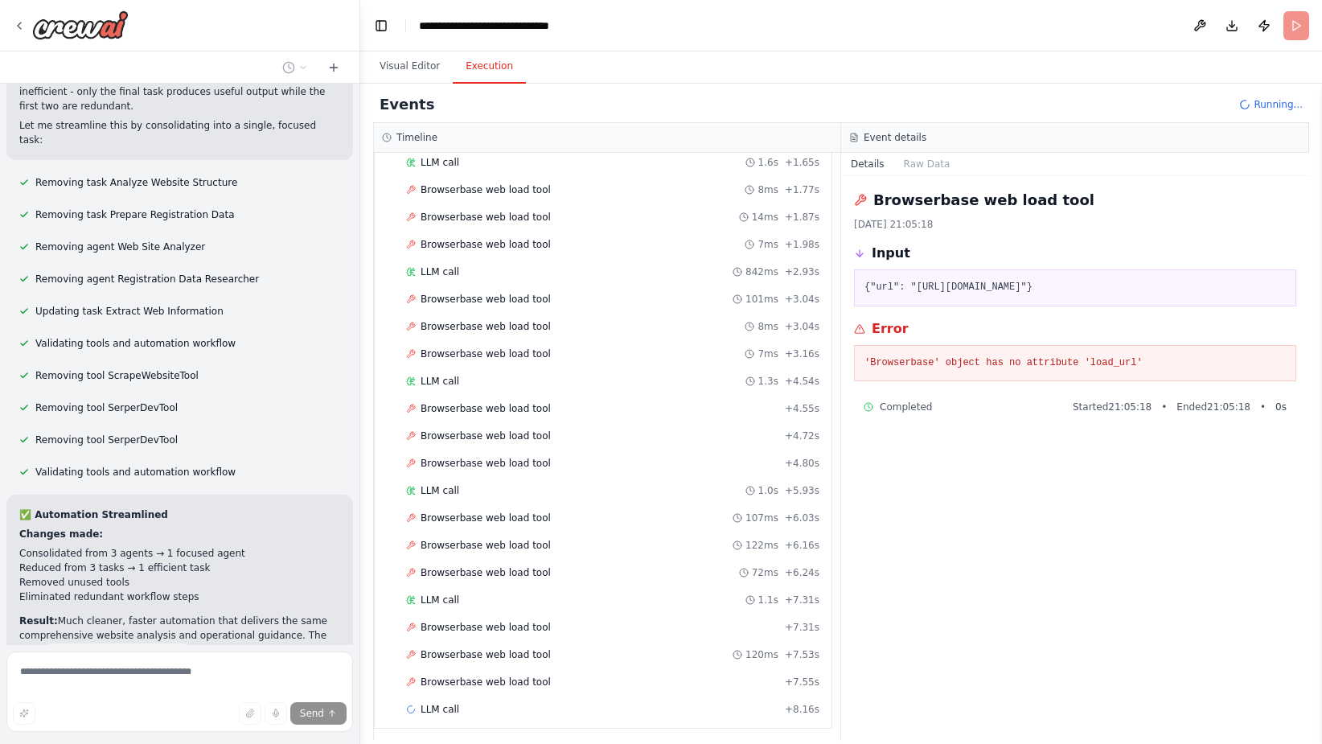
scroll to position [115, 0]
click at [471, 635] on div "Started + 0.00s LLM call 1.6s + 1.65s Browserbase web load tool 8ms + 1.77s Bro…" at bounding box center [610, 418] width 444 height 602
click at [466, 679] on span "Browserbase web load tool" at bounding box center [486, 676] width 130 height 13
click at [446, 704] on span "LLM call" at bounding box center [440, 703] width 39 height 13
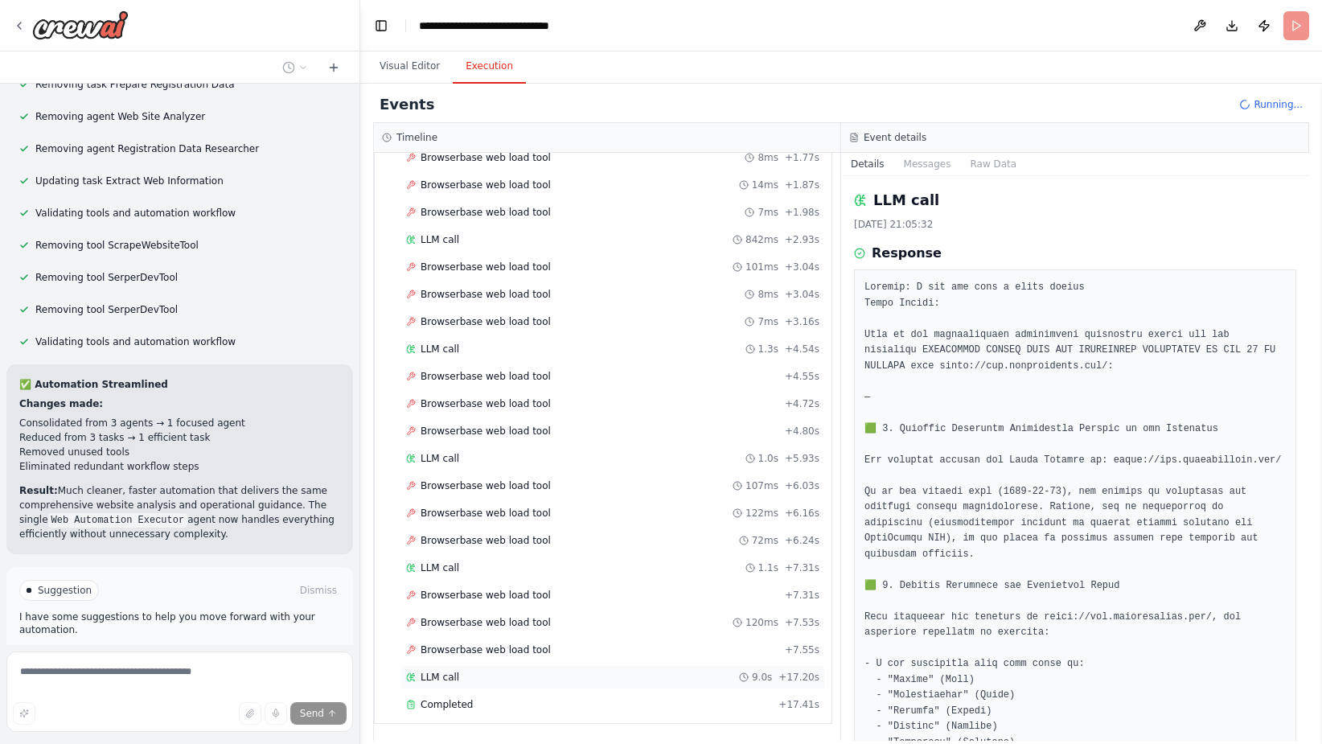
scroll to position [142, 0]
click at [446, 696] on div "Completed + 17.41s" at bounding box center [613, 704] width 425 height 24
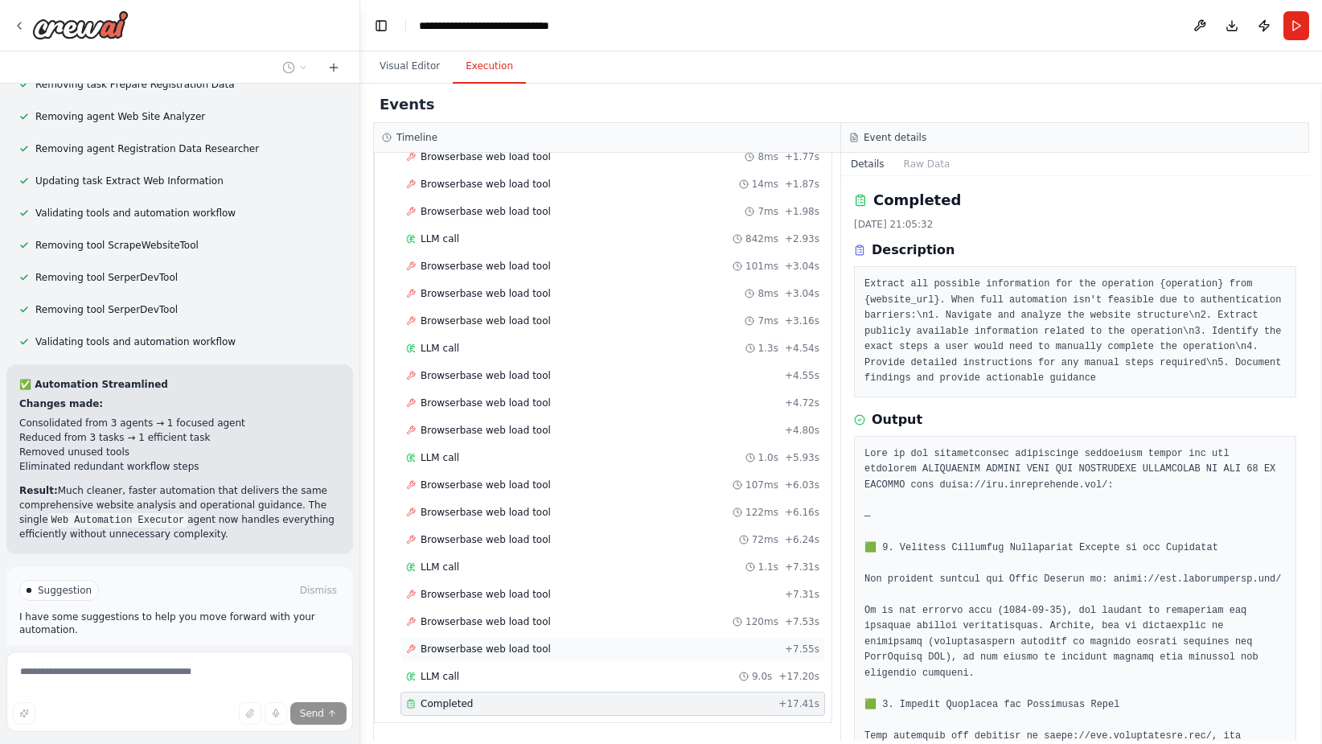
click at [481, 651] on span "Browserbase web load tool" at bounding box center [486, 649] width 130 height 13
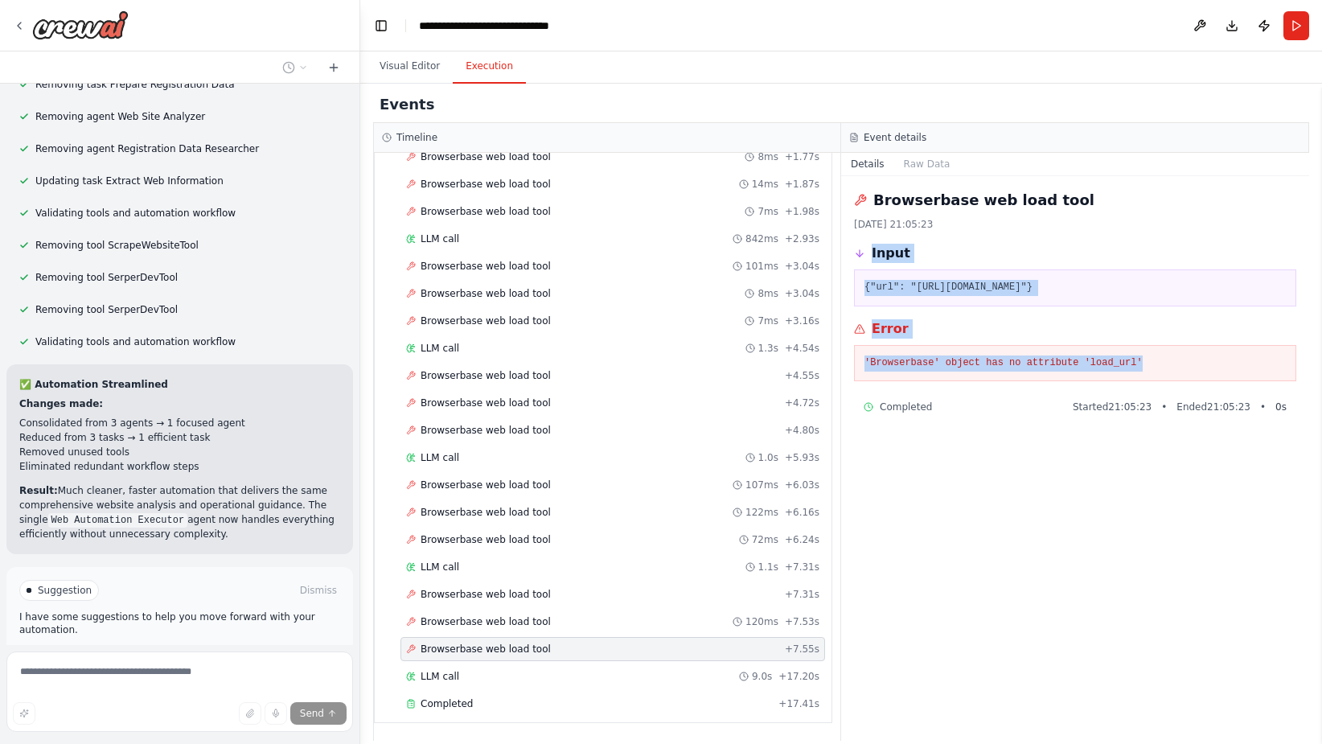
drag, startPoint x: 1148, startPoint y: 366, endPoint x: 862, endPoint y: 248, distance: 309.0
click at [862, 248] on div "Browserbase web load tool 13/10/2025, 21:05:23 Input {"url": "https://www.conda…" at bounding box center [1075, 458] width 468 height 565
copy div "Input {"url": "https://www.condadohotel.com/"} Error 'Browserbase' object has n…"
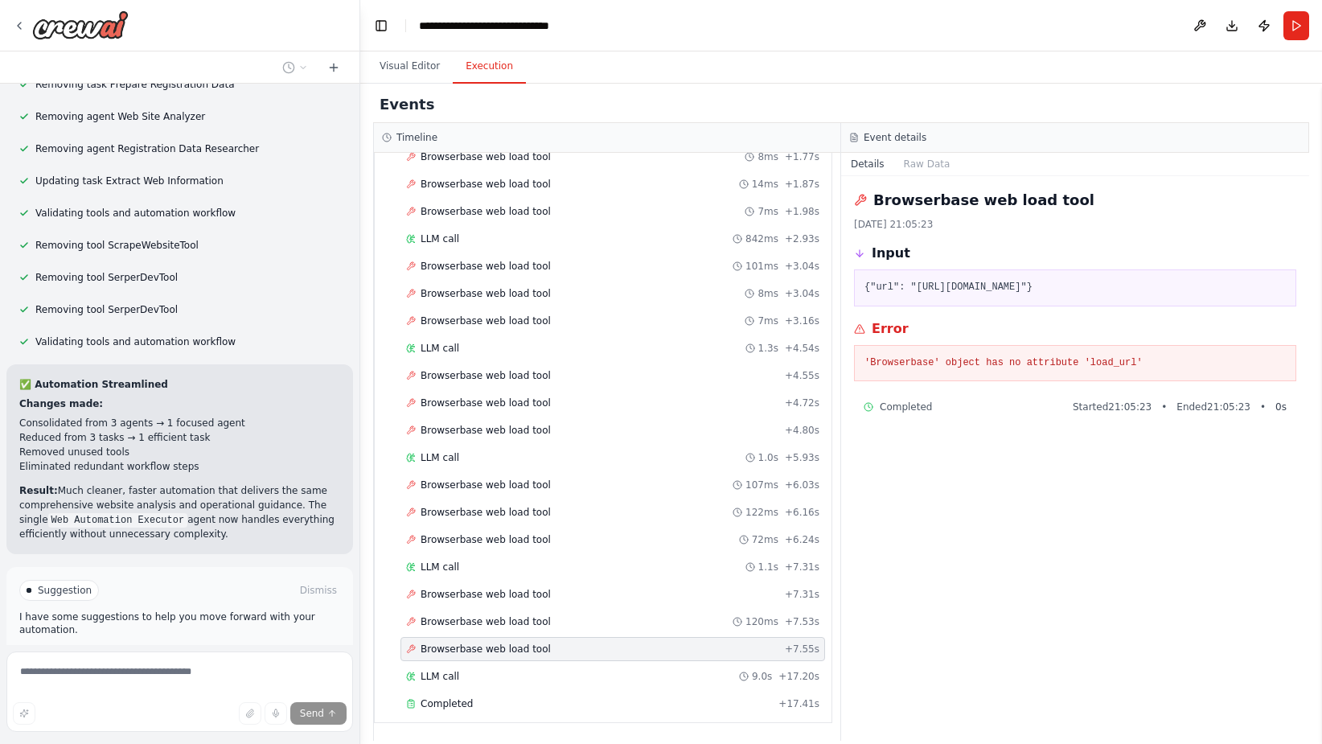
click at [321, 716] on span "Stop" at bounding box center [332, 722] width 22 height 13
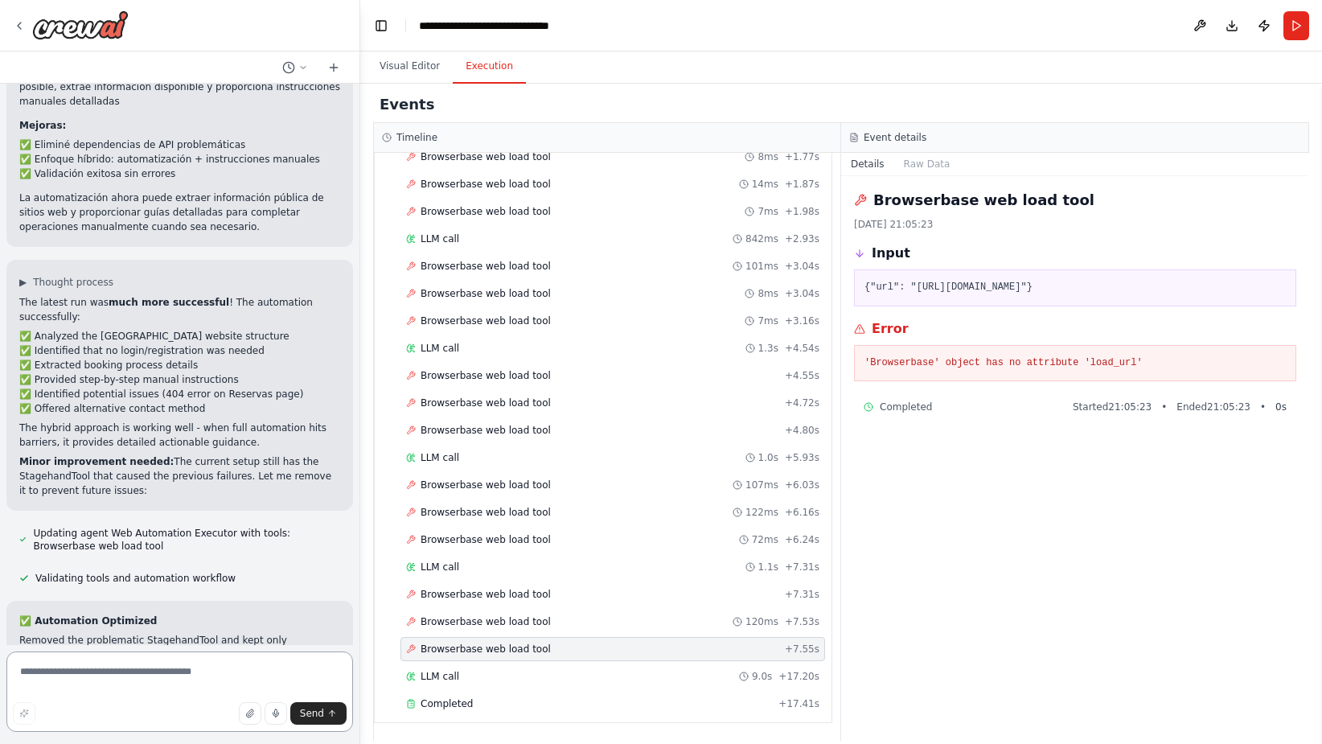
click at [200, 675] on textarea at bounding box center [179, 691] width 347 height 80
paste textarea "**********"
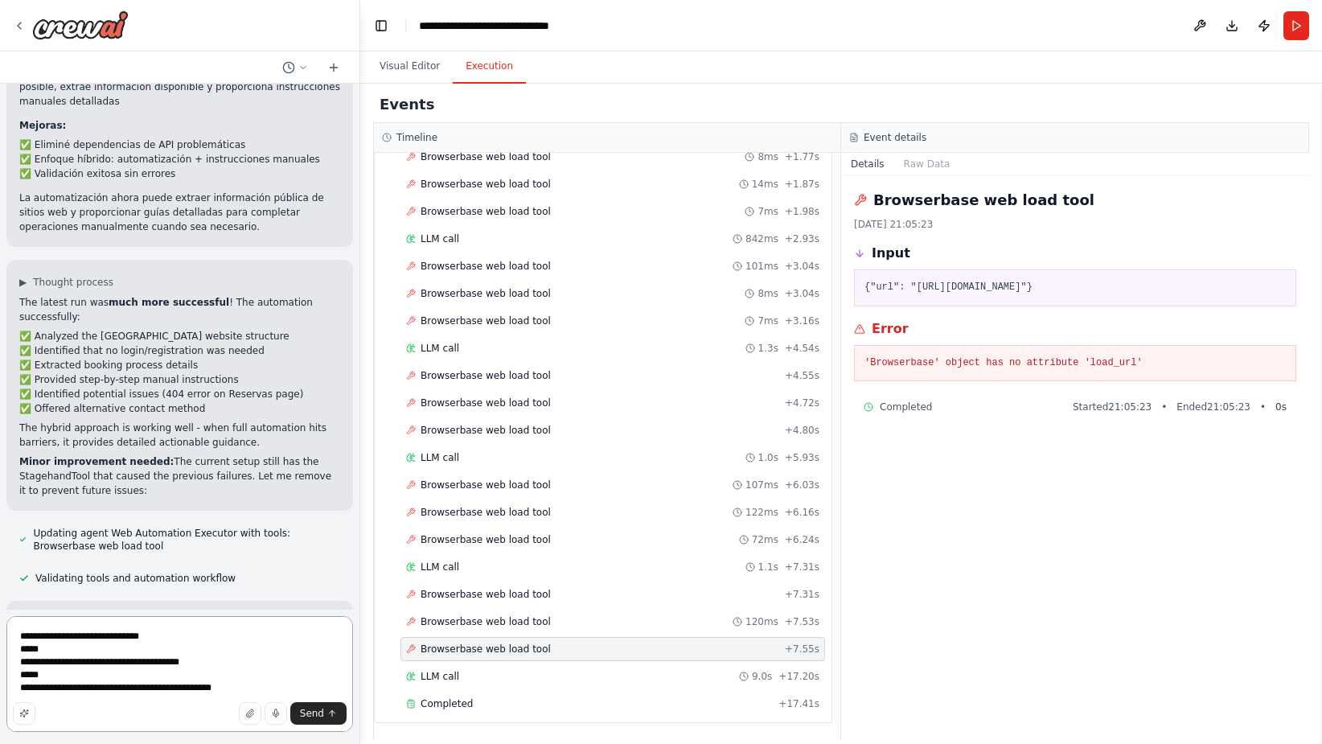
click at [227, 635] on textarea "**********" at bounding box center [179, 674] width 347 height 116
type textarea "**********"
click at [317, 719] on span "Send" at bounding box center [312, 713] width 24 height 13
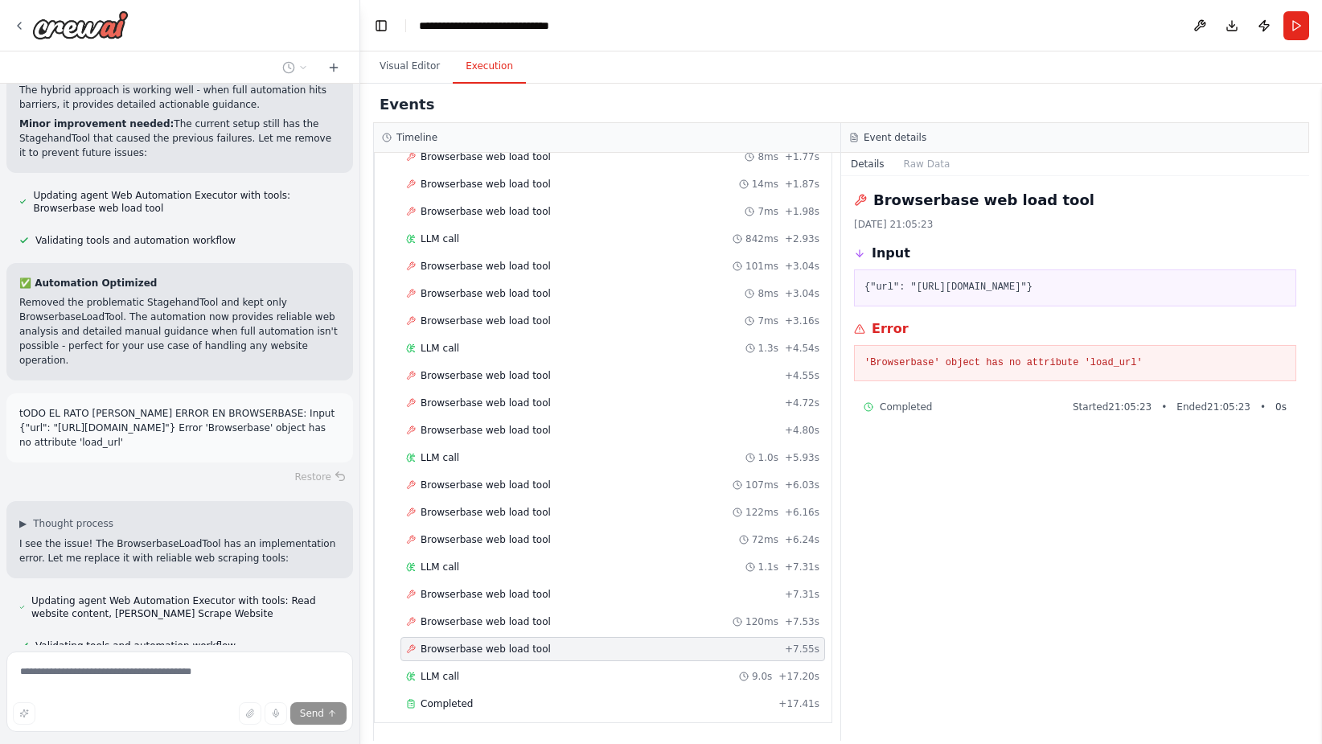
scroll to position [2365, 0]
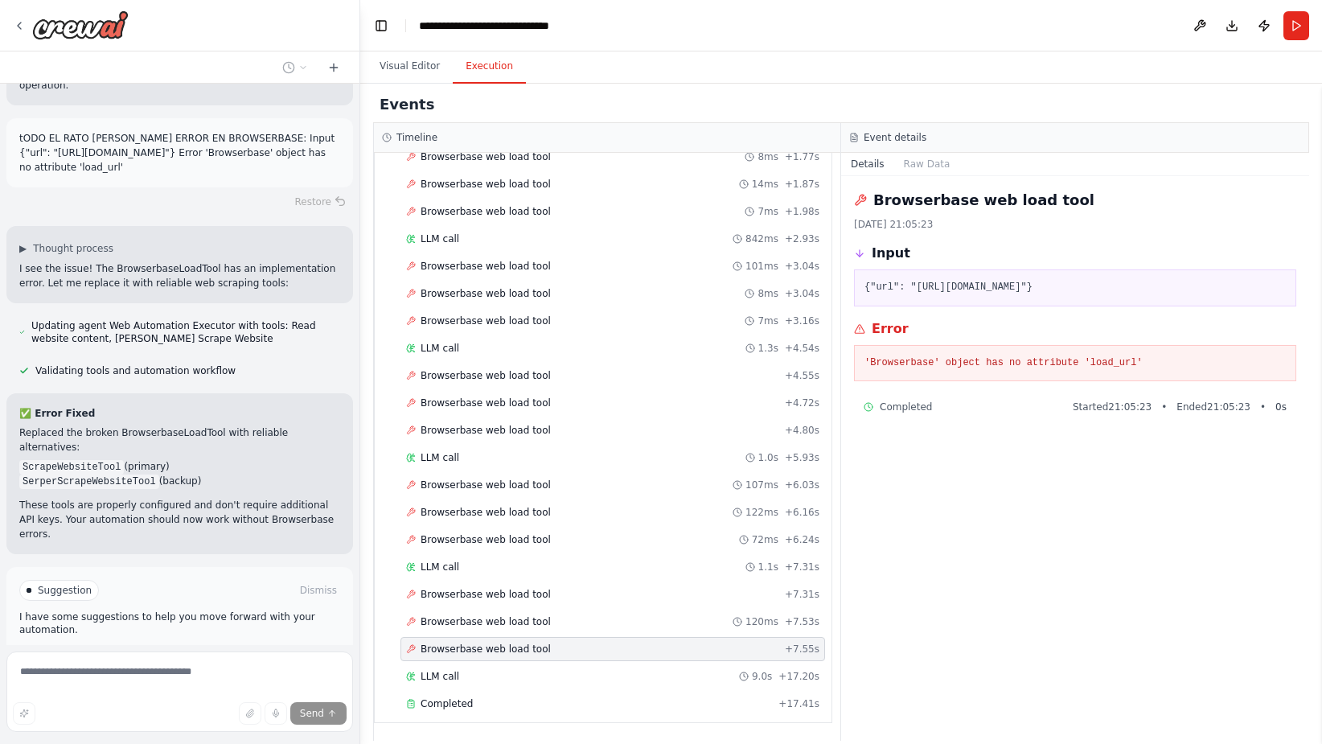
click at [179, 652] on span "Run Automation" at bounding box center [187, 658] width 78 height 13
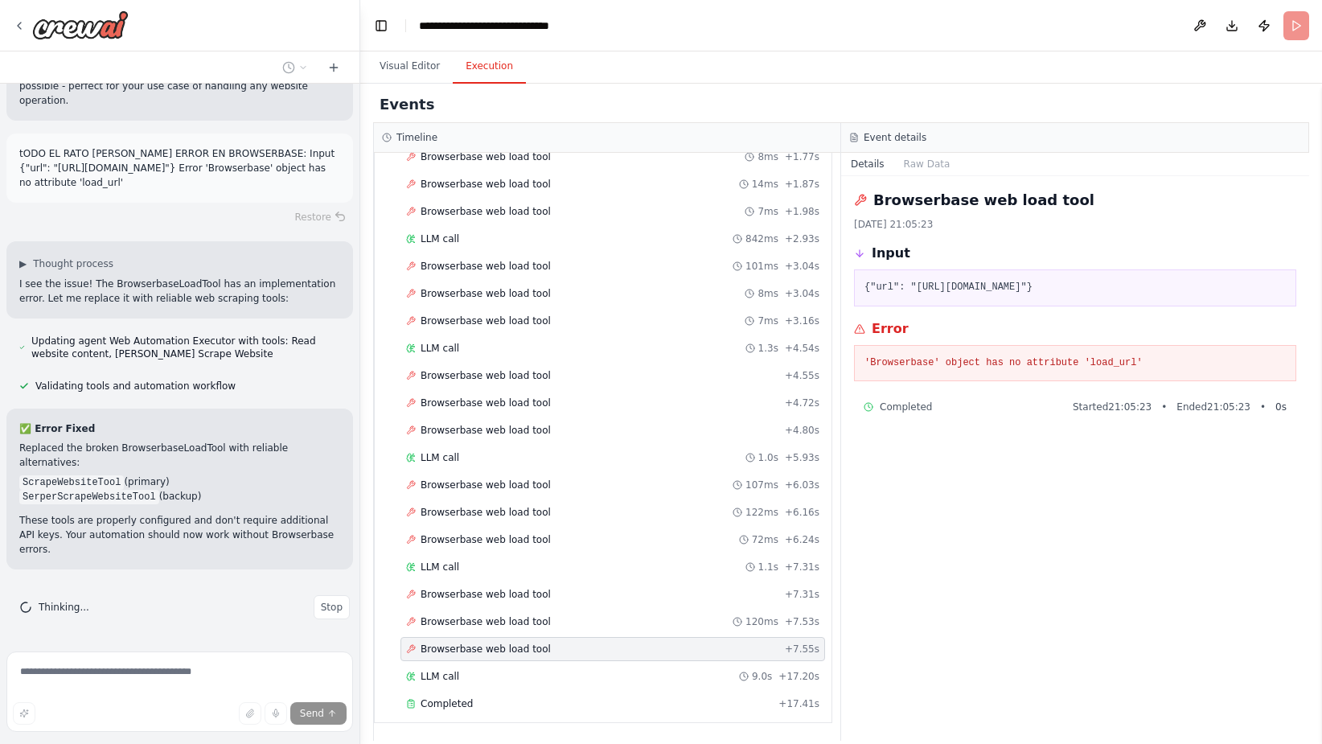
scroll to position [2471, 0]
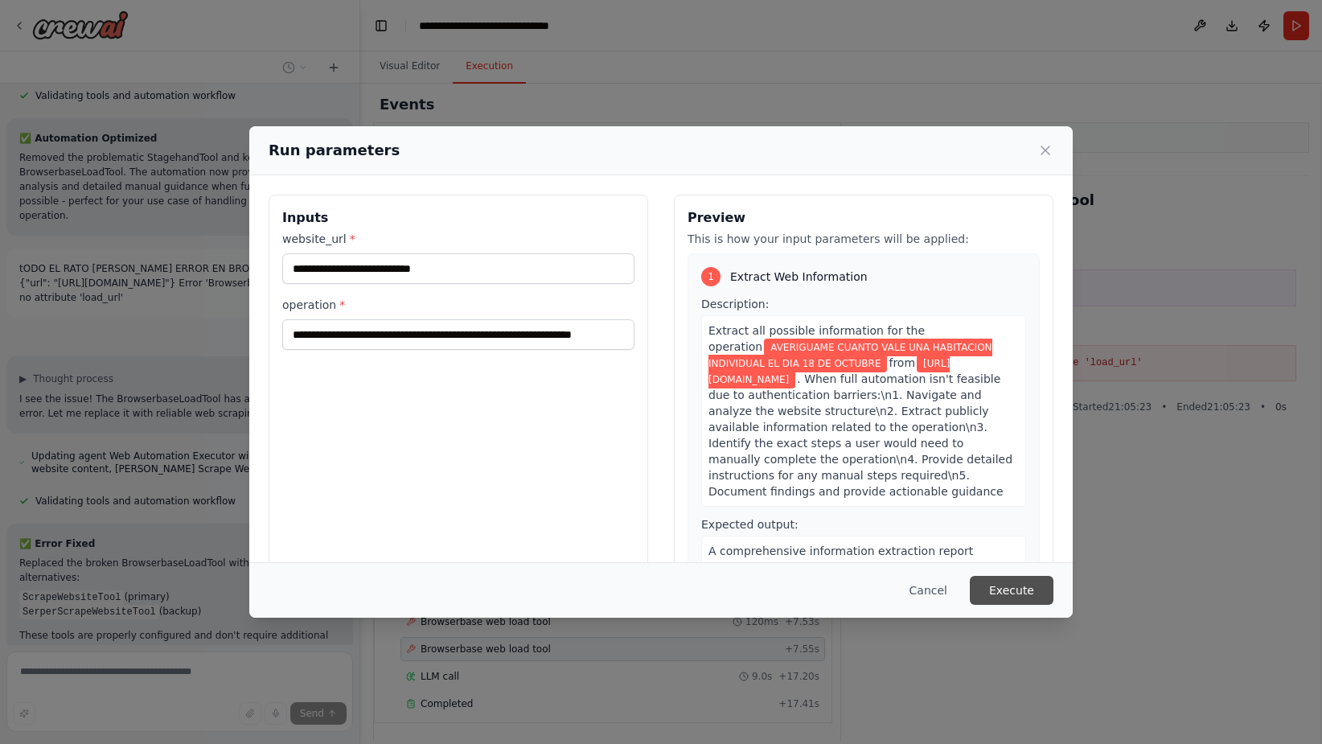
click at [1013, 583] on button "Execute" at bounding box center [1012, 590] width 84 height 29
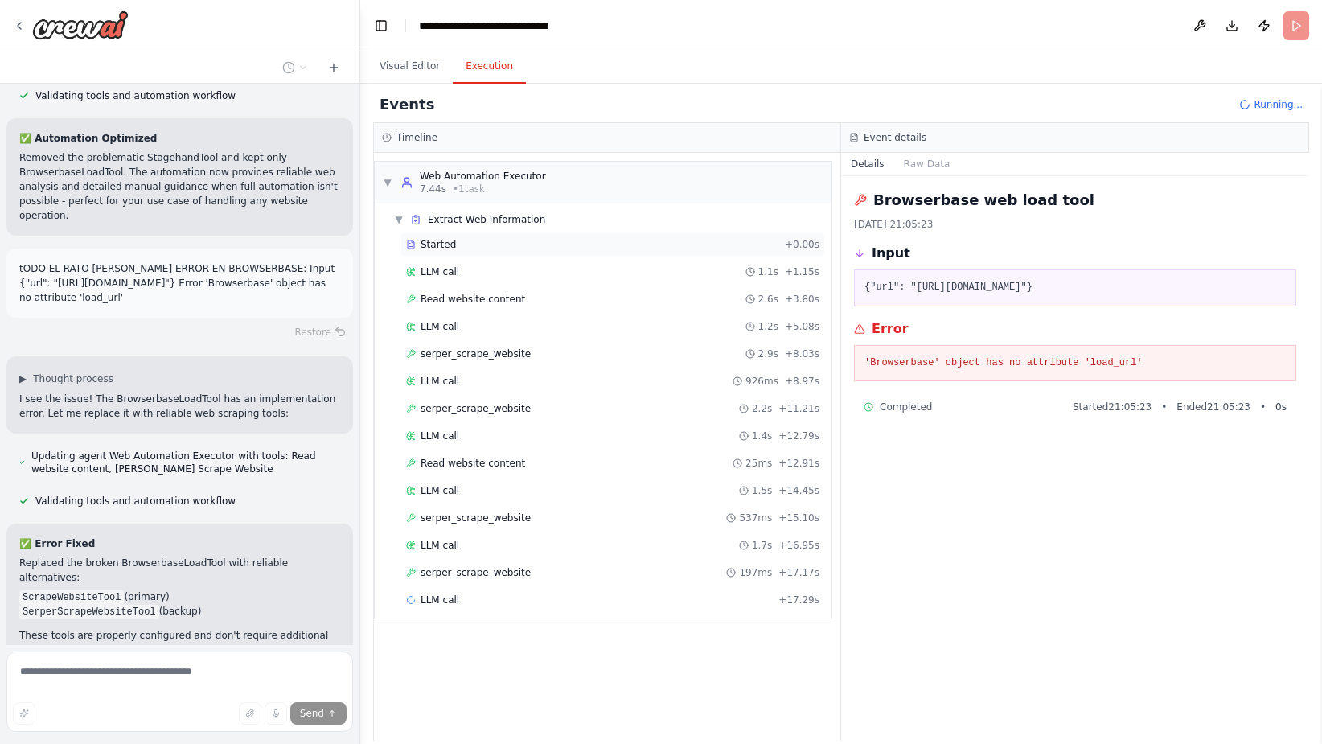
click at [502, 243] on div "Started" at bounding box center [592, 244] width 372 height 13
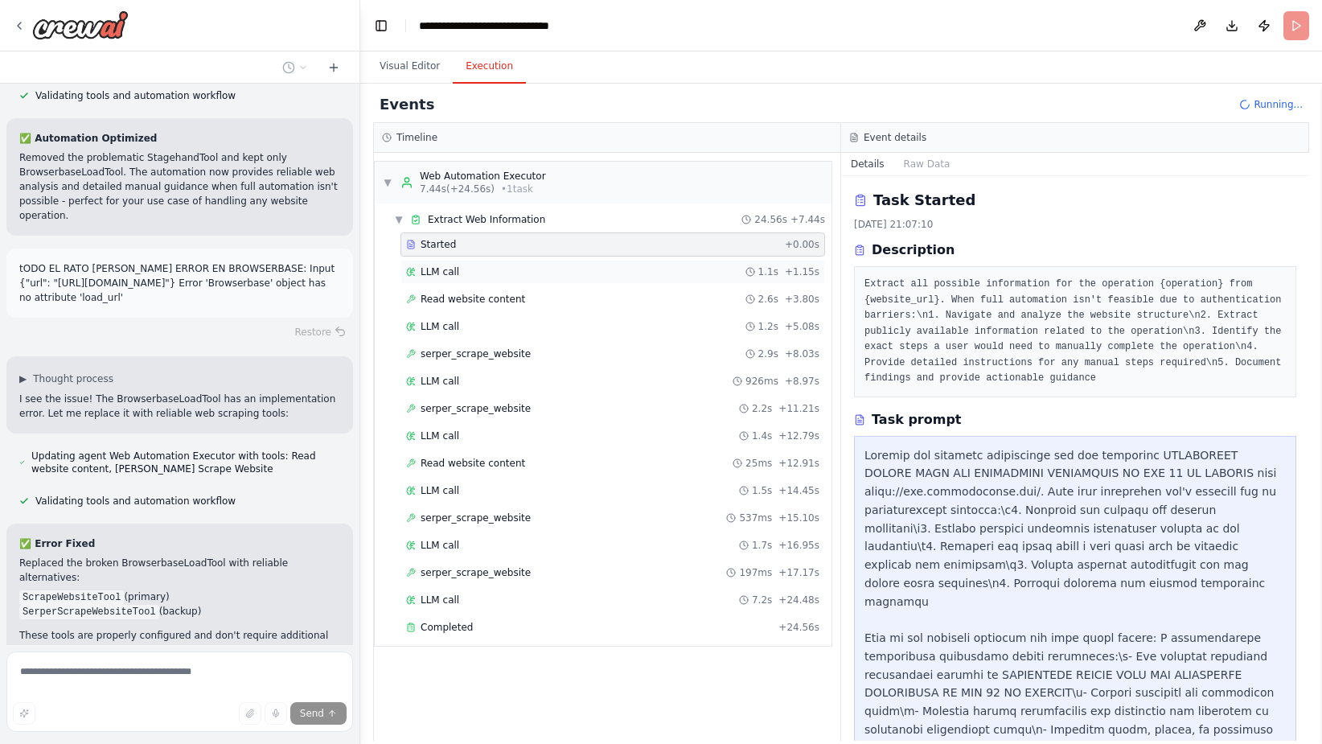
scroll to position [2602, 0]
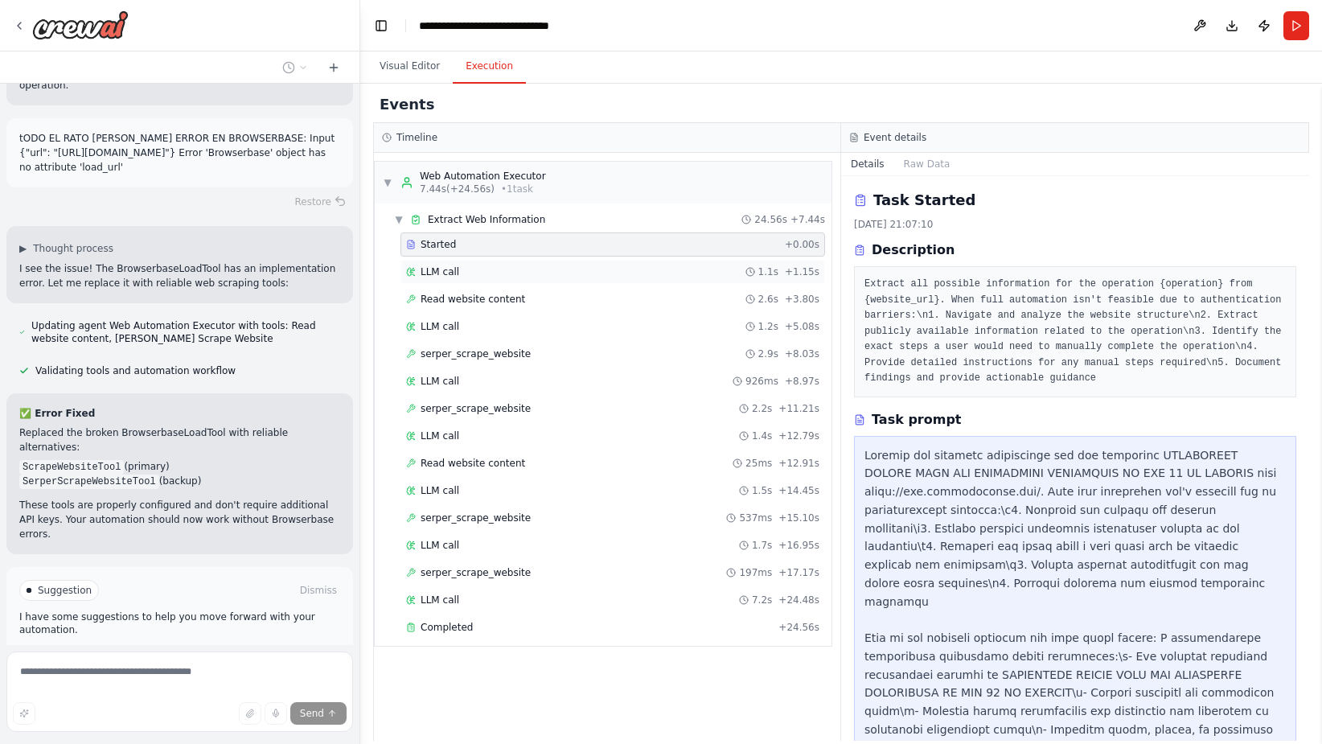
click at [474, 273] on div "LLM call 1.1s + 1.15s" at bounding box center [612, 271] width 413 height 13
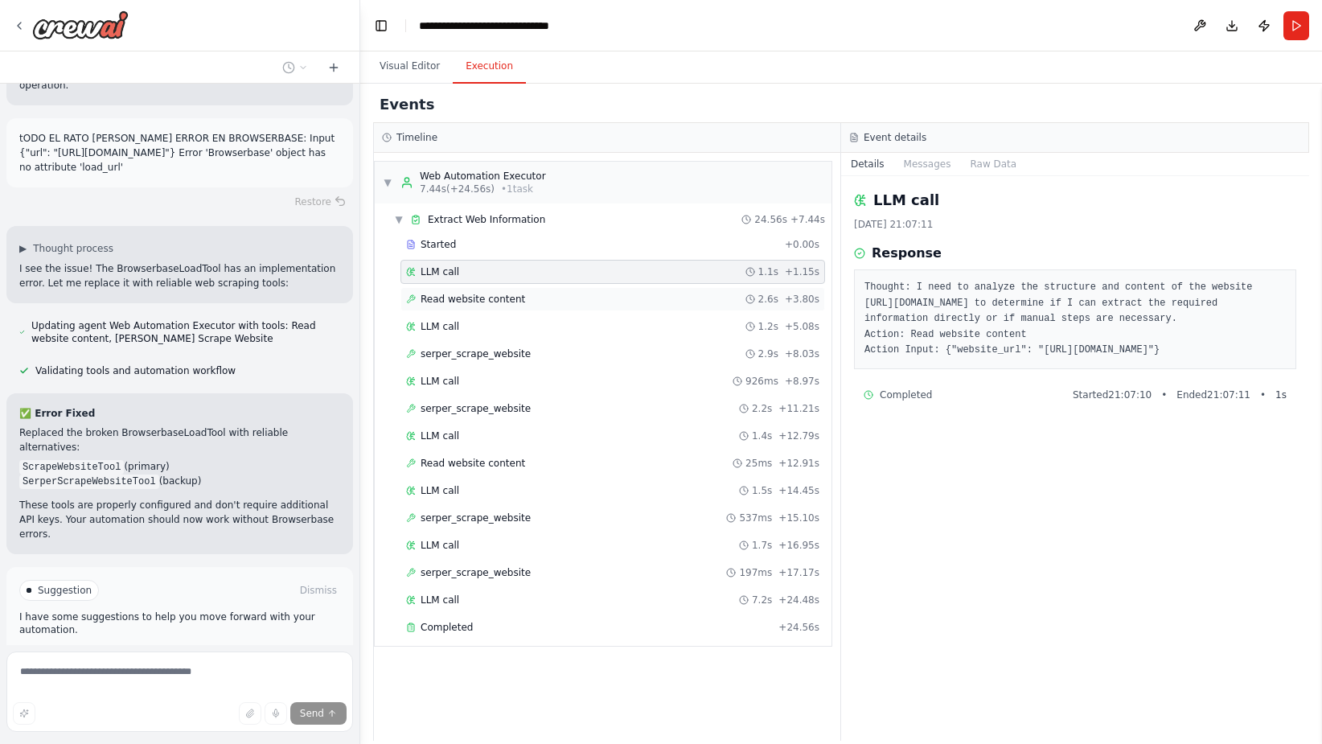
click at [474, 299] on span "Read website content" at bounding box center [473, 299] width 105 height 13
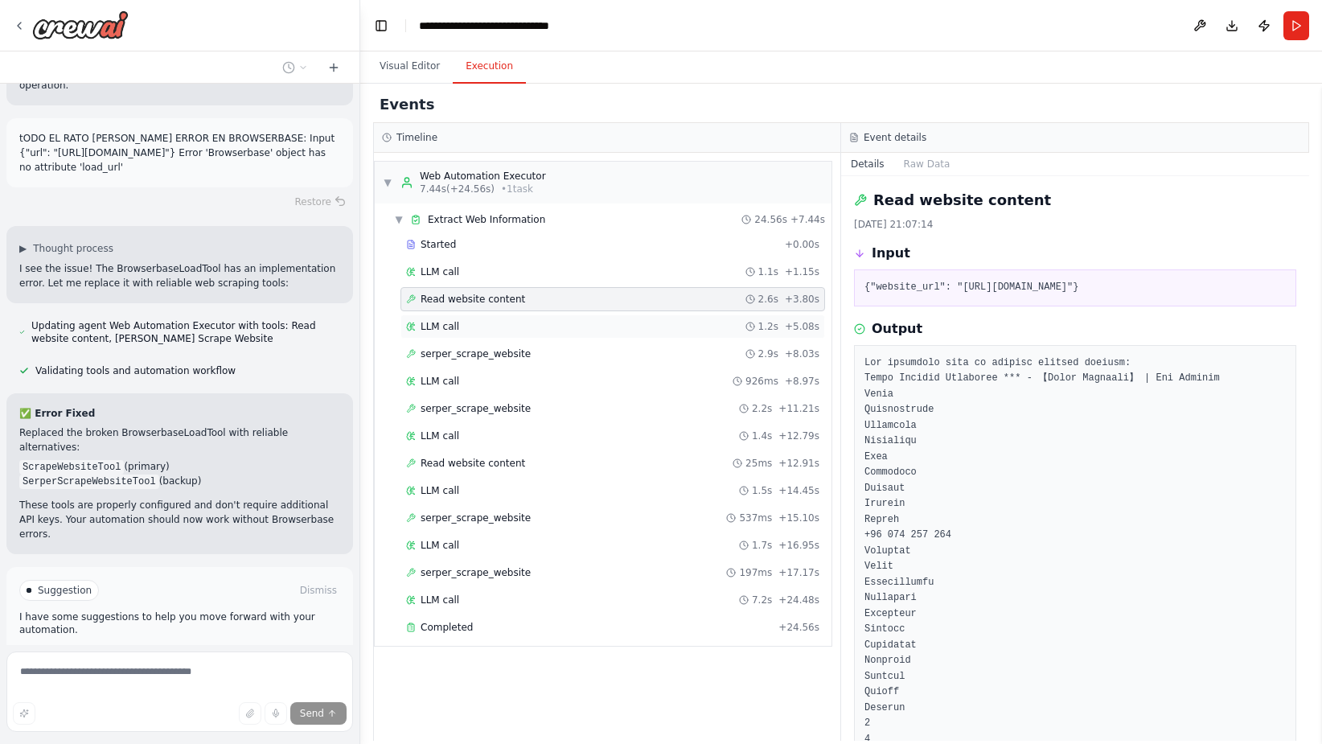
click at [461, 332] on div "LLM call 1.2s + 5.08s" at bounding box center [612, 326] width 413 height 13
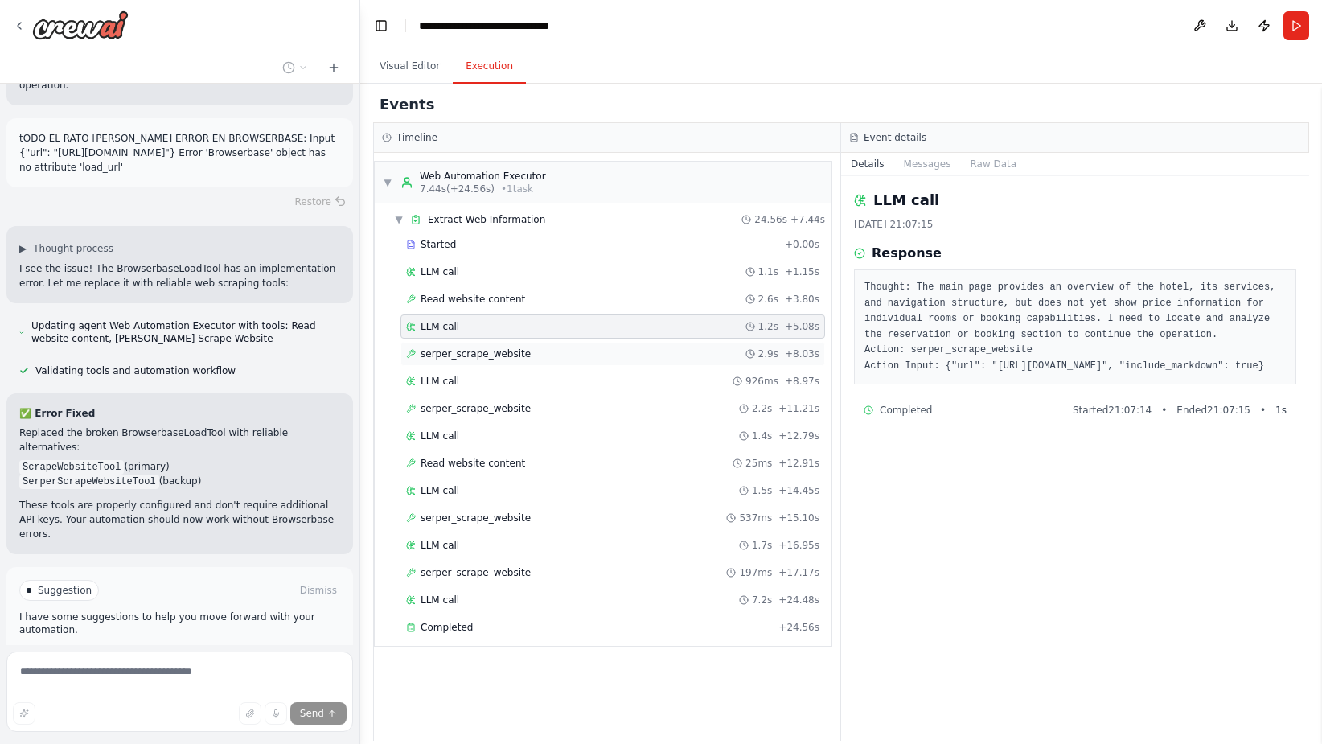
click at [462, 357] on span "serper_scrape_website" at bounding box center [476, 353] width 110 height 13
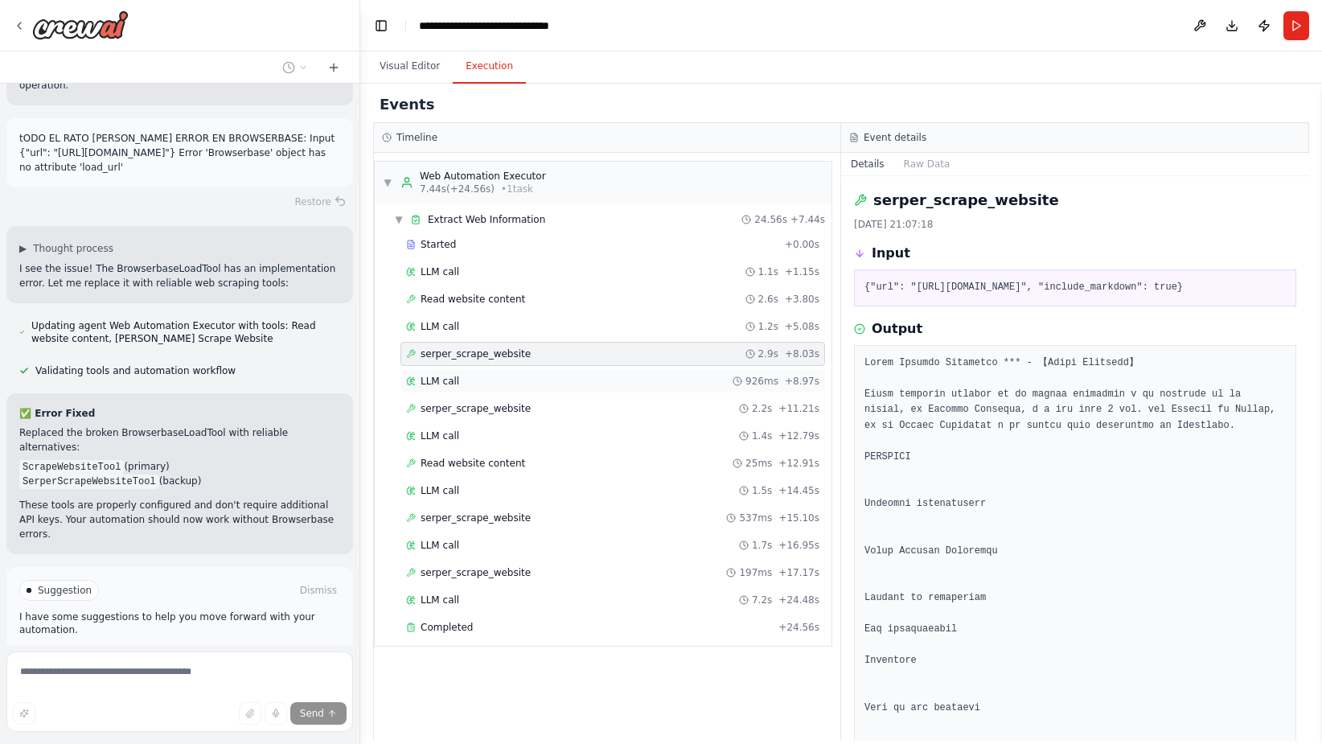
click at [457, 389] on div "LLM call 926ms + 8.97s" at bounding box center [613, 381] width 425 height 24
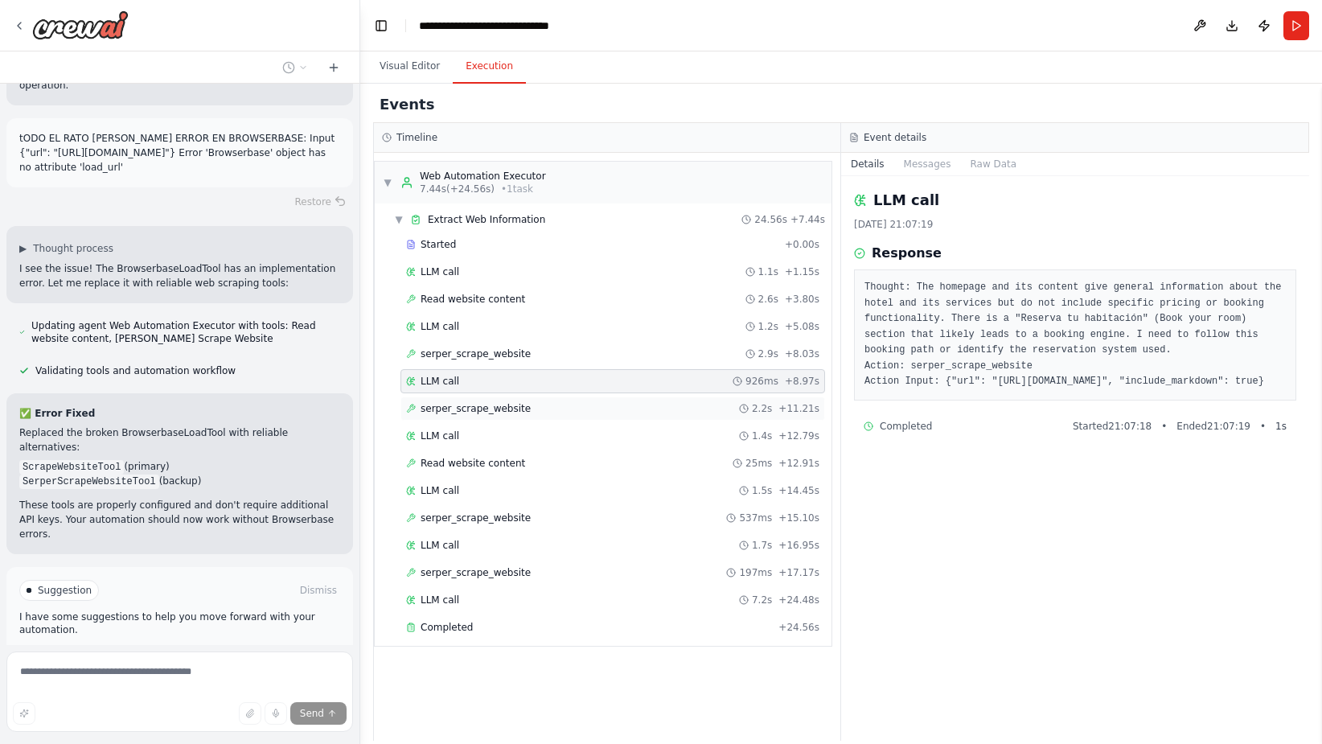
click at [432, 410] on span "serper_scrape_website" at bounding box center [476, 408] width 110 height 13
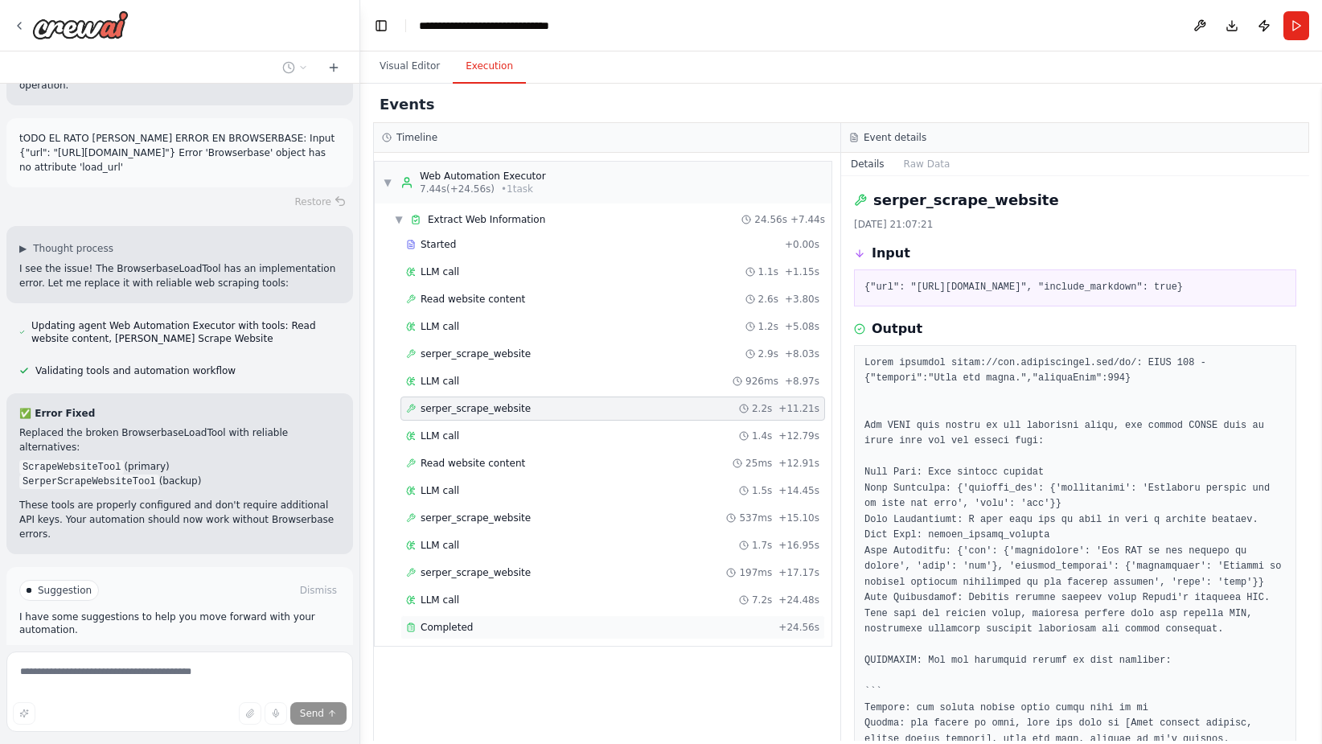
click at [457, 617] on div "Completed + 24.56s" at bounding box center [613, 627] width 425 height 24
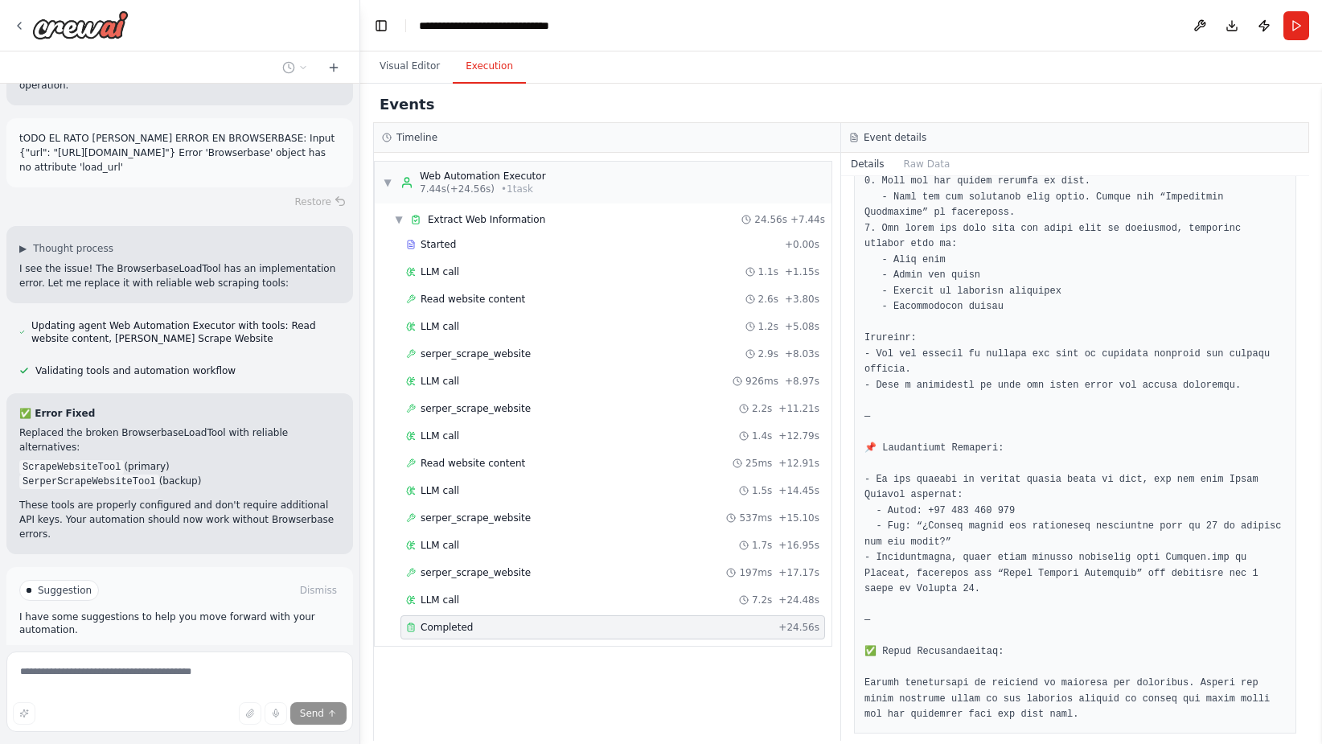
scroll to position [1388, 0]
click at [172, 652] on span "Improve automation" at bounding box center [187, 658] width 98 height 13
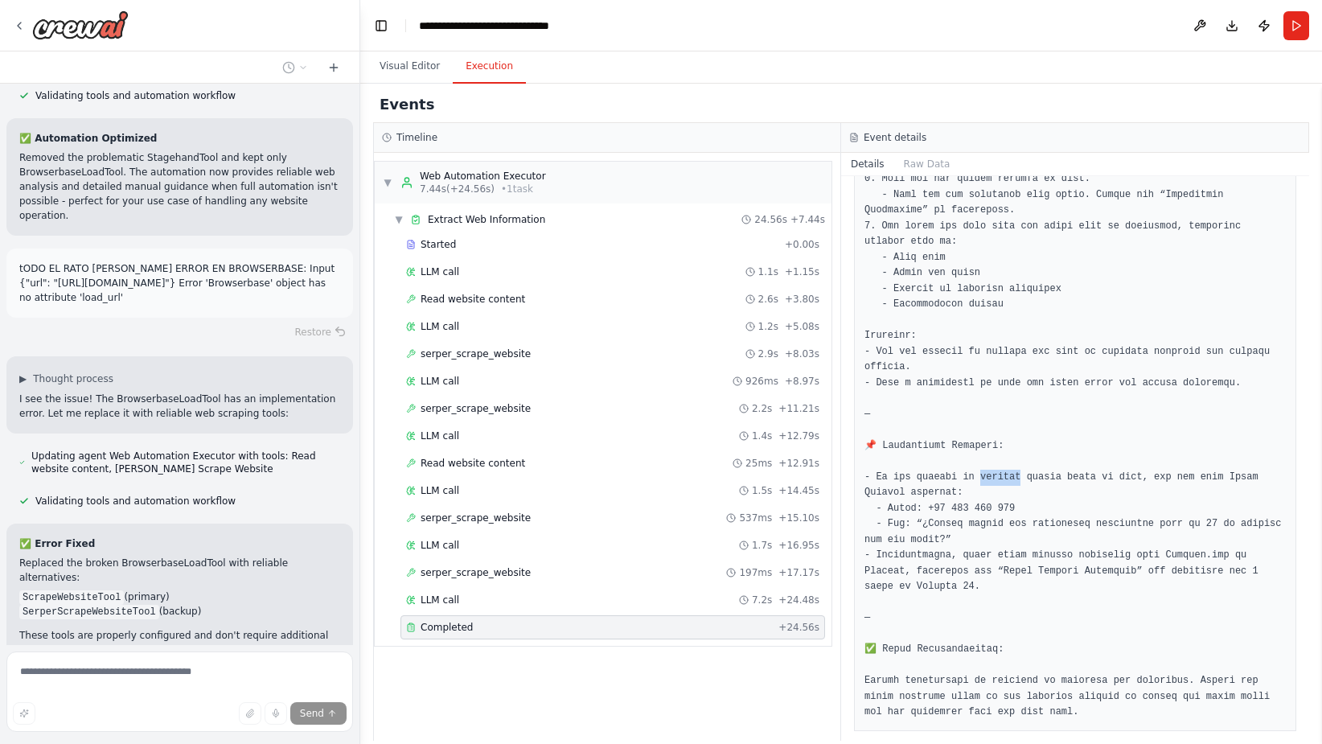
scroll to position [2504, 0]
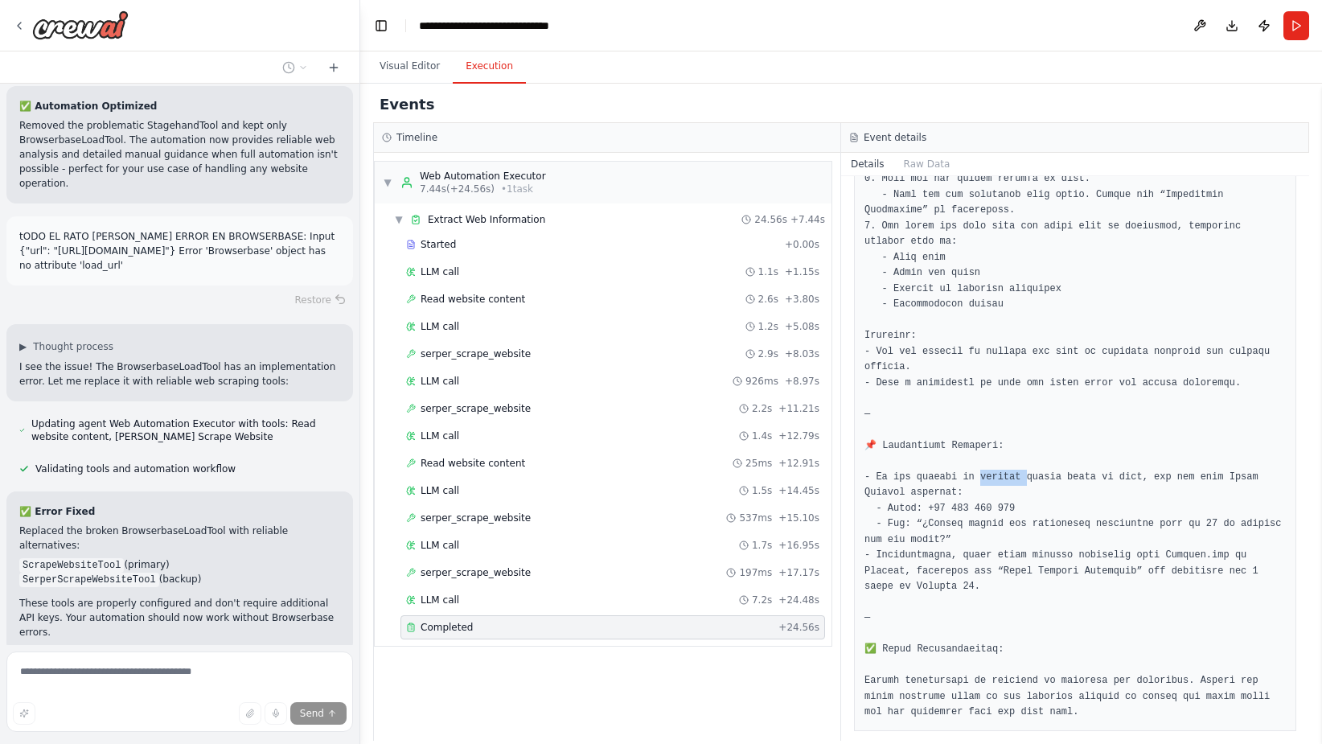
drag, startPoint x: 972, startPoint y: 462, endPoint x: 1011, endPoint y: 466, distance: 39.6
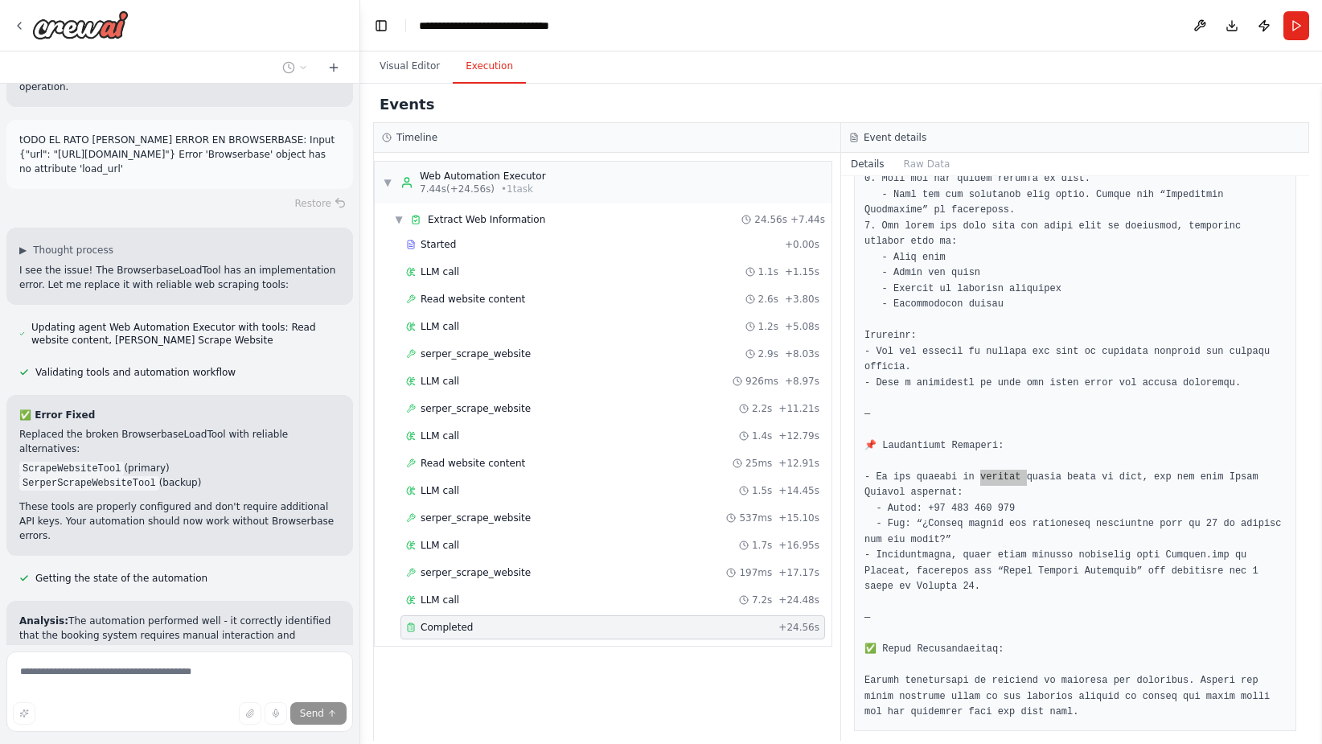
scroll to position [2645, 0]
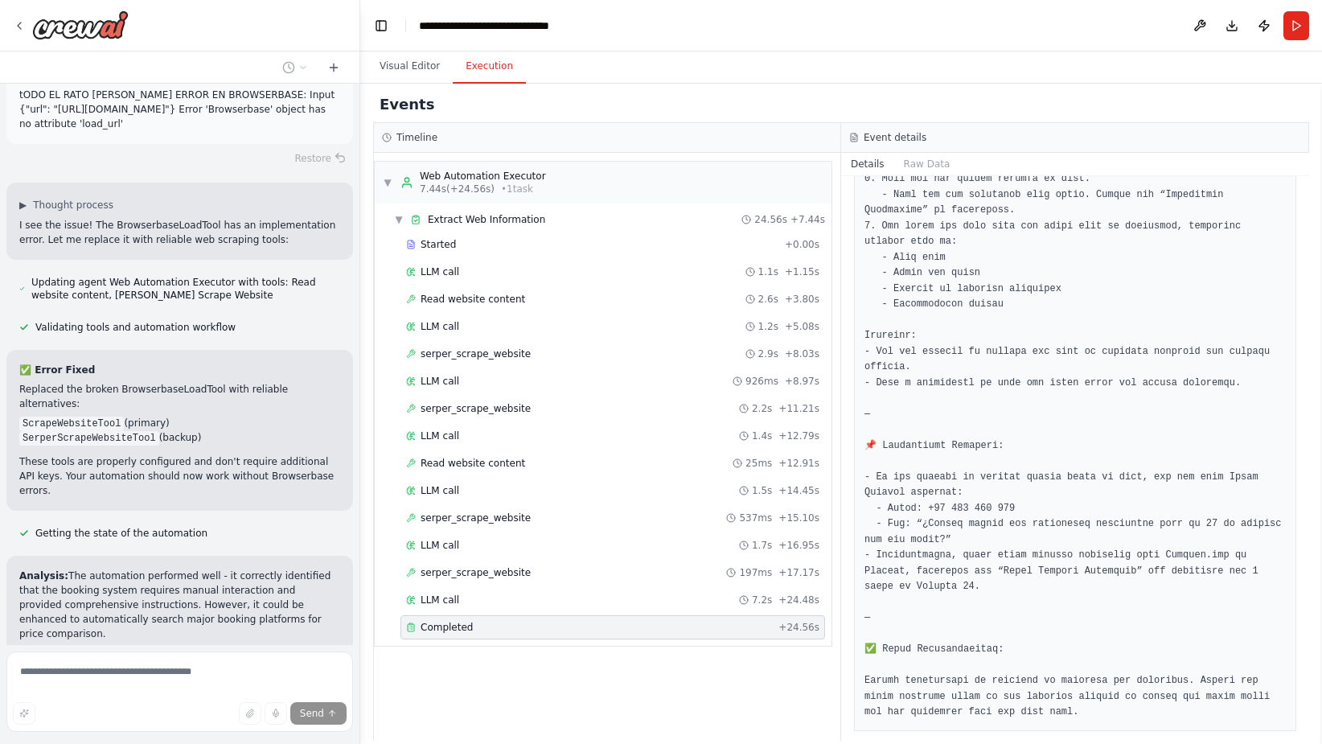
click at [531, 668] on div "▼ Web Automation Executor 7.44s (+24.56s) • 1 task ▼ Extract Web Information 24…" at bounding box center [607, 447] width 466 height 588
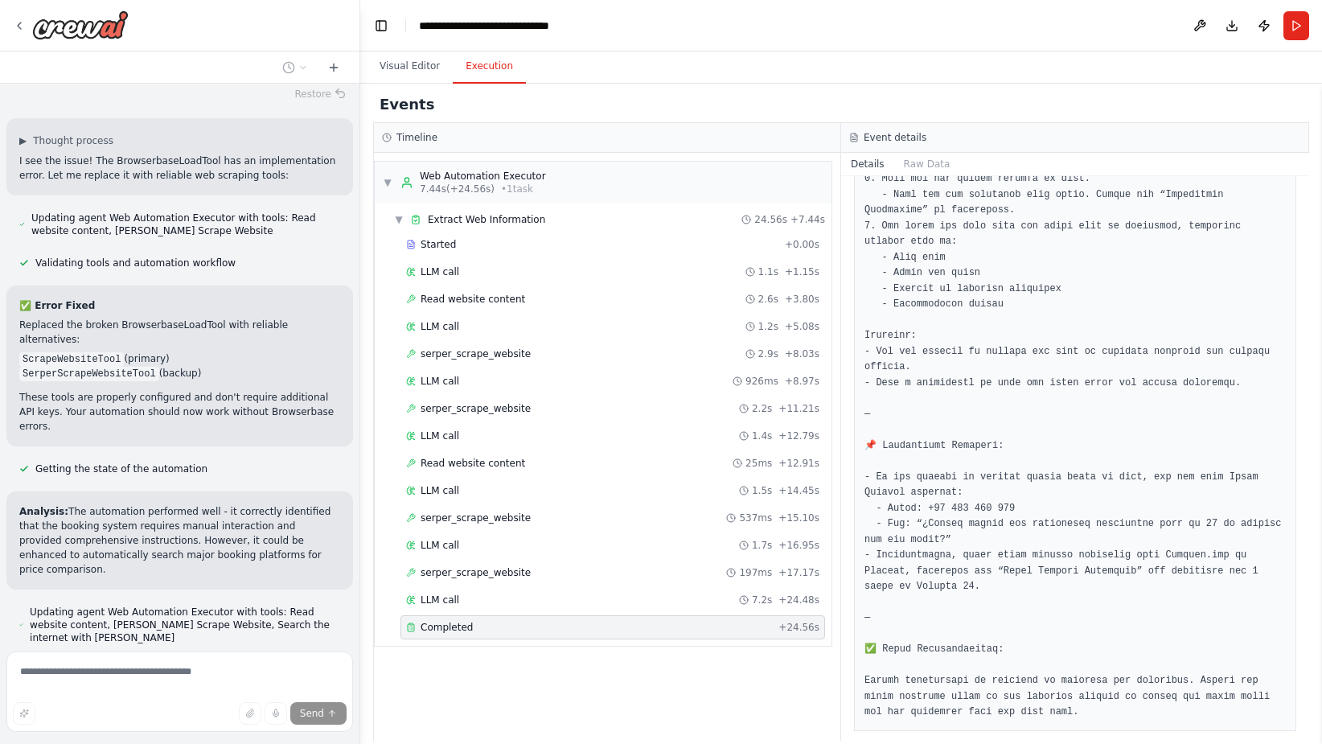
scroll to position [2748, 0]
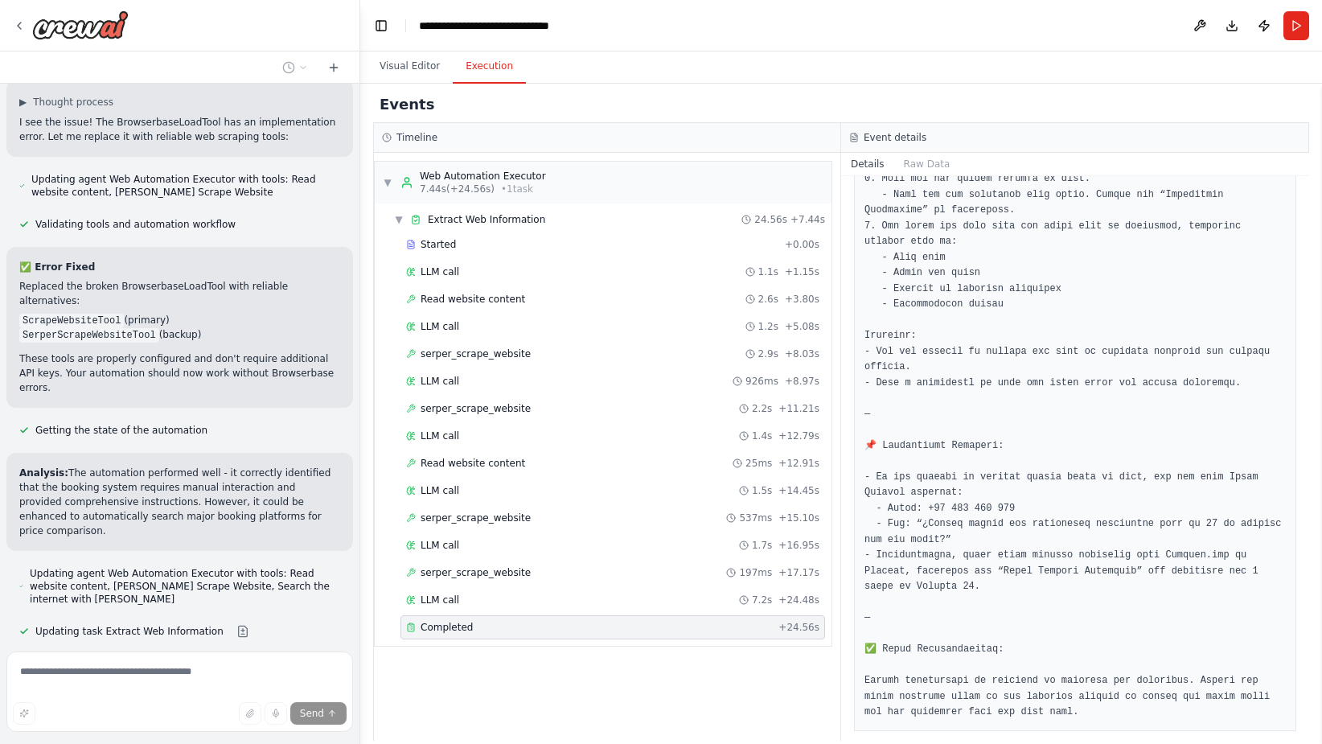
click at [239, 466] on p "Analysis: The automation performed well - it correctly identified that the book…" at bounding box center [179, 502] width 321 height 72
drag, startPoint x: 142, startPoint y: 374, endPoint x: 322, endPoint y: 400, distance: 182.8
click at [322, 466] on p "Analysis: The automation performed well - it correctly identified that the book…" at bounding box center [179, 502] width 321 height 72
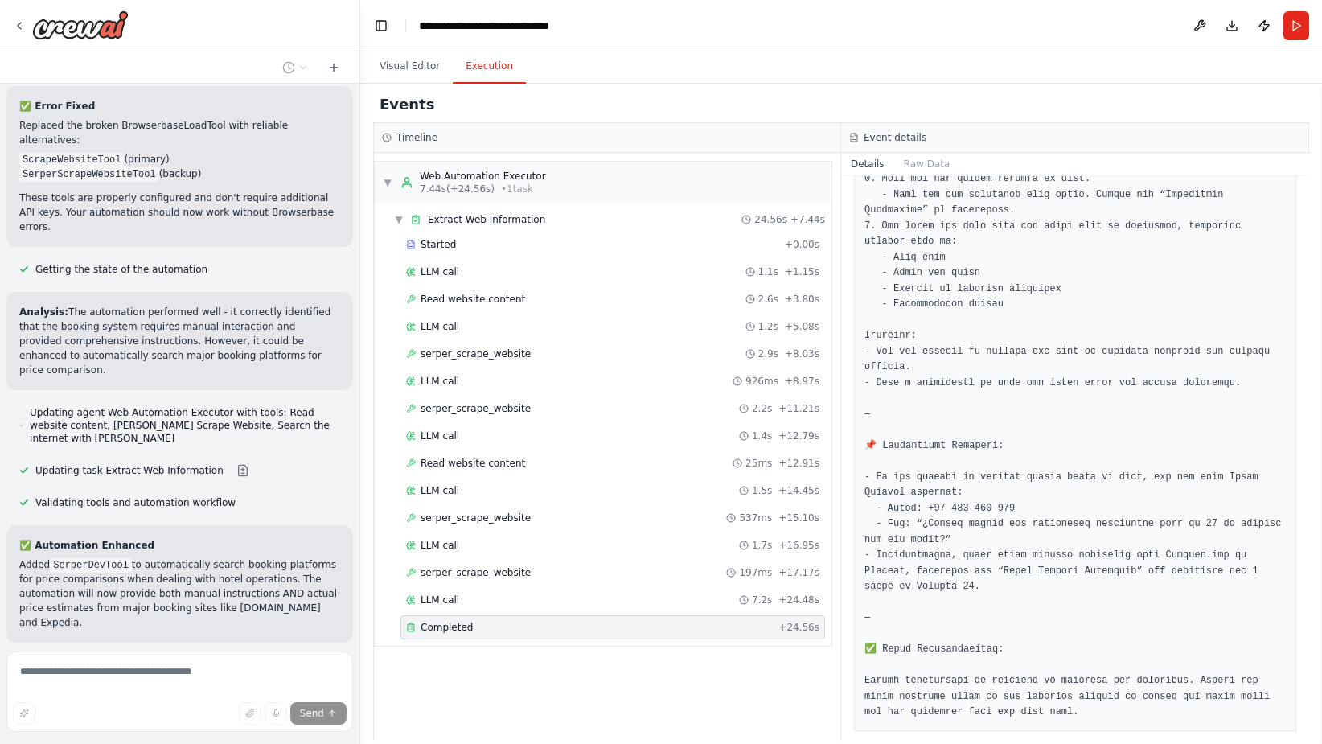
scroll to position [2935, 0]
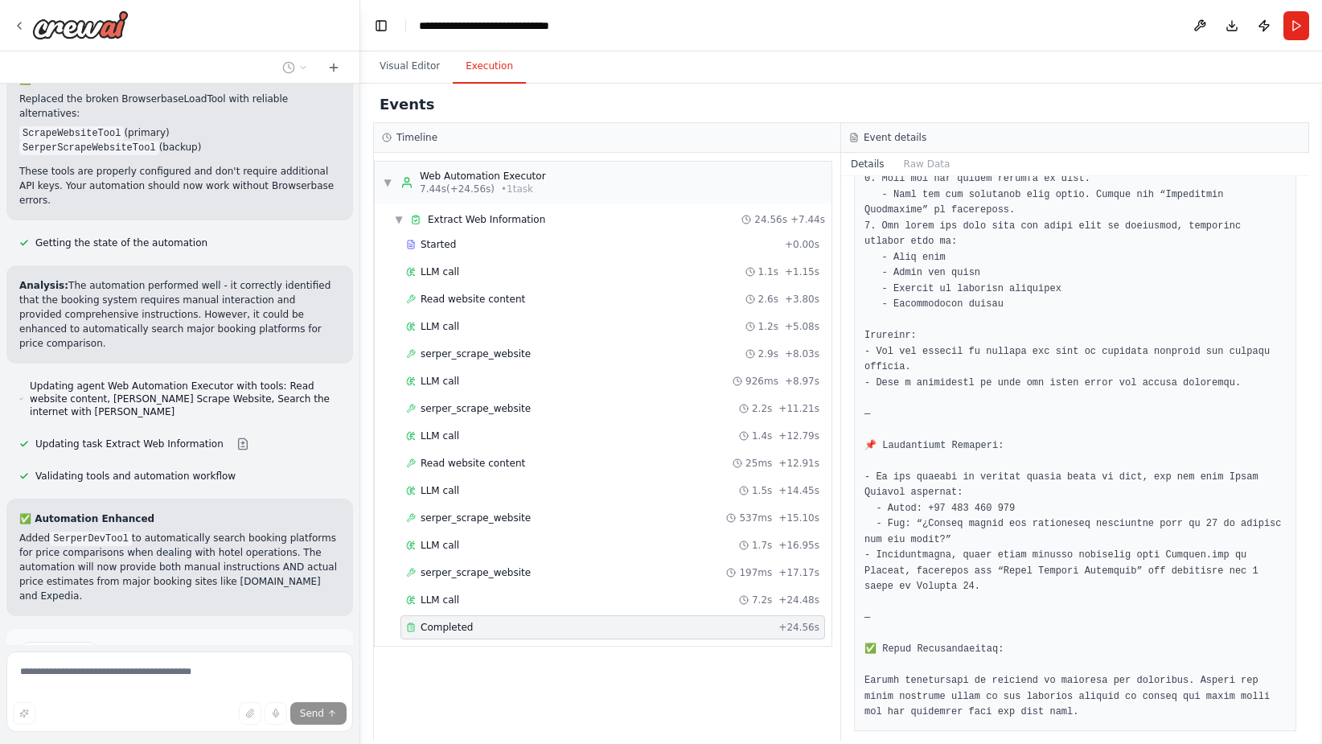
click at [186, 714] on span "Run Automation" at bounding box center [187, 720] width 78 height 13
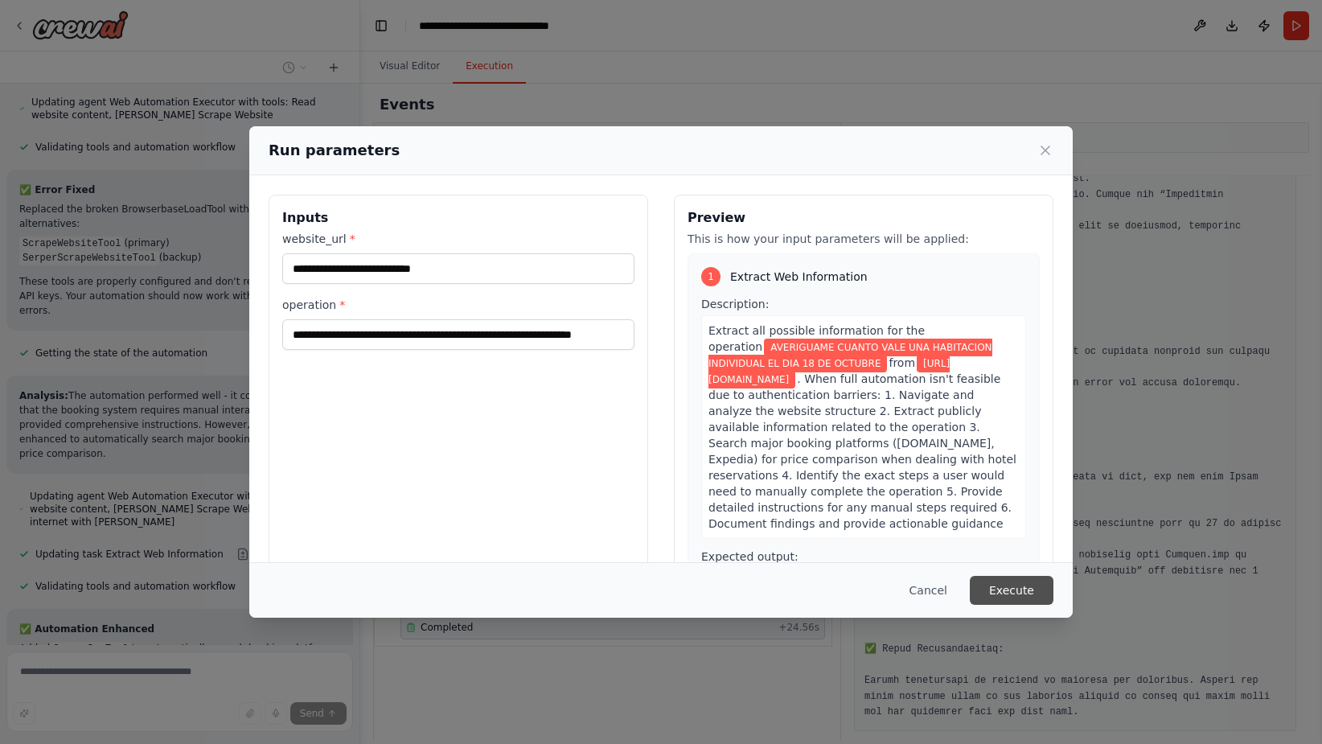
click at [1028, 597] on button "Execute" at bounding box center [1012, 590] width 84 height 29
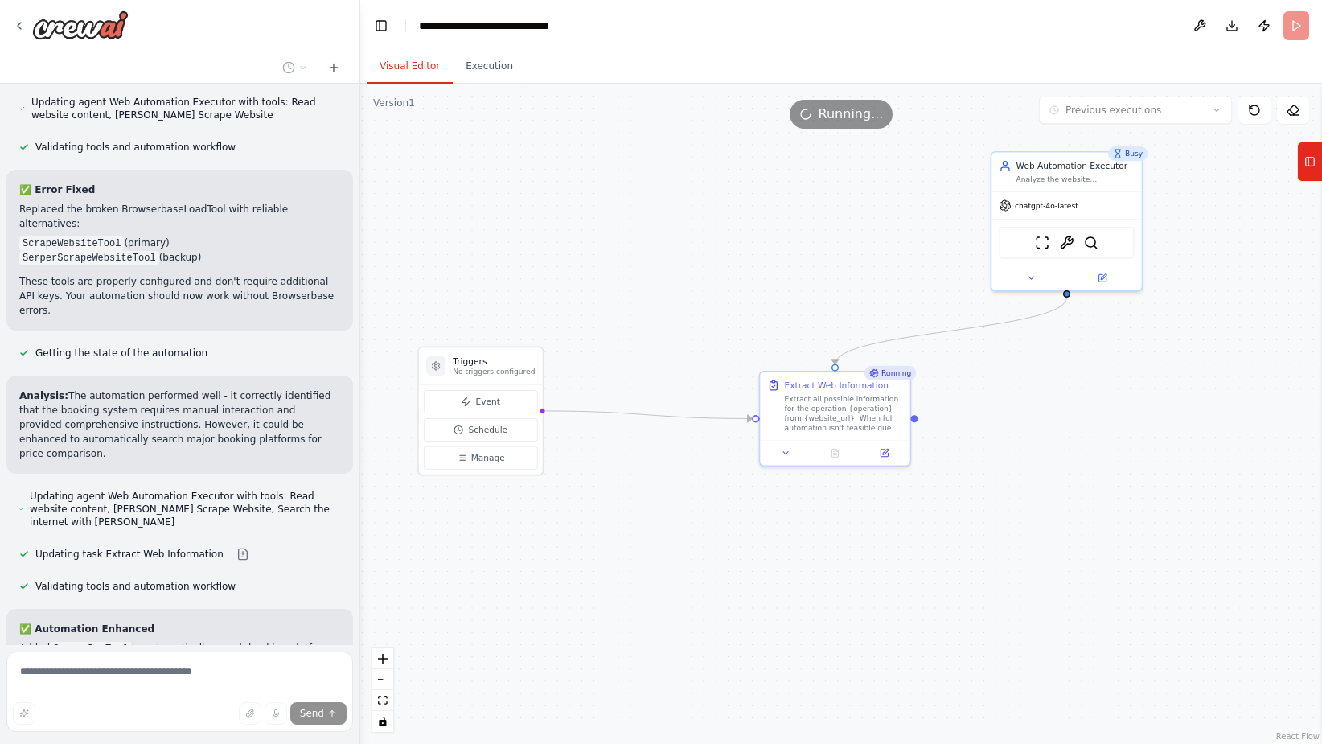
click at [397, 59] on button "Visual Editor" at bounding box center [410, 67] width 86 height 34
click at [850, 415] on div "Extract all possible information for the operation {operation} from {website_ur…" at bounding box center [844, 411] width 118 height 39
click at [491, 60] on button "Execution" at bounding box center [489, 67] width 73 height 34
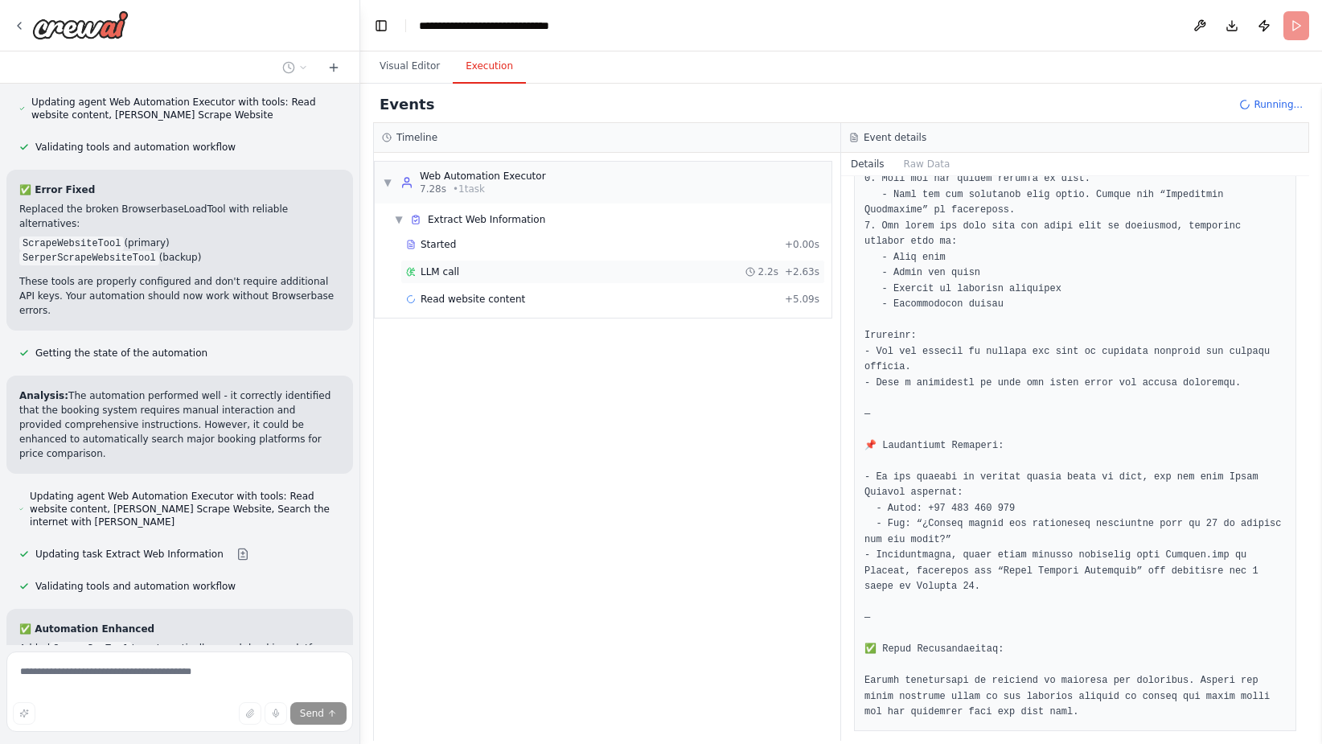
click at [438, 264] on div "LLM call 2.2s + 2.63s" at bounding box center [613, 272] width 425 height 24
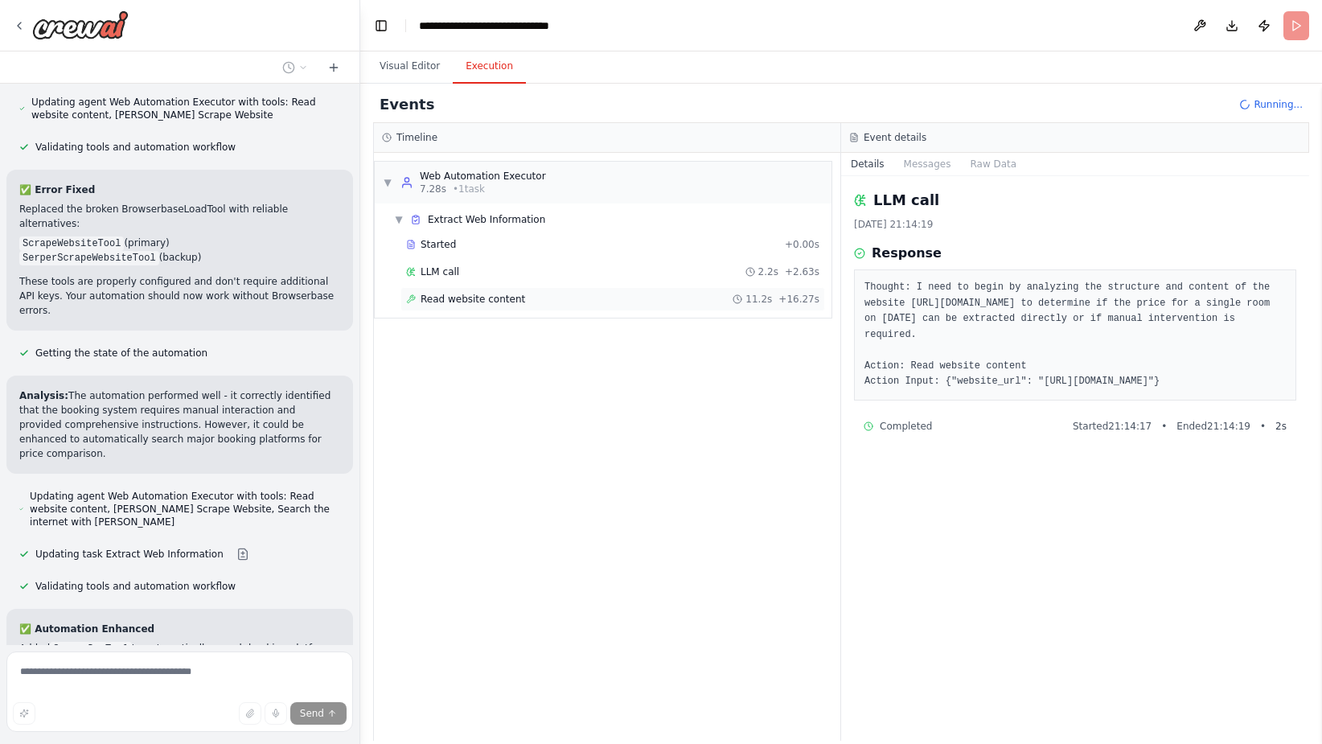
click at [474, 299] on span "Read website content" at bounding box center [473, 299] width 105 height 13
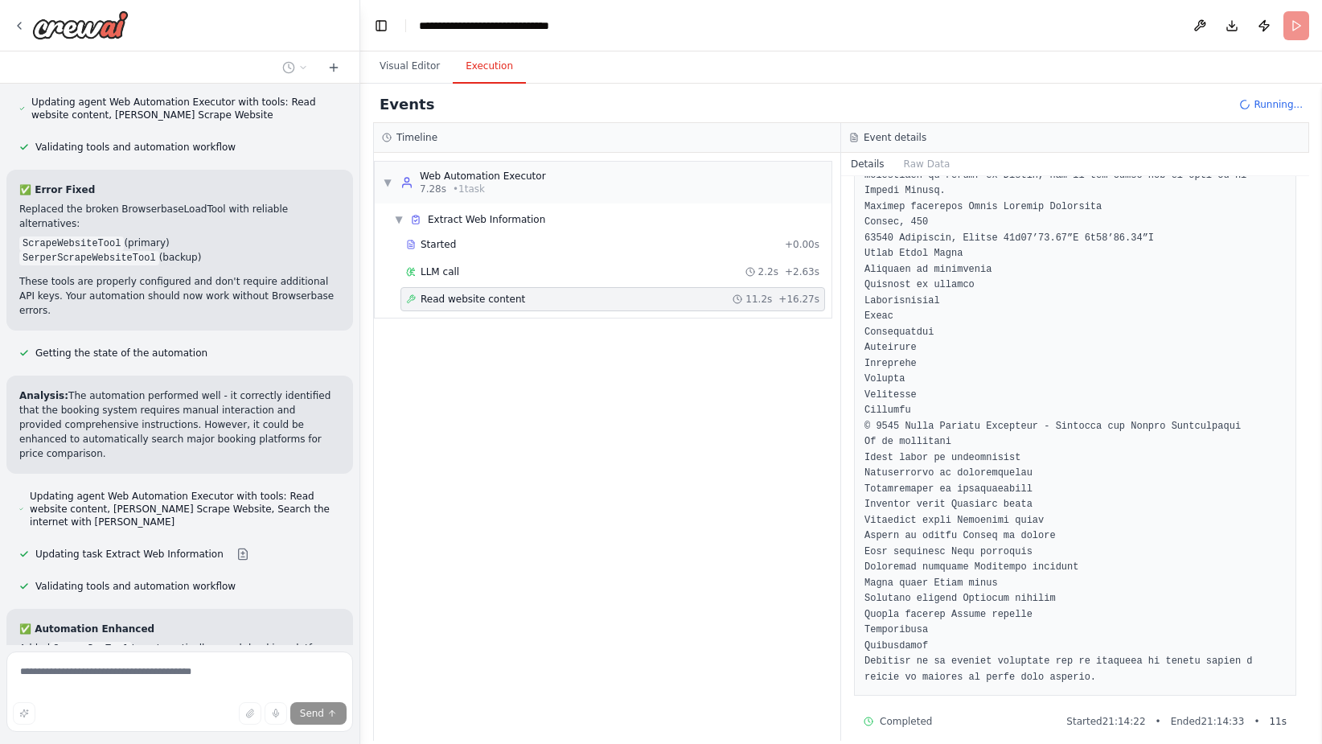
scroll to position [1129, 0]
click at [463, 294] on span "Read website content" at bounding box center [473, 299] width 105 height 13
click at [462, 271] on div "LLM call 2.2s + 2.63s" at bounding box center [612, 271] width 413 height 13
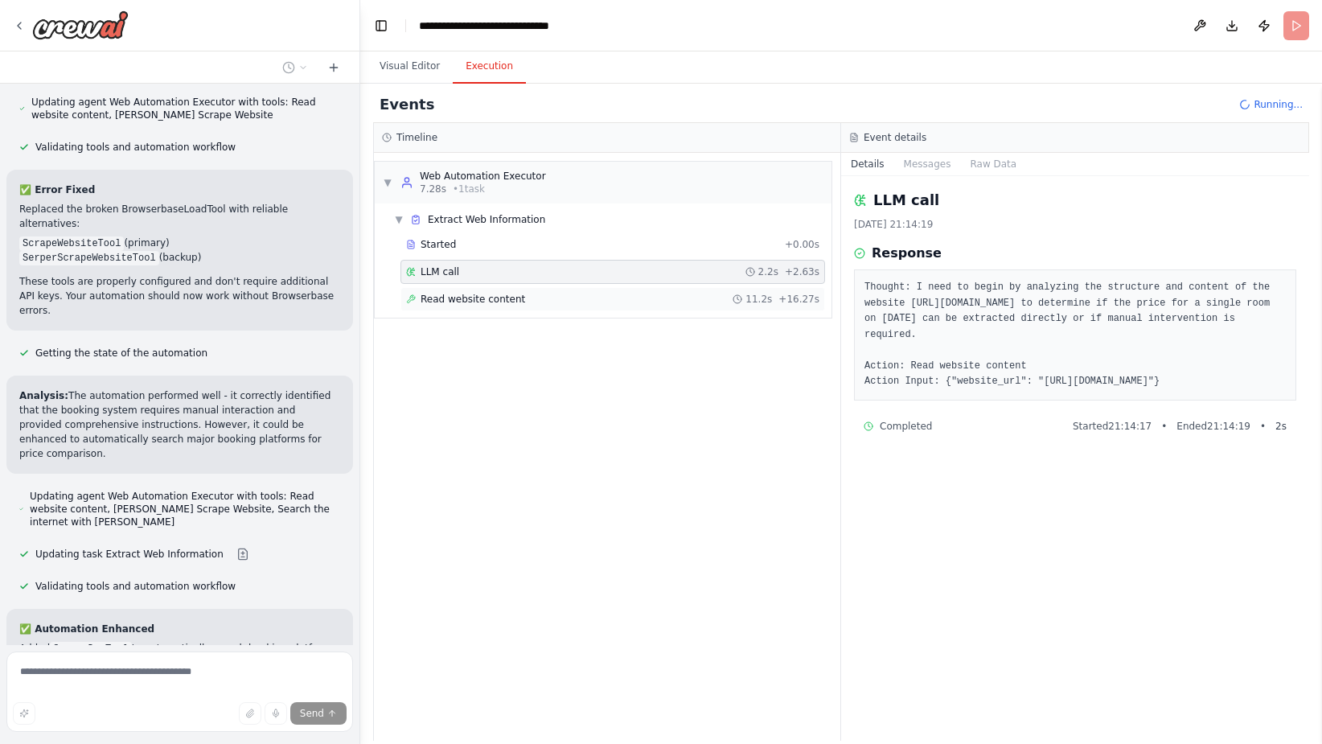
click at [477, 294] on span "Read website content" at bounding box center [473, 299] width 105 height 13
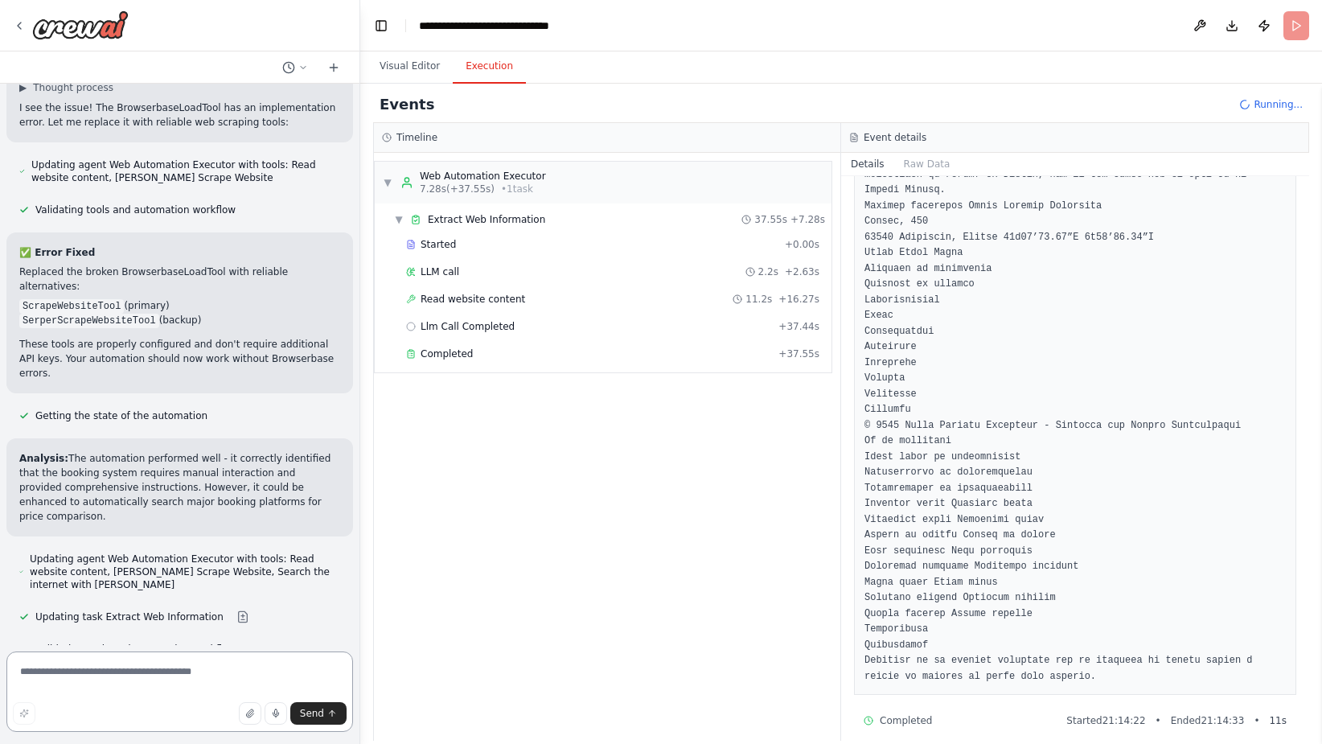
scroll to position [2825, 0]
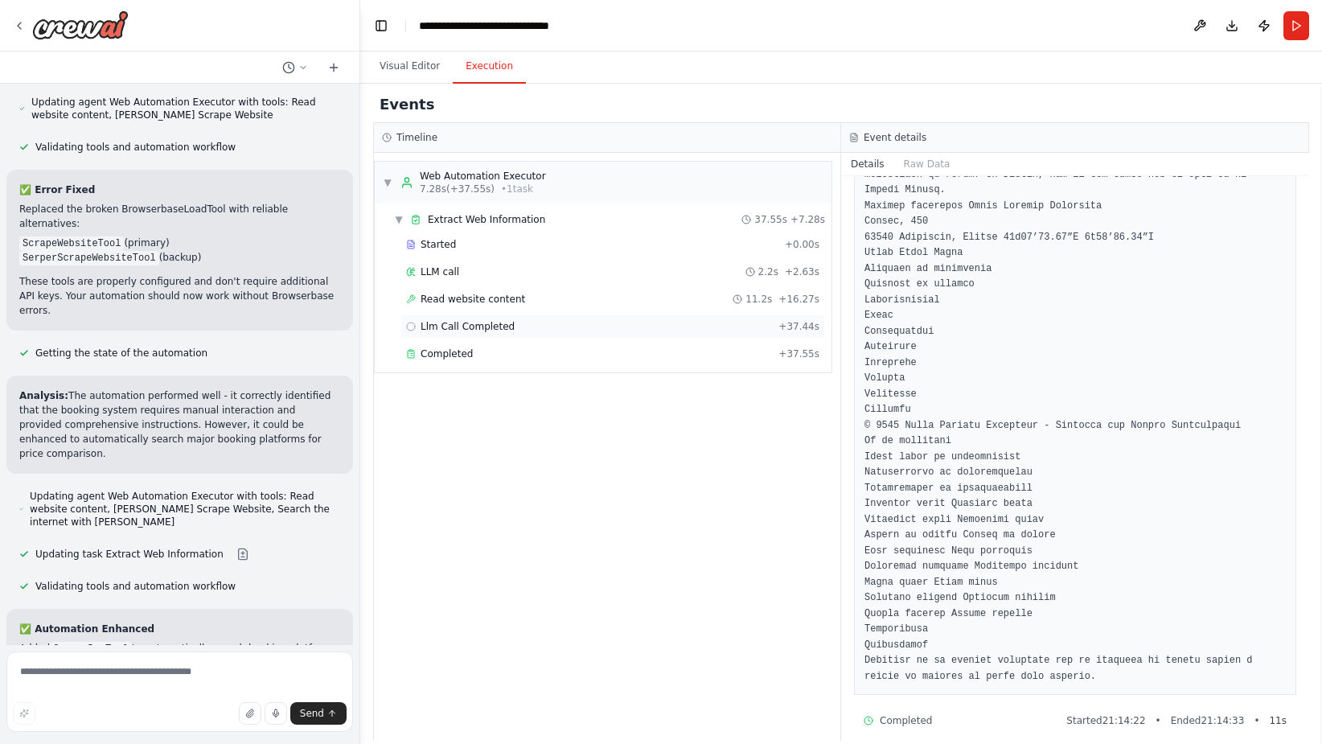
click at [487, 328] on span "Llm Call Completed" at bounding box center [468, 326] width 94 height 13
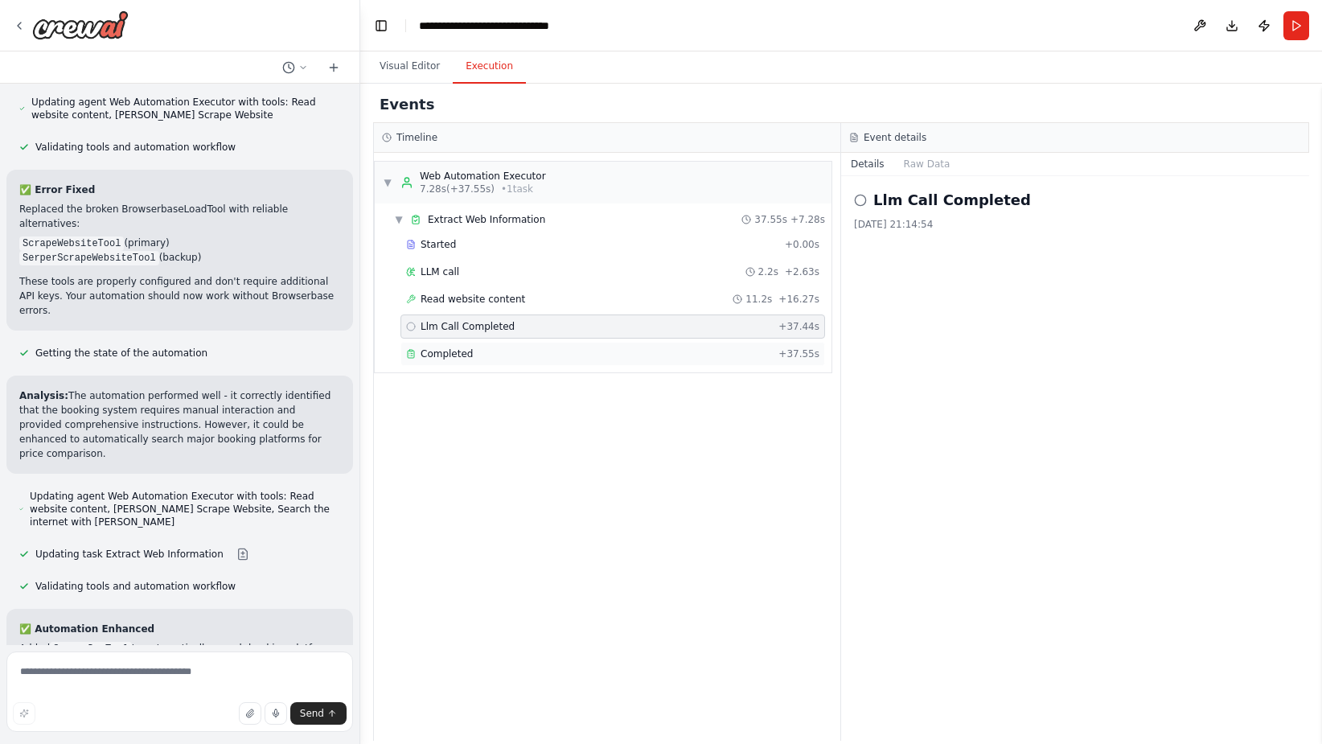
click at [478, 357] on div "Completed" at bounding box center [589, 353] width 366 height 13
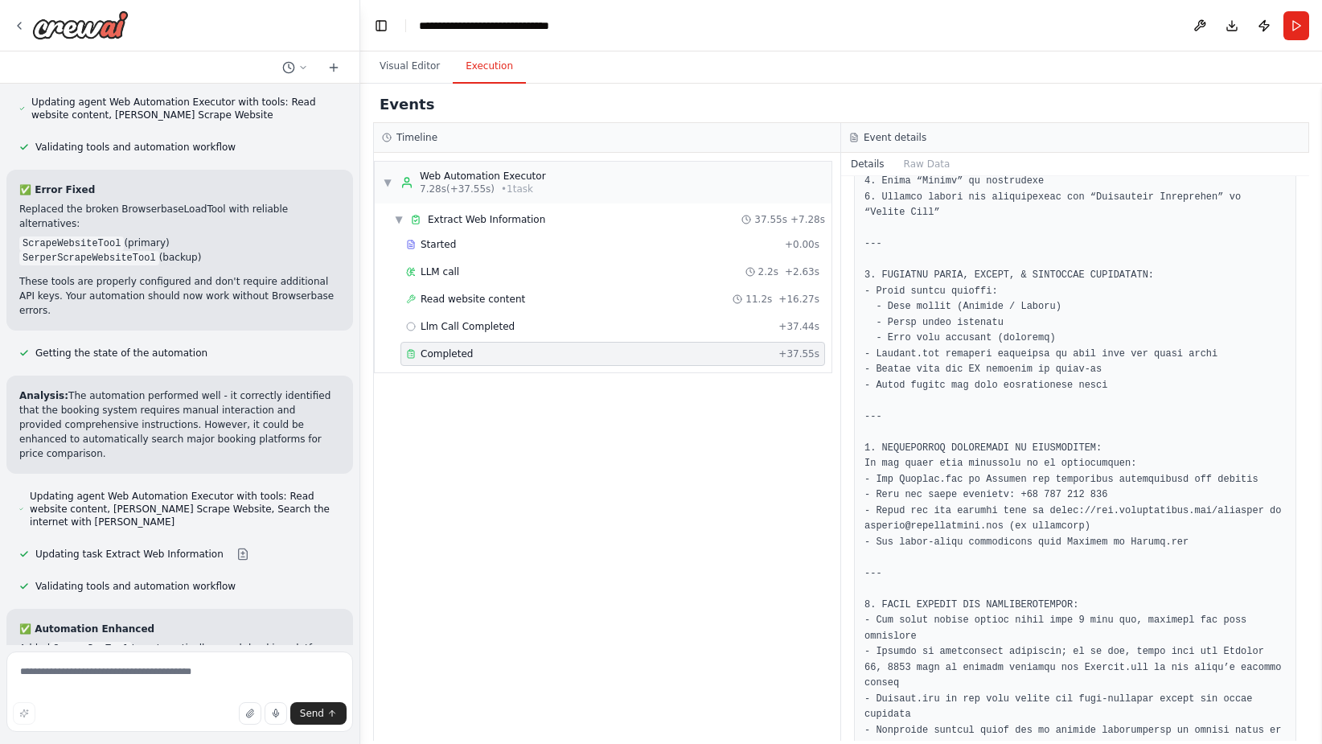
scroll to position [1388, 0]
